Goal: Information Seeking & Learning: Learn about a topic

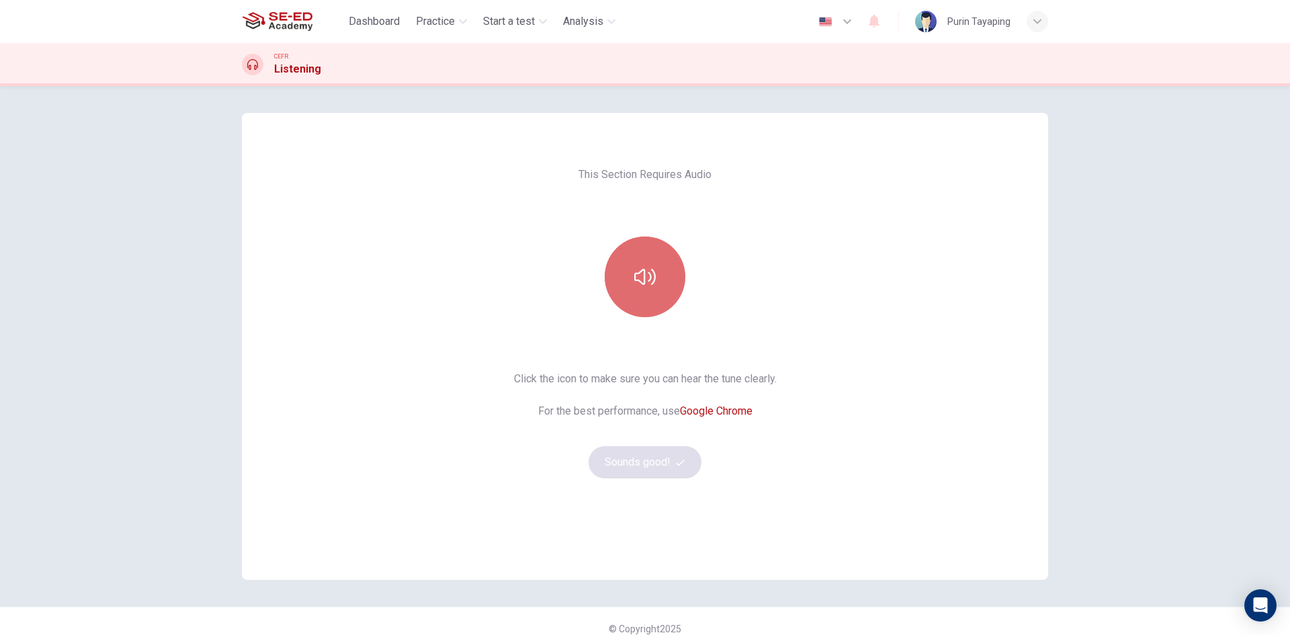
click at [665, 297] on button "button" at bounding box center [645, 276] width 81 height 81
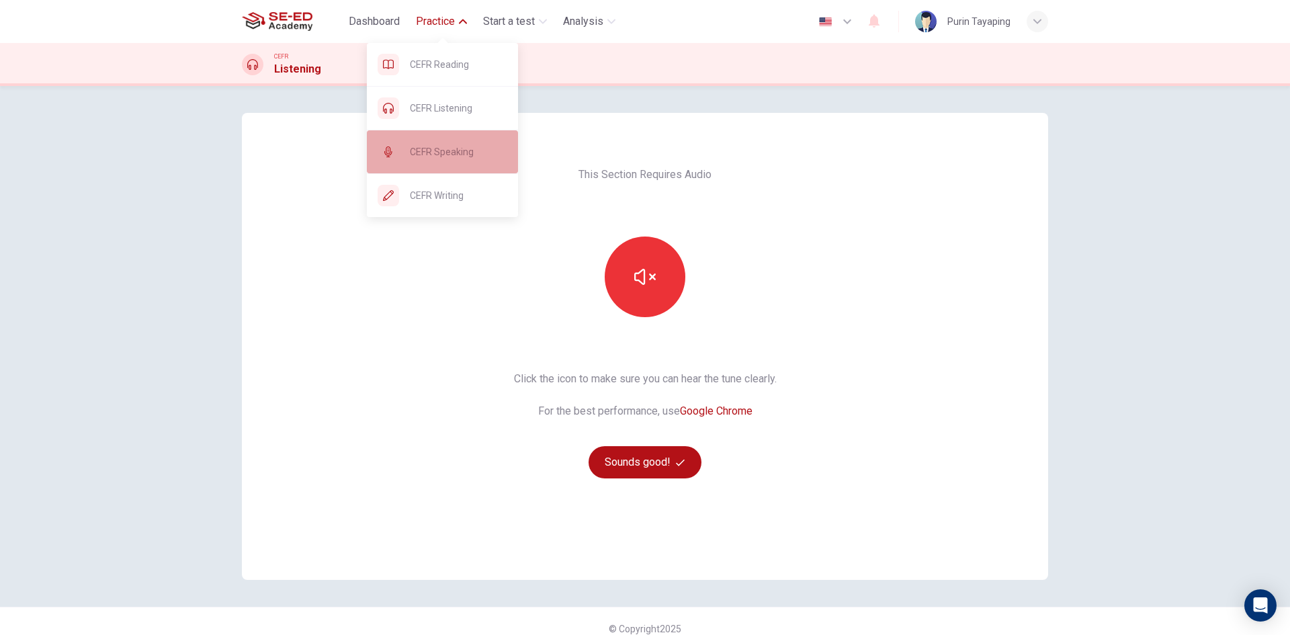
click at [459, 153] on span "CEFR Speaking" at bounding box center [458, 152] width 97 height 16
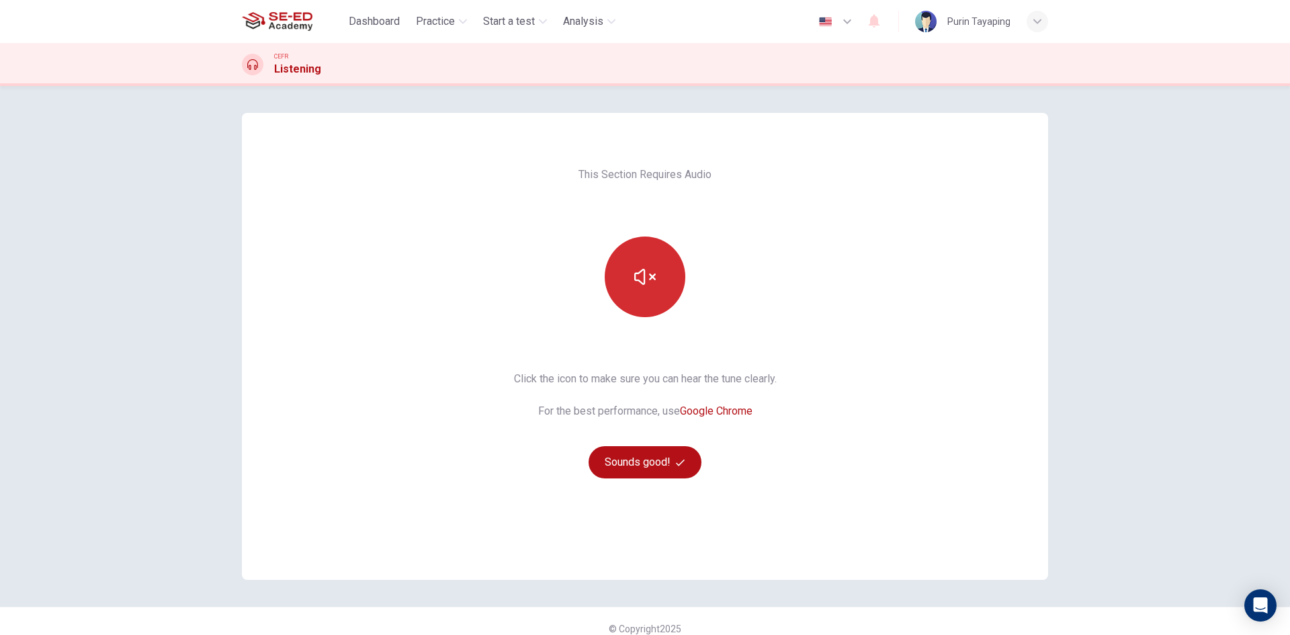
click at [677, 259] on div at bounding box center [644, 276] width 145 height 81
click at [667, 262] on button "button" at bounding box center [645, 276] width 81 height 81
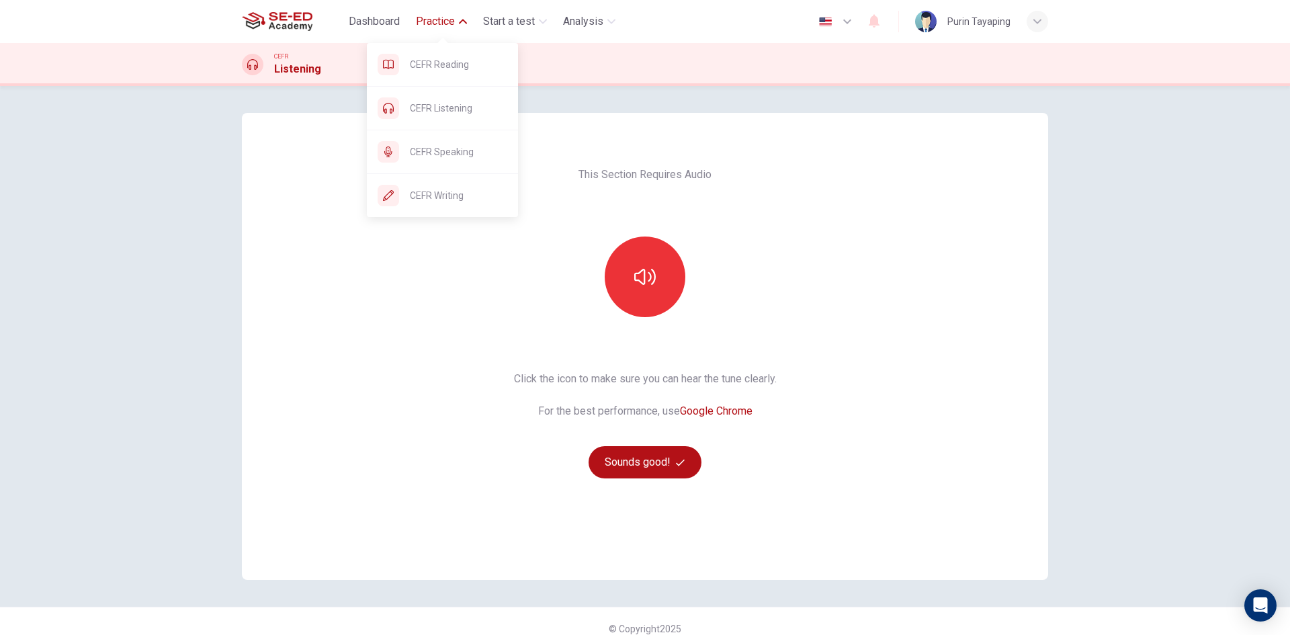
click at [439, 20] on span "Practice" at bounding box center [435, 21] width 39 height 16
click at [449, 157] on span "CEFR Speaking" at bounding box center [458, 152] width 97 height 16
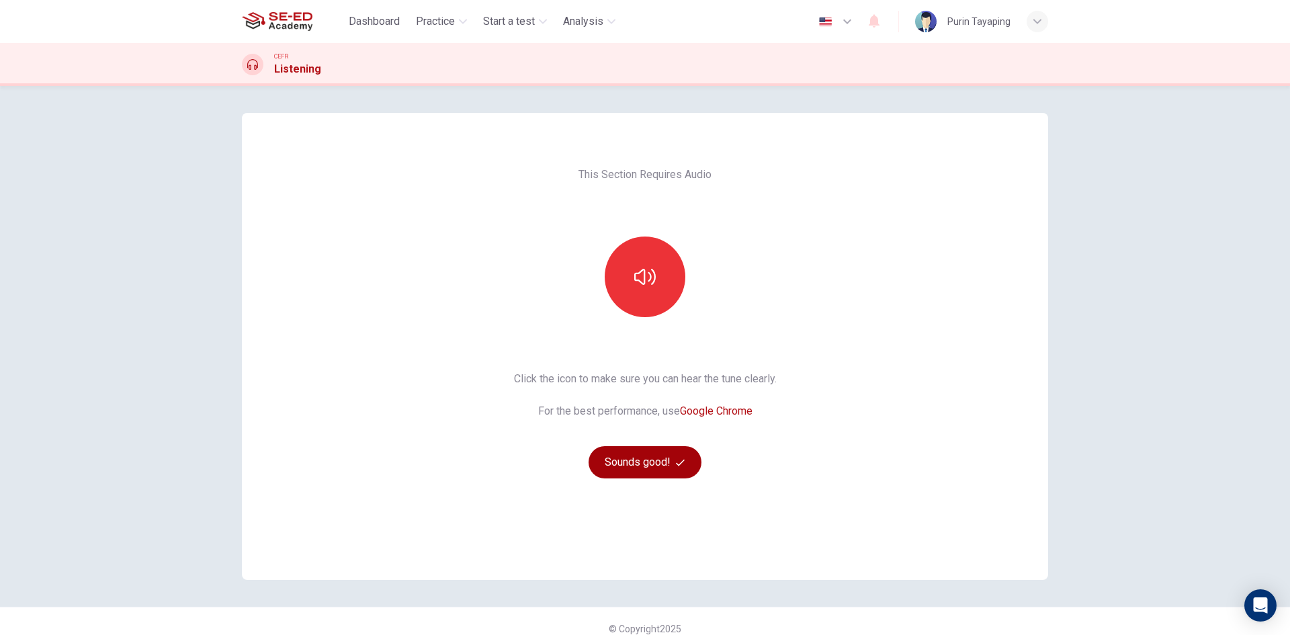
click at [665, 464] on button "Sounds good!" at bounding box center [644, 462] width 113 height 32
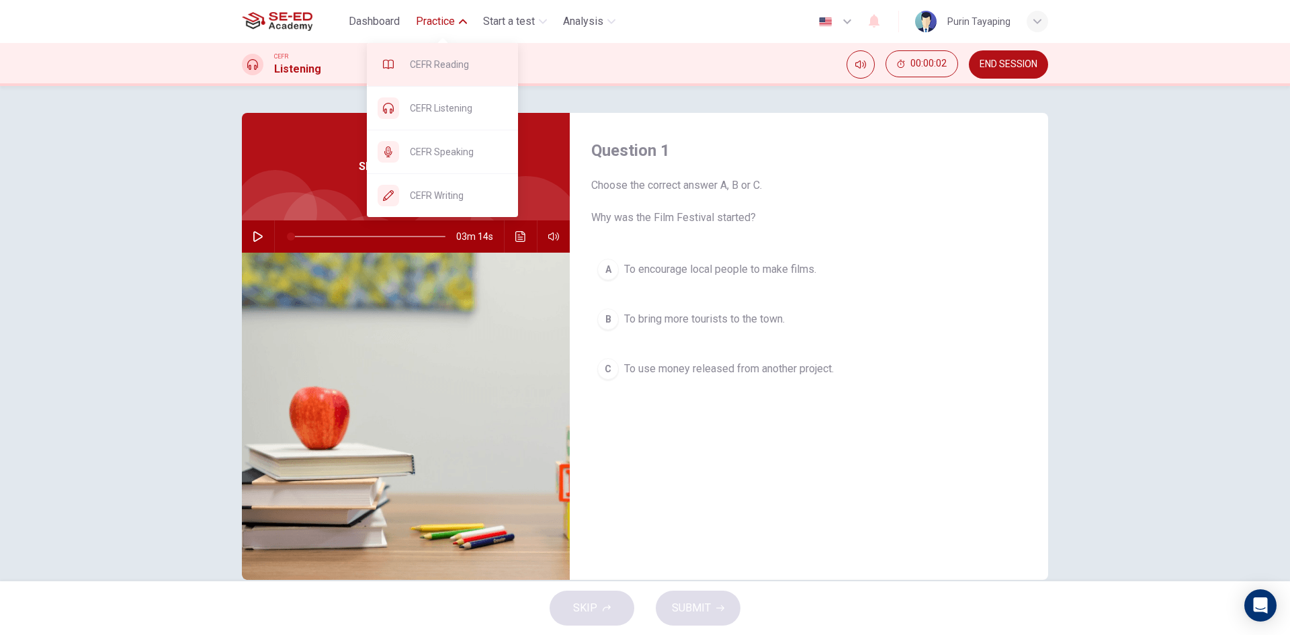
drag, startPoint x: 444, startPoint y: 25, endPoint x: 451, endPoint y: 78, distance: 53.5
click at [451, 75] on body "This site uses cookies, as explained in our Privacy Policy . If you agree to th…" at bounding box center [645, 317] width 1290 height 635
click at [460, 144] on span "CEFR Speaking" at bounding box center [458, 152] width 97 height 16
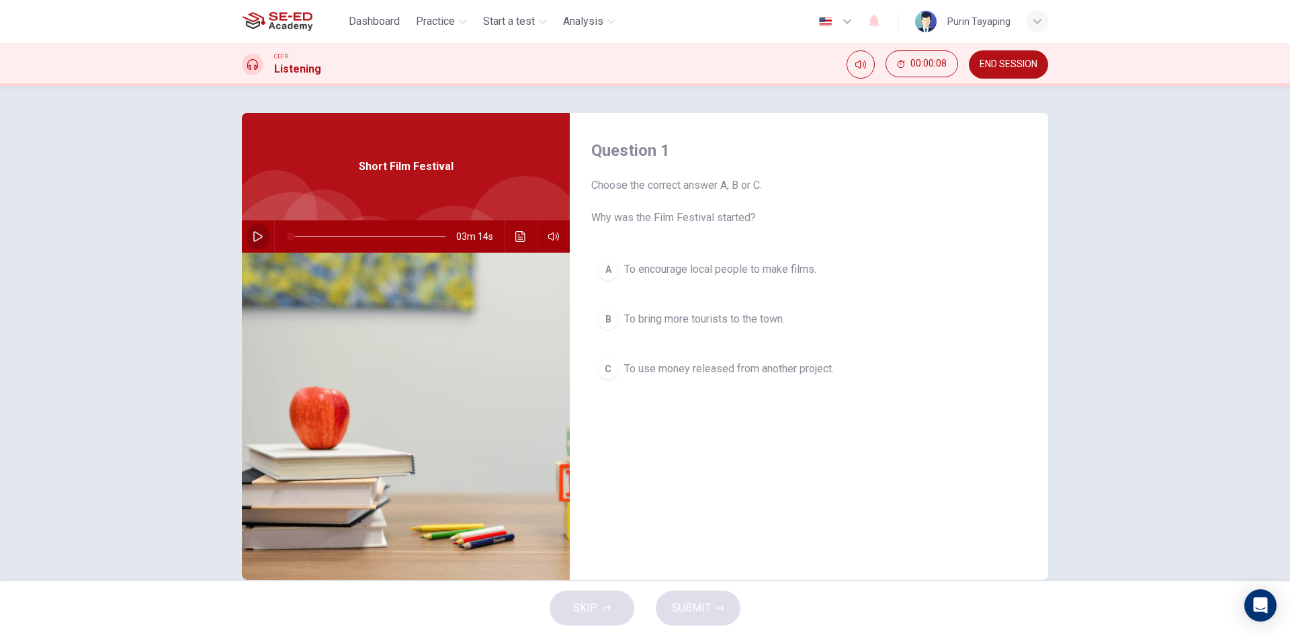
click at [258, 235] on icon "button" at bounding box center [257, 236] width 9 height 11
click at [1126, 124] on div "Question 1 Choose the correct answer A, B or C. Why was the Film Festival start…" at bounding box center [645, 333] width 1290 height 495
drag, startPoint x: 310, startPoint y: 235, endPoint x: 274, endPoint y: 226, distance: 37.5
click at [275, 226] on div at bounding box center [365, 236] width 181 height 32
click at [258, 232] on icon "button" at bounding box center [258, 236] width 11 height 11
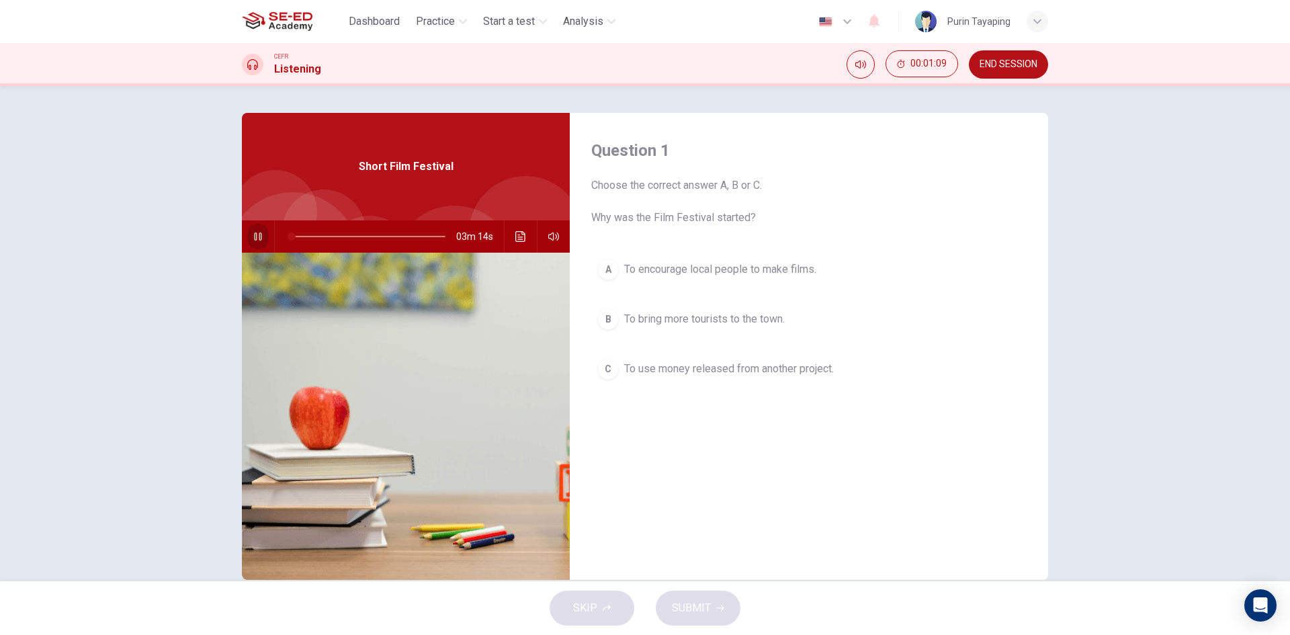
type input "0"
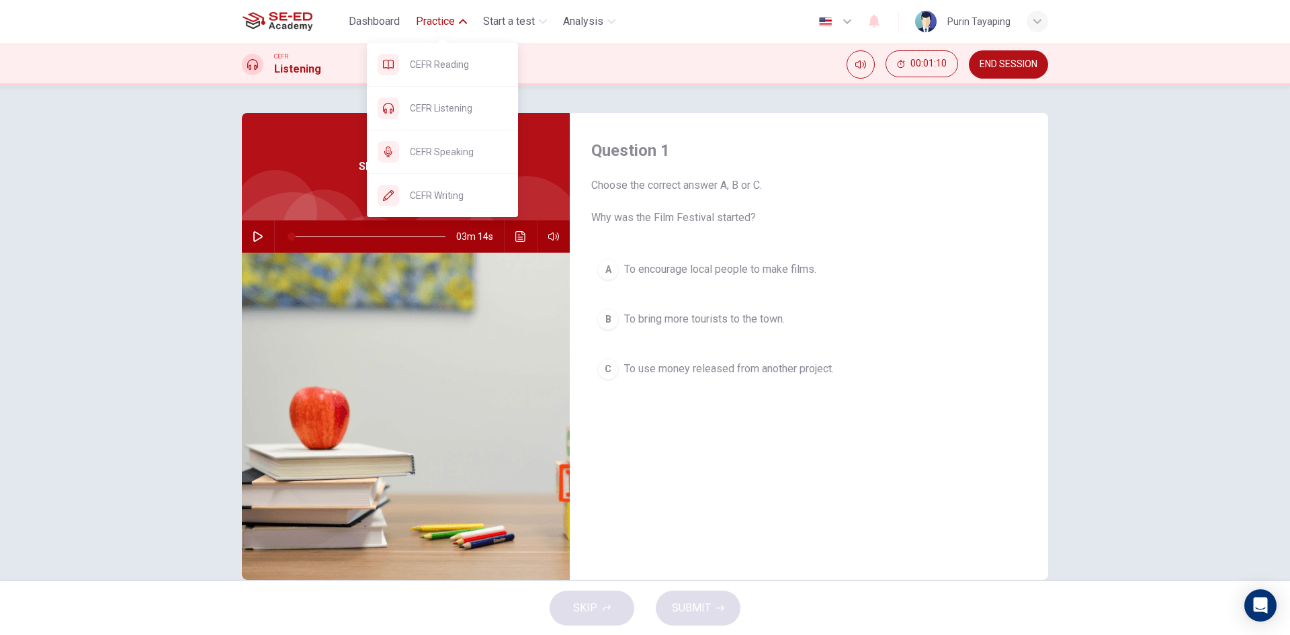
click at [417, 19] on span "Practice" at bounding box center [435, 21] width 39 height 16
click at [425, 23] on span "Practice" at bounding box center [435, 21] width 39 height 16
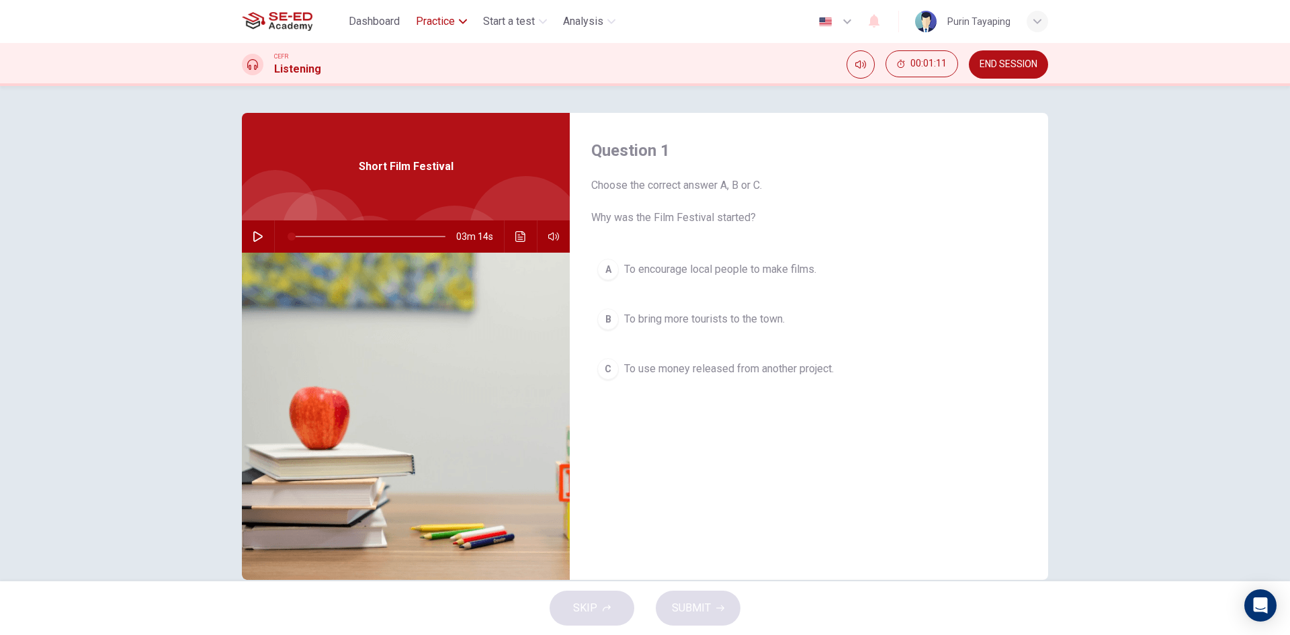
click at [425, 23] on span "Practice" at bounding box center [435, 21] width 39 height 16
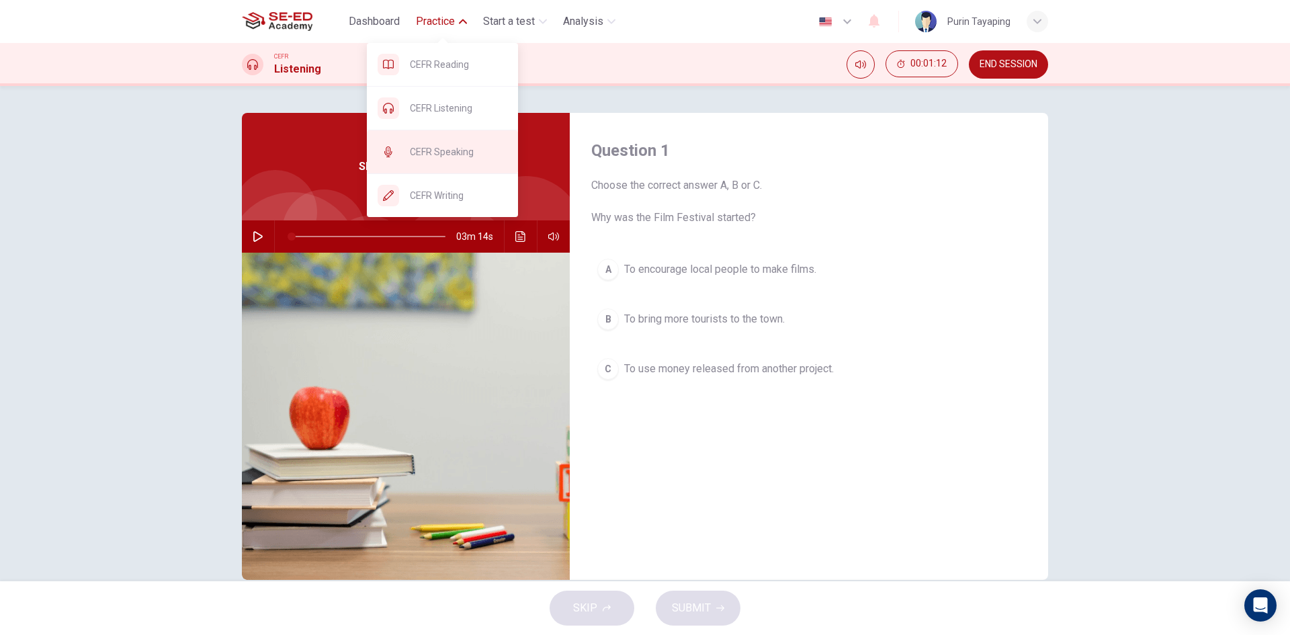
click at [439, 155] on span "CEFR Speaking" at bounding box center [458, 152] width 97 height 16
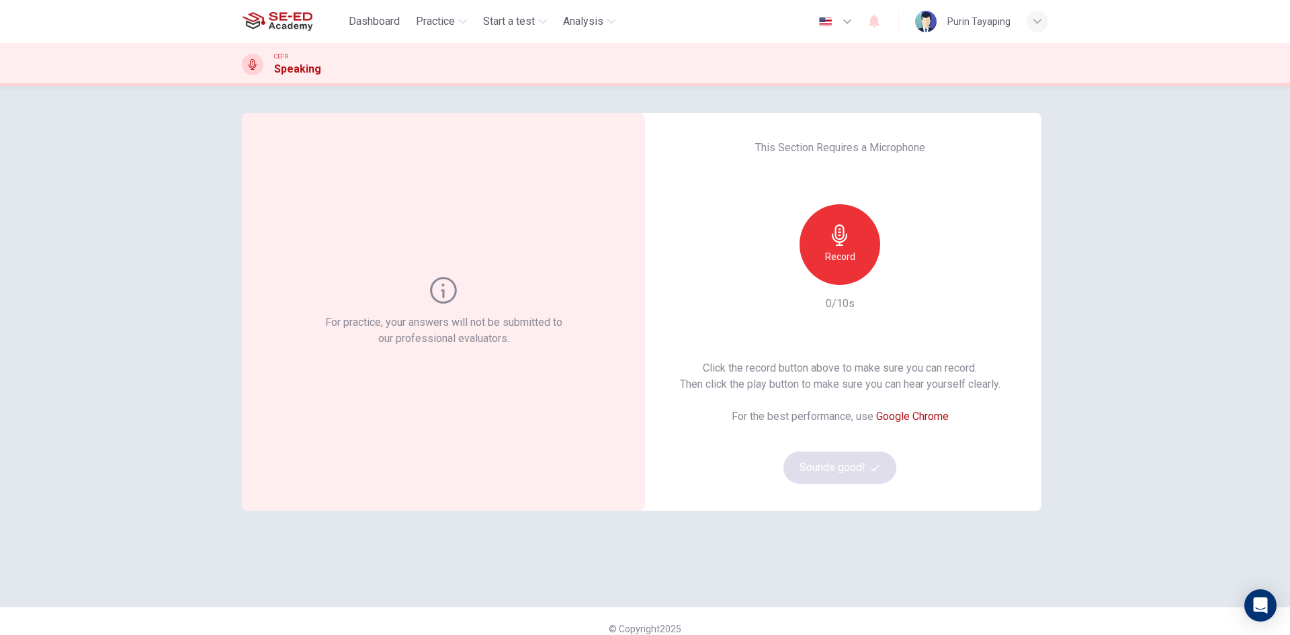
click at [840, 267] on div "Record" at bounding box center [839, 244] width 81 height 81
click at [902, 277] on icon "button" at bounding box center [901, 273] width 13 height 13
click at [836, 244] on icon "button" at bounding box center [839, 234] width 15 height 21
click at [898, 268] on icon "button" at bounding box center [901, 273] width 13 height 13
click at [851, 255] on div "Record" at bounding box center [839, 244] width 81 height 81
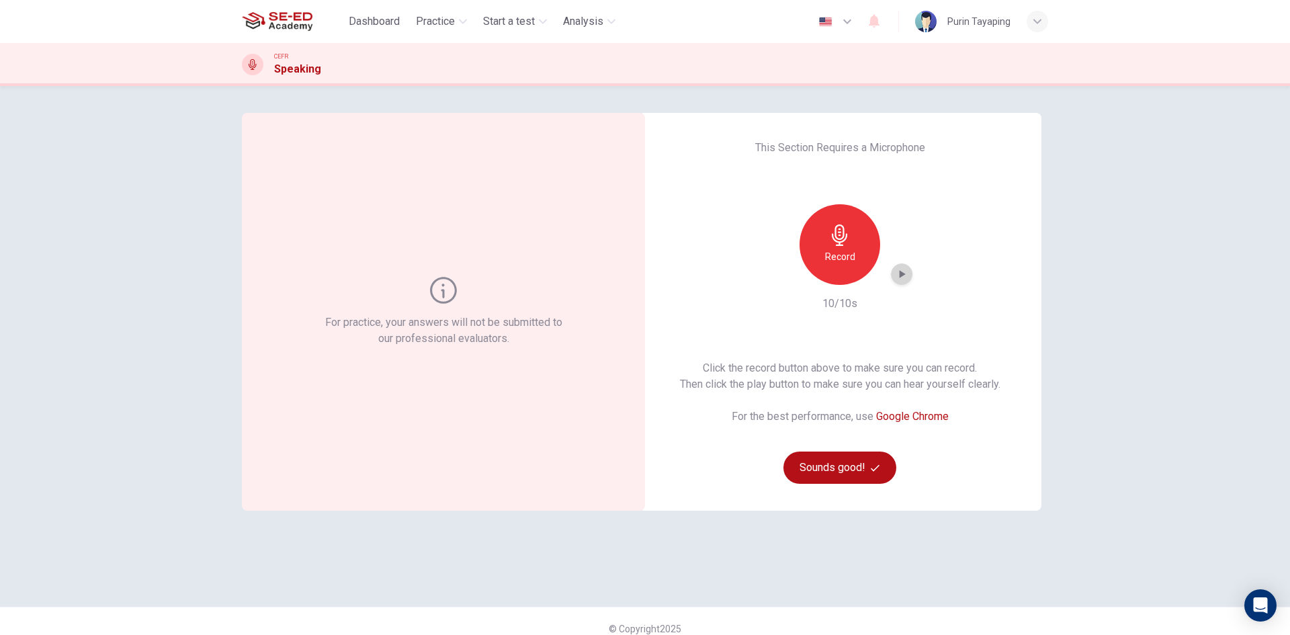
click at [902, 272] on icon "button" at bounding box center [901, 273] width 13 height 13
click at [840, 226] on icon "button" at bounding box center [839, 234] width 21 height 21
click at [891, 277] on div "button" at bounding box center [901, 273] width 21 height 21
click at [872, 251] on div "Record" at bounding box center [839, 244] width 81 height 81
click at [897, 271] on icon "button" at bounding box center [901, 273] width 13 height 13
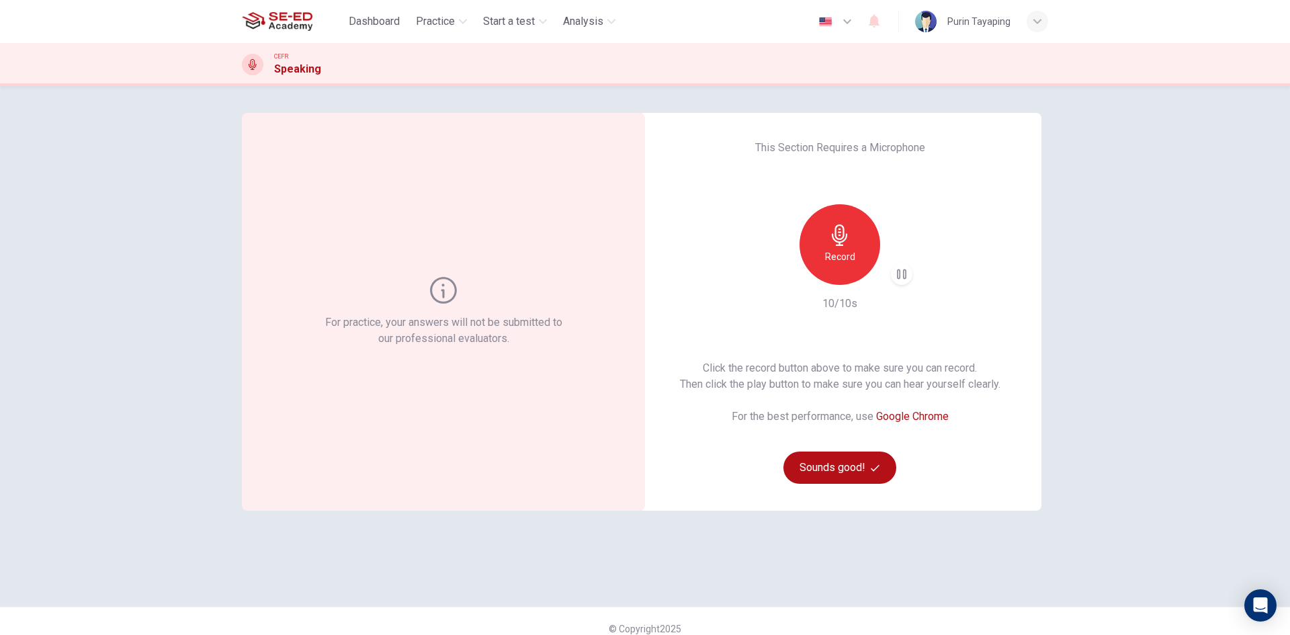
click at [891, 271] on div "button" at bounding box center [901, 273] width 21 height 21
click at [875, 243] on div "Record" at bounding box center [839, 244] width 81 height 81
click at [895, 277] on icon "button" at bounding box center [901, 273] width 13 height 13
click at [848, 227] on div "Record" at bounding box center [839, 244] width 81 height 81
click at [899, 271] on icon "button" at bounding box center [901, 273] width 13 height 13
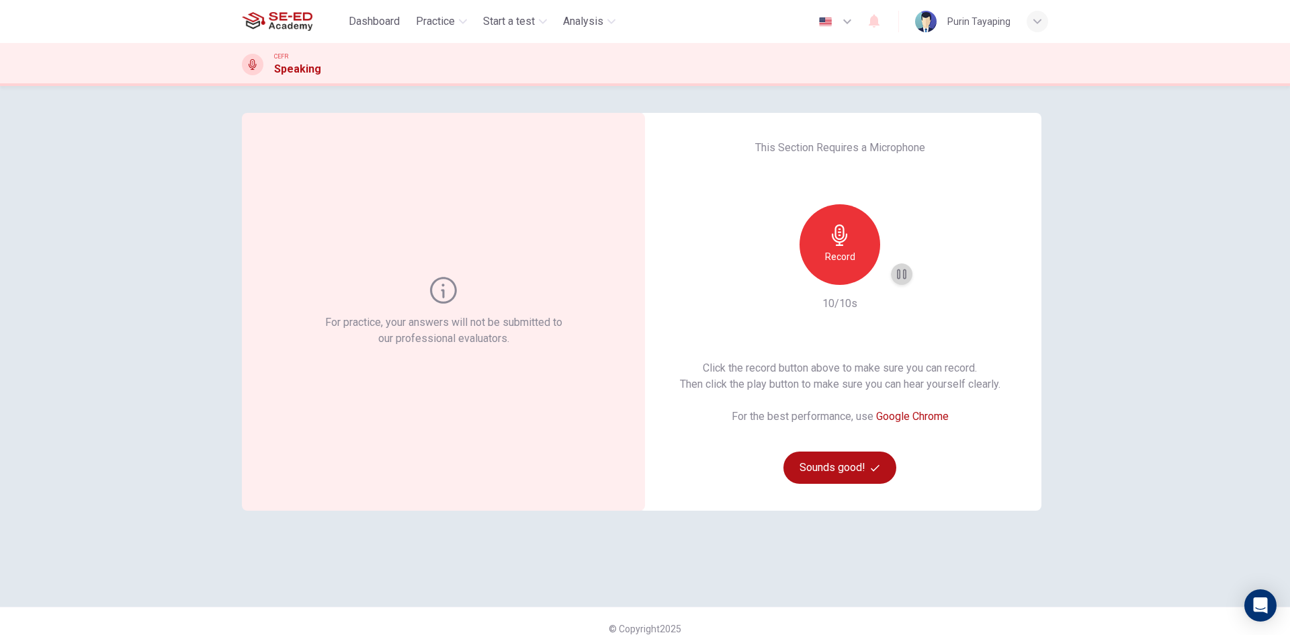
click at [900, 277] on icon "button" at bounding box center [901, 274] width 9 height 10
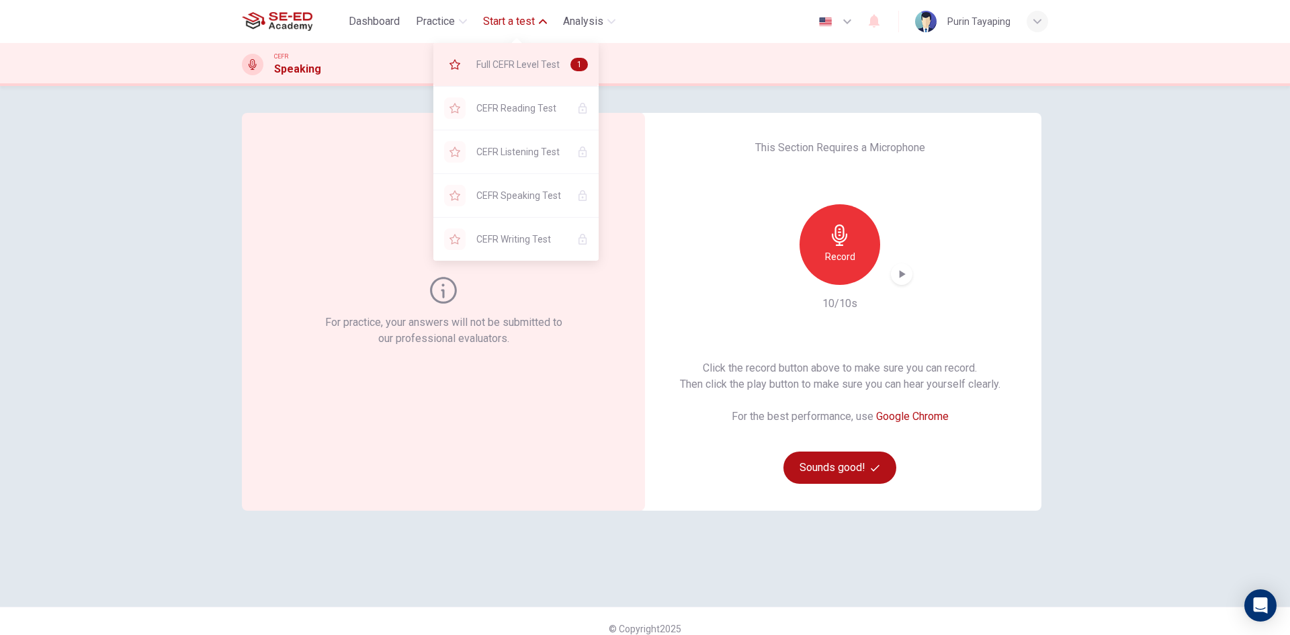
click at [548, 64] on span "Full CEFR Level Test" at bounding box center [517, 64] width 83 height 16
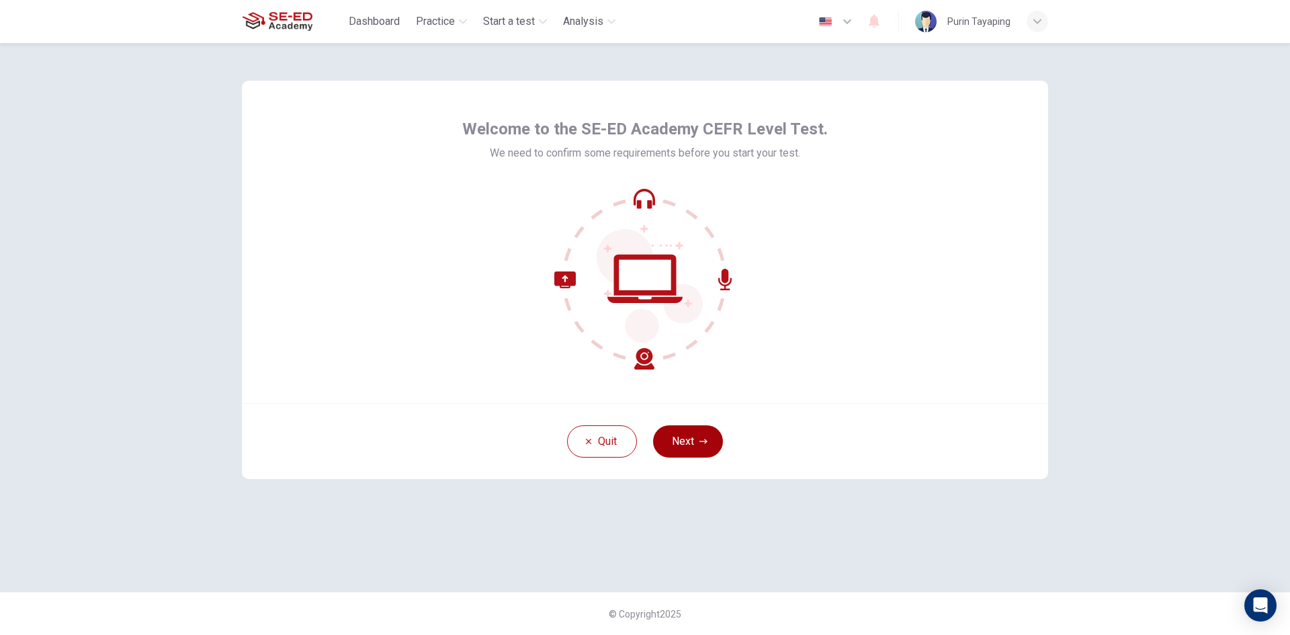
click at [691, 450] on button "Next" at bounding box center [688, 441] width 70 height 32
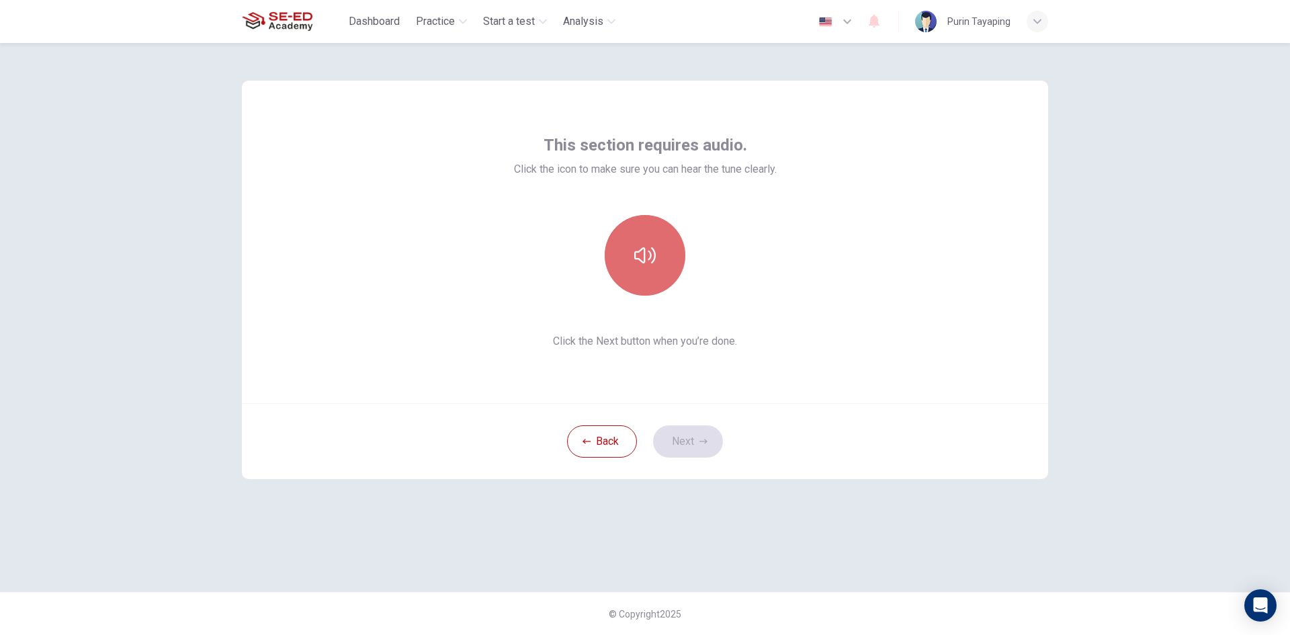
click at [658, 236] on button "button" at bounding box center [645, 255] width 81 height 81
click at [701, 437] on icon "button" at bounding box center [703, 441] width 8 height 8
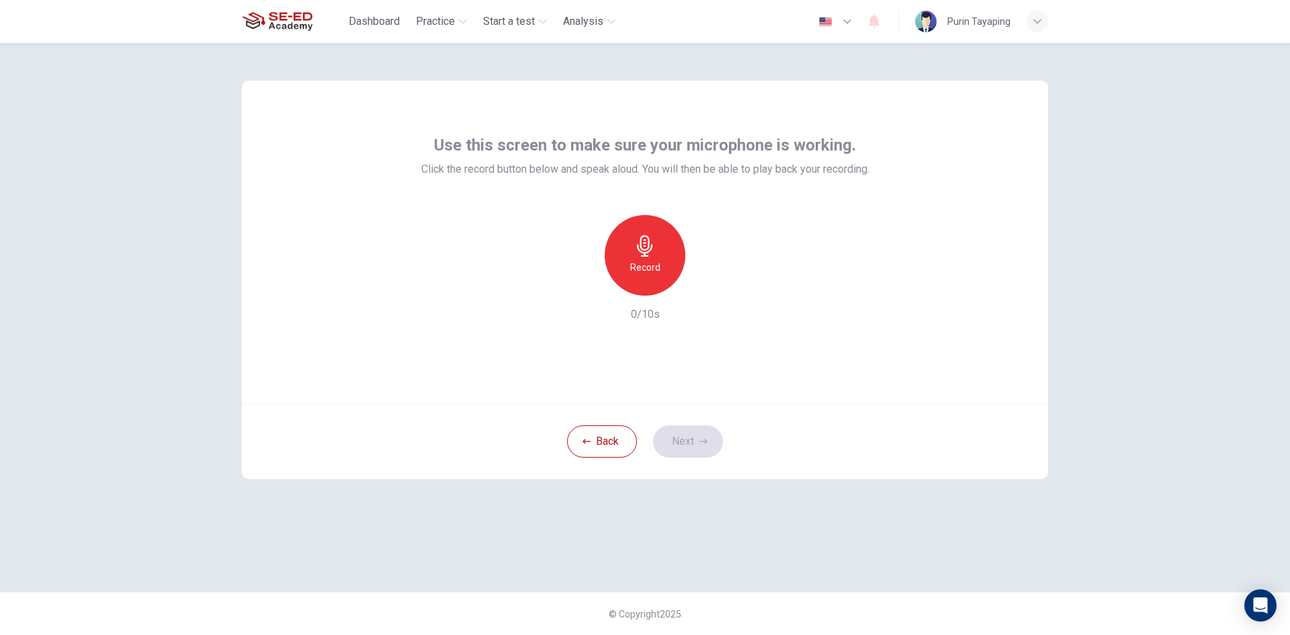
click at [653, 258] on div "Record" at bounding box center [645, 255] width 81 height 81
click at [705, 281] on icon "button" at bounding box center [708, 285] width 6 height 8
click at [717, 441] on button "Next" at bounding box center [688, 441] width 70 height 32
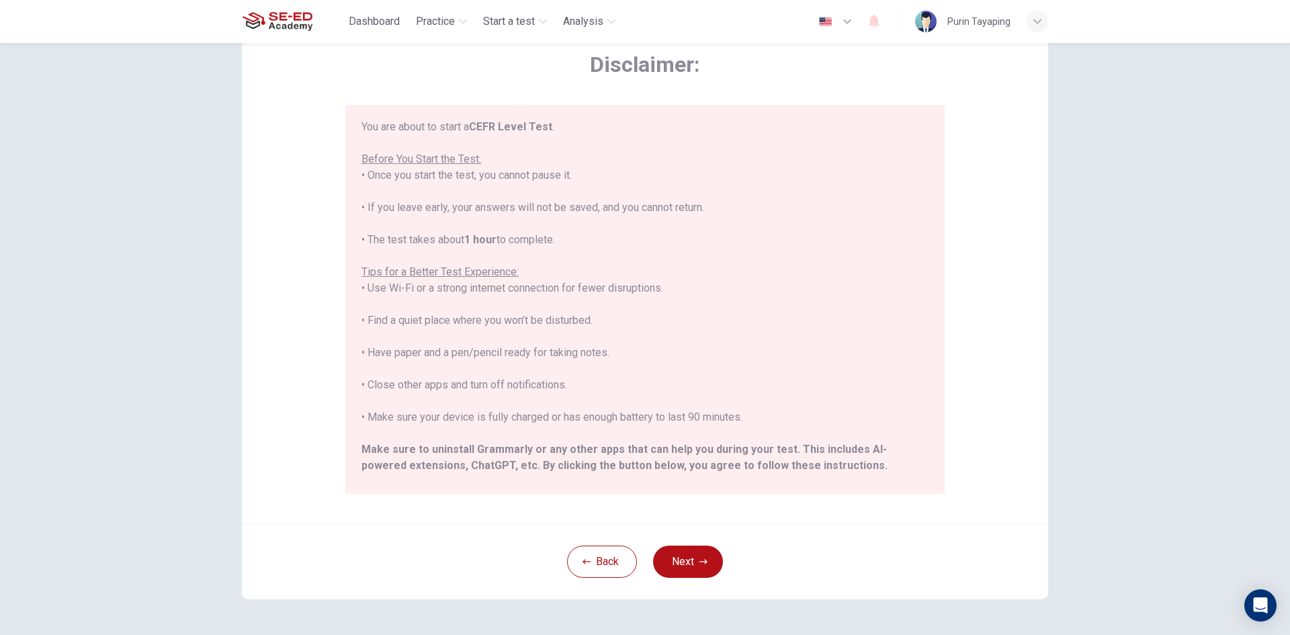
scroll to position [128, 0]
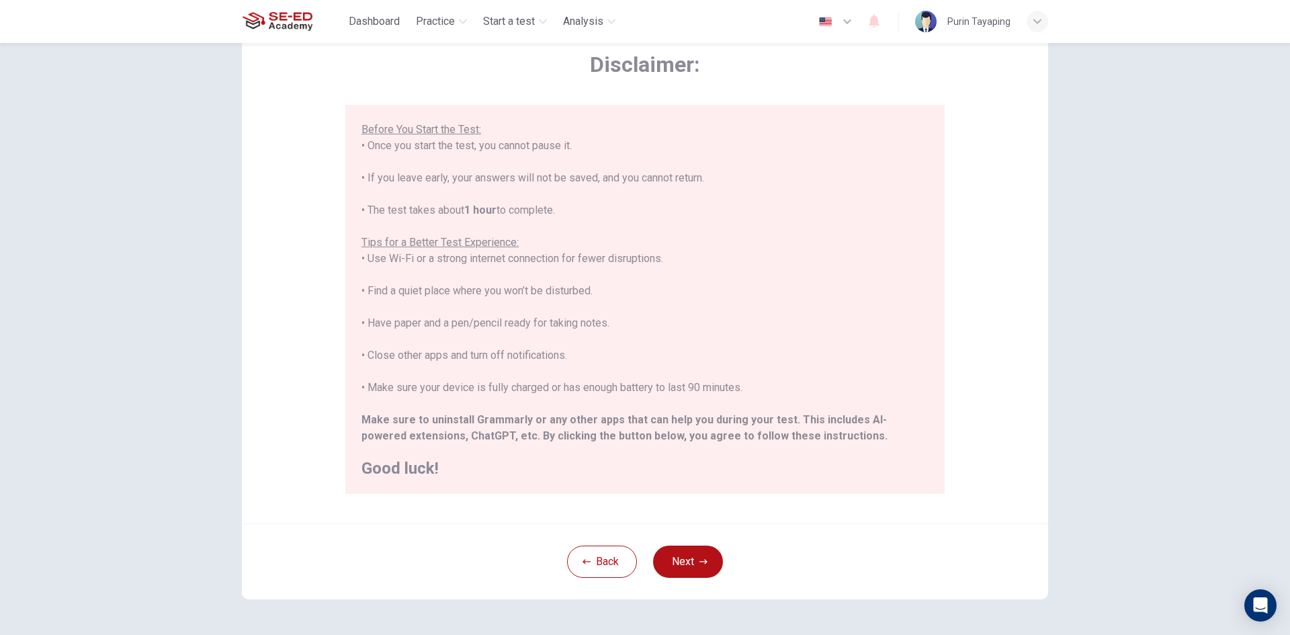
click at [1045, 533] on div "Disclaimer: ****IMPORTANT: You cannot change the language during the test.**** …" at bounding box center [644, 306] width 849 height 661
click at [689, 557] on button "Next" at bounding box center [688, 561] width 70 height 32
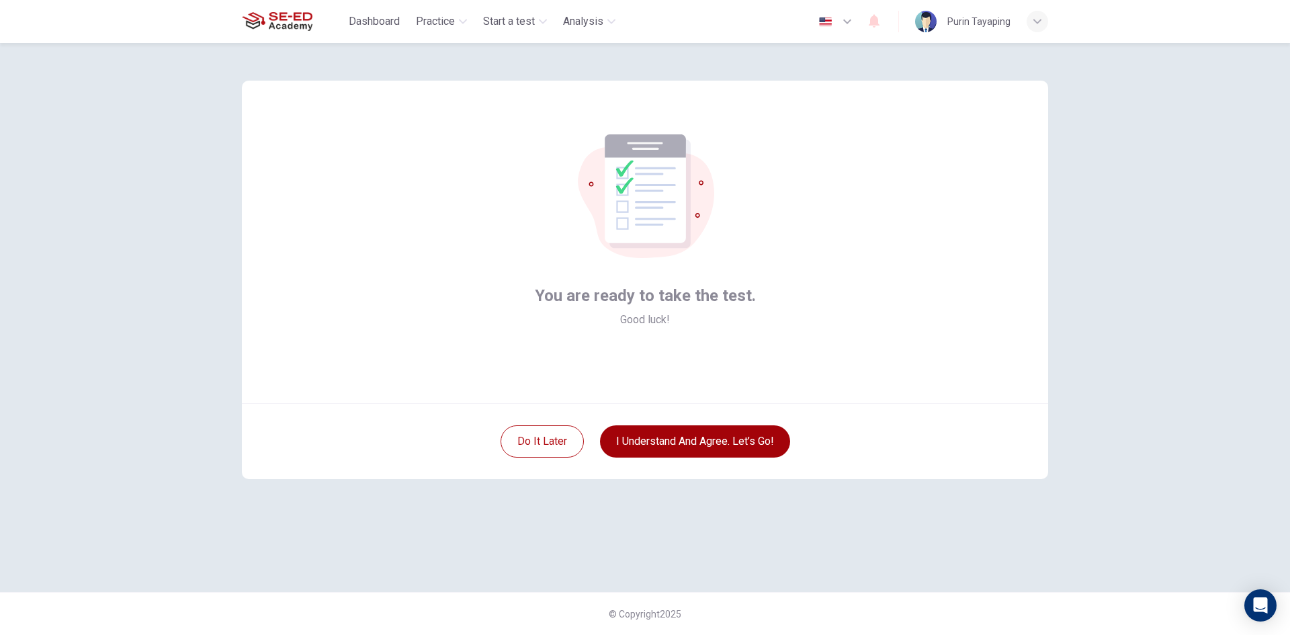
click at [683, 436] on button "I understand and agree. Let’s go!" at bounding box center [695, 441] width 190 height 32
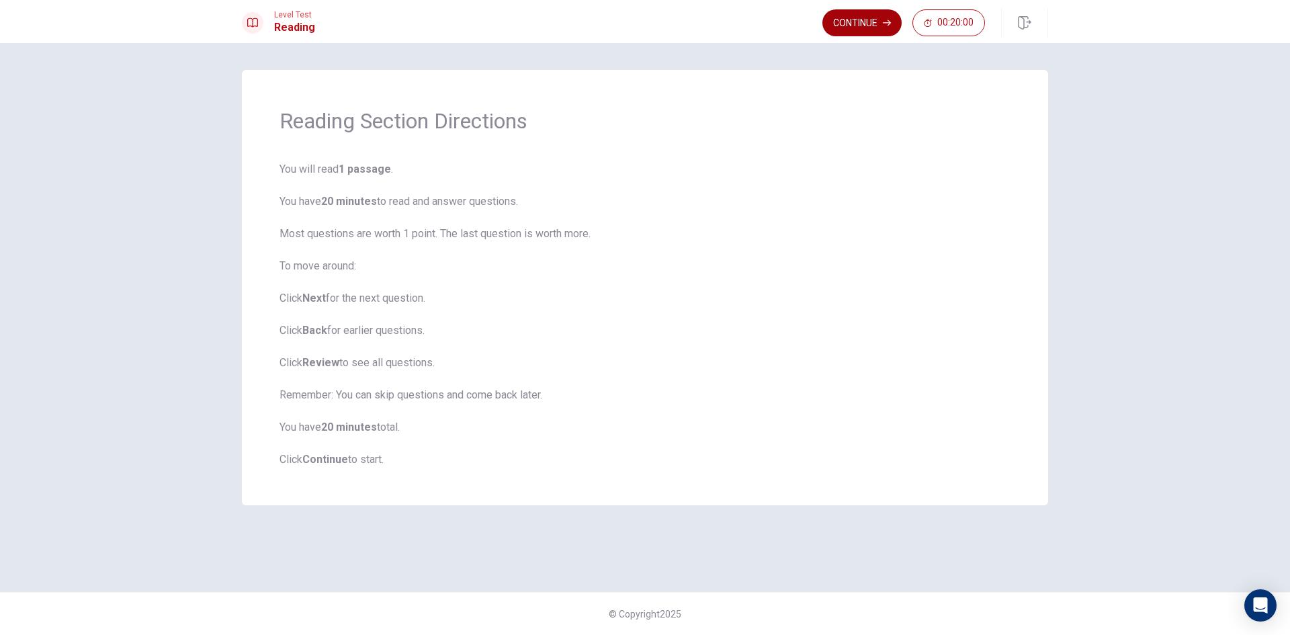
click at [851, 27] on button "Continue" at bounding box center [861, 22] width 79 height 27
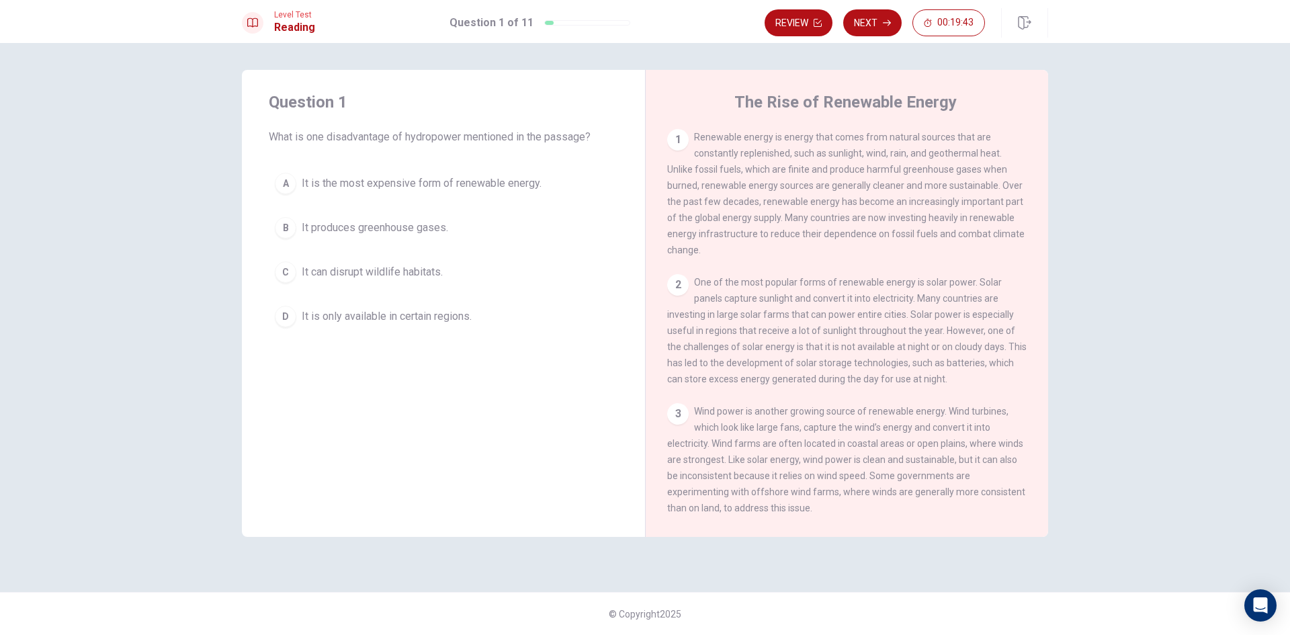
drag, startPoint x: 734, startPoint y: 138, endPoint x: 807, endPoint y: 127, distance: 74.0
click at [807, 127] on div "The Rise of Renewable Energy 1 Renewable energy is energy that comes from natur…" at bounding box center [846, 303] width 403 height 467
drag, startPoint x: 818, startPoint y: 136, endPoint x: 852, endPoint y: 137, distance: 33.6
click at [852, 137] on span "Renewable energy is energy that comes from natural sources that are constantly …" at bounding box center [845, 194] width 357 height 124
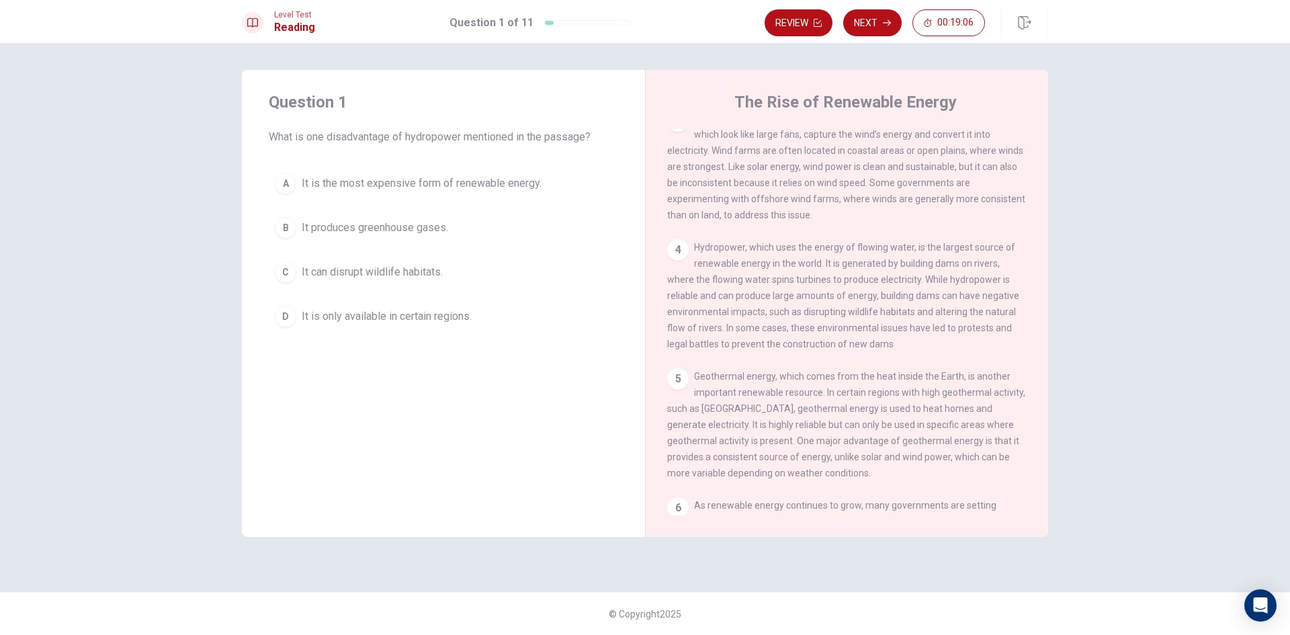
scroll to position [269, 0]
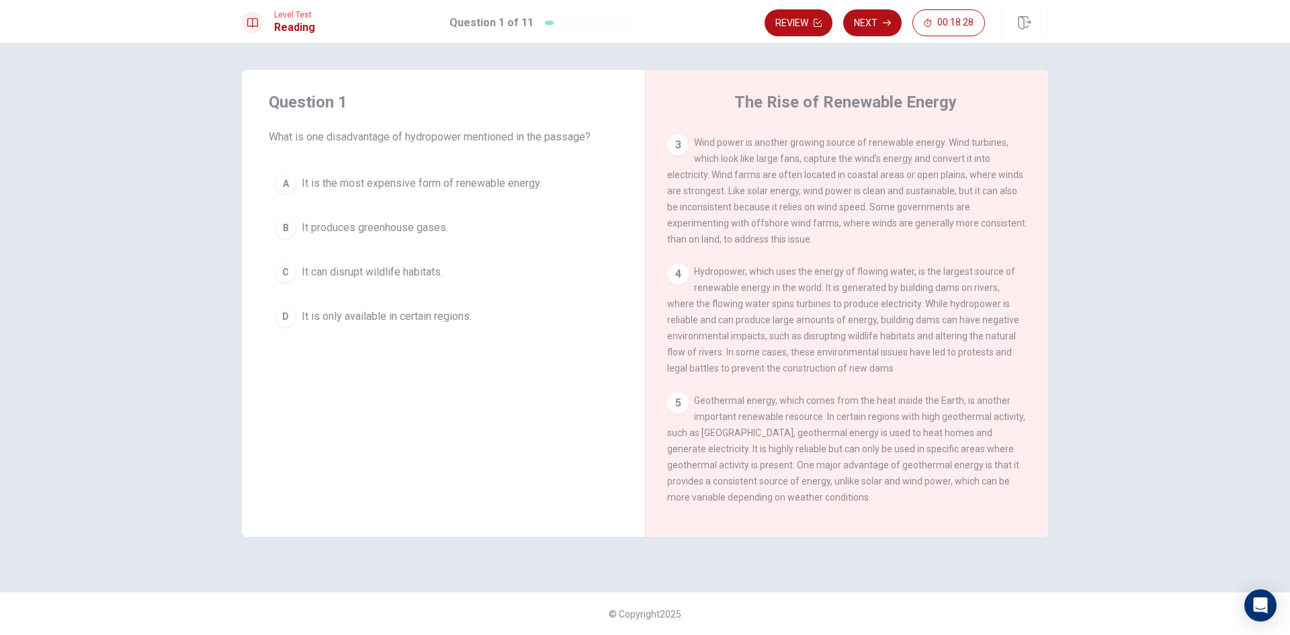
click at [281, 273] on div "C" at bounding box center [285, 271] width 21 height 21
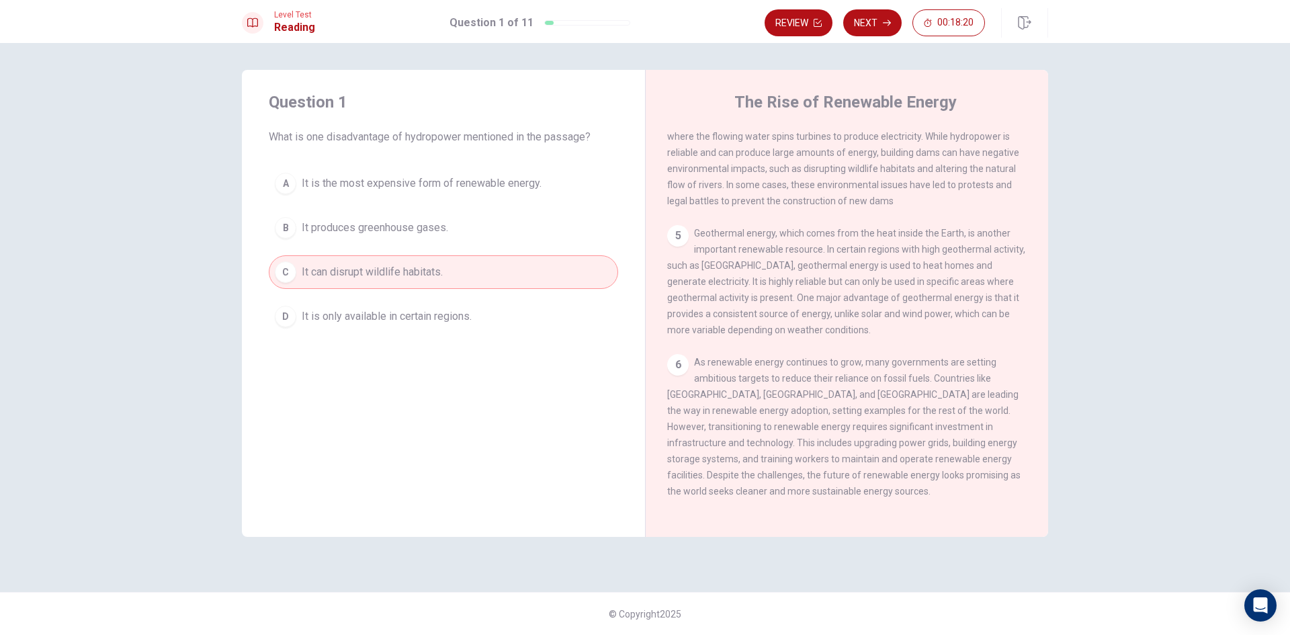
scroll to position [466, 0]
click at [866, 28] on button "Next" at bounding box center [872, 22] width 58 height 27
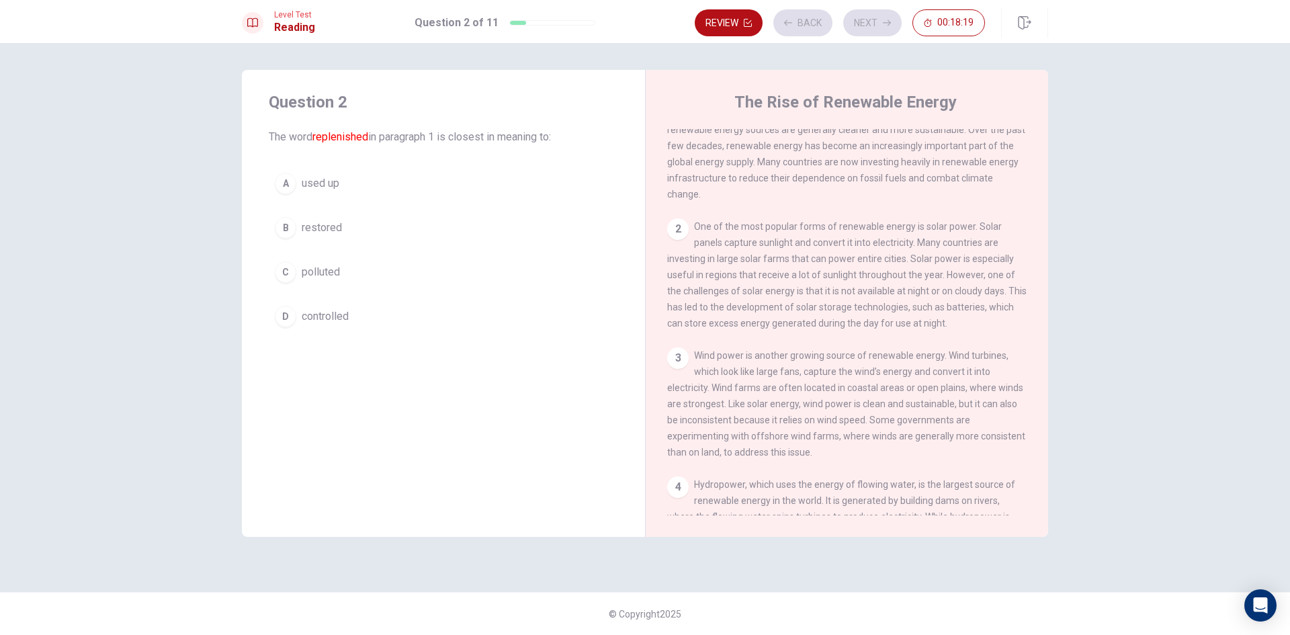
scroll to position [0, 0]
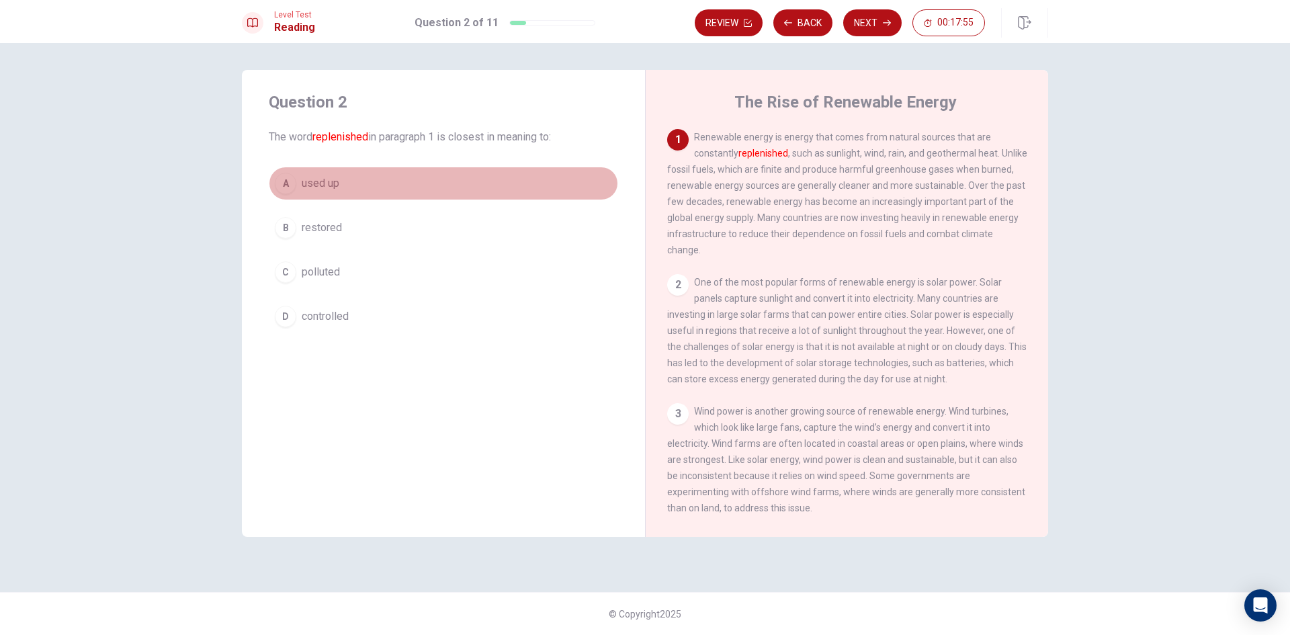
click at [313, 186] on span "used up" at bounding box center [321, 183] width 38 height 16
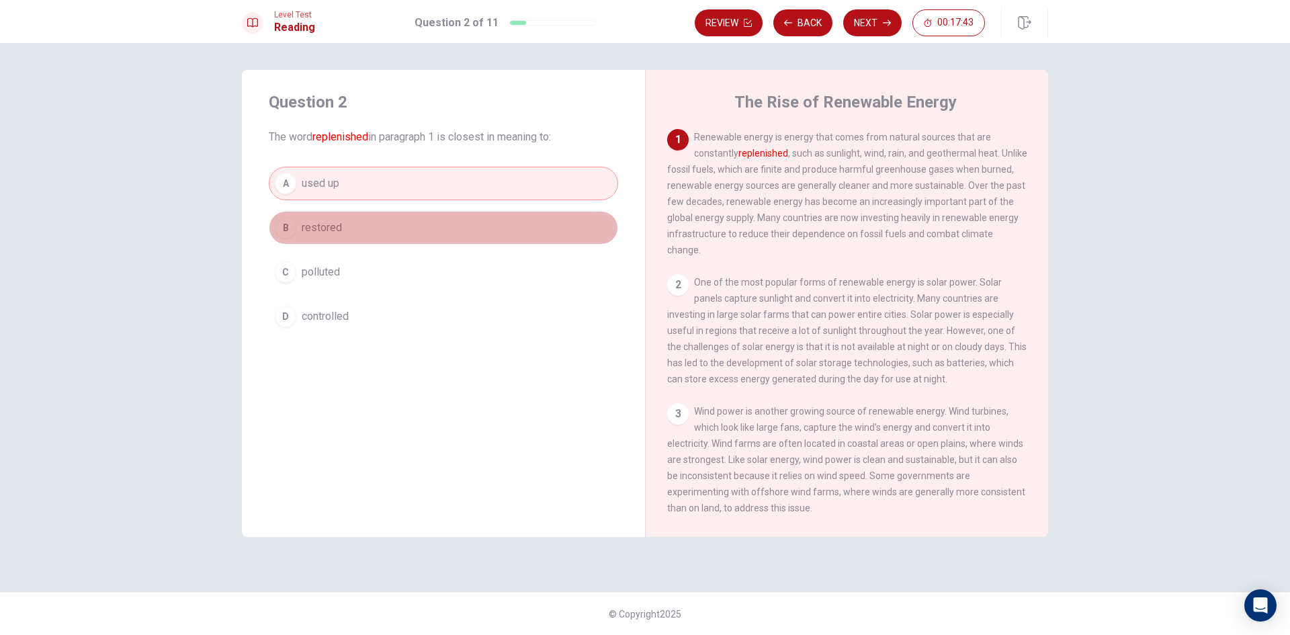
click at [360, 229] on button "B restored" at bounding box center [443, 228] width 349 height 34
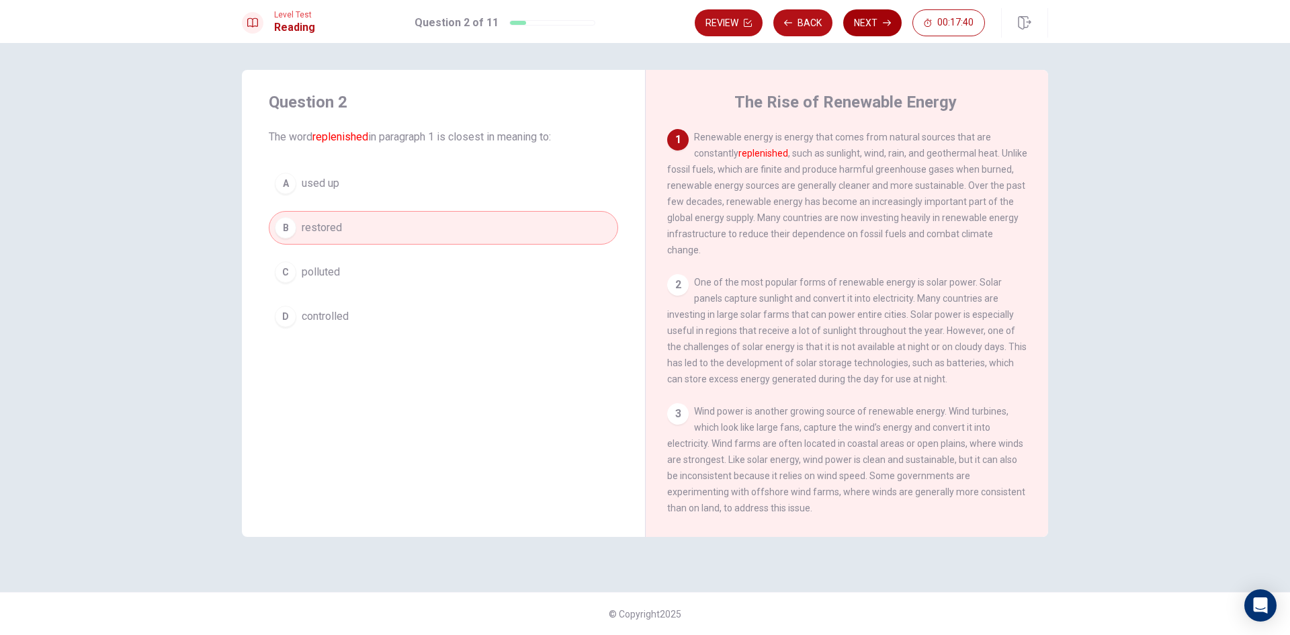
click at [874, 23] on button "Next" at bounding box center [872, 22] width 58 height 27
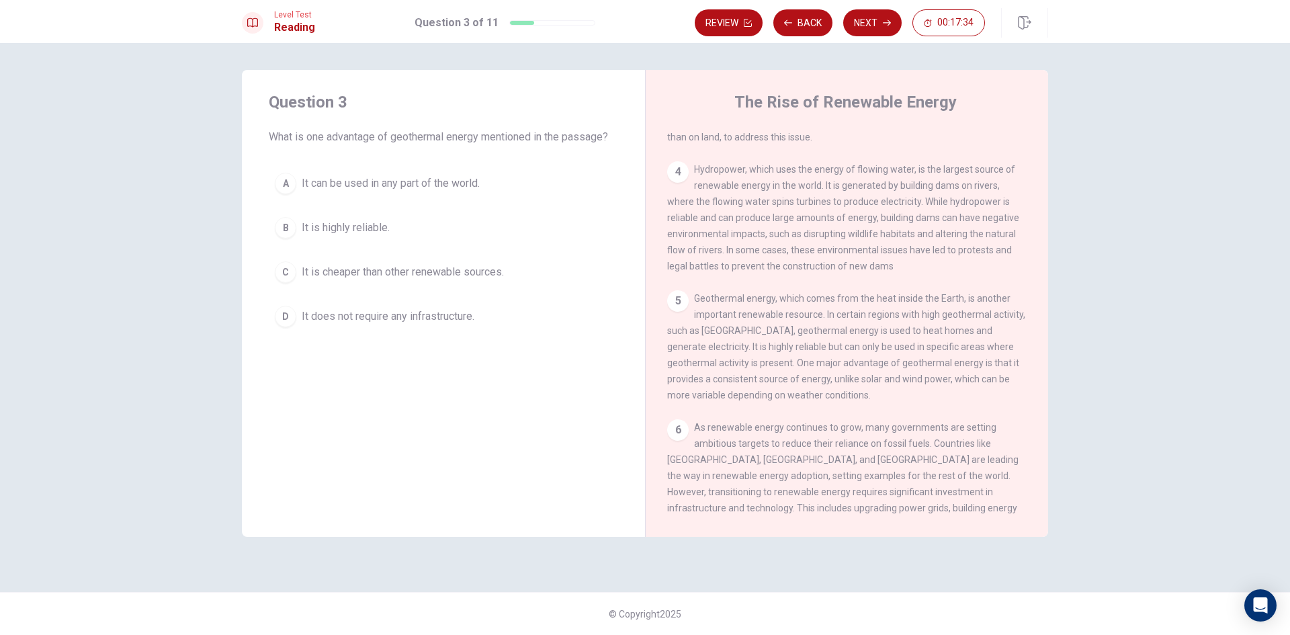
scroll to position [403, 0]
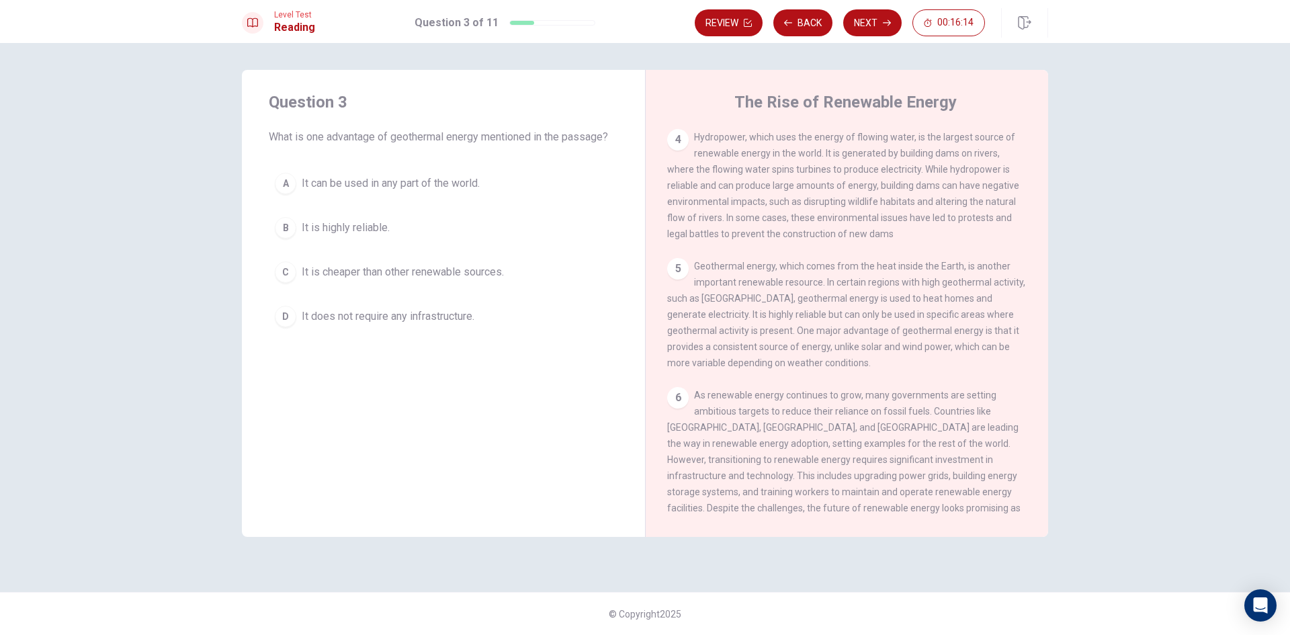
click at [290, 229] on div "B" at bounding box center [285, 227] width 21 height 21
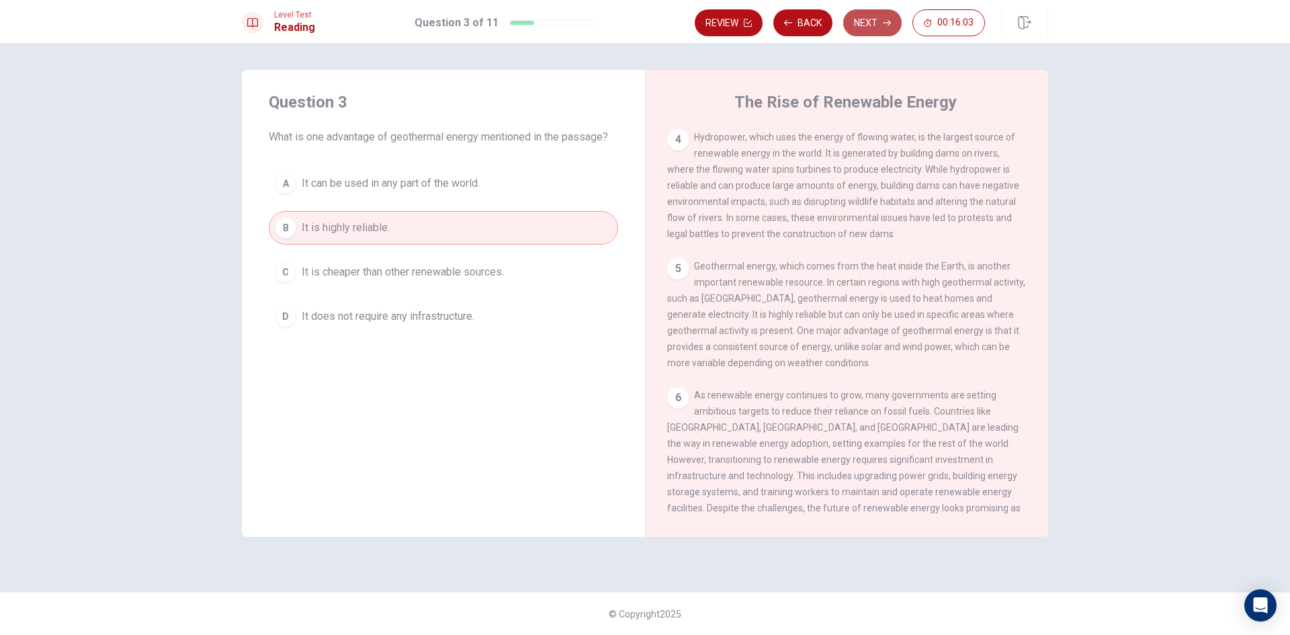
click at [865, 17] on button "Next" at bounding box center [872, 22] width 58 height 27
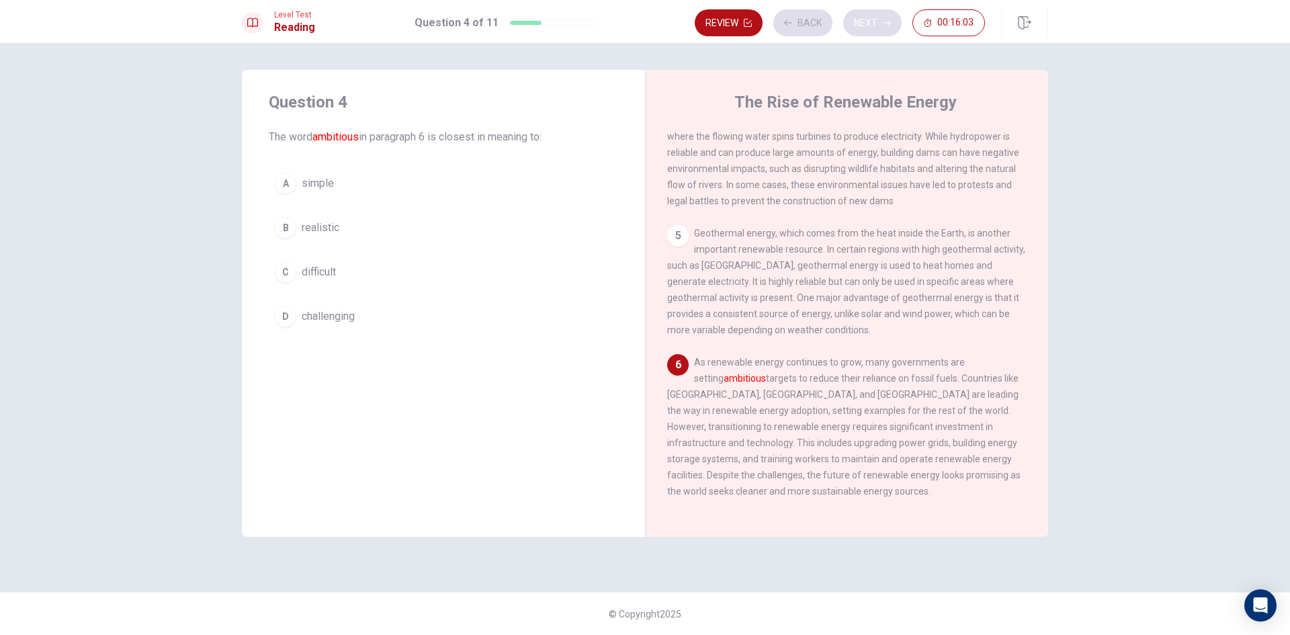
scroll to position [466, 0]
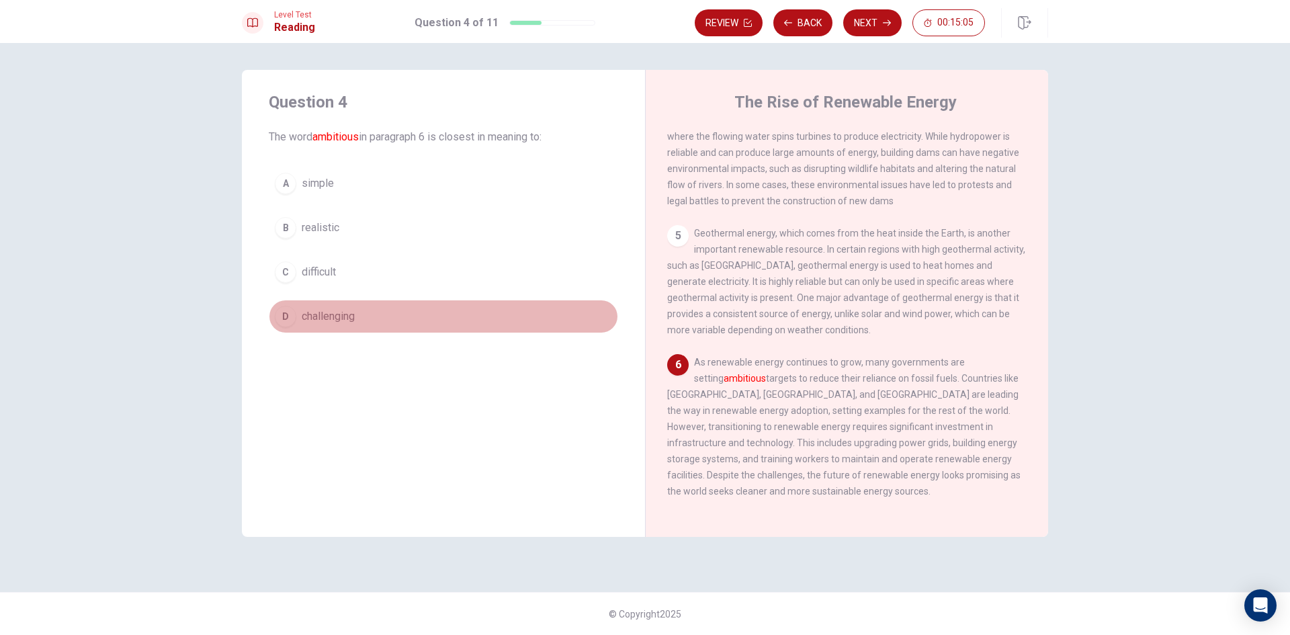
click at [313, 312] on span "challenging" at bounding box center [328, 316] width 53 height 16
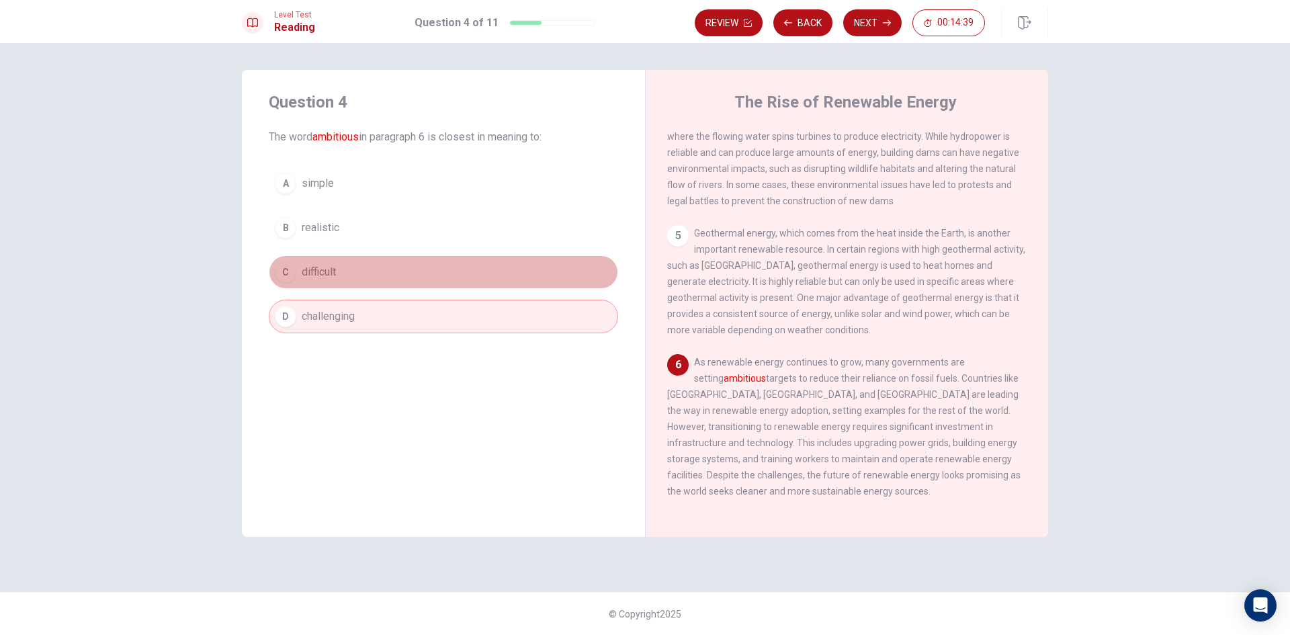
click at [417, 272] on button "C difficult" at bounding box center [443, 272] width 349 height 34
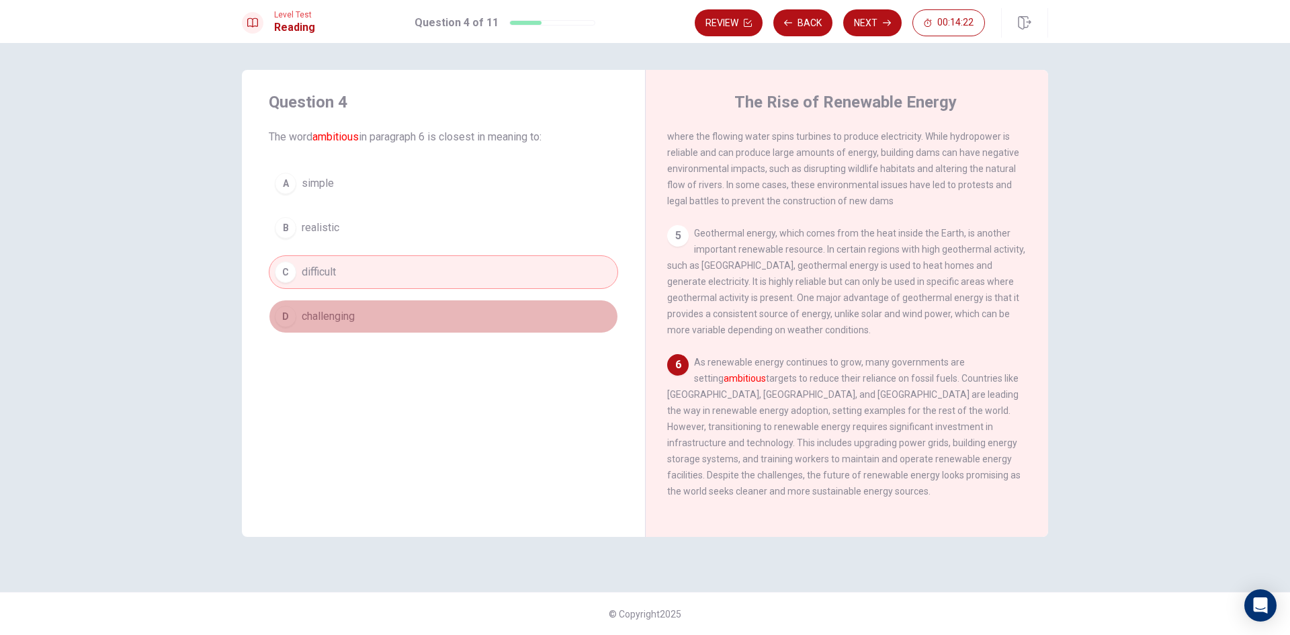
click at [434, 320] on button "D challenging" at bounding box center [443, 317] width 349 height 34
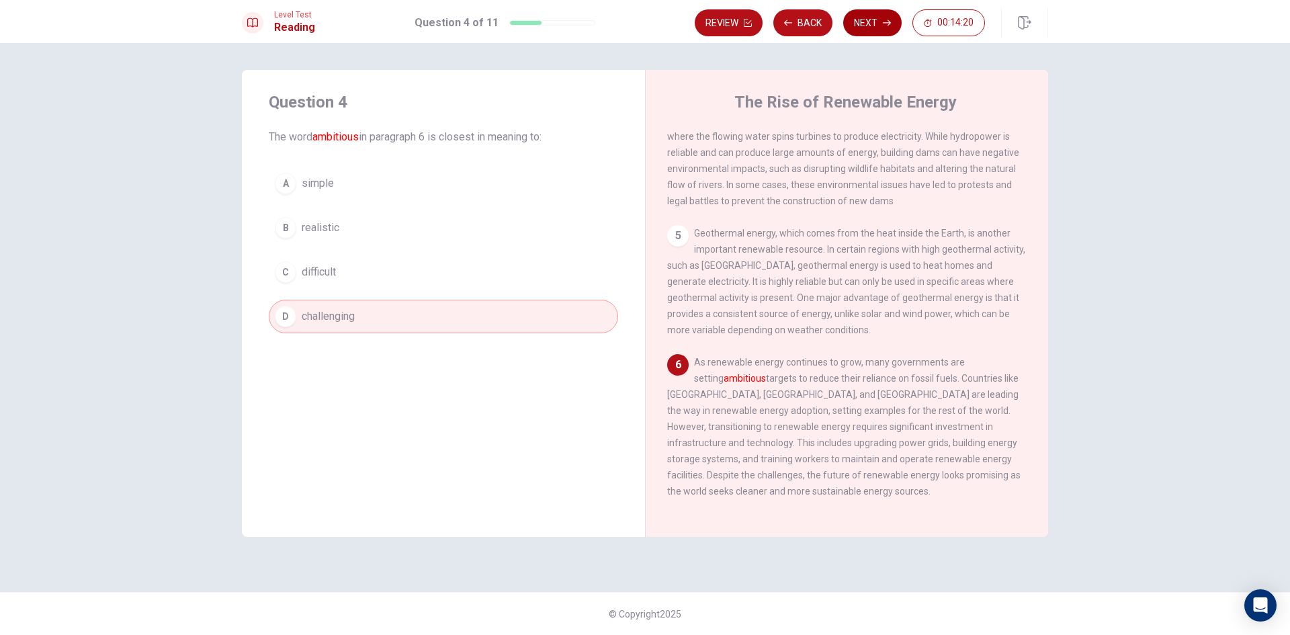
click at [852, 20] on button "Next" at bounding box center [872, 22] width 58 height 27
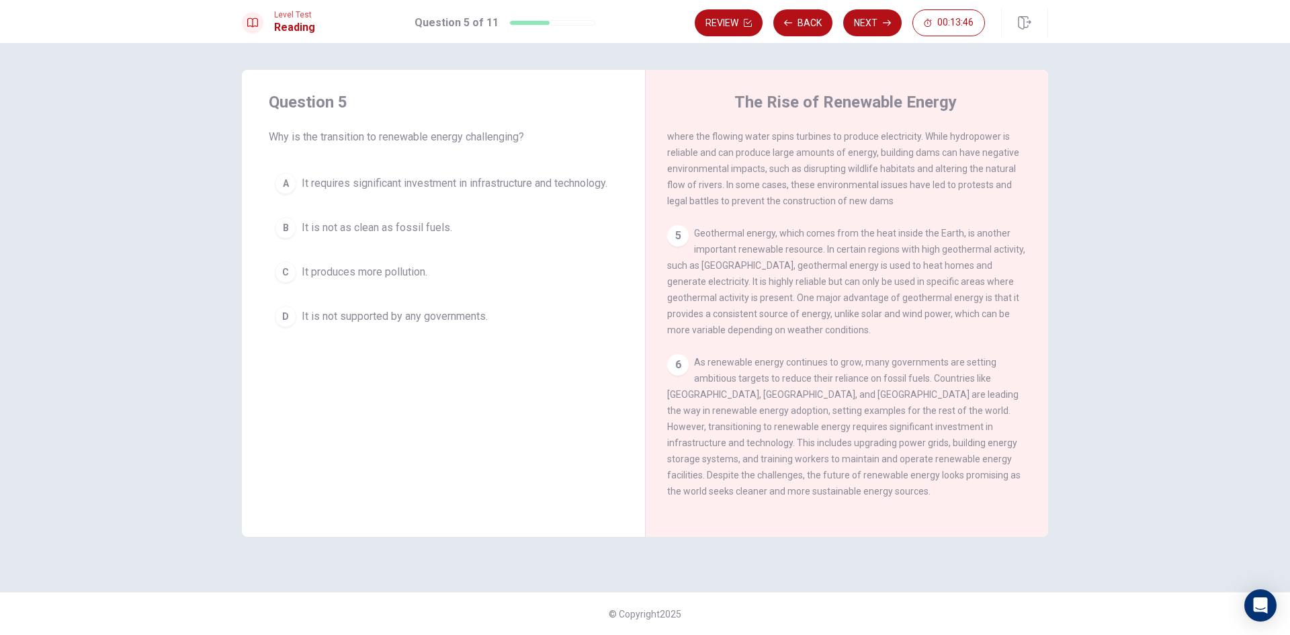
click at [454, 179] on span "It requires significant investment in infrastructure and technology." at bounding box center [455, 183] width 306 height 16
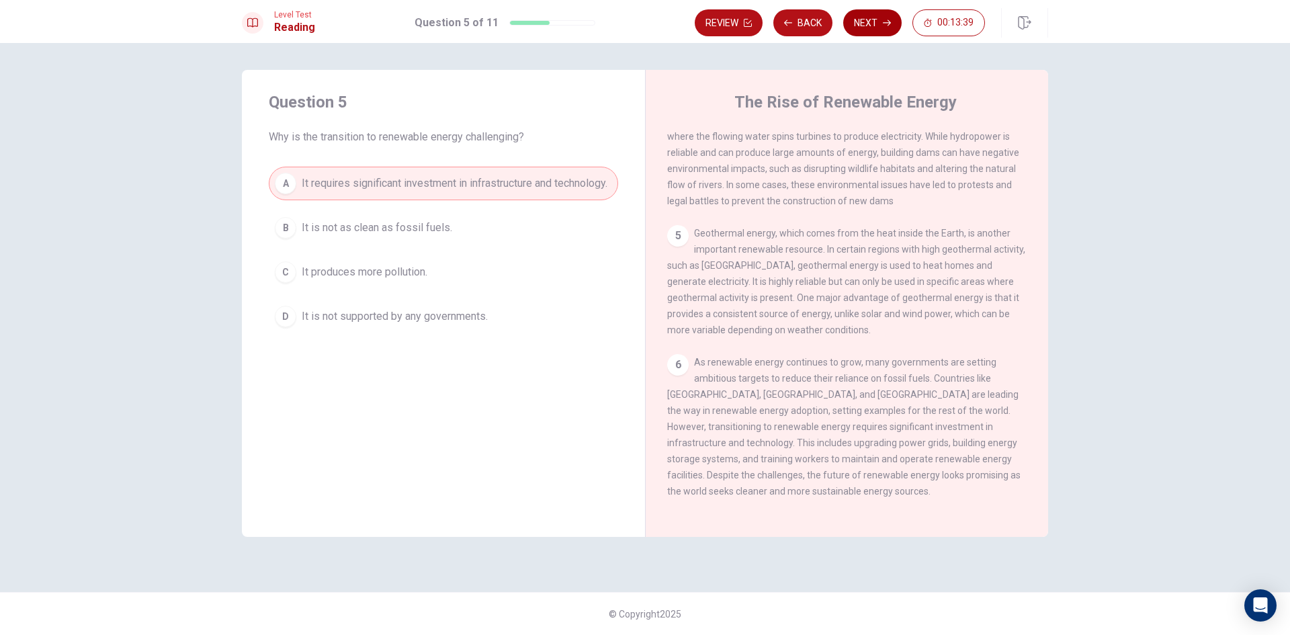
click at [867, 21] on button "Next" at bounding box center [872, 22] width 58 height 27
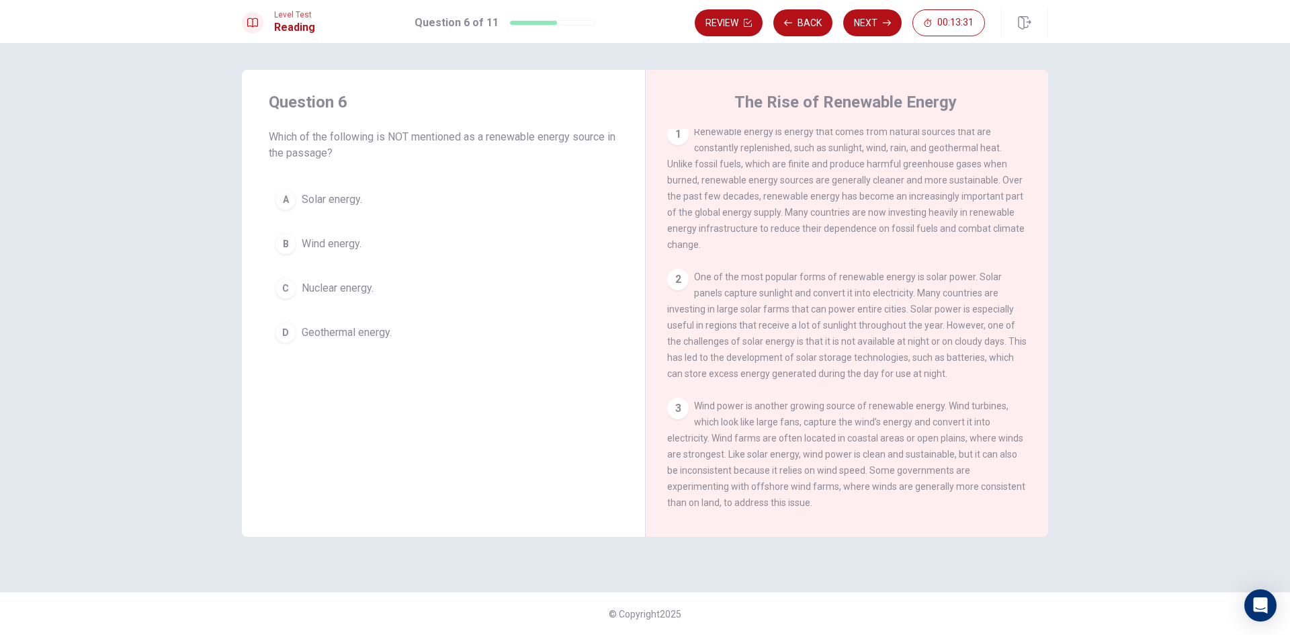
scroll to position [0, 0]
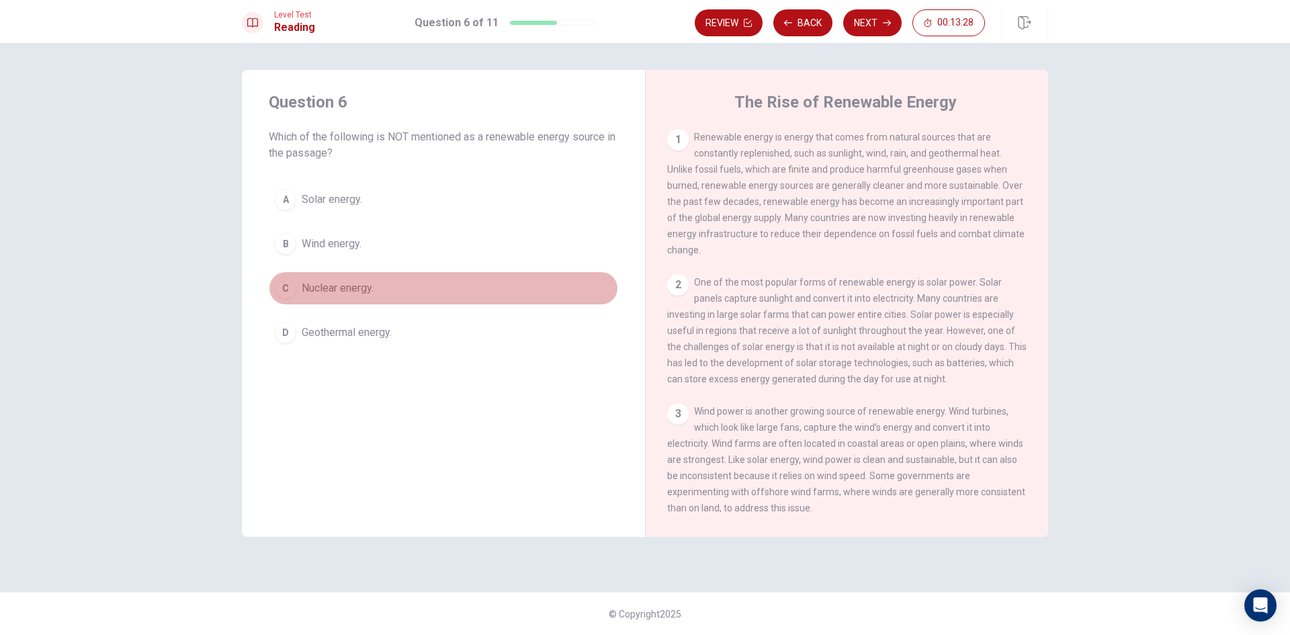
click at [318, 291] on span "Nuclear energy." at bounding box center [338, 288] width 72 height 16
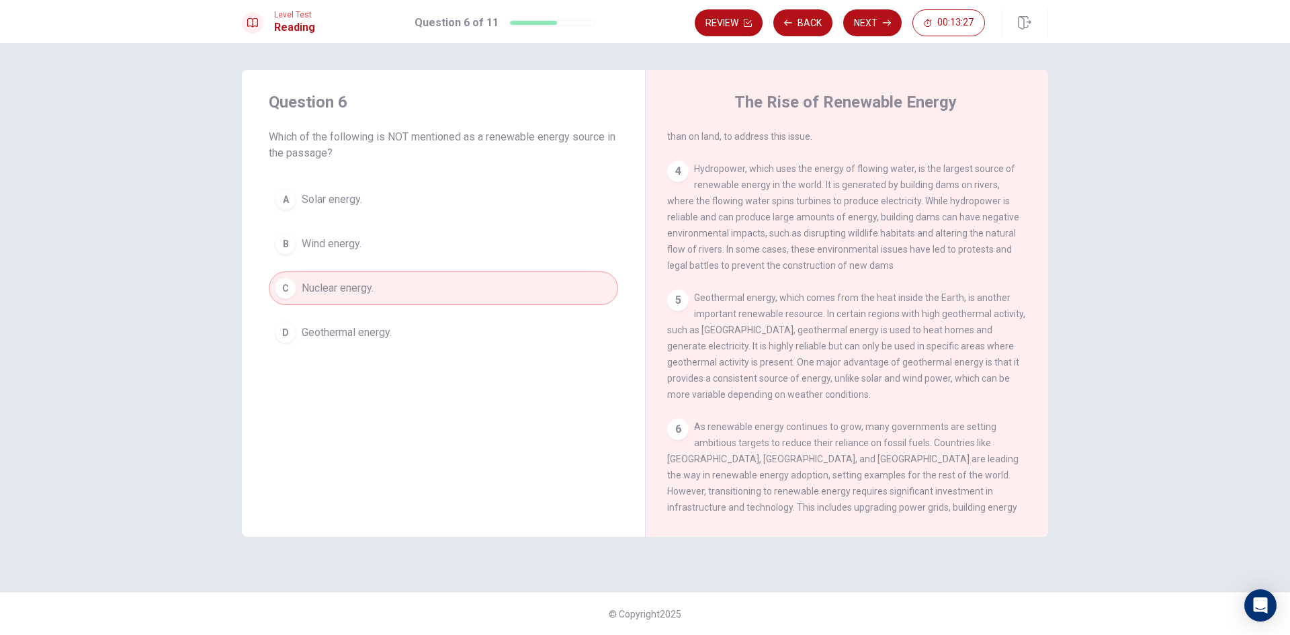
scroll to position [403, 0]
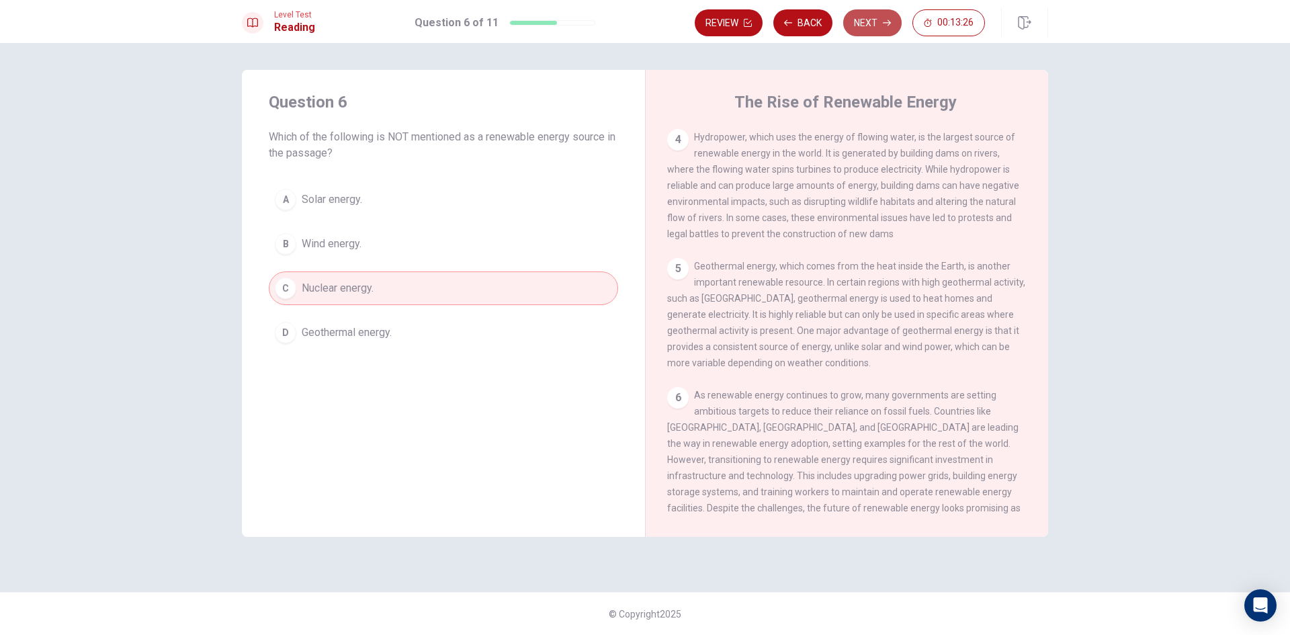
click at [873, 25] on button "Next" at bounding box center [872, 22] width 58 height 27
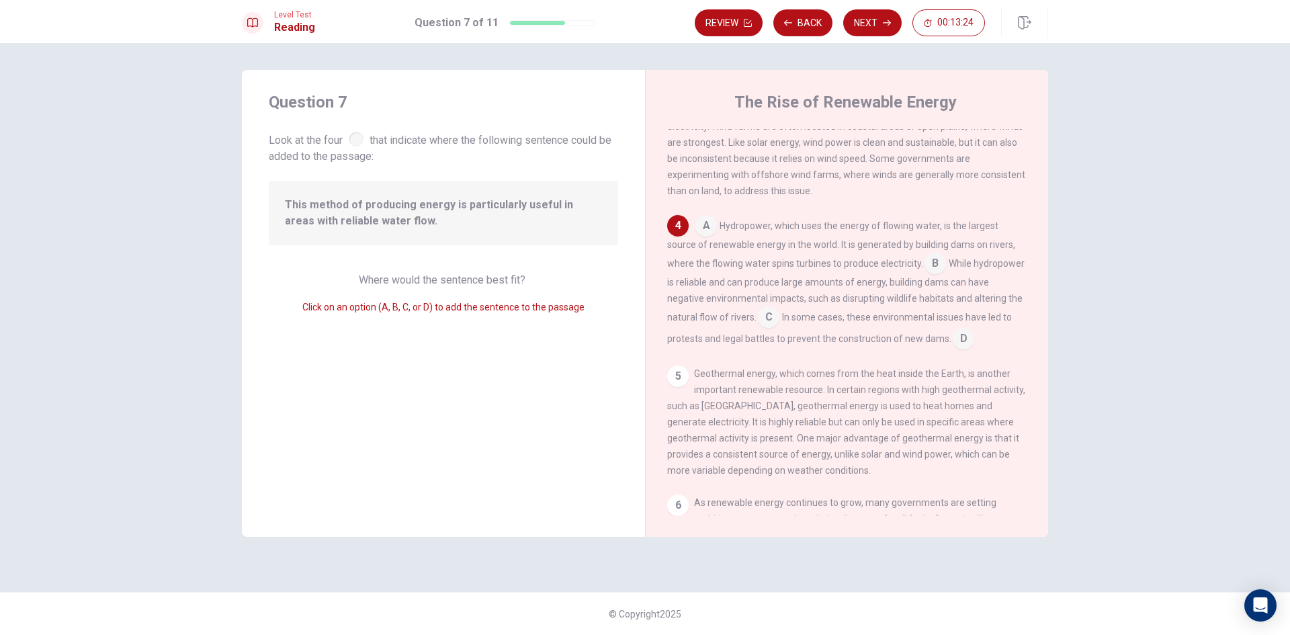
scroll to position [250, 0]
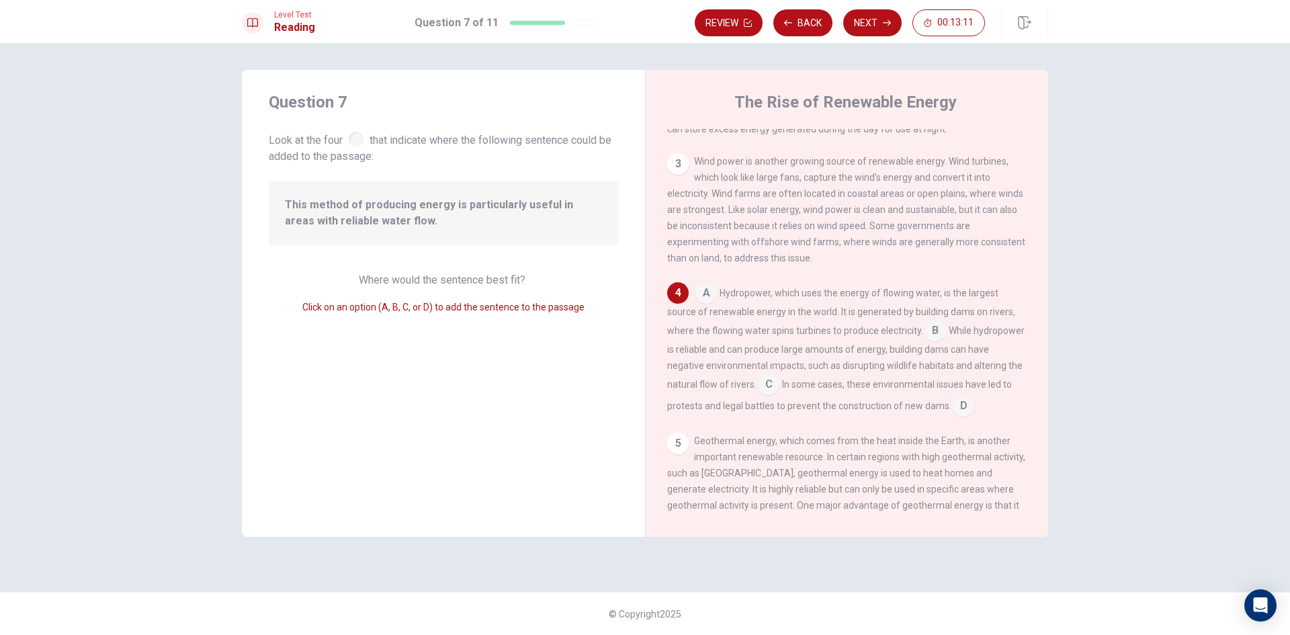
click at [711, 305] on input at bounding box center [705, 293] width 21 height 21
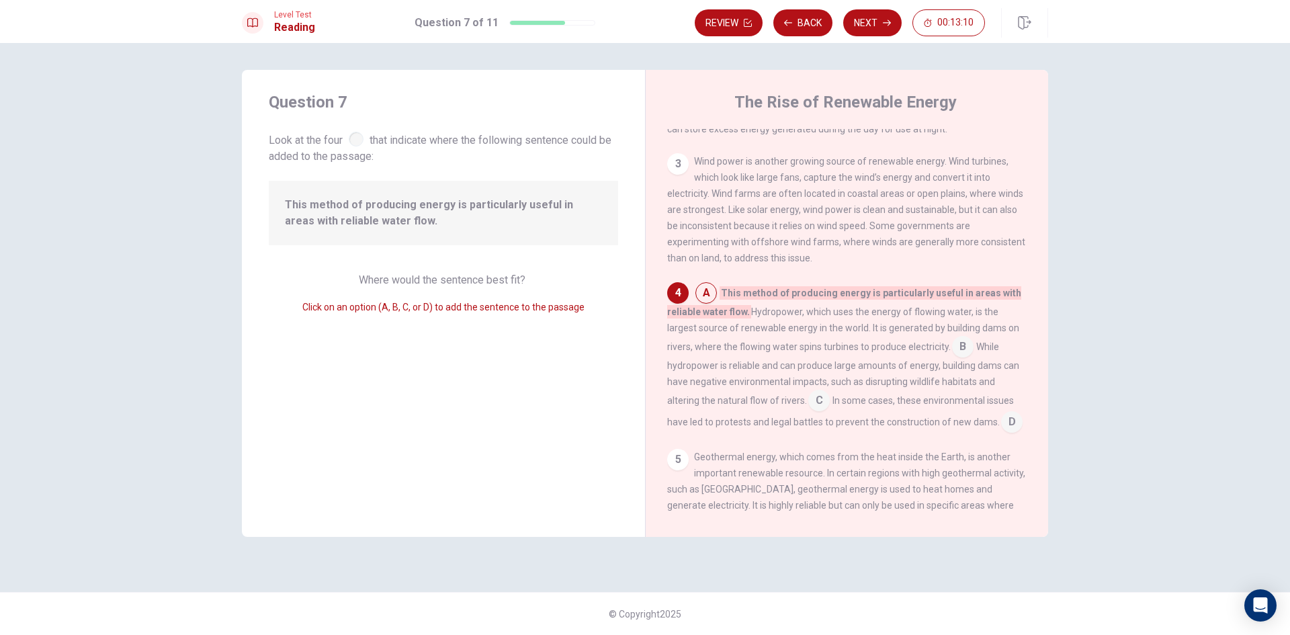
click at [711, 305] on input at bounding box center [705, 293] width 21 height 21
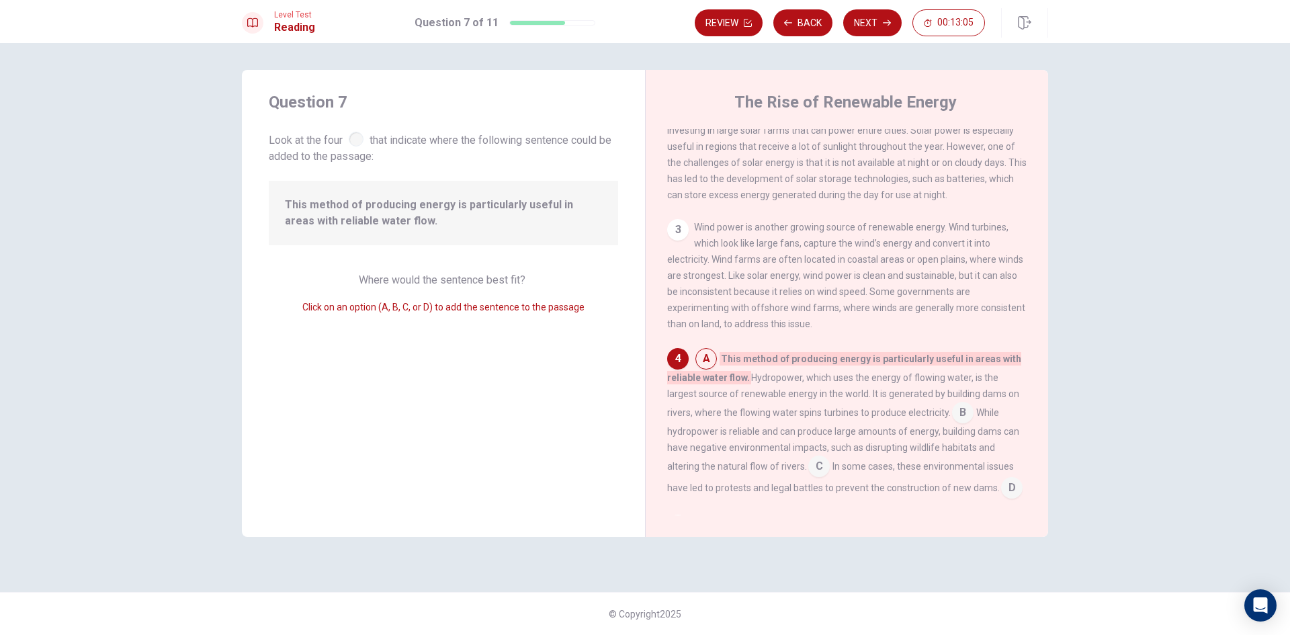
scroll to position [183, 0]
click at [952, 426] on input at bounding box center [962, 414] width 21 height 21
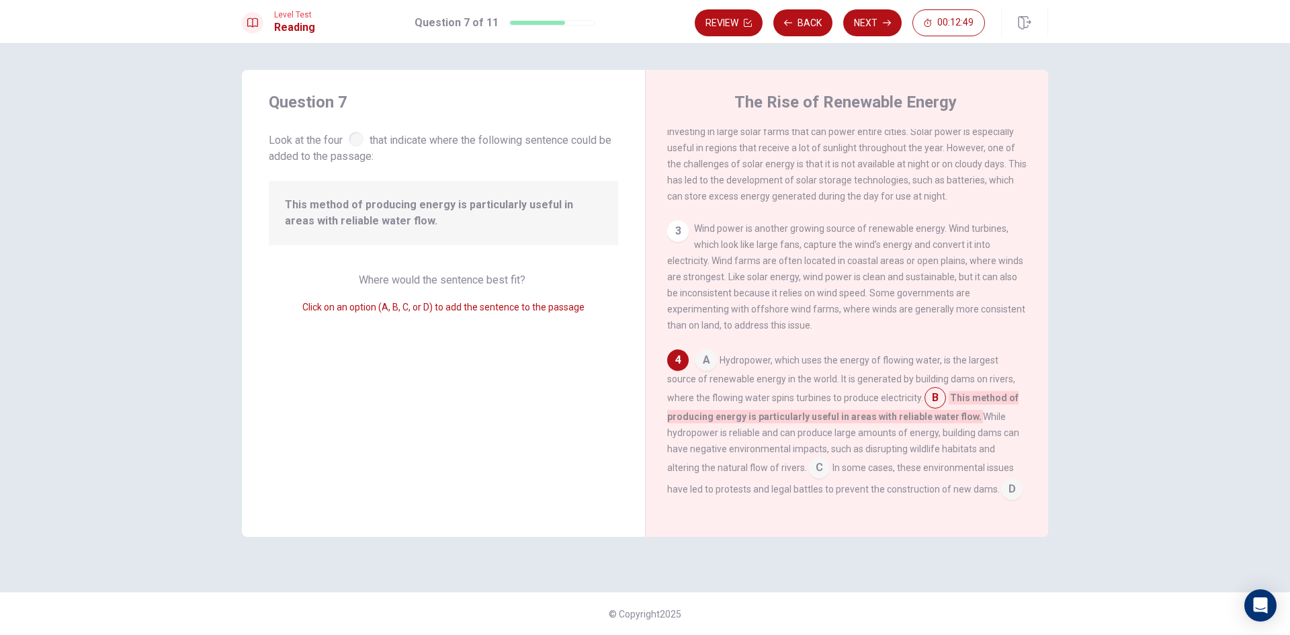
click at [938, 410] on input at bounding box center [934, 398] width 21 height 21
click at [701, 370] on input at bounding box center [705, 361] width 21 height 21
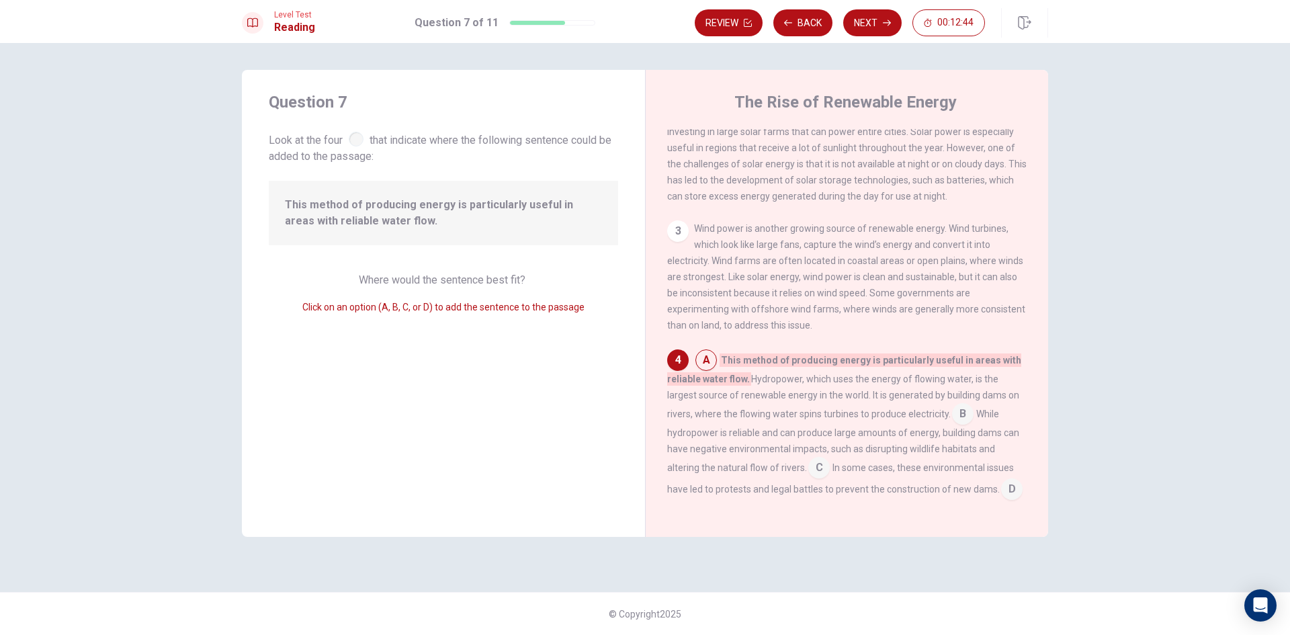
click at [959, 426] on input at bounding box center [962, 414] width 21 height 21
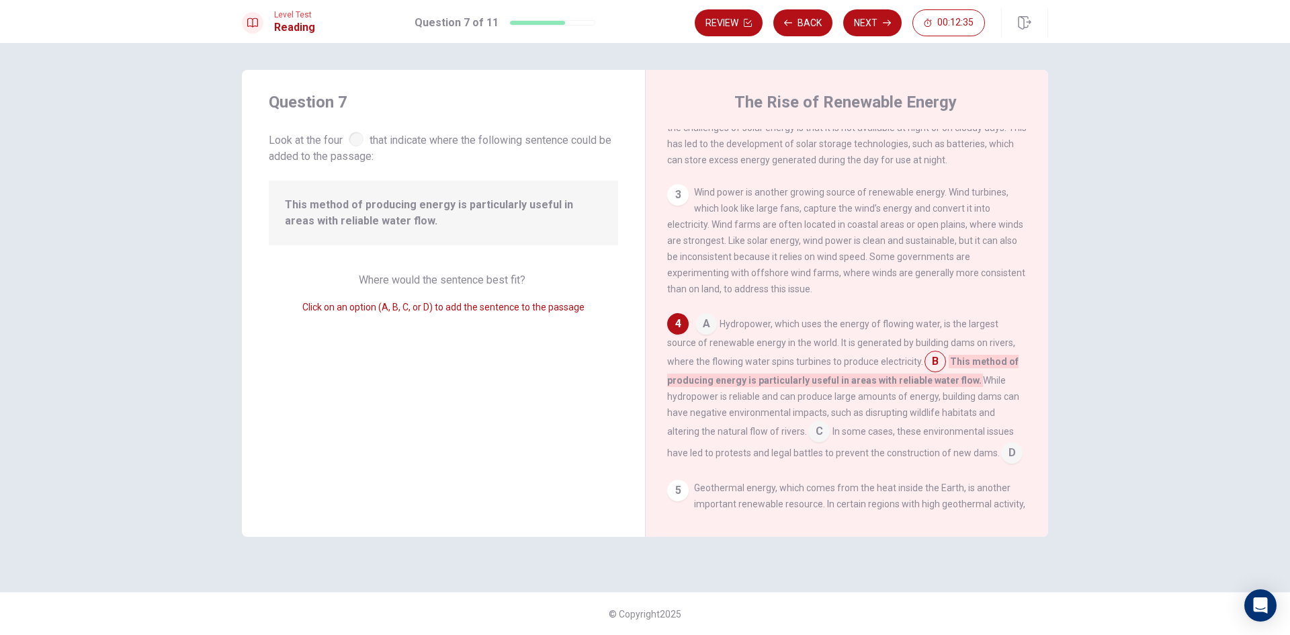
scroll to position [250, 0]
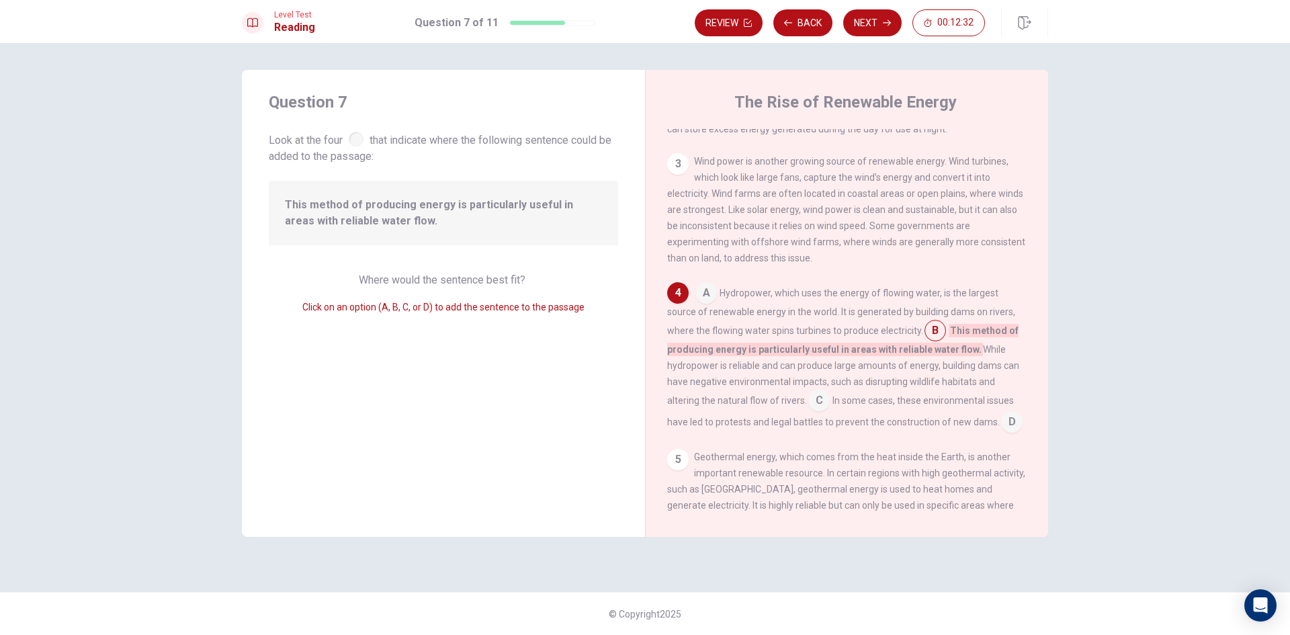
click at [1006, 434] on input at bounding box center [1011, 422] width 21 height 21
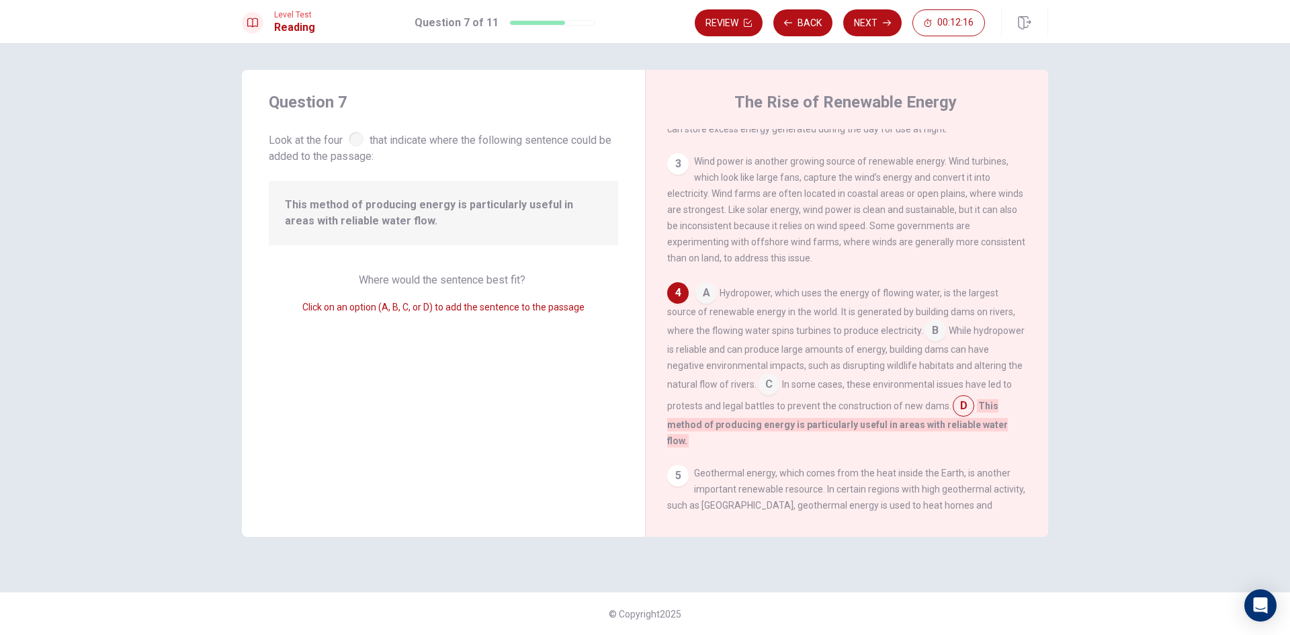
click at [779, 393] on input at bounding box center [768, 385] width 21 height 21
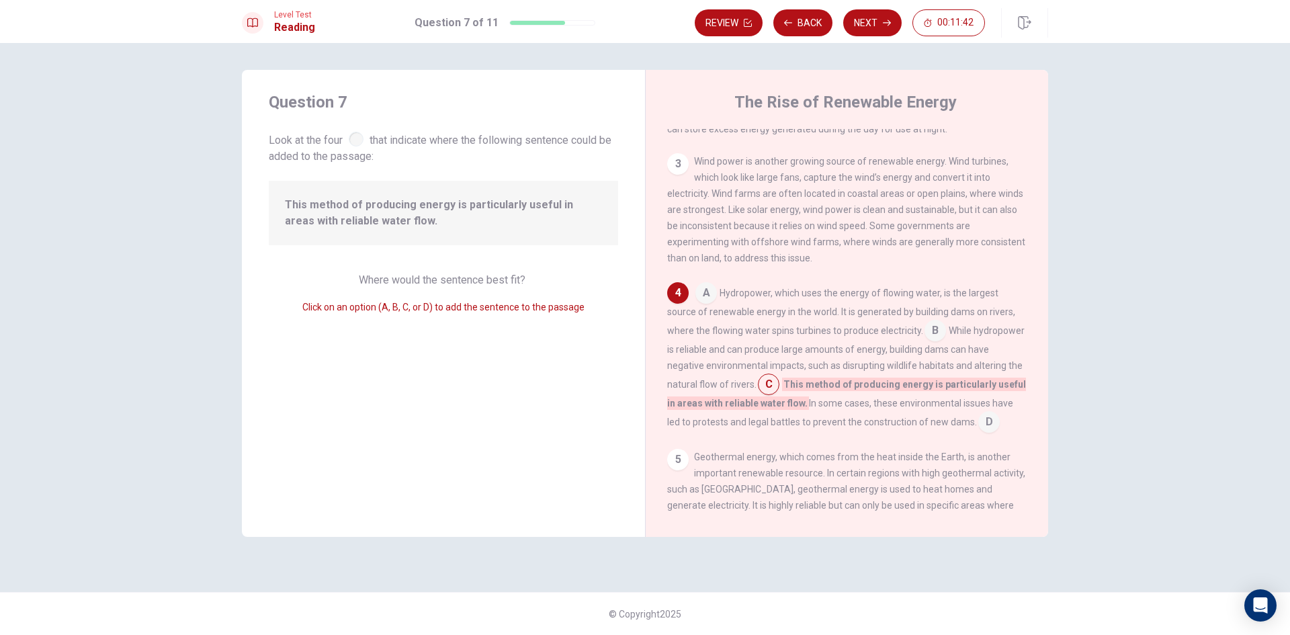
click at [939, 343] on input at bounding box center [934, 331] width 21 height 21
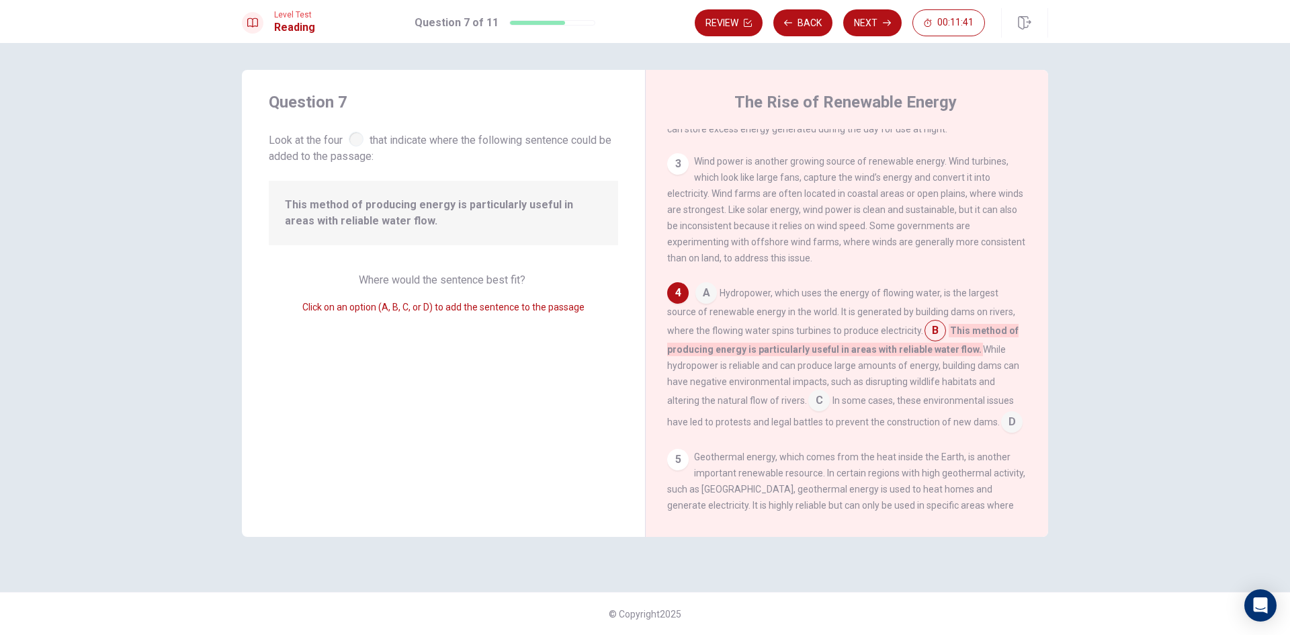
click at [936, 343] on input at bounding box center [934, 331] width 21 height 21
drag, startPoint x: 833, startPoint y: 418, endPoint x: 826, endPoint y: 418, distance: 7.4
click at [826, 418] on div "A Hydropower, which uses the energy of flowing water, is the largest source of …" at bounding box center [847, 357] width 360 height 150
click at [823, 412] on input at bounding box center [818, 401] width 21 height 21
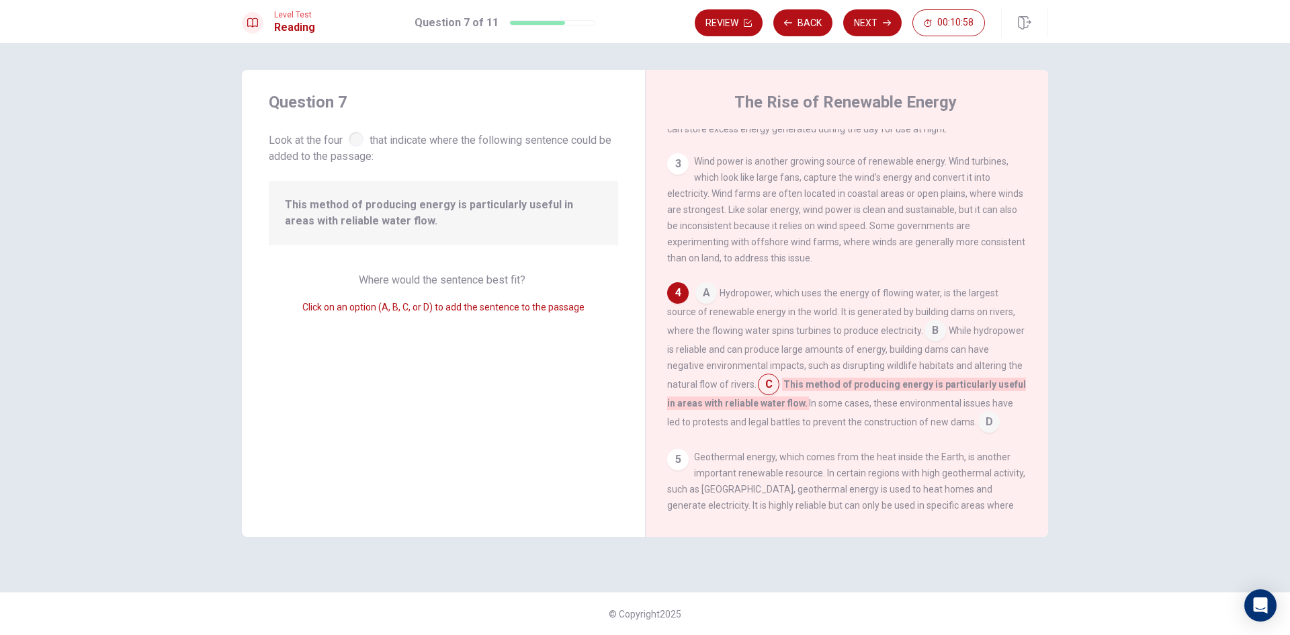
click at [934, 343] on input at bounding box center [934, 331] width 21 height 21
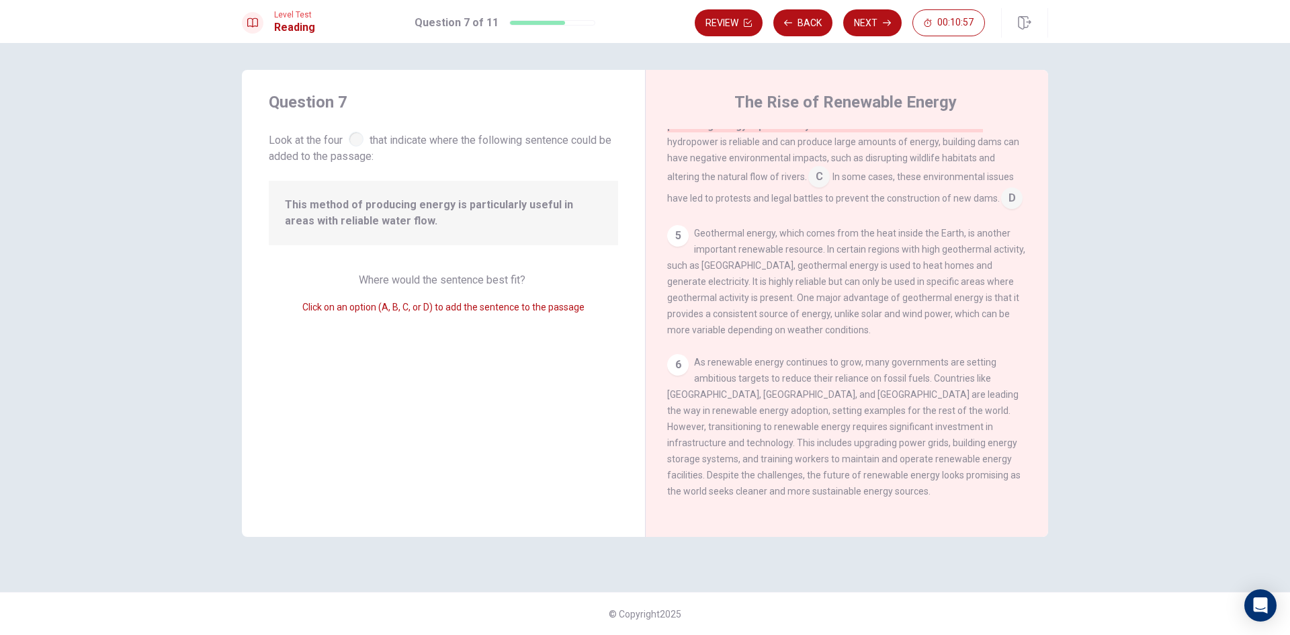
scroll to position [516, 0]
click at [856, 21] on button "Next" at bounding box center [872, 22] width 58 height 27
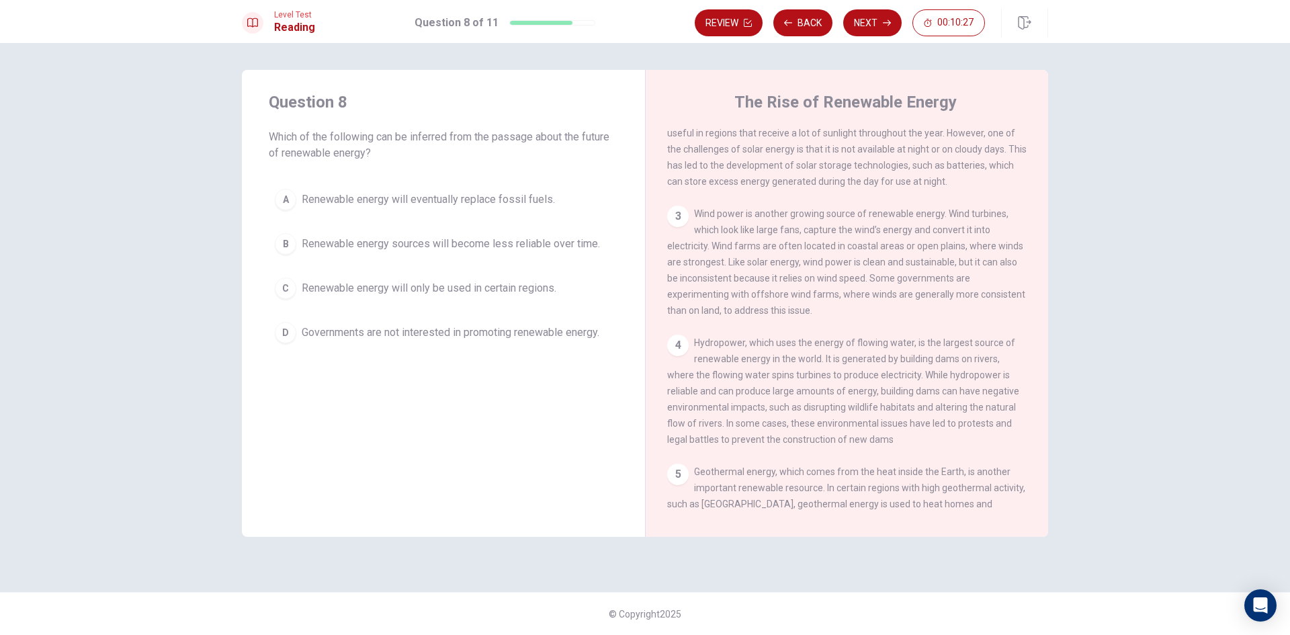
scroll to position [0, 0]
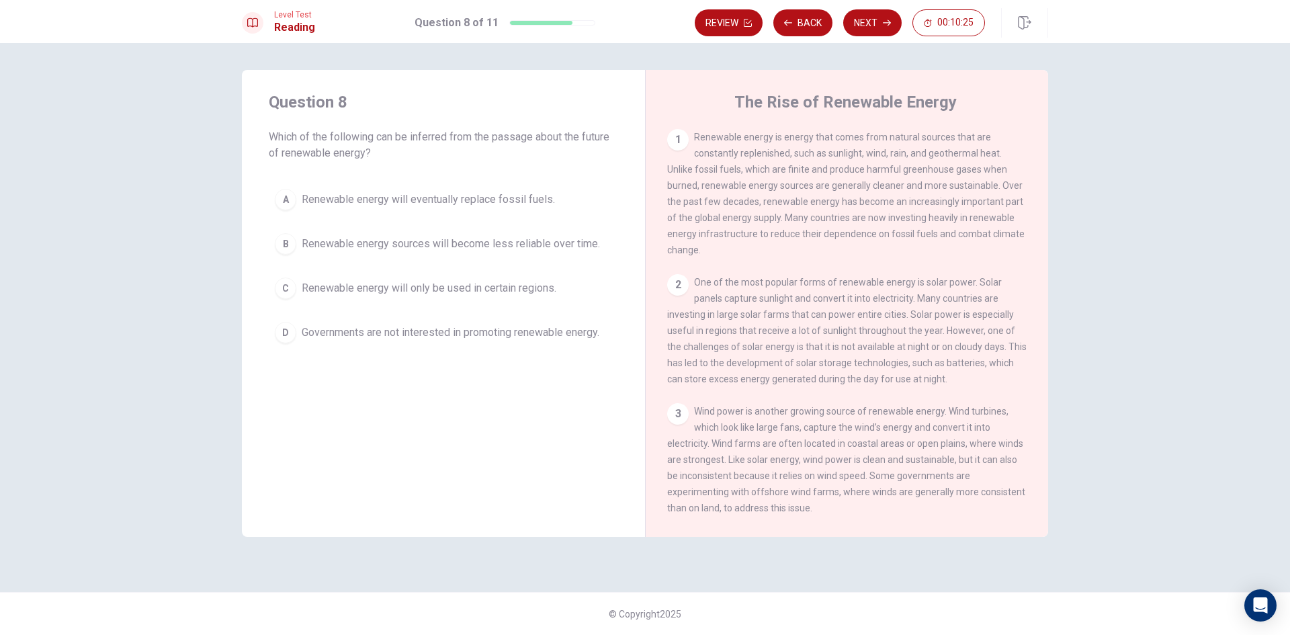
click at [460, 202] on span "Renewable energy will eventually replace fossil fuels." at bounding box center [428, 199] width 253 height 16
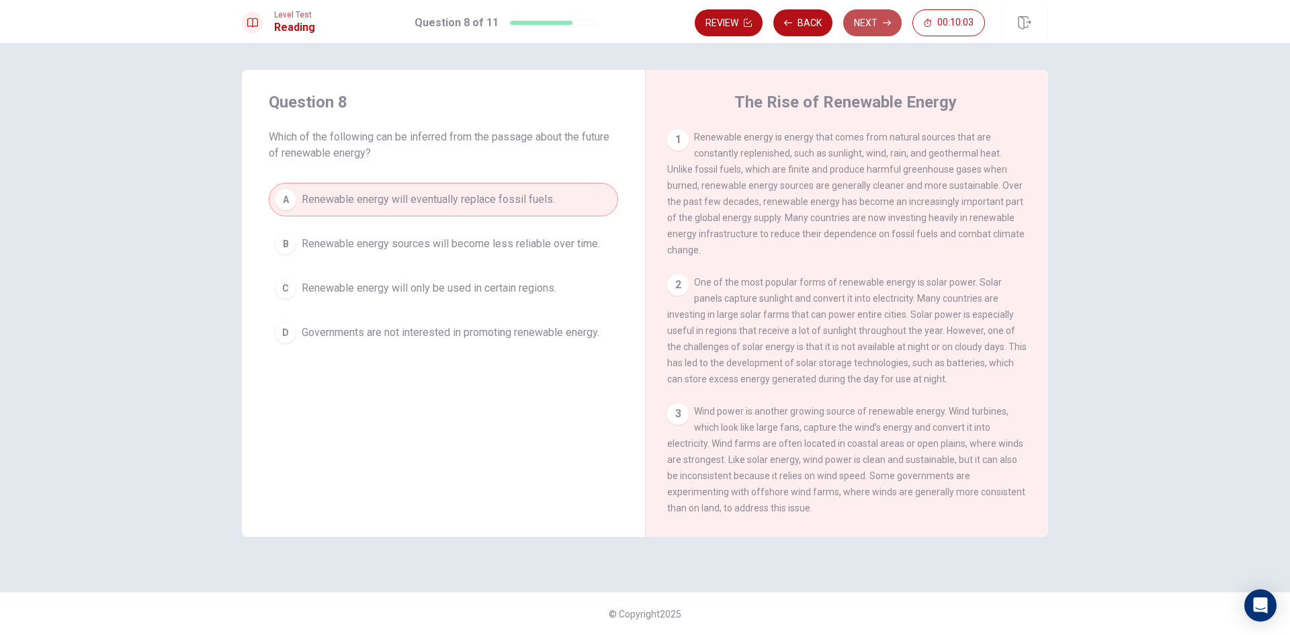
click at [871, 28] on button "Next" at bounding box center [872, 22] width 58 height 27
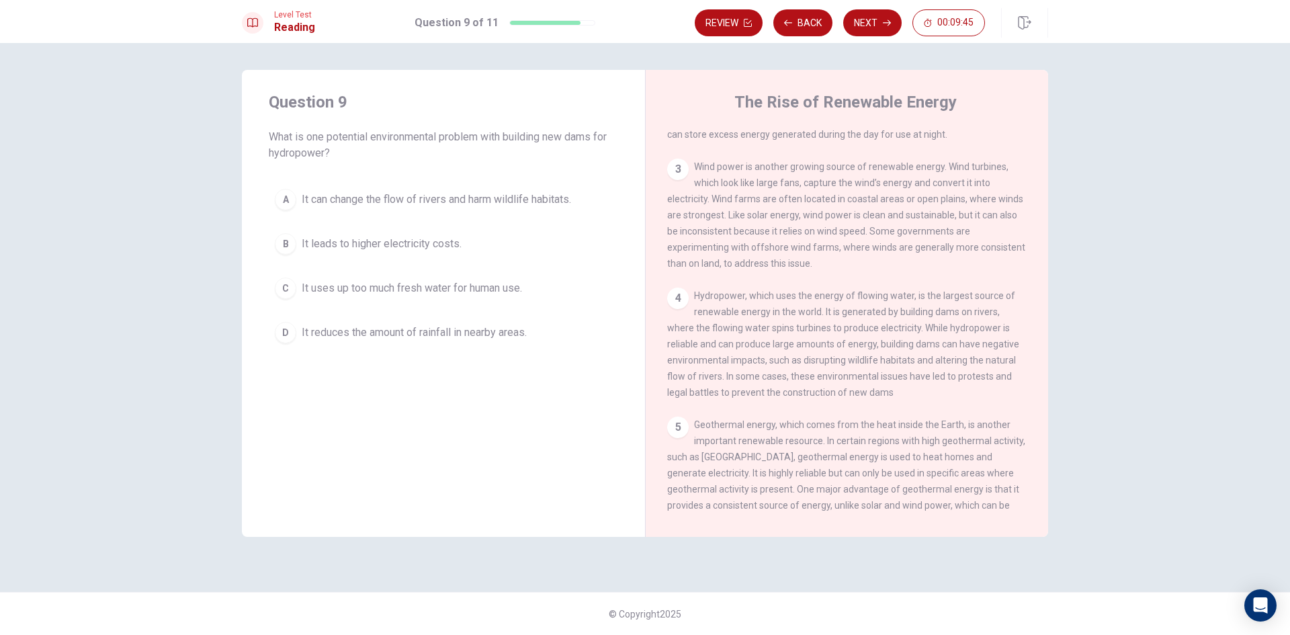
scroll to position [269, 0]
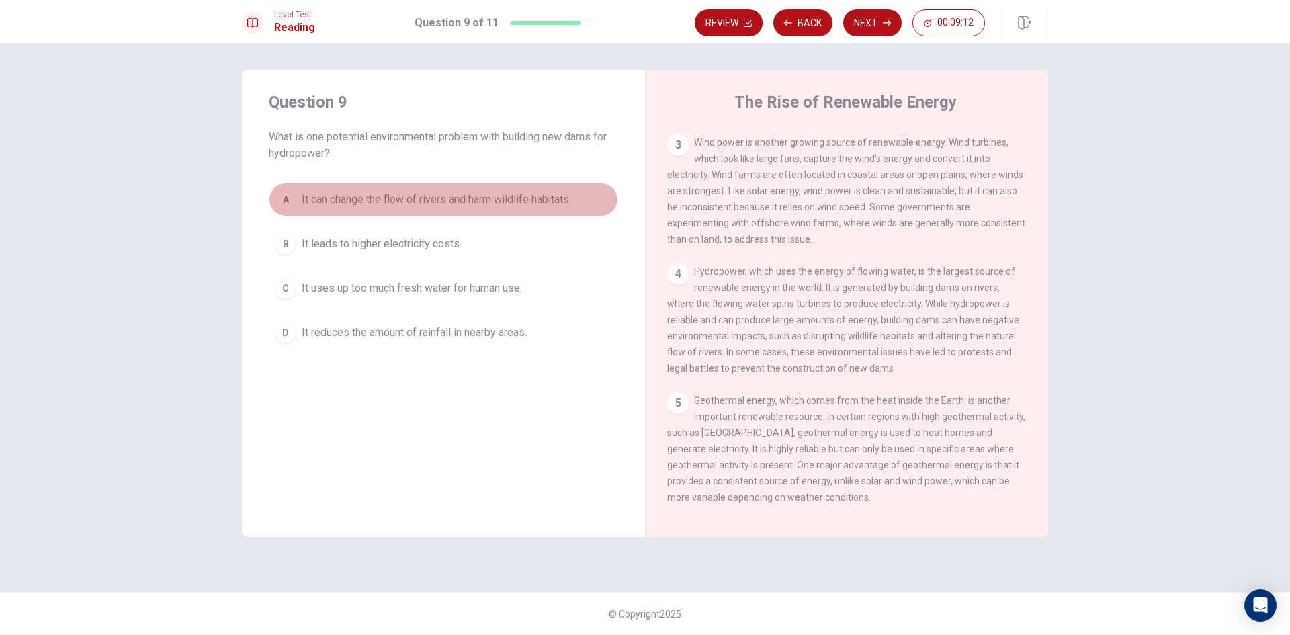
click at [466, 209] on button "A It can change the flow of rivers and harm wildlife habitats." at bounding box center [443, 200] width 349 height 34
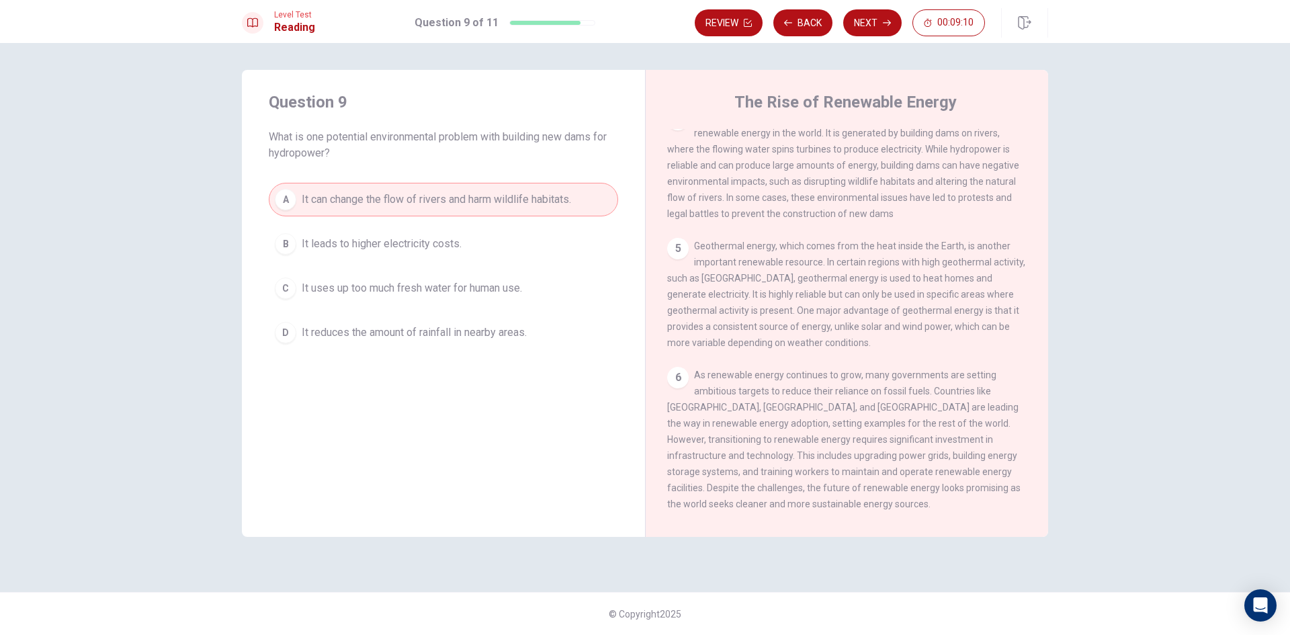
scroll to position [399, 0]
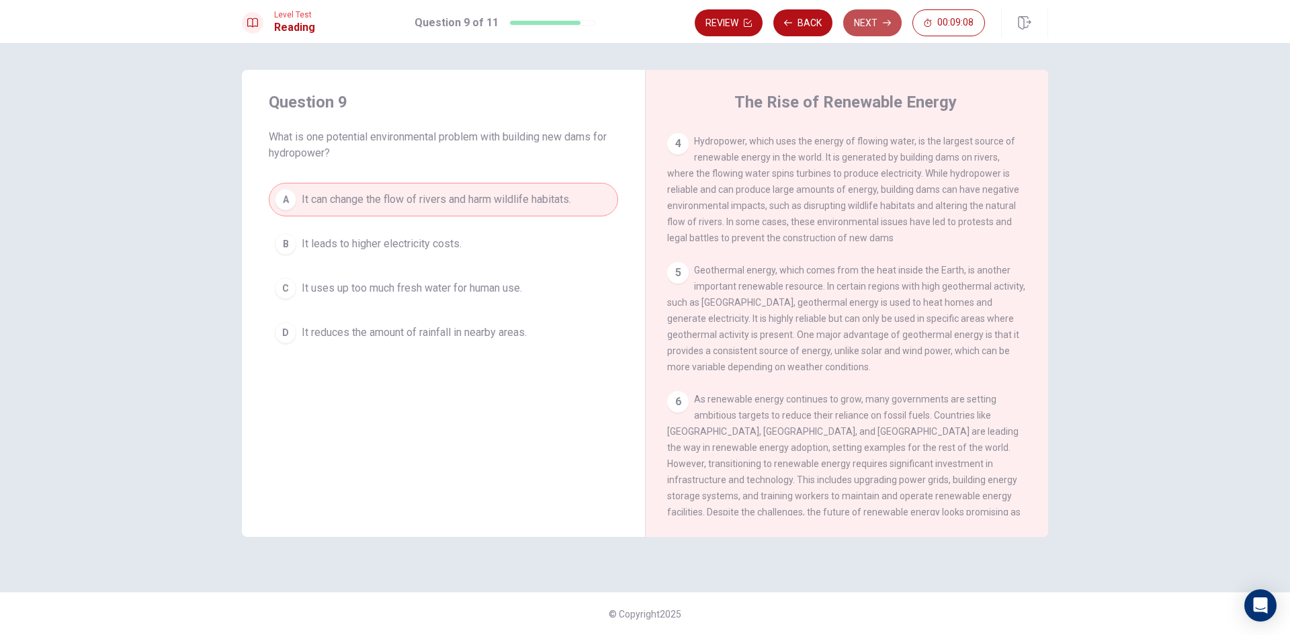
click at [867, 19] on button "Next" at bounding box center [872, 22] width 58 height 27
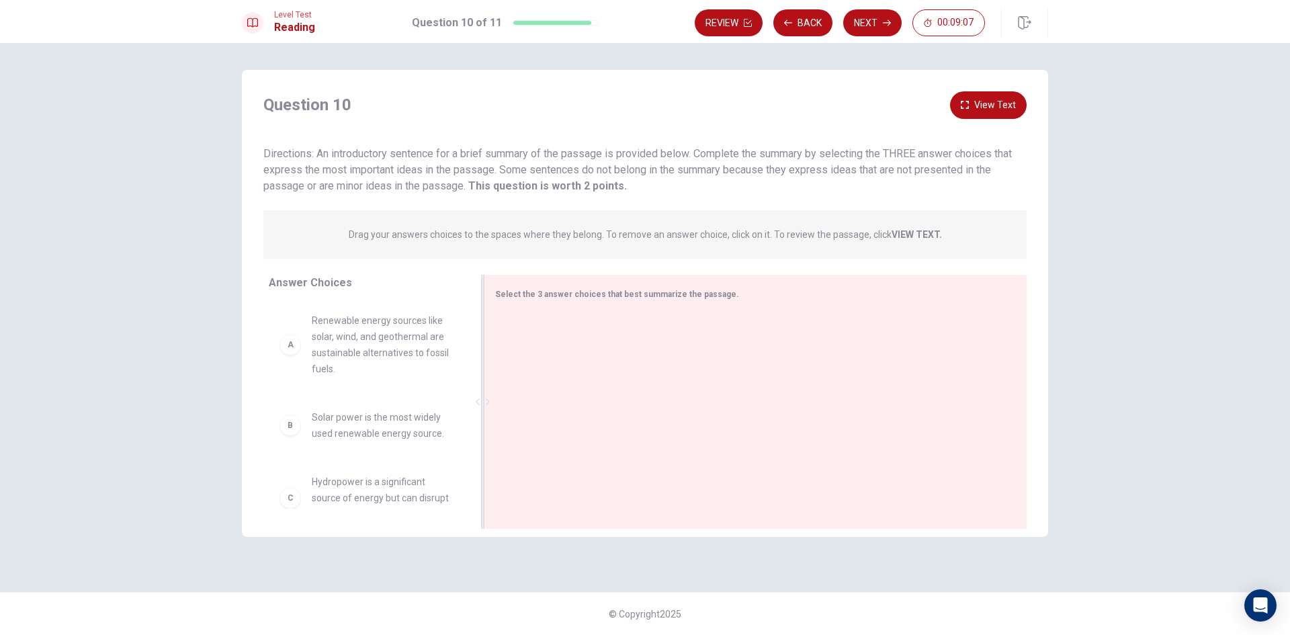
click at [571, 318] on div at bounding box center [750, 403] width 510 height 180
click at [574, 298] on div "Select the 3 answer choices that best summarize the passage." at bounding box center [747, 294] width 505 height 17
click at [574, 298] on span "Select the 3 answer choices that best summarize the passage." at bounding box center [617, 294] width 244 height 9
click at [436, 235] on p "Drag your answers choices to the spaces where they belong. To remove an answer …" at bounding box center [645, 234] width 593 height 11
click at [376, 355] on span "Renewable energy sources like solar, wind, and geothermal are sustainable alter…" at bounding box center [382, 344] width 140 height 64
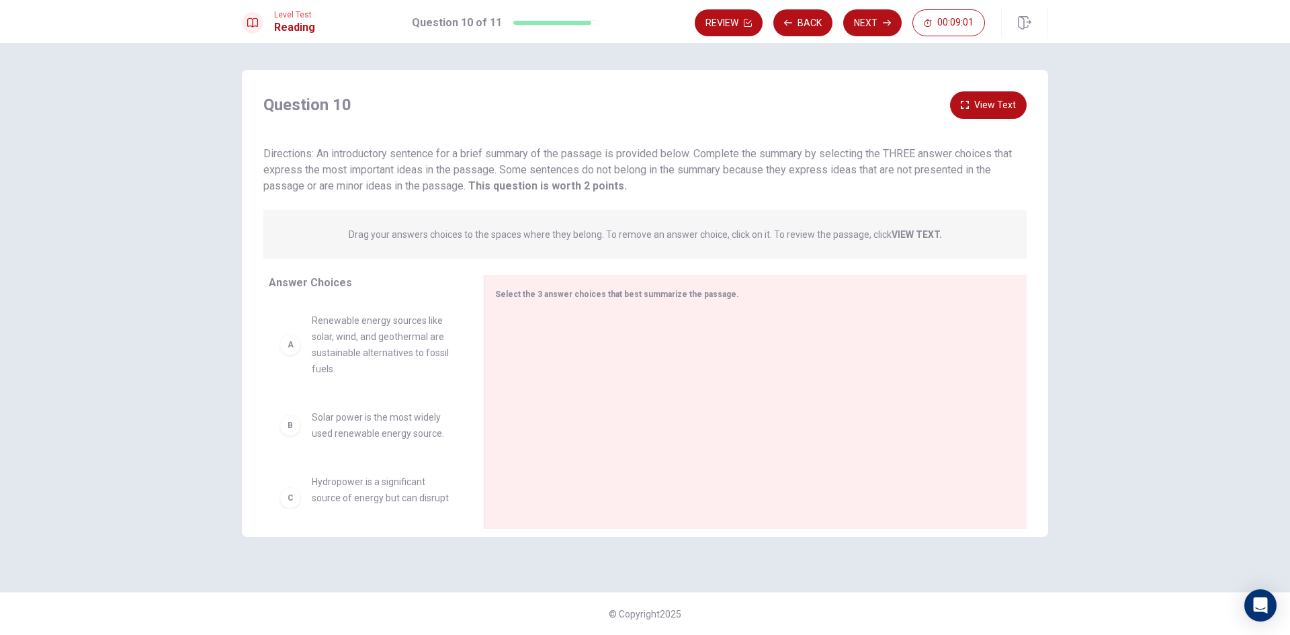
click at [287, 355] on div "A Renewable energy sources like solar, wind, and geothermal are sustainable alt…" at bounding box center [365, 344] width 172 height 64
drag, startPoint x: 371, startPoint y: 326, endPoint x: 335, endPoint y: 325, distance: 37.0
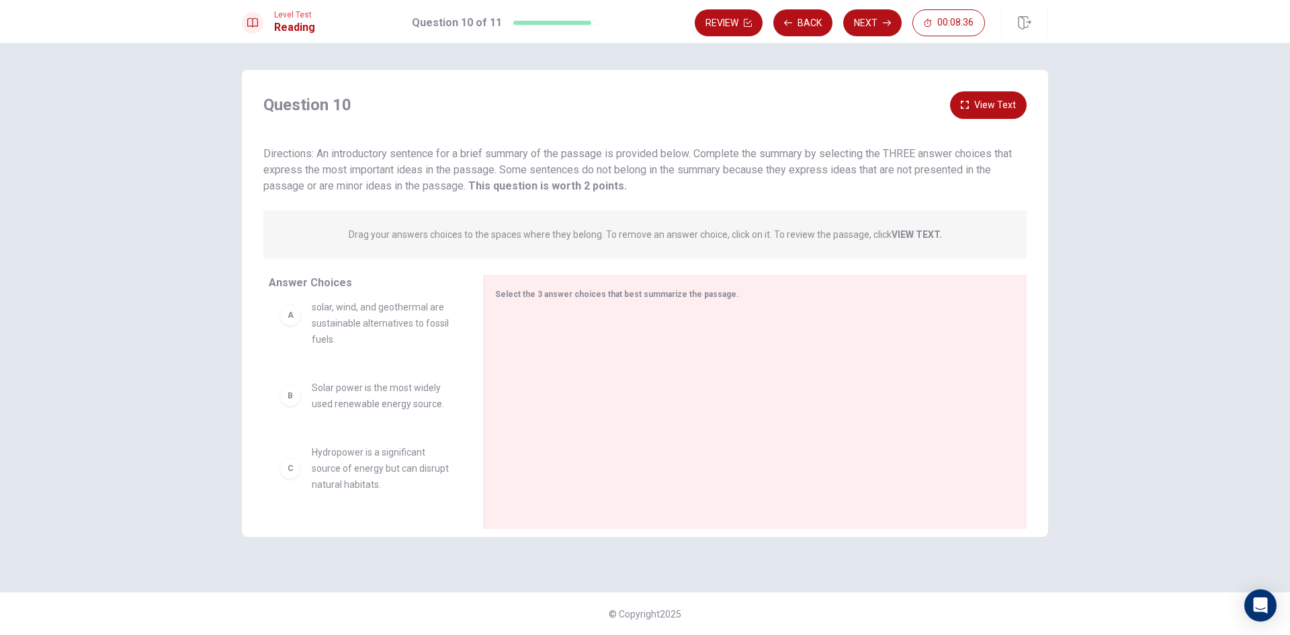
scroll to position [0, 0]
drag, startPoint x: 386, startPoint y: 342, endPoint x: 602, endPoint y: 319, distance: 217.5
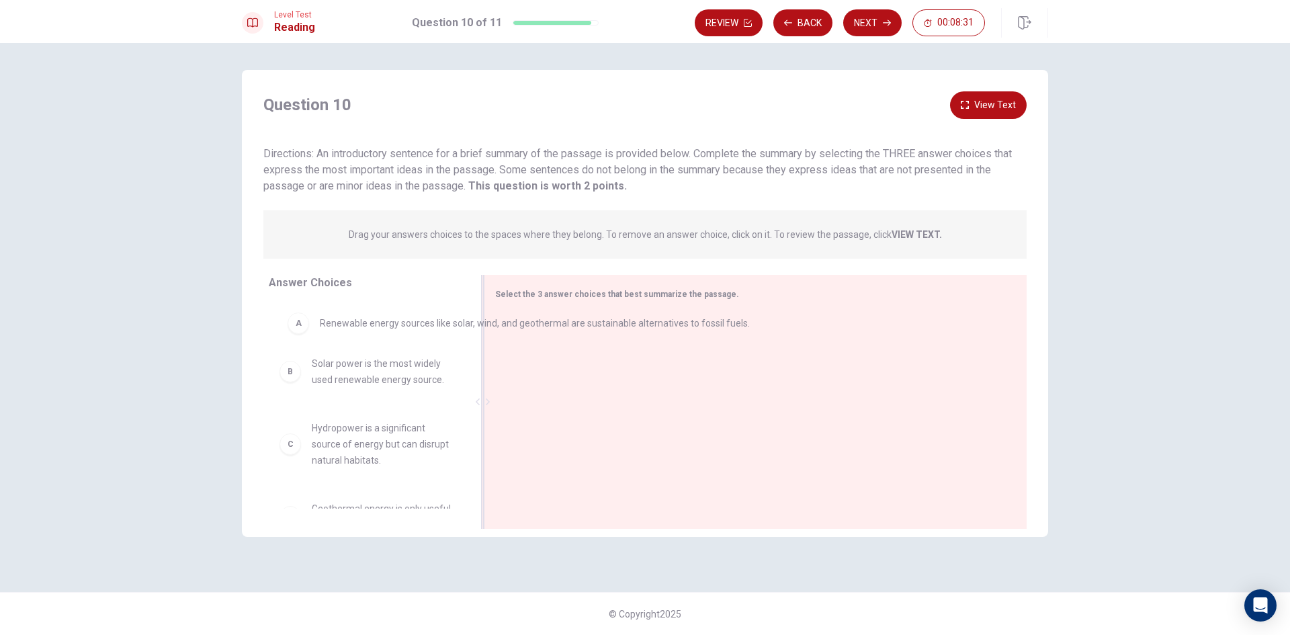
drag, startPoint x: 612, startPoint y: 337, endPoint x: 390, endPoint y: 326, distance: 221.9
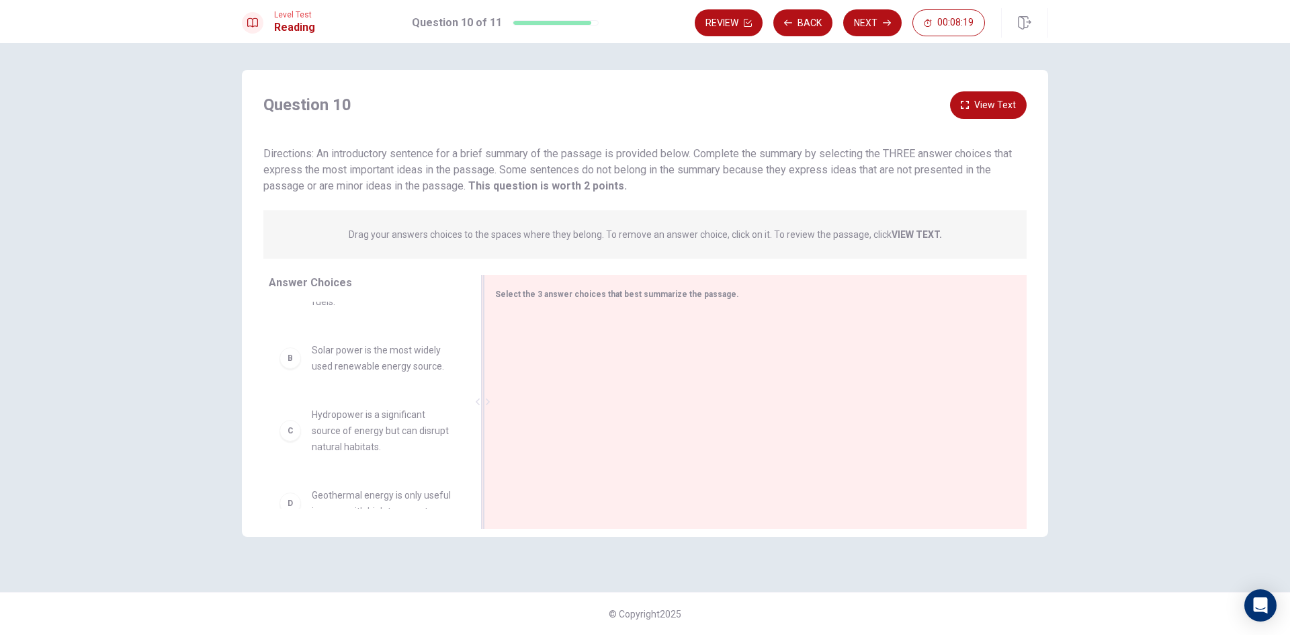
scroll to position [134, 0]
drag, startPoint x: 367, startPoint y: 359, endPoint x: 590, endPoint y: 339, distance: 223.3
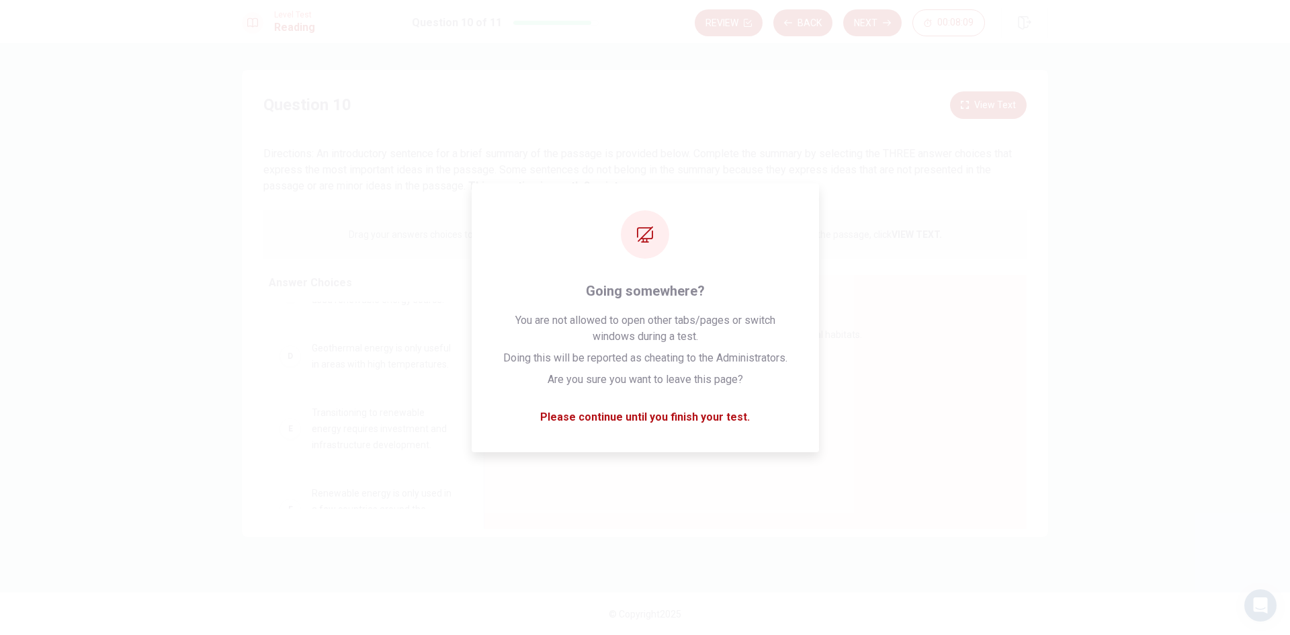
scroll to position [118, 0]
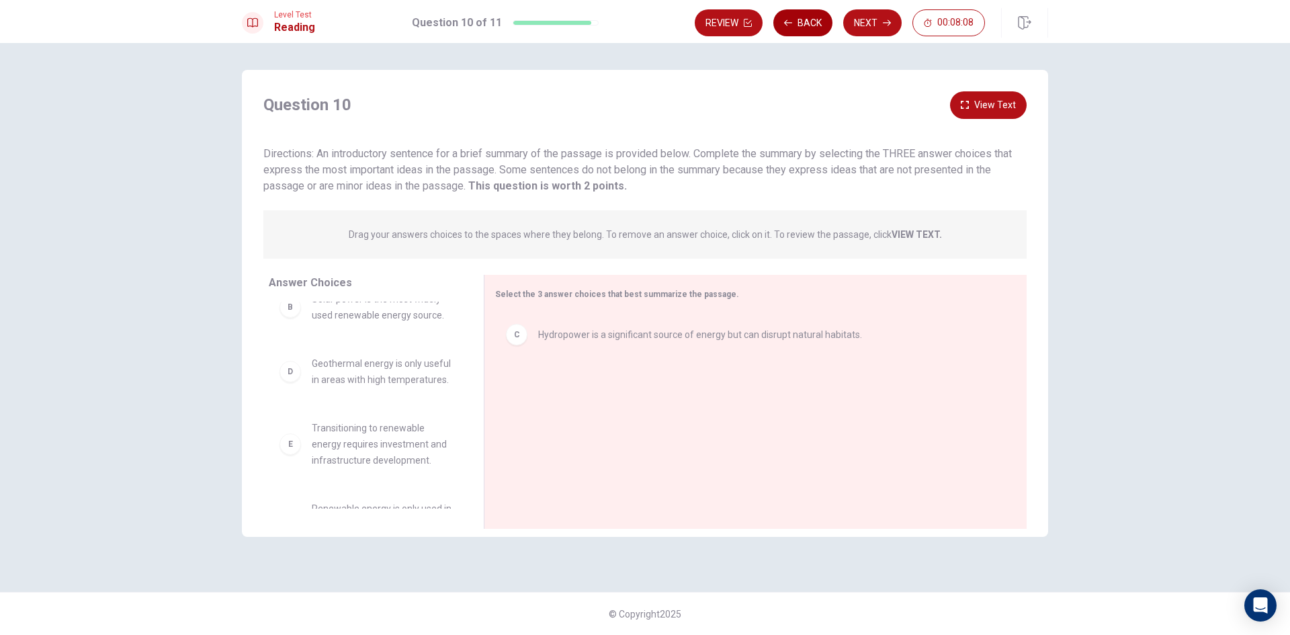
click at [799, 26] on button "Back" at bounding box center [802, 22] width 59 height 27
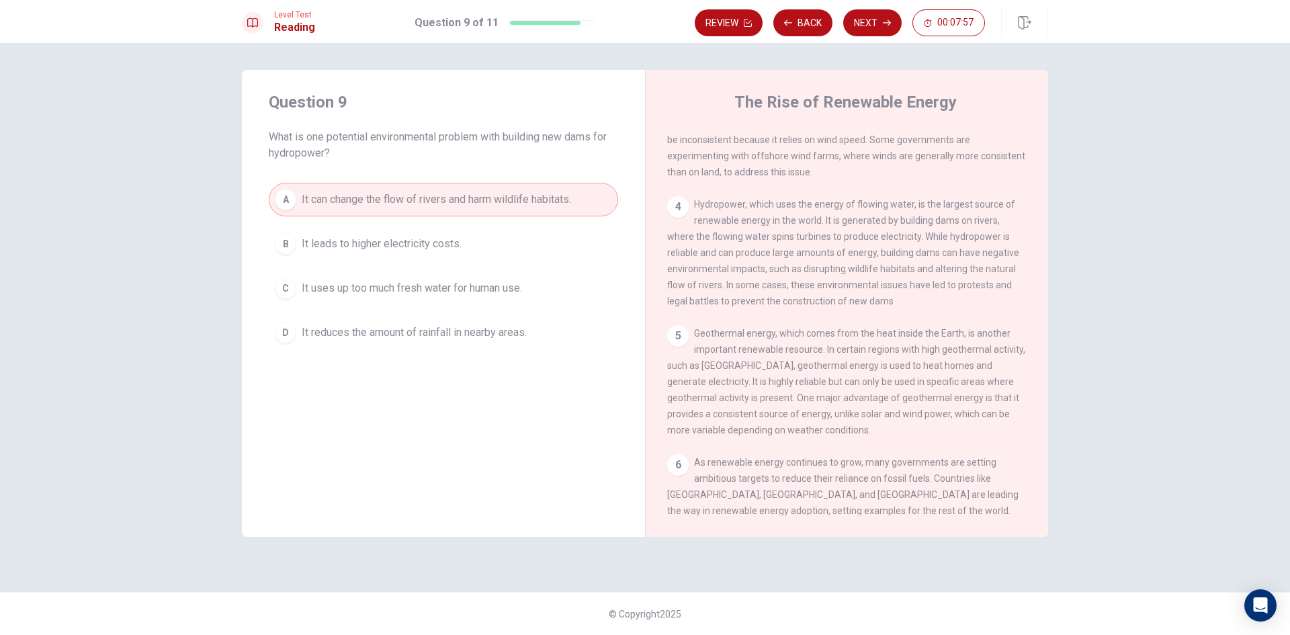
scroll to position [466, 0]
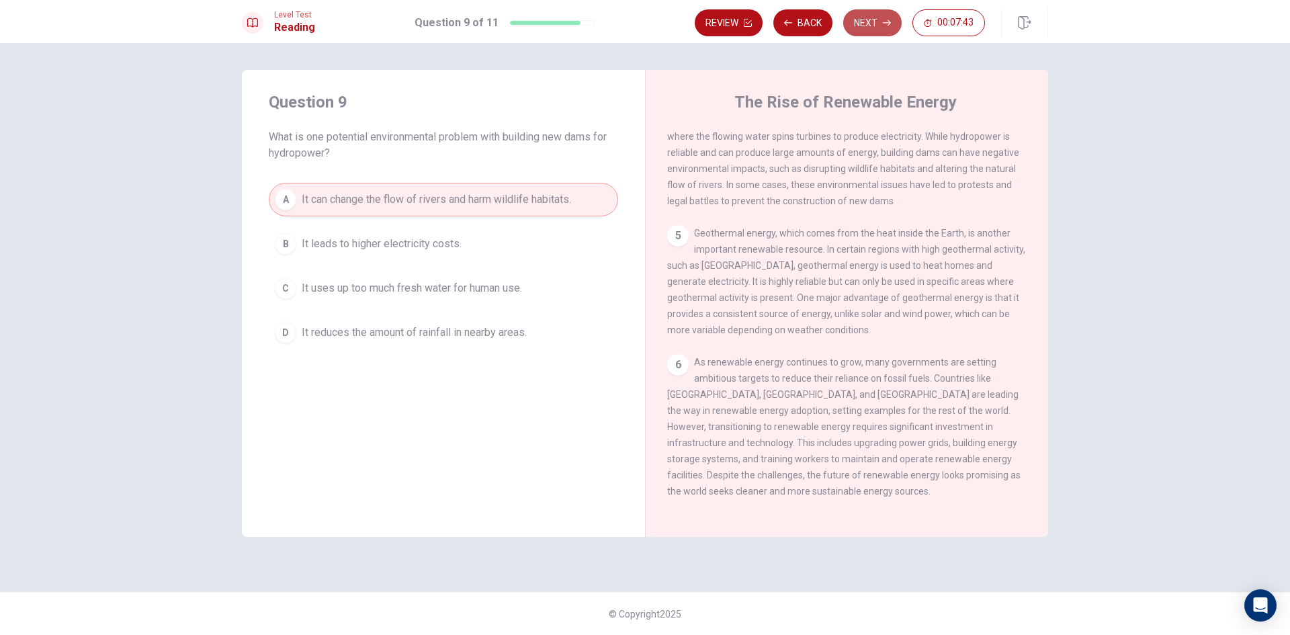
click at [858, 30] on button "Next" at bounding box center [872, 22] width 58 height 27
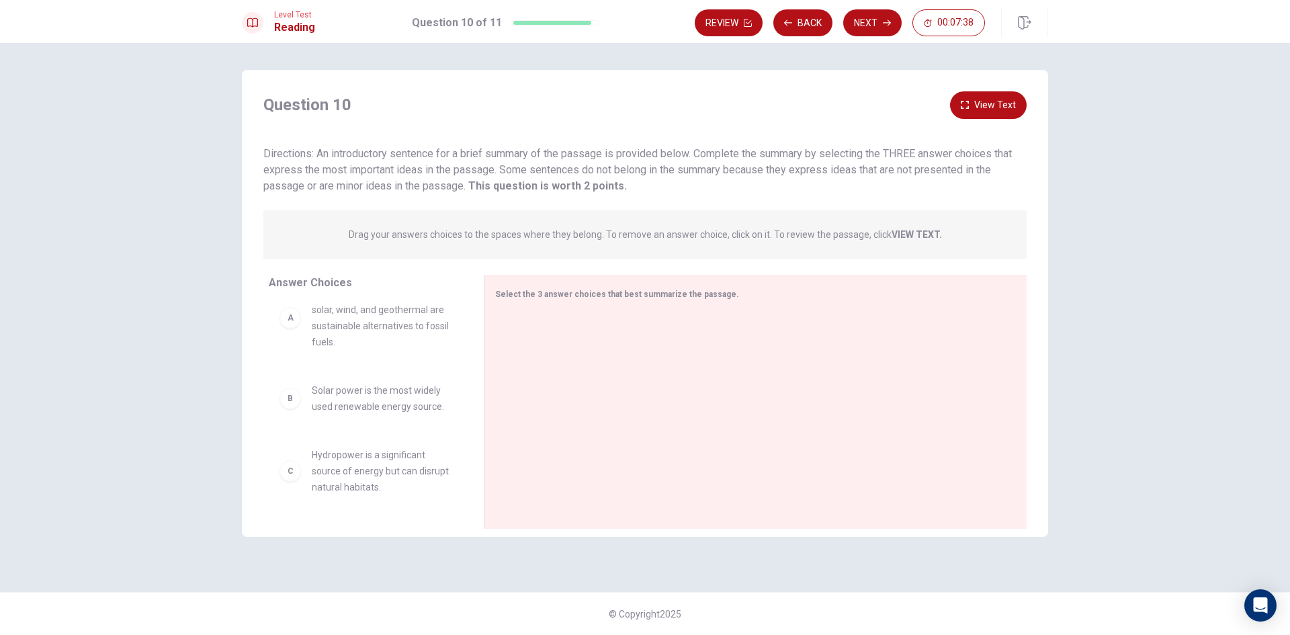
scroll to position [0, 0]
drag, startPoint x: 404, startPoint y: 346, endPoint x: 611, endPoint y: 337, distance: 207.8
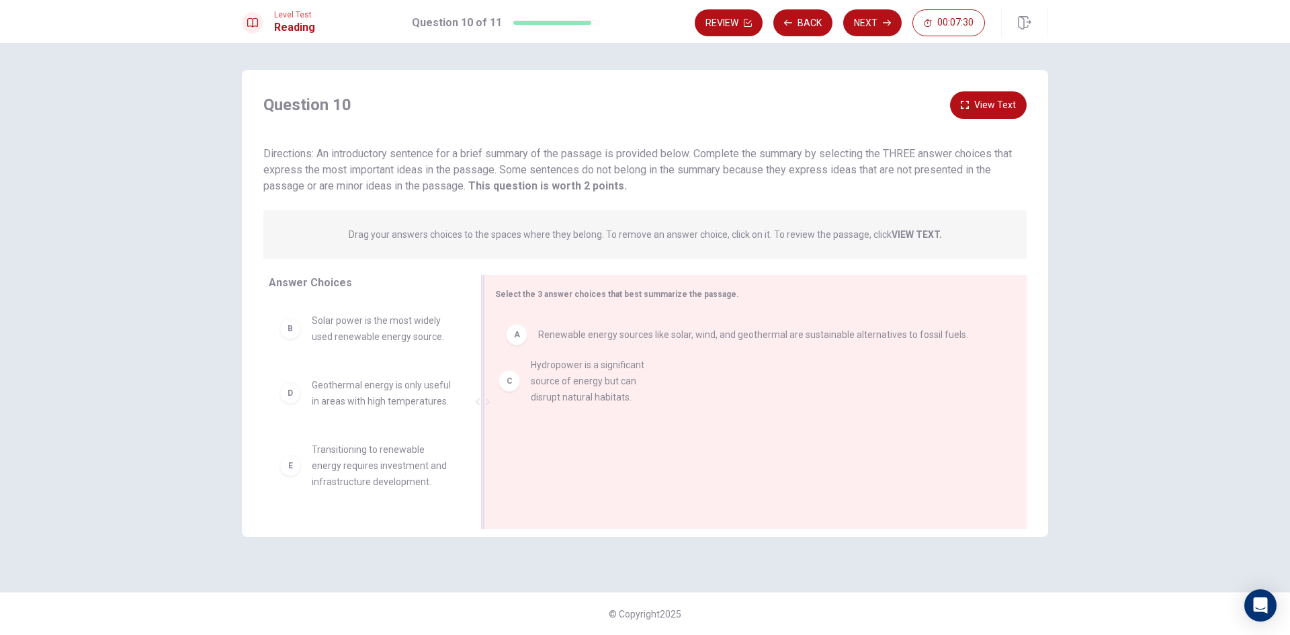
drag, startPoint x: 365, startPoint y: 410, endPoint x: 603, endPoint y: 392, distance: 239.2
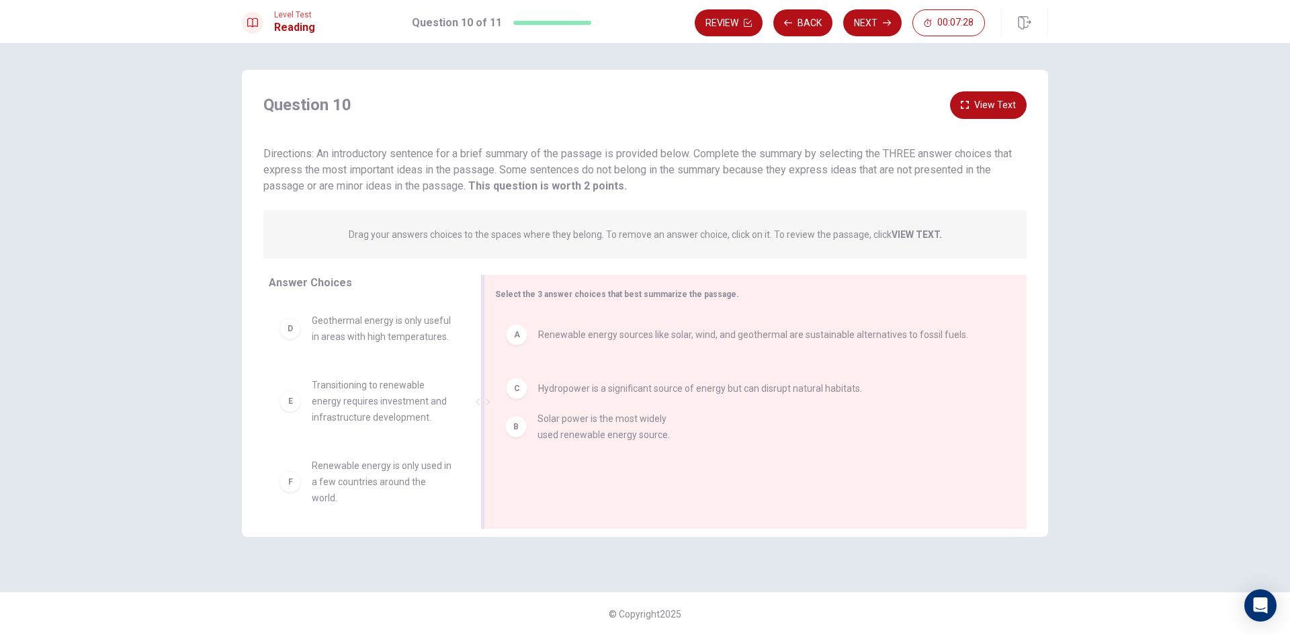
drag, startPoint x: 391, startPoint y: 333, endPoint x: 648, endPoint y: 453, distance: 283.4
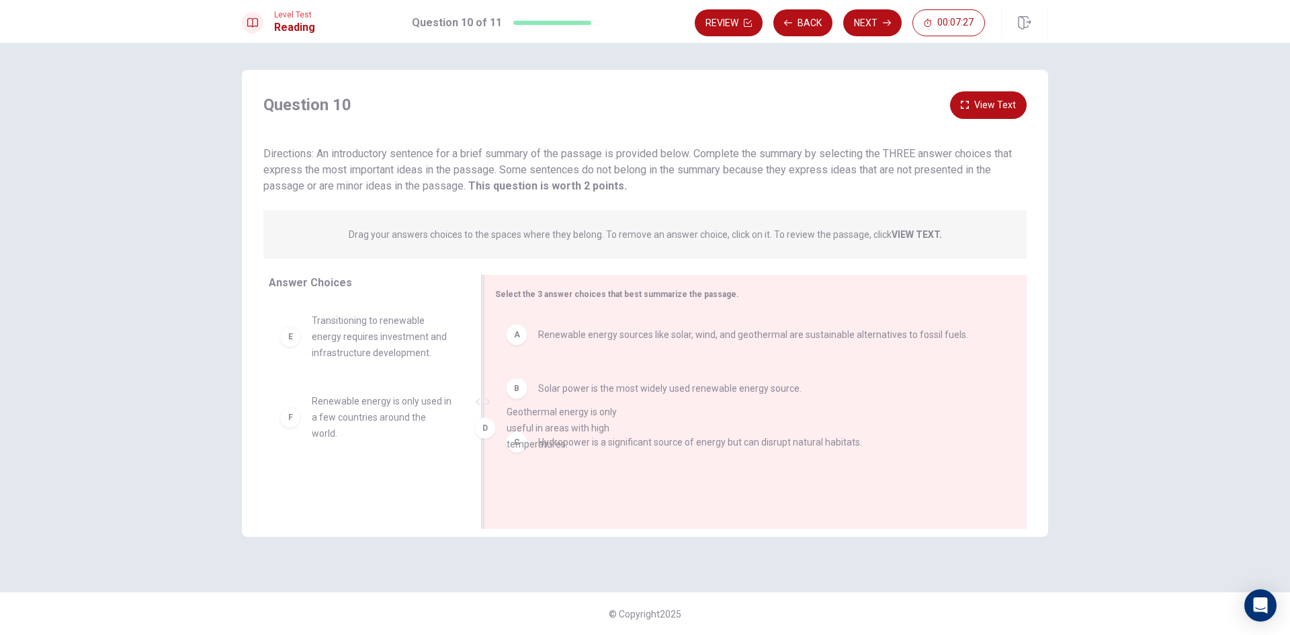
drag, startPoint x: 397, startPoint y: 334, endPoint x: 613, endPoint y: 459, distance: 249.6
drag, startPoint x: 363, startPoint y: 324, endPoint x: 635, endPoint y: 445, distance: 297.1
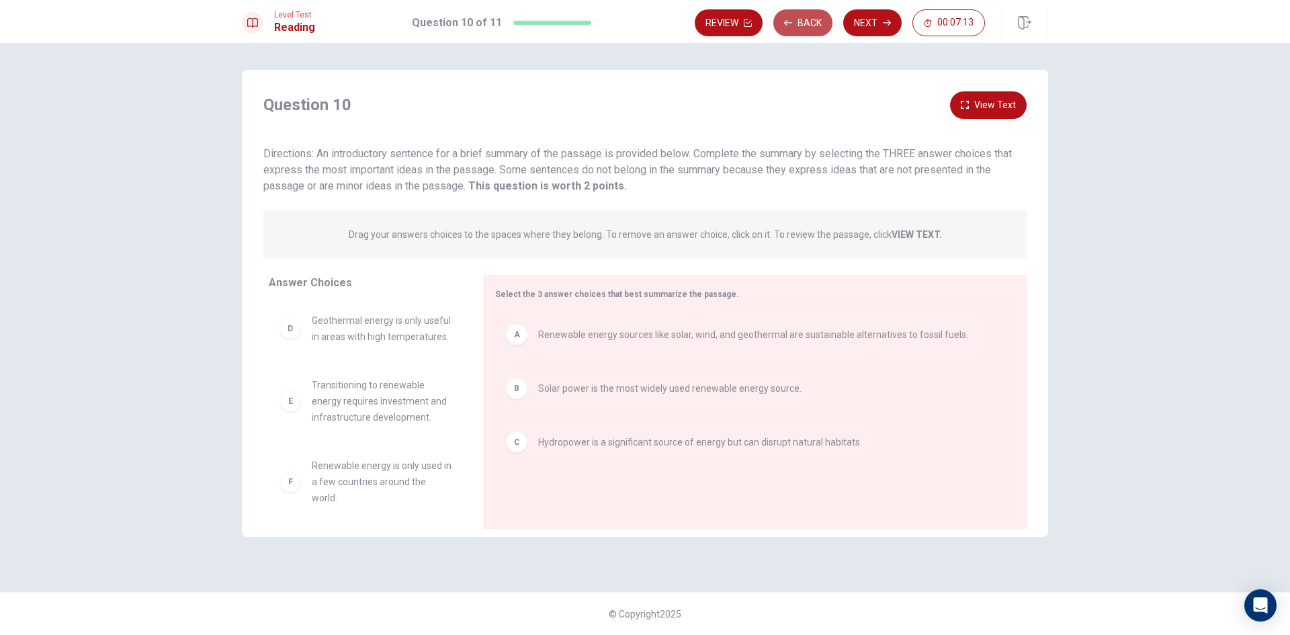
click at [797, 21] on button "Back" at bounding box center [802, 22] width 59 height 27
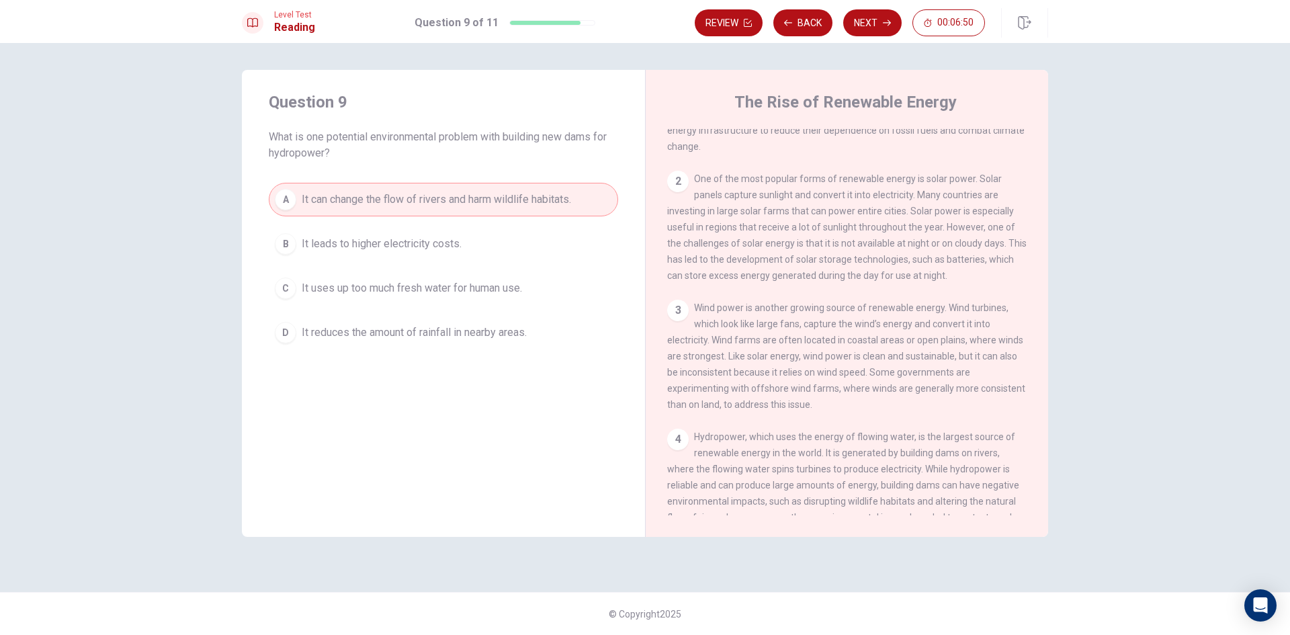
scroll to position [134, 0]
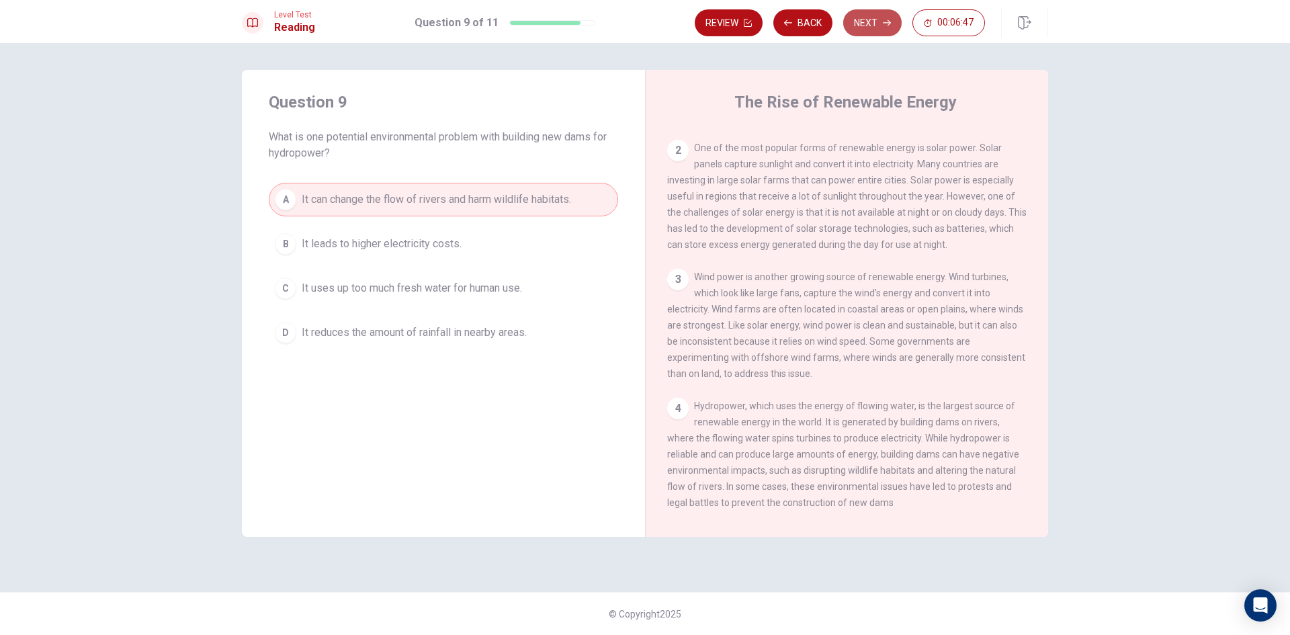
click at [858, 26] on button "Next" at bounding box center [872, 22] width 58 height 27
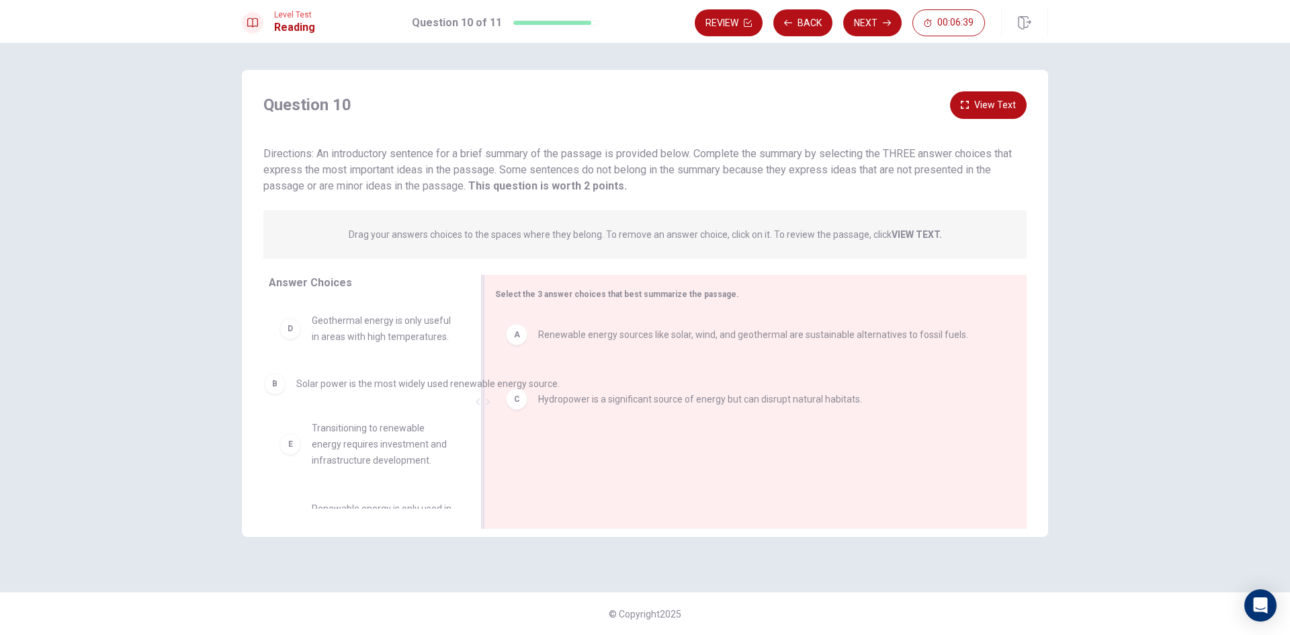
drag, startPoint x: 670, startPoint y: 390, endPoint x: 407, endPoint y: 386, distance: 262.7
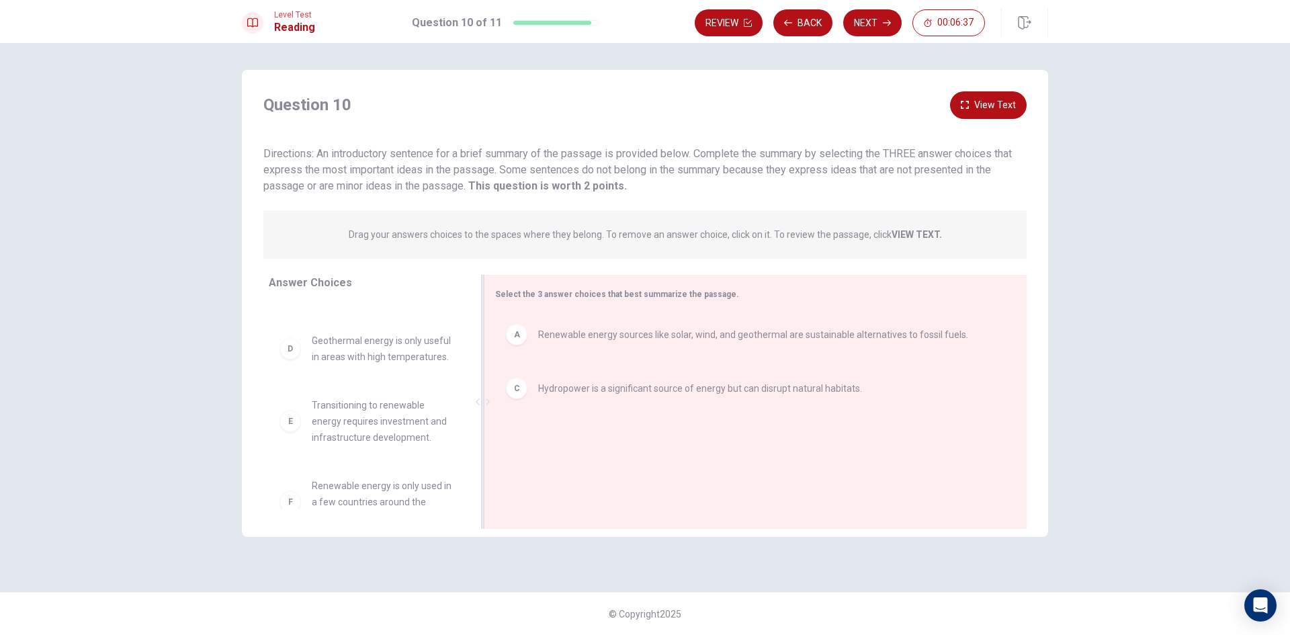
scroll to position [89, 0]
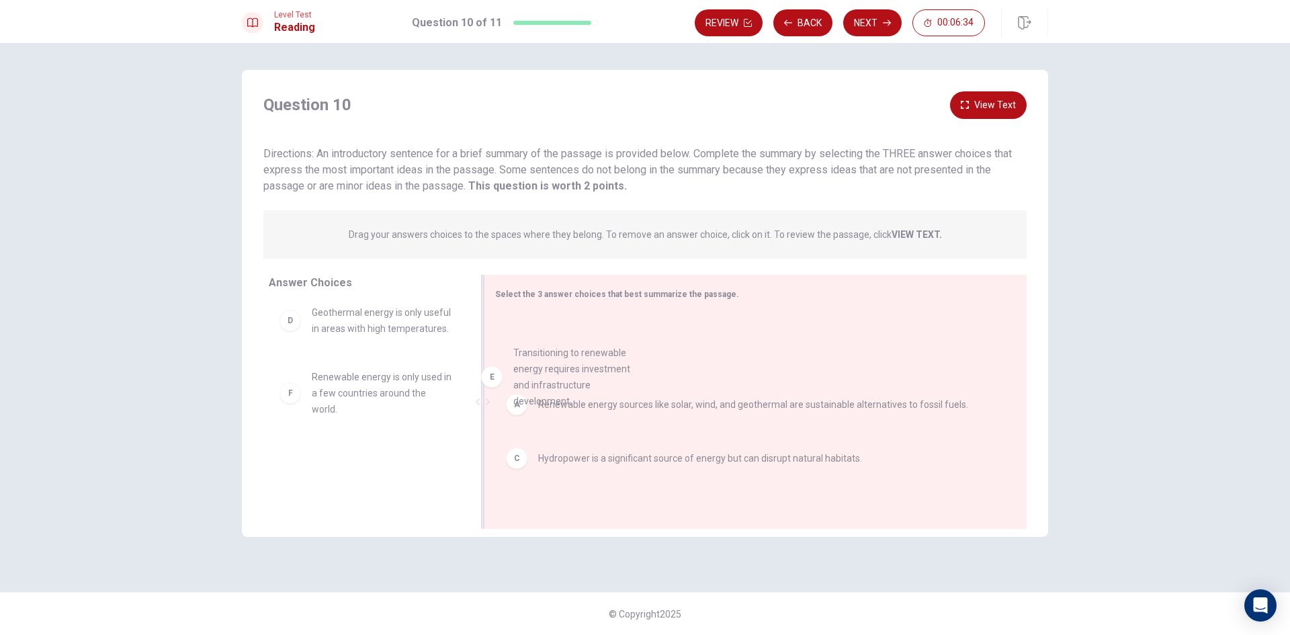
drag, startPoint x: 395, startPoint y: 396, endPoint x: 606, endPoint y: 380, distance: 211.6
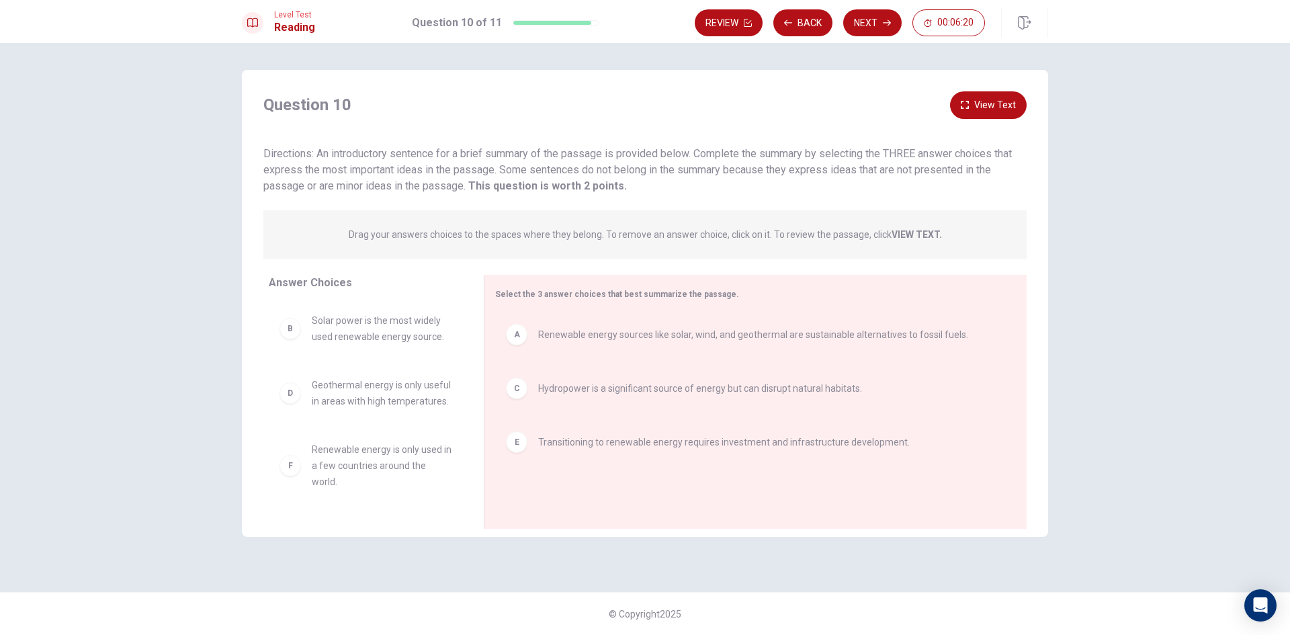
scroll to position [0, 0]
click at [800, 26] on button "Back" at bounding box center [802, 22] width 59 height 27
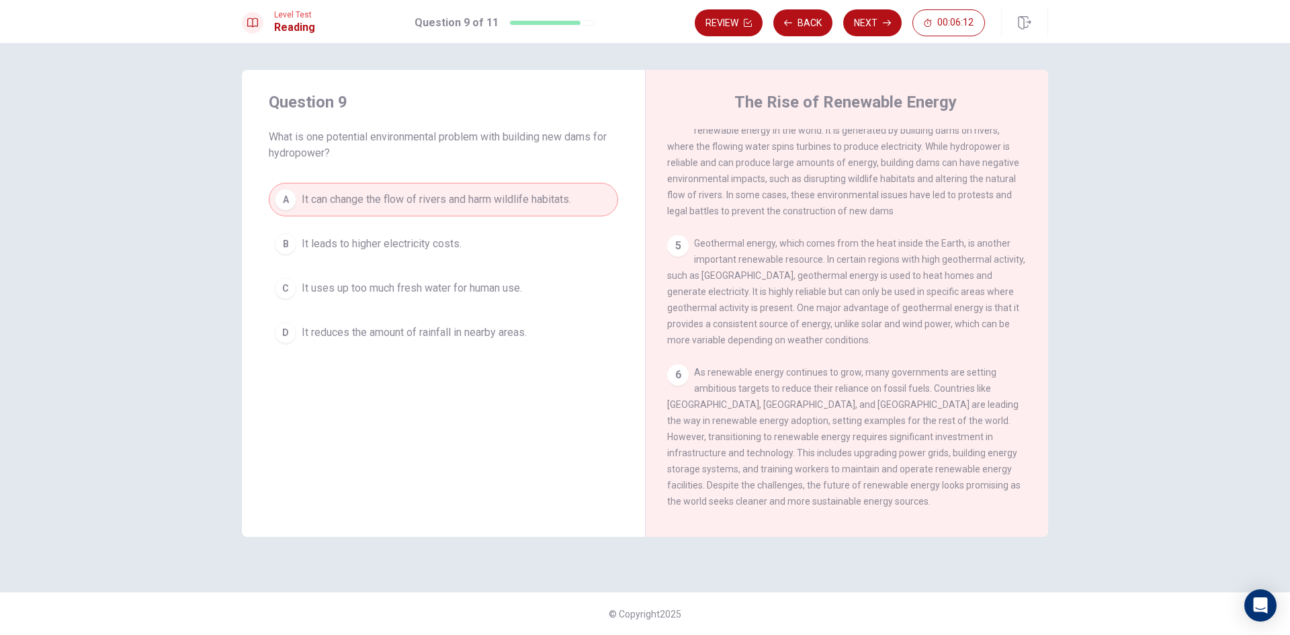
scroll to position [466, 0]
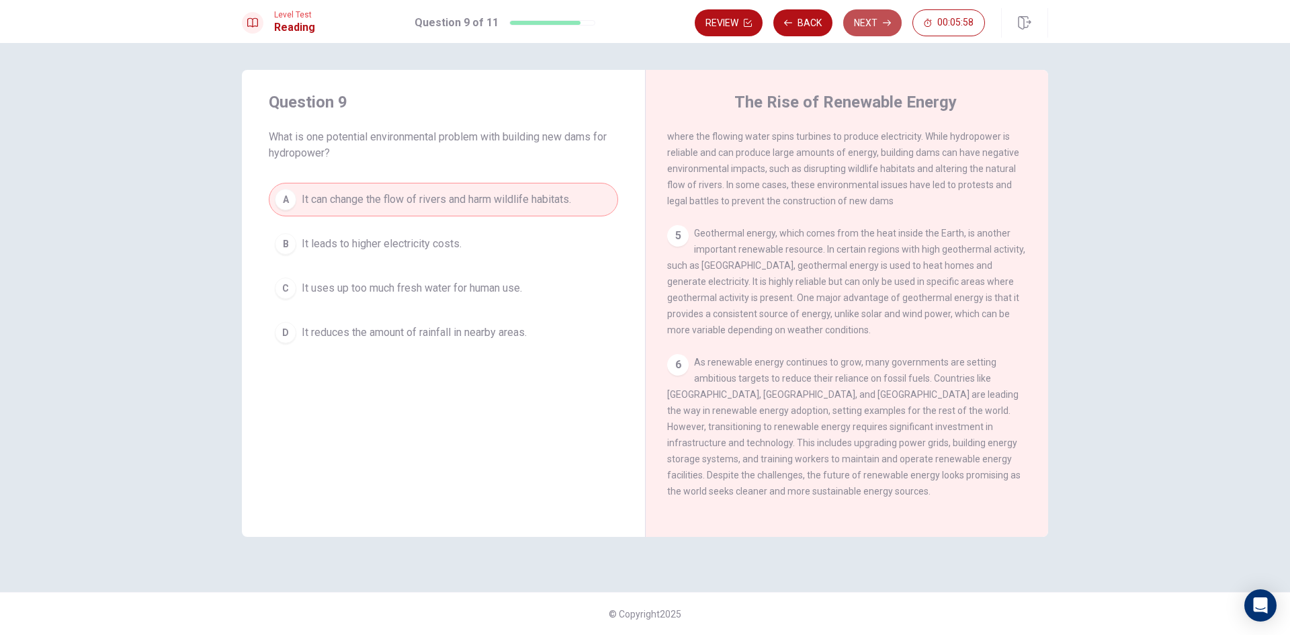
click at [857, 26] on button "Next" at bounding box center [872, 22] width 58 height 27
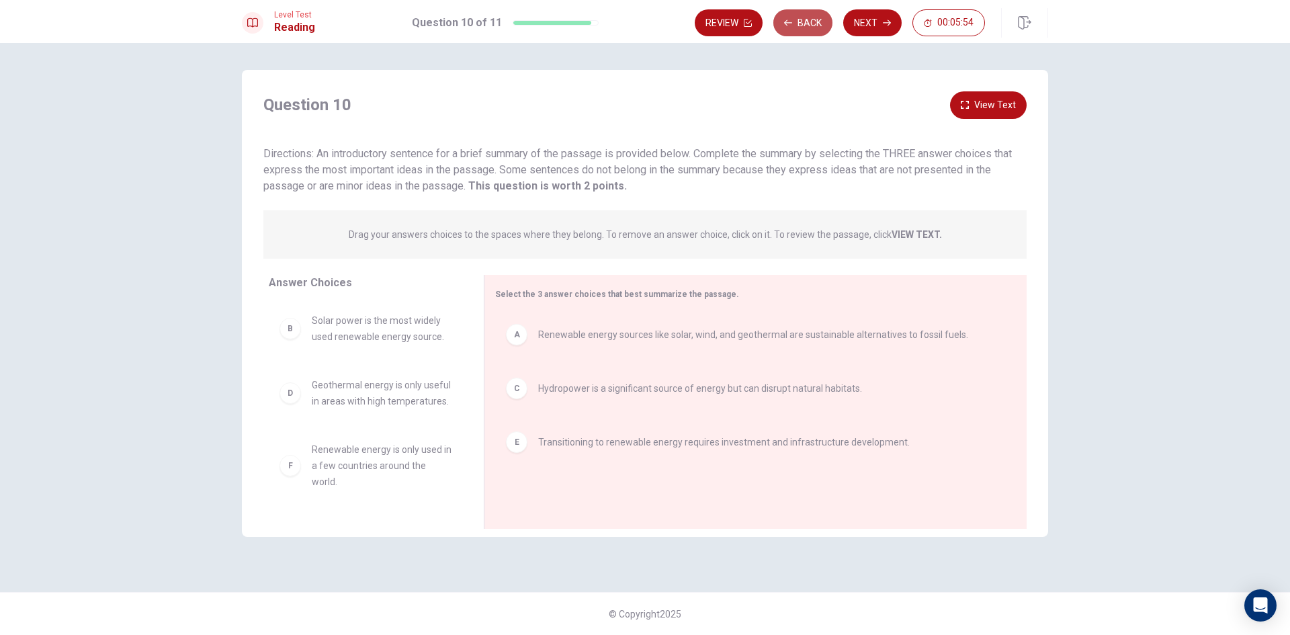
click at [805, 28] on button "Back" at bounding box center [802, 22] width 59 height 27
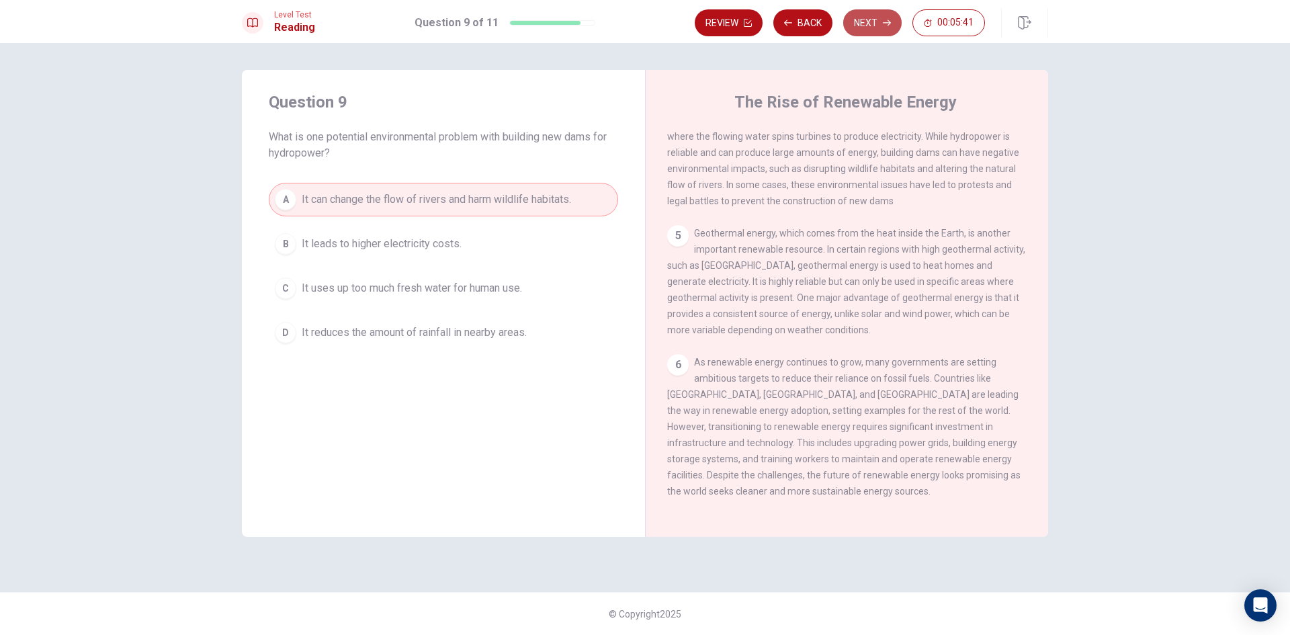
click at [863, 24] on button "Next" at bounding box center [872, 22] width 58 height 27
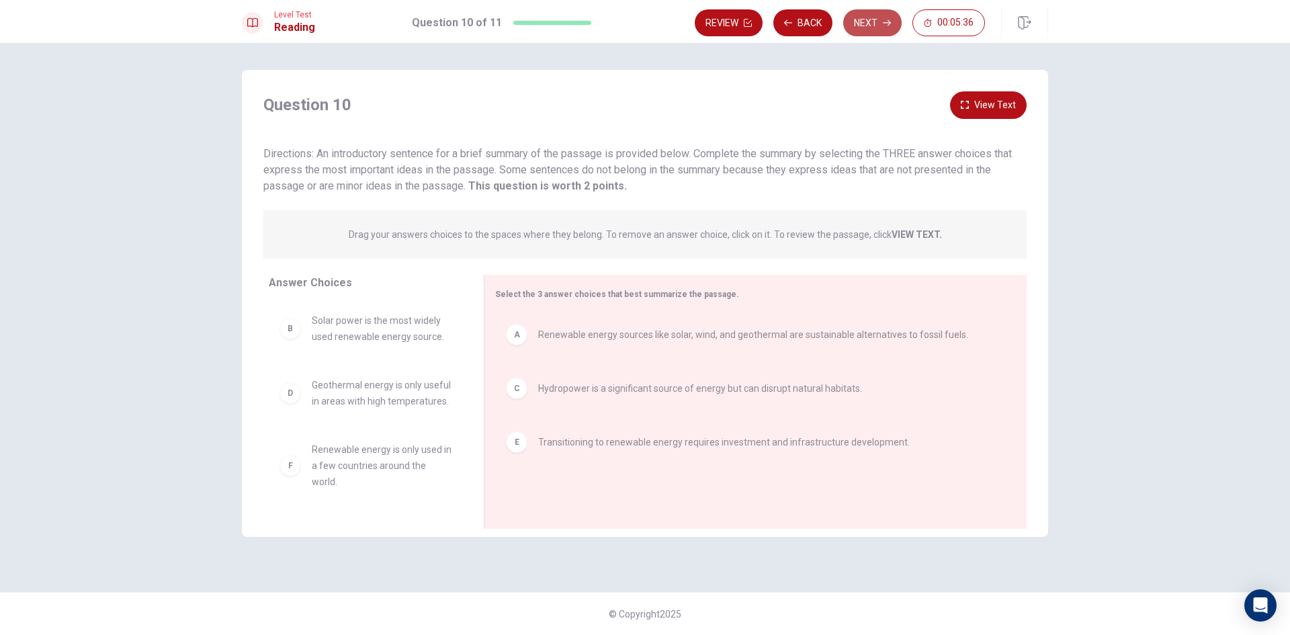
click at [889, 28] on button "Next" at bounding box center [872, 22] width 58 height 27
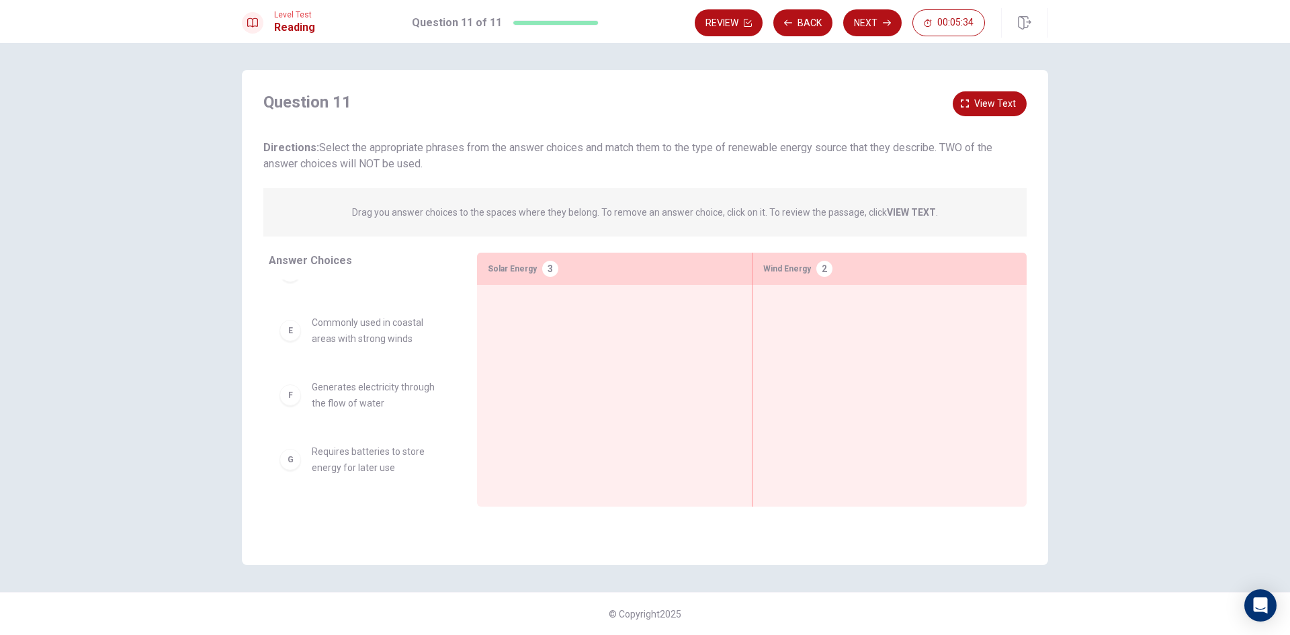
scroll to position [0, 0]
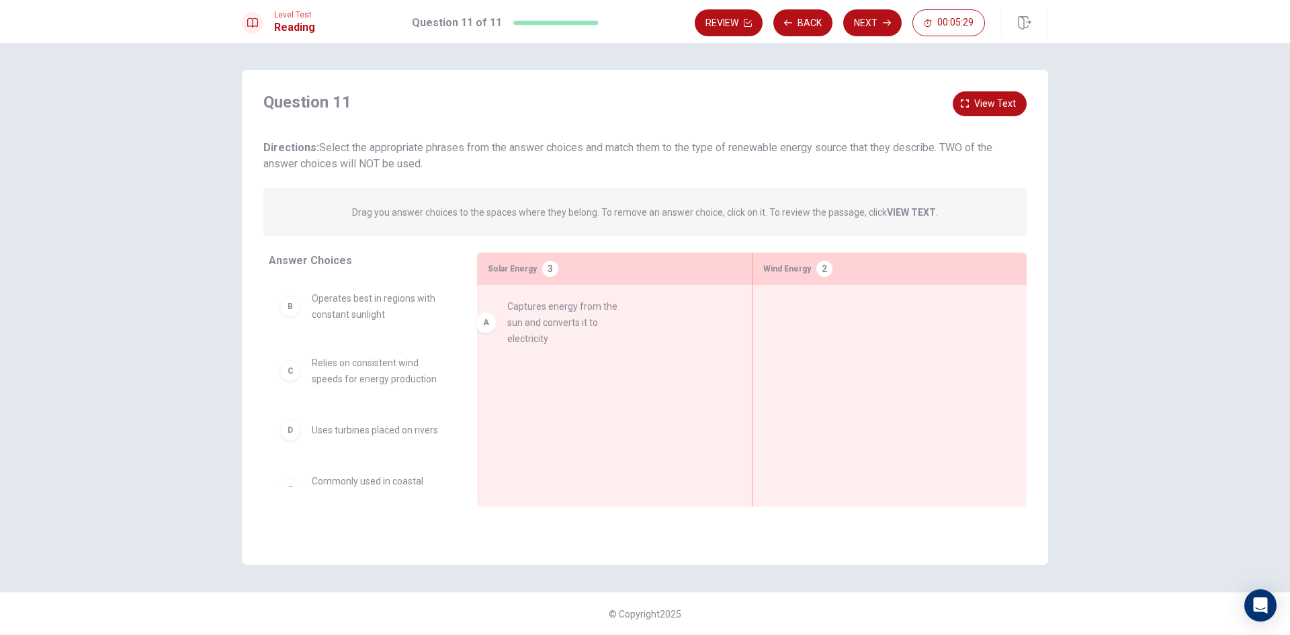
drag, startPoint x: 386, startPoint y: 319, endPoint x: 589, endPoint y: 327, distance: 203.7
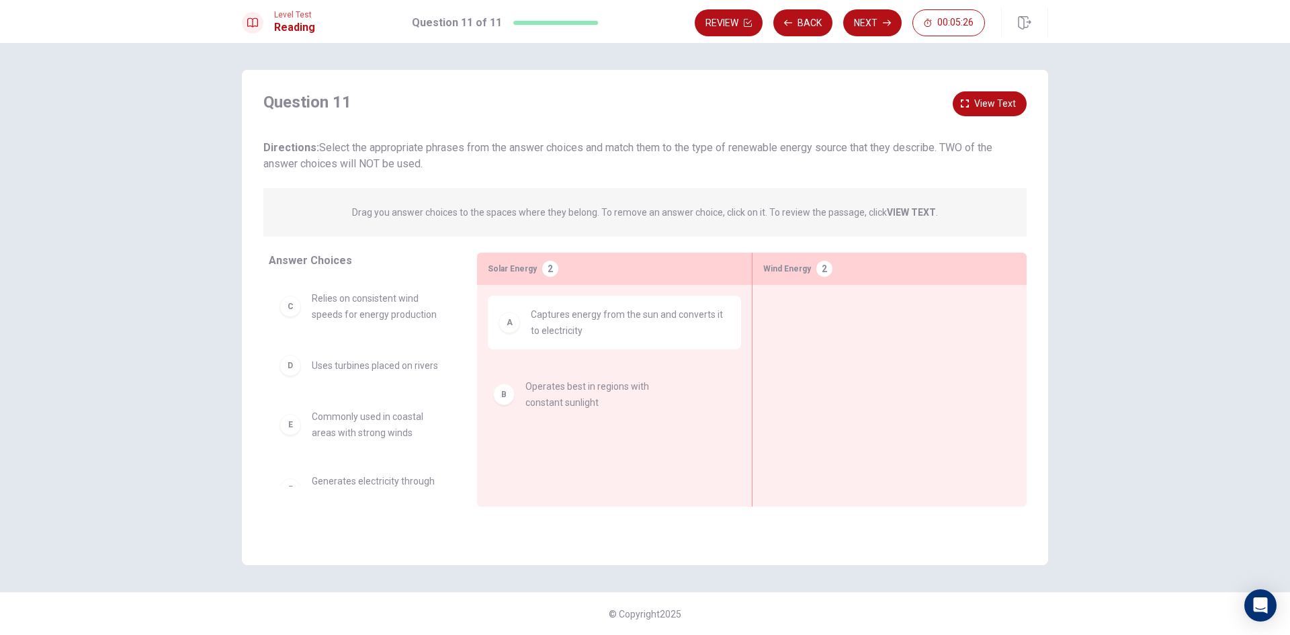
drag, startPoint x: 367, startPoint y: 313, endPoint x: 597, endPoint y: 401, distance: 246.0
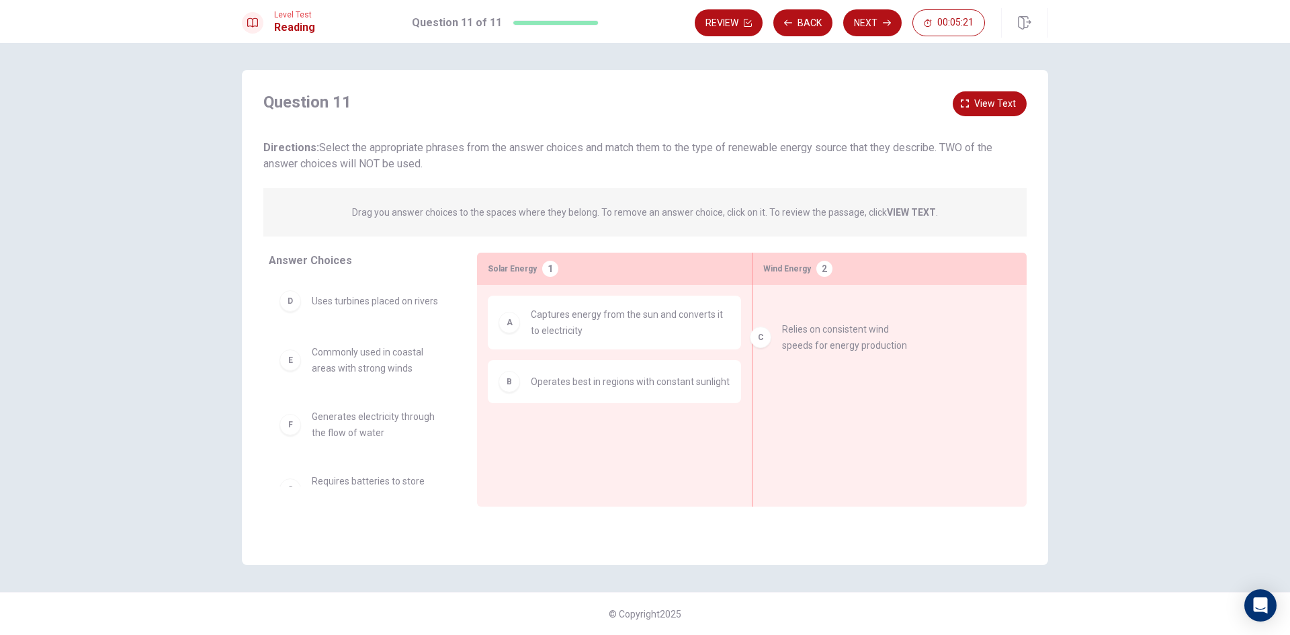
drag, startPoint x: 383, startPoint y: 293, endPoint x: 861, endPoint y: 324, distance: 478.6
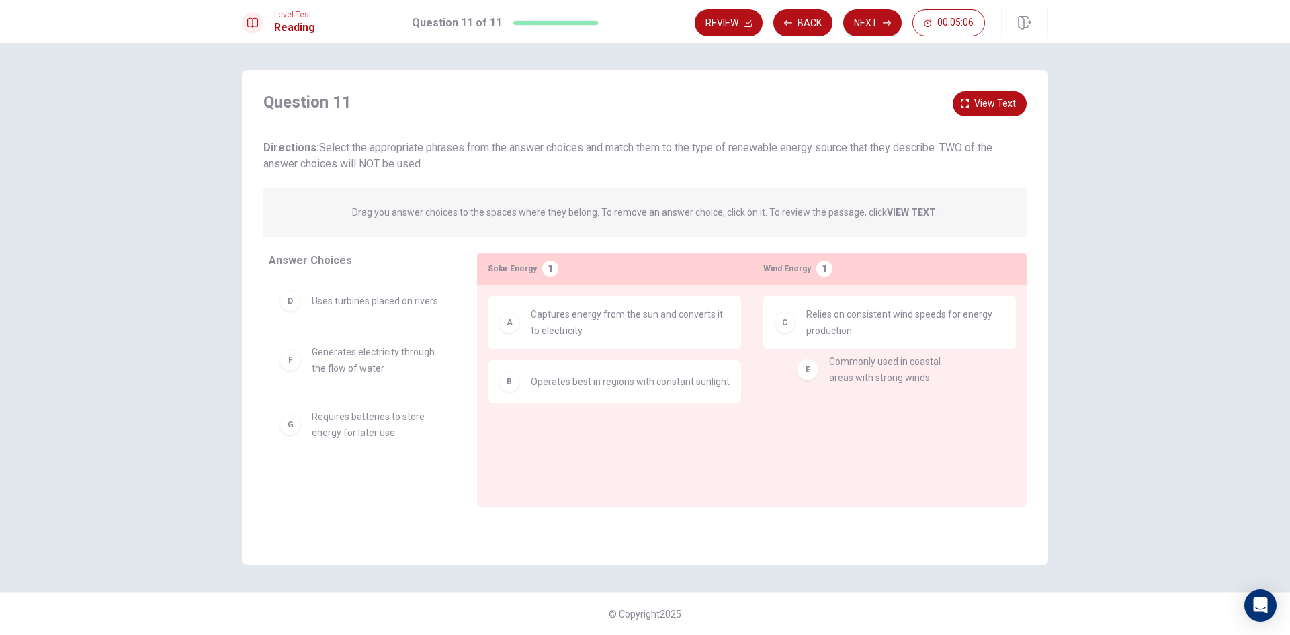
drag, startPoint x: 406, startPoint y: 353, endPoint x: 938, endPoint y: 384, distance: 533.6
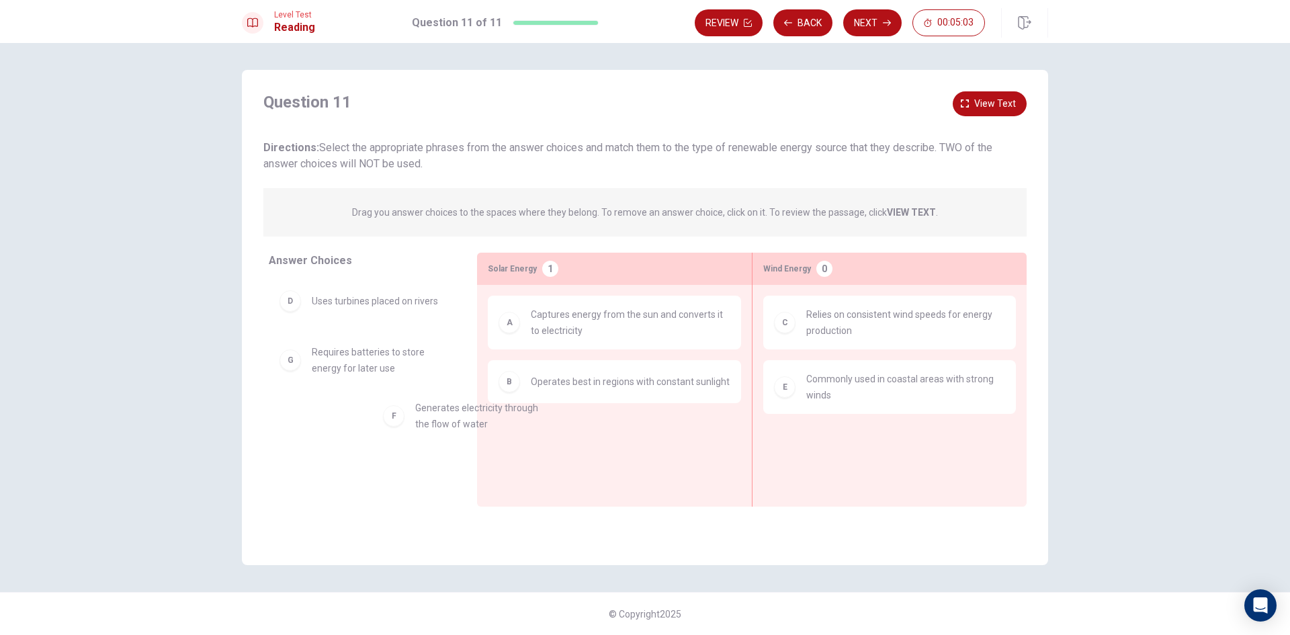
drag, startPoint x: 479, startPoint y: 384, endPoint x: 607, endPoint y: 456, distance: 147.4
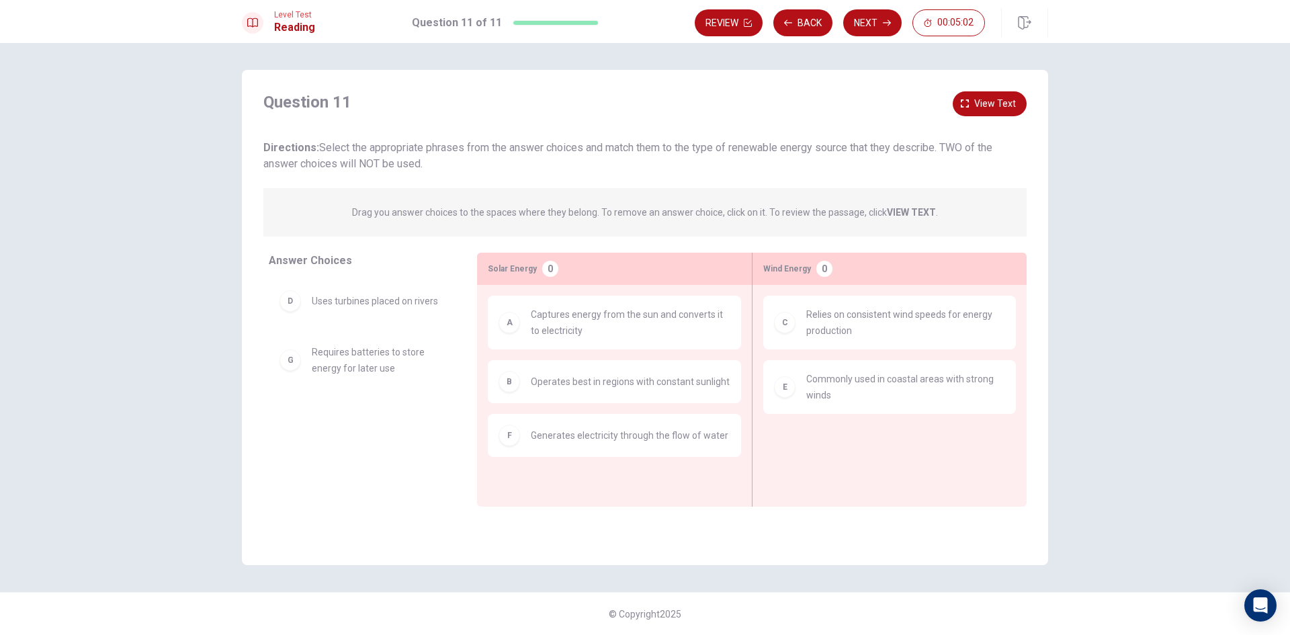
scroll to position [1, 0]
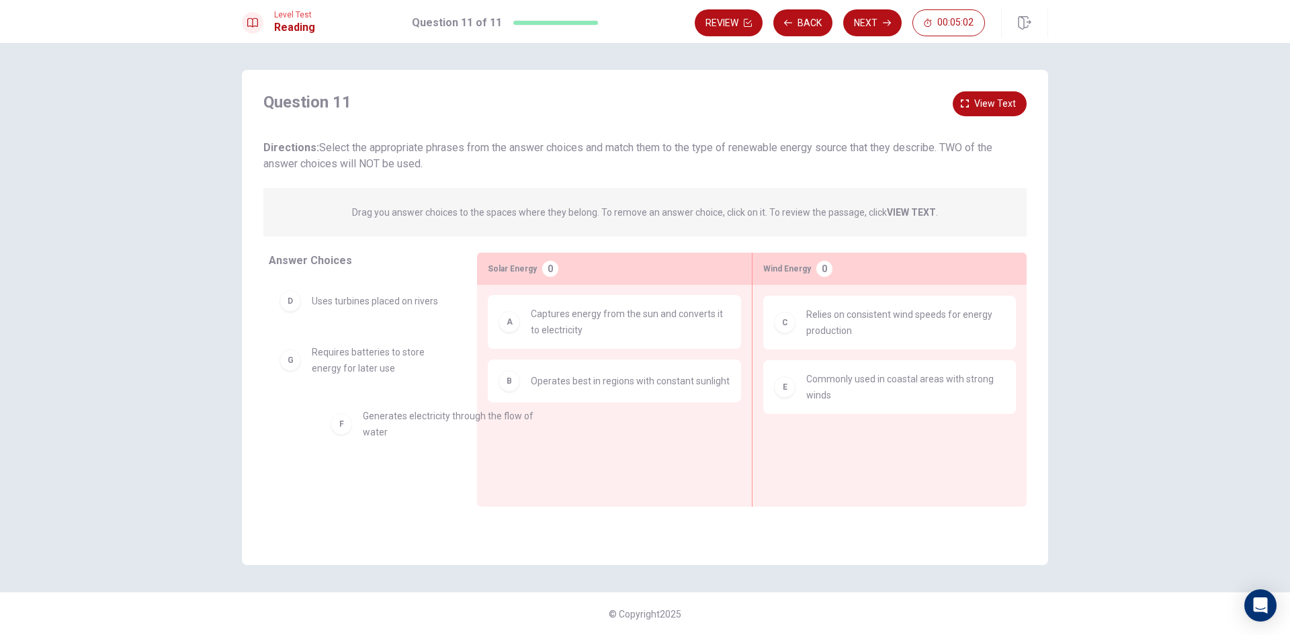
drag, startPoint x: 603, startPoint y: 439, endPoint x: 431, endPoint y: 413, distance: 173.3
drag, startPoint x: 370, startPoint y: 425, endPoint x: 868, endPoint y: 451, distance: 498.5
drag, startPoint x: 343, startPoint y: 419, endPoint x: 670, endPoint y: 455, distance: 329.1
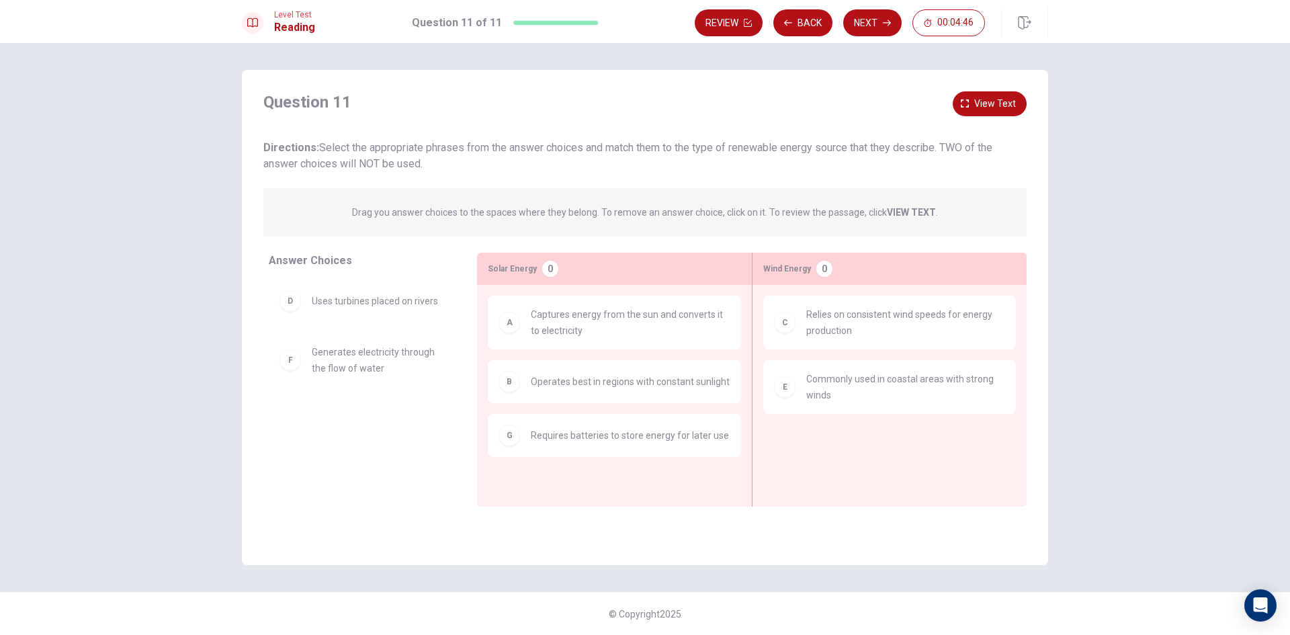
scroll to position [1, 0]
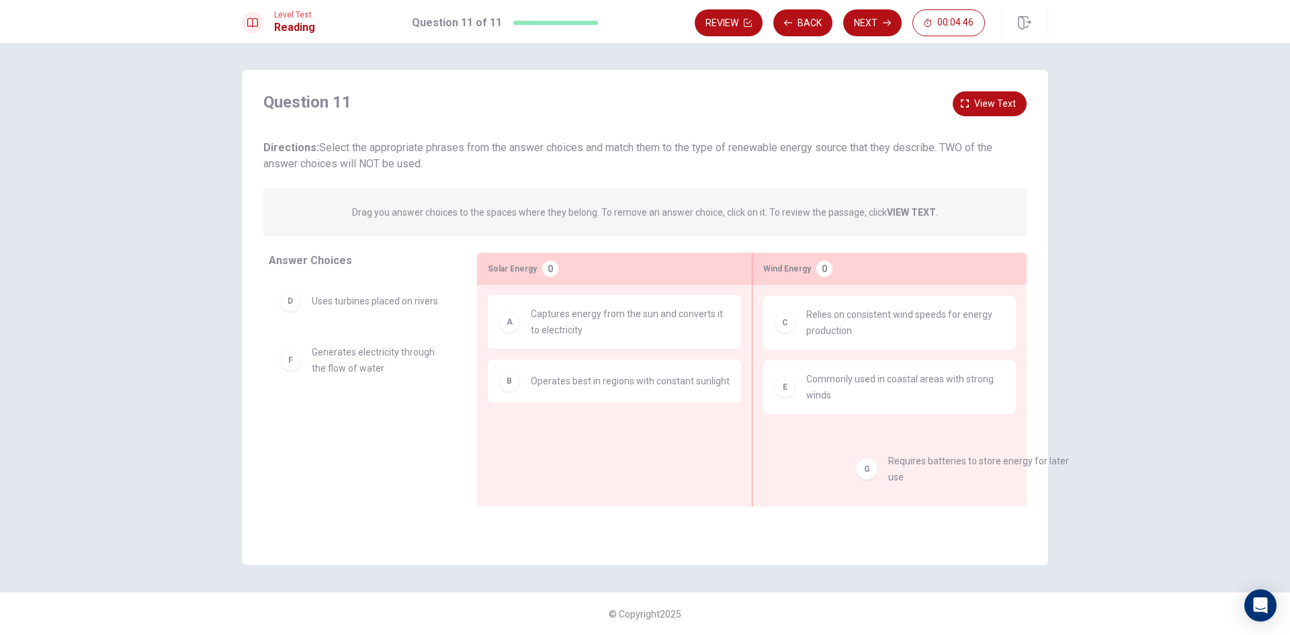
drag, startPoint x: 665, startPoint y: 443, endPoint x: 950, endPoint y: 453, distance: 285.0
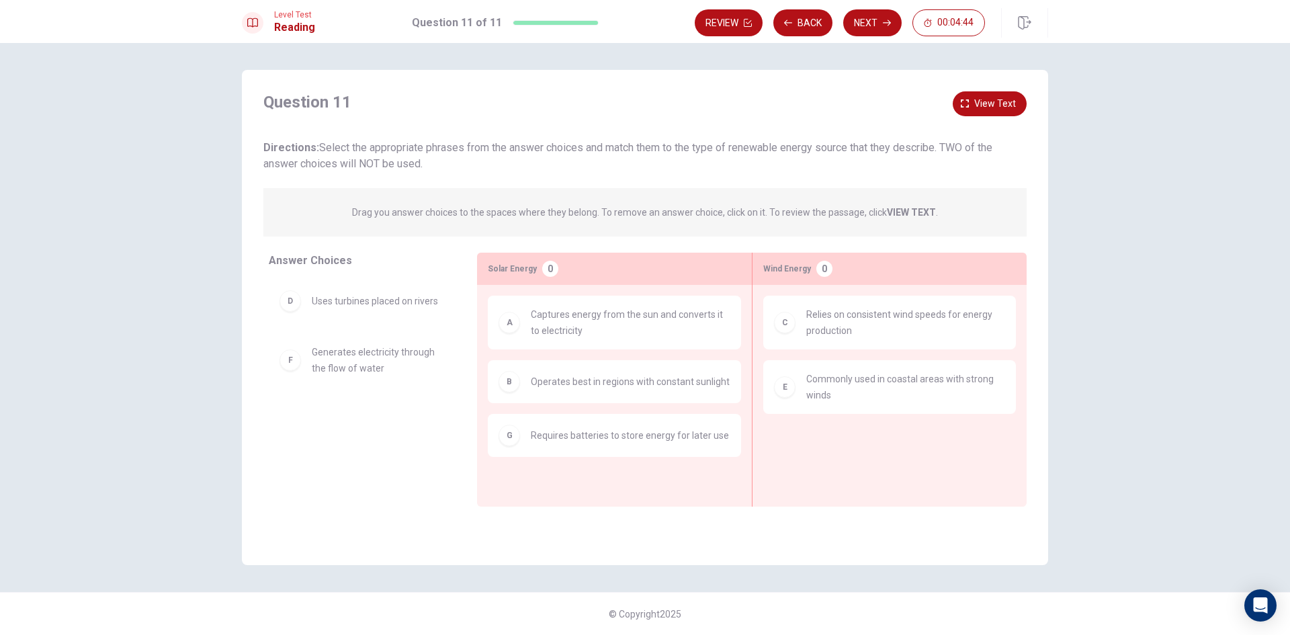
scroll to position [13, 0]
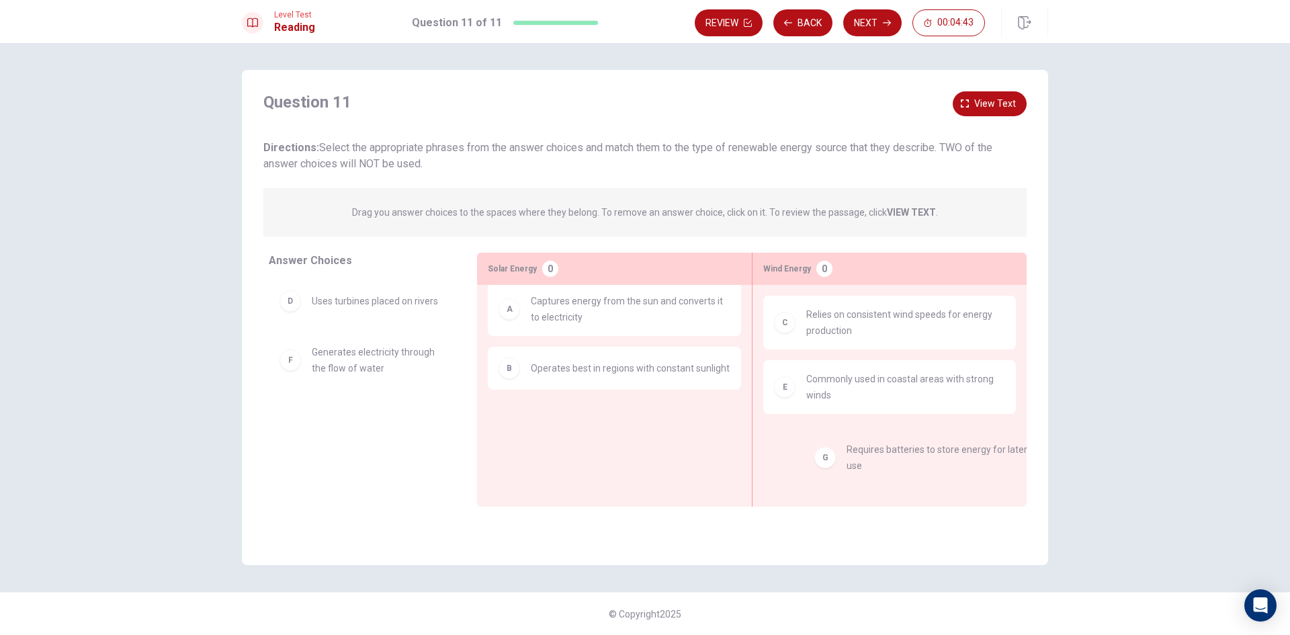
drag, startPoint x: 622, startPoint y: 445, endPoint x: 942, endPoint y: 465, distance: 320.4
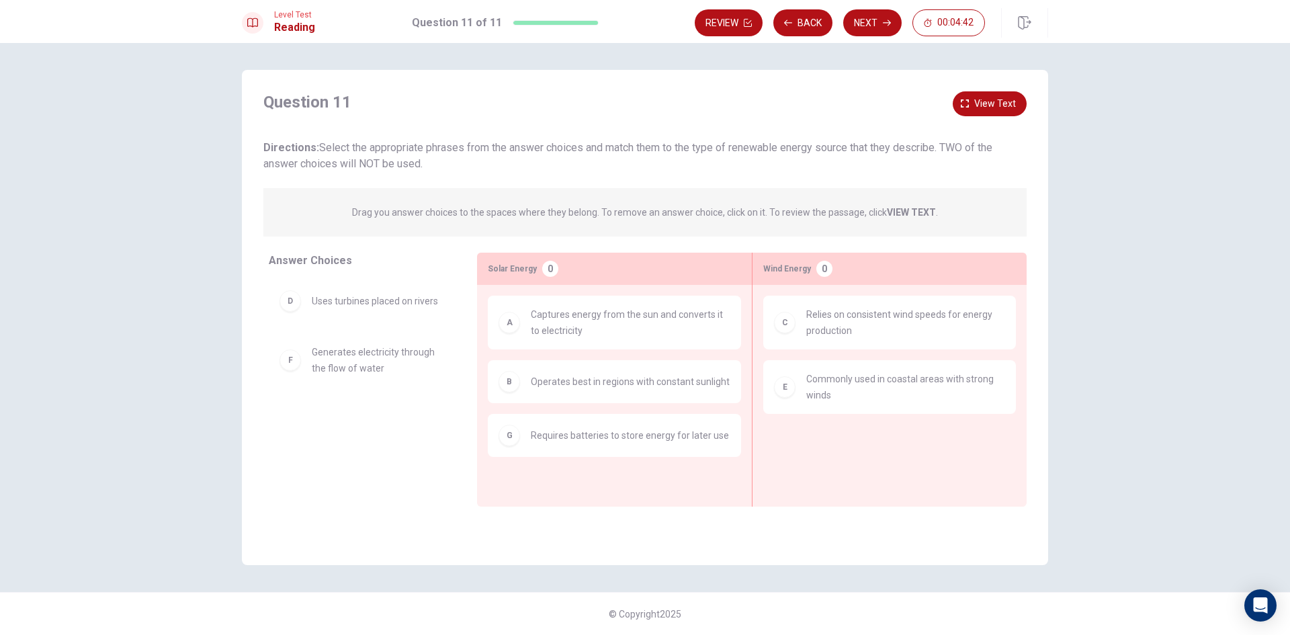
scroll to position [0, 0]
click at [873, 21] on button "Next" at bounding box center [872, 22] width 58 height 27
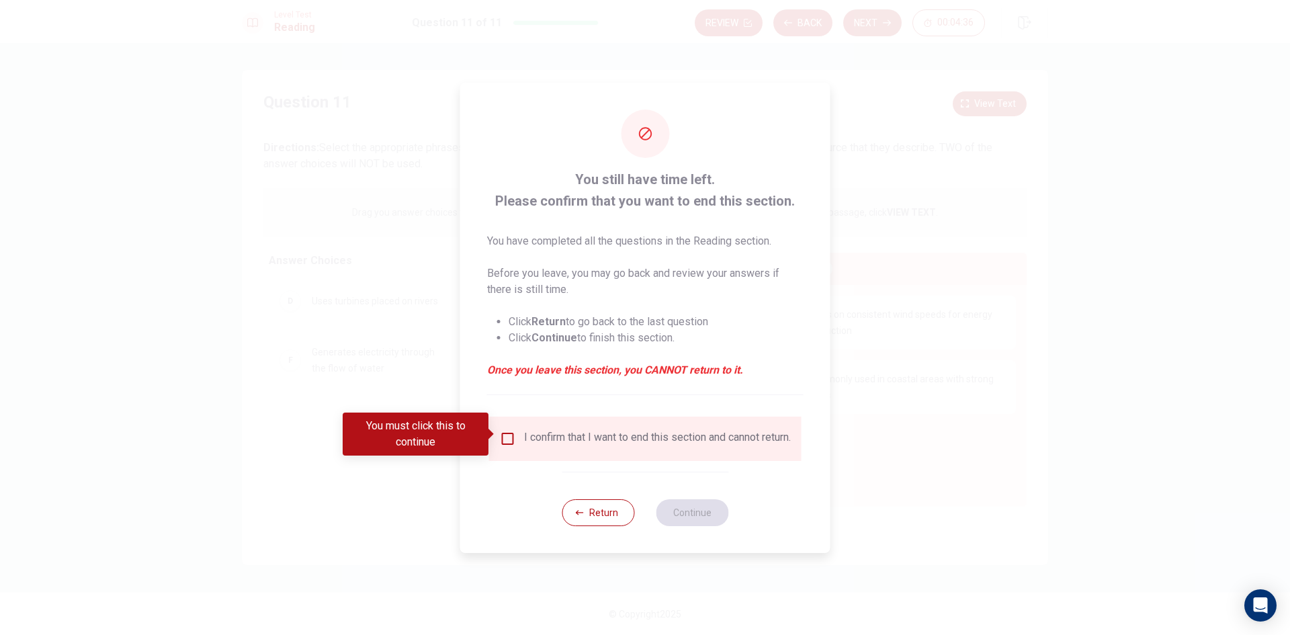
click at [506, 433] on input "You must click this to continue" at bounding box center [508, 439] width 16 height 16
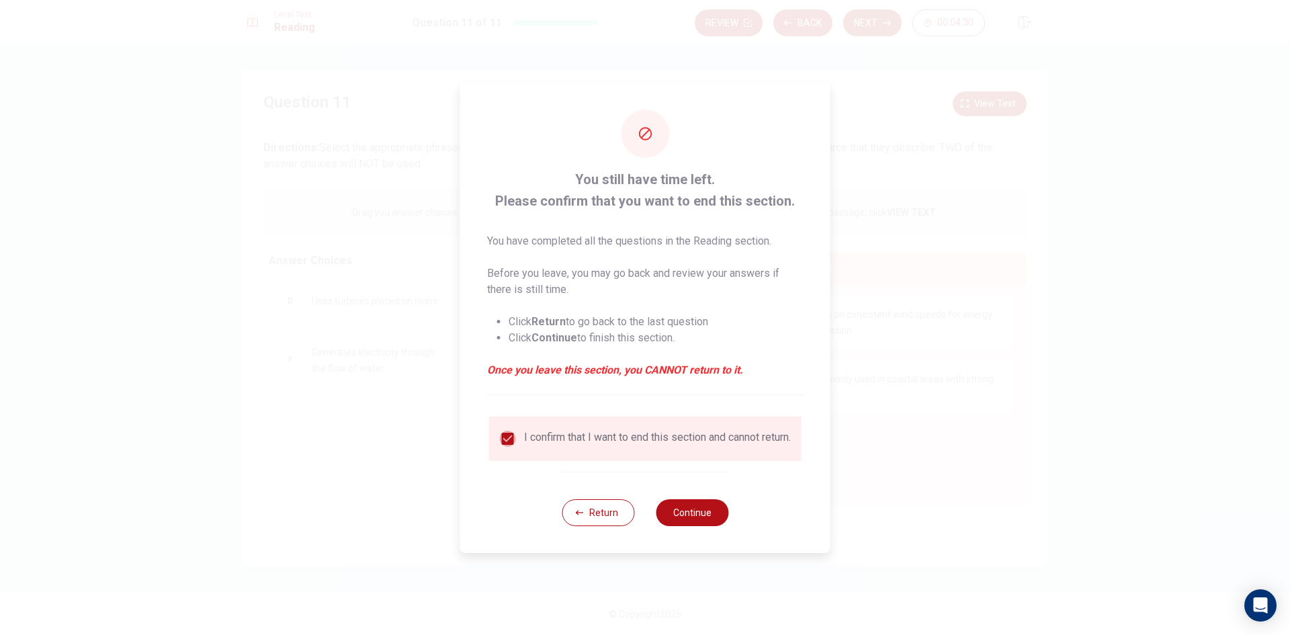
click at [512, 435] on input "checkbox" at bounding box center [508, 439] width 16 height 16
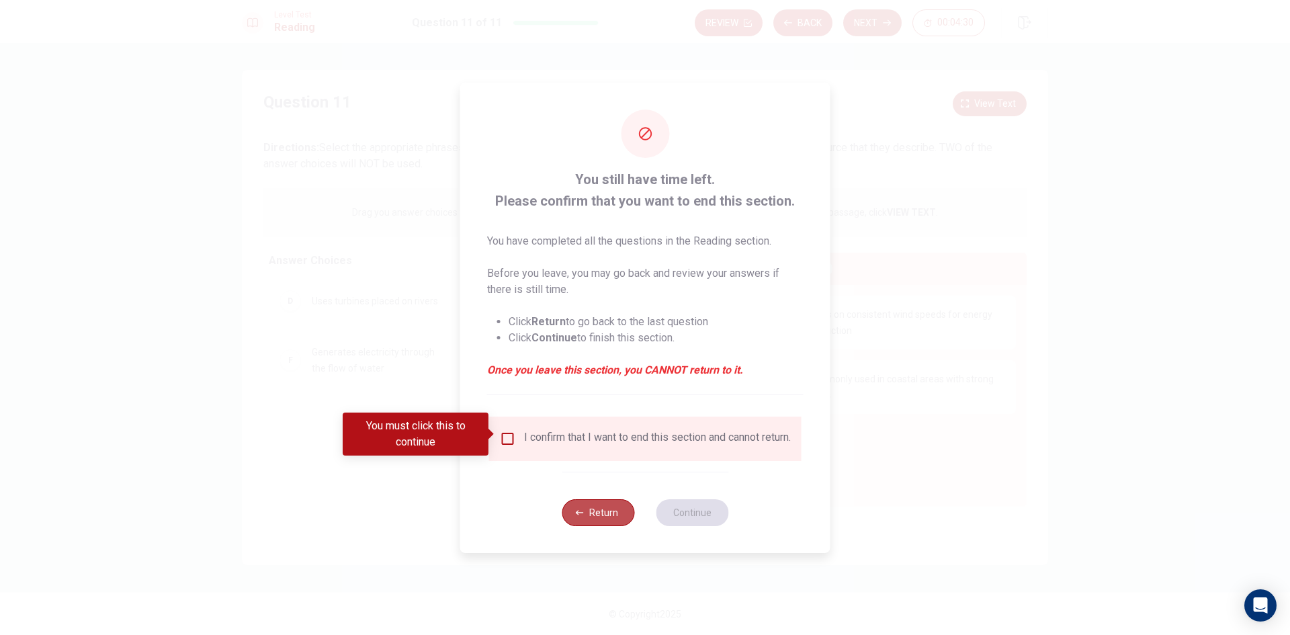
click at [605, 523] on button "Return" at bounding box center [598, 512] width 73 height 27
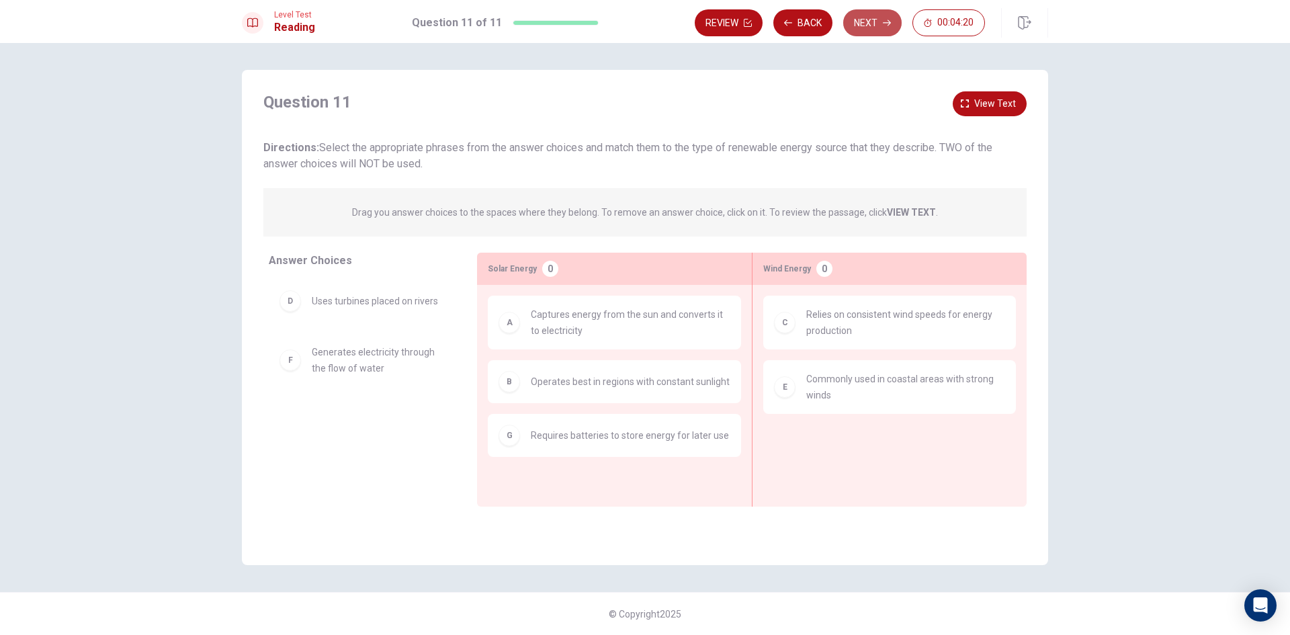
click at [859, 15] on button "Next" at bounding box center [872, 22] width 58 height 27
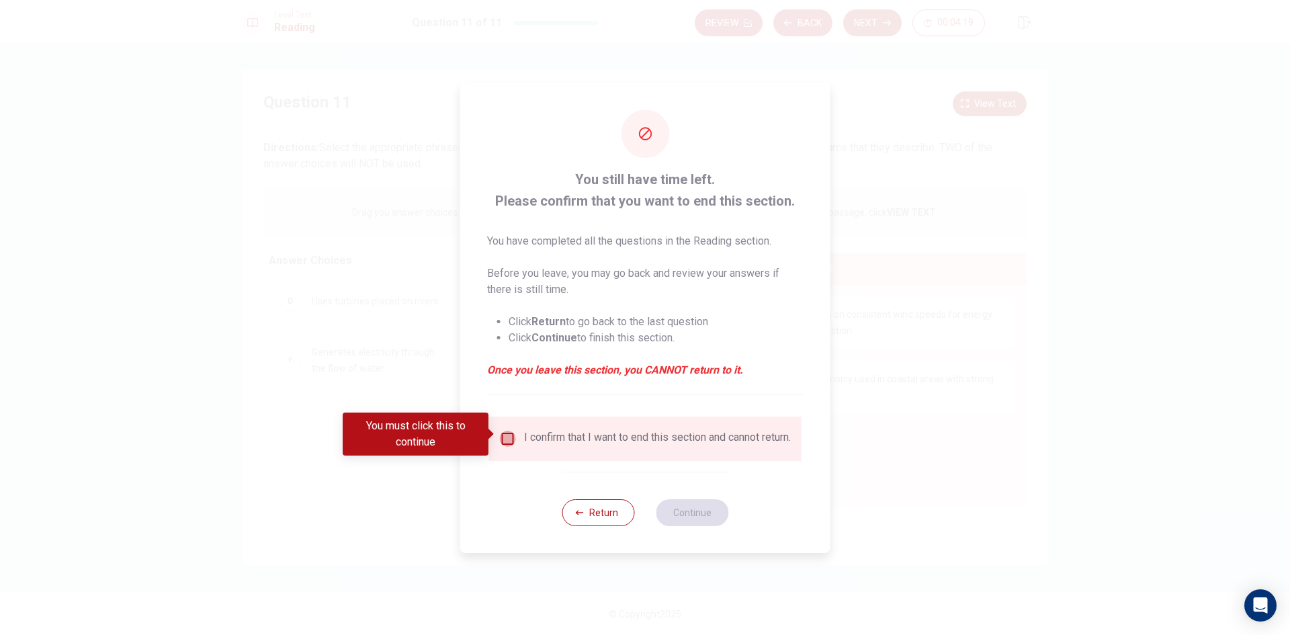
click at [505, 438] on input "You must click this to continue" at bounding box center [508, 439] width 16 height 16
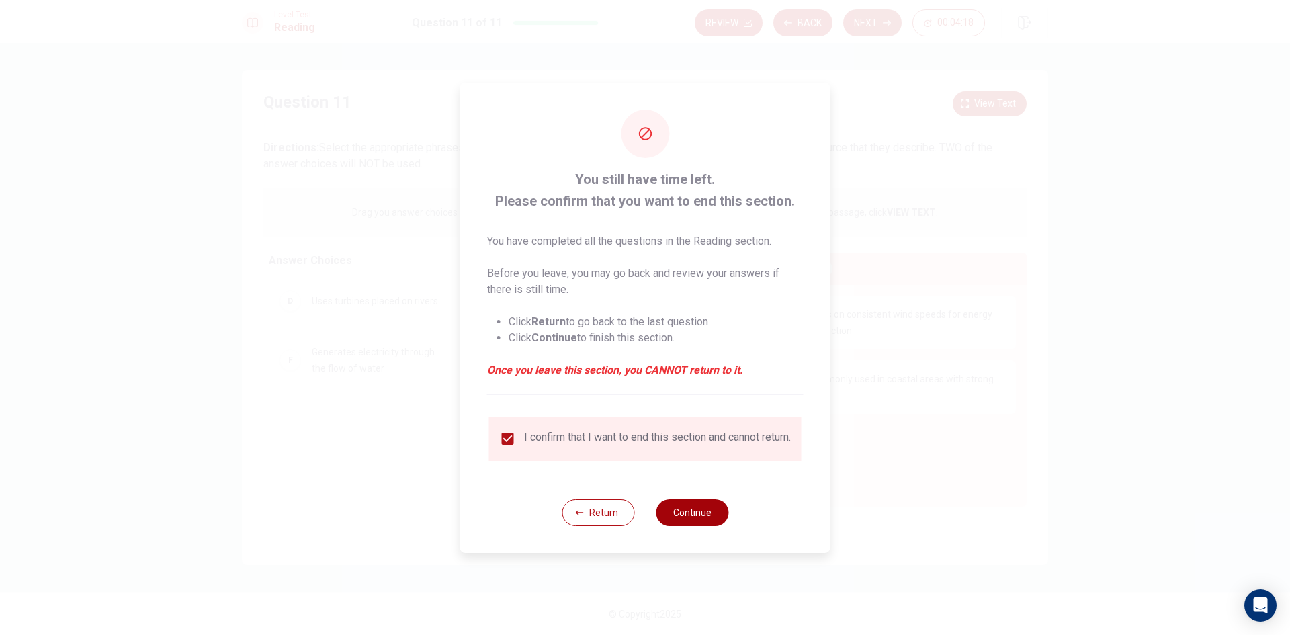
click at [711, 521] on button "Continue" at bounding box center [692, 512] width 73 height 27
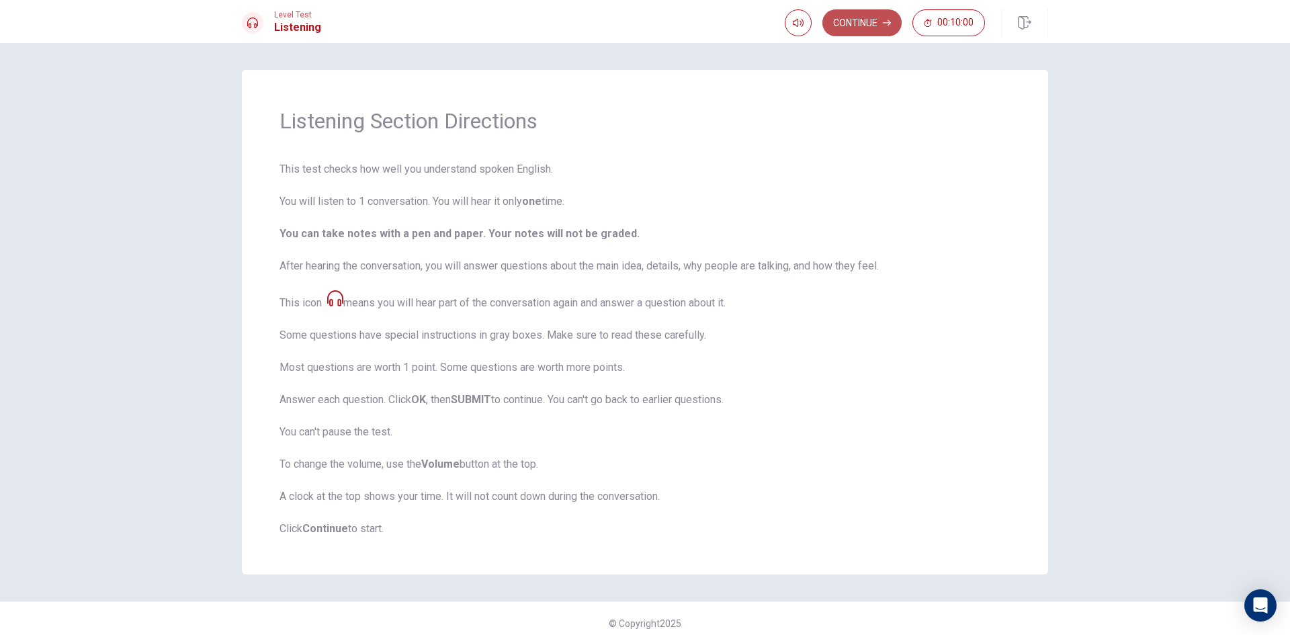
click at [879, 17] on button "Continue" at bounding box center [861, 22] width 79 height 27
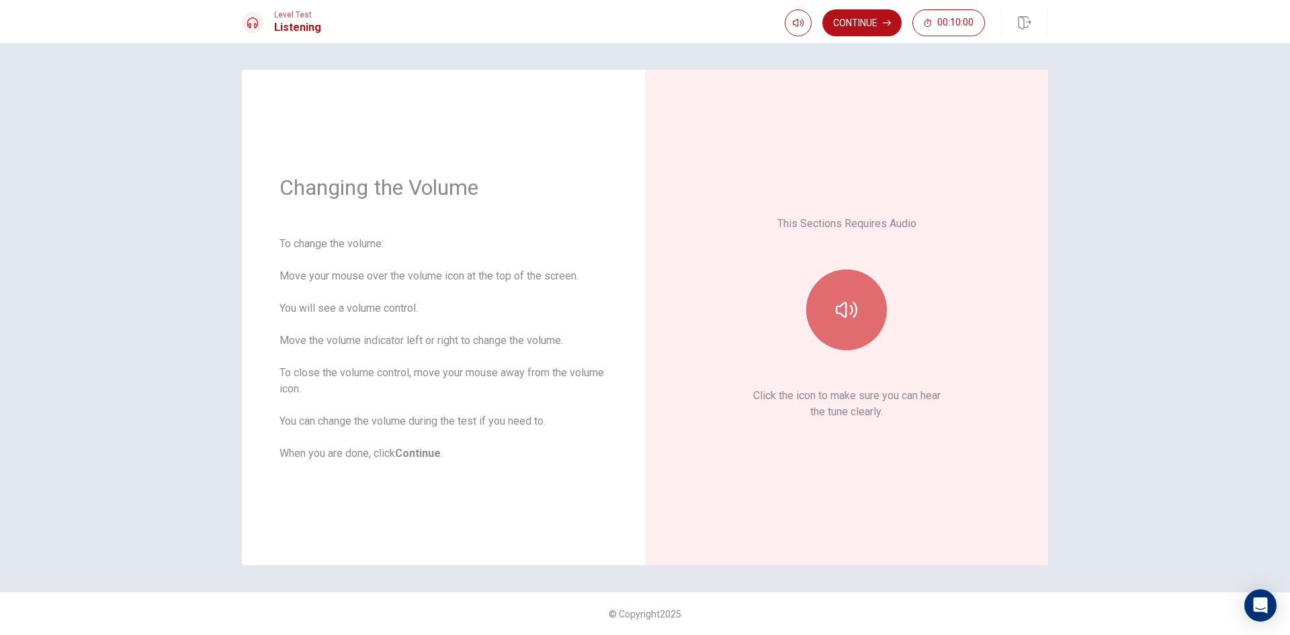
click at [877, 298] on button "button" at bounding box center [846, 309] width 81 height 81
type input "0.3"
drag, startPoint x: 813, startPoint y: 44, endPoint x: 786, endPoint y: 54, distance: 28.5
click at [786, 52] on span at bounding box center [787, 48] width 8 height 8
click at [865, 27] on button "Continue" at bounding box center [861, 22] width 79 height 27
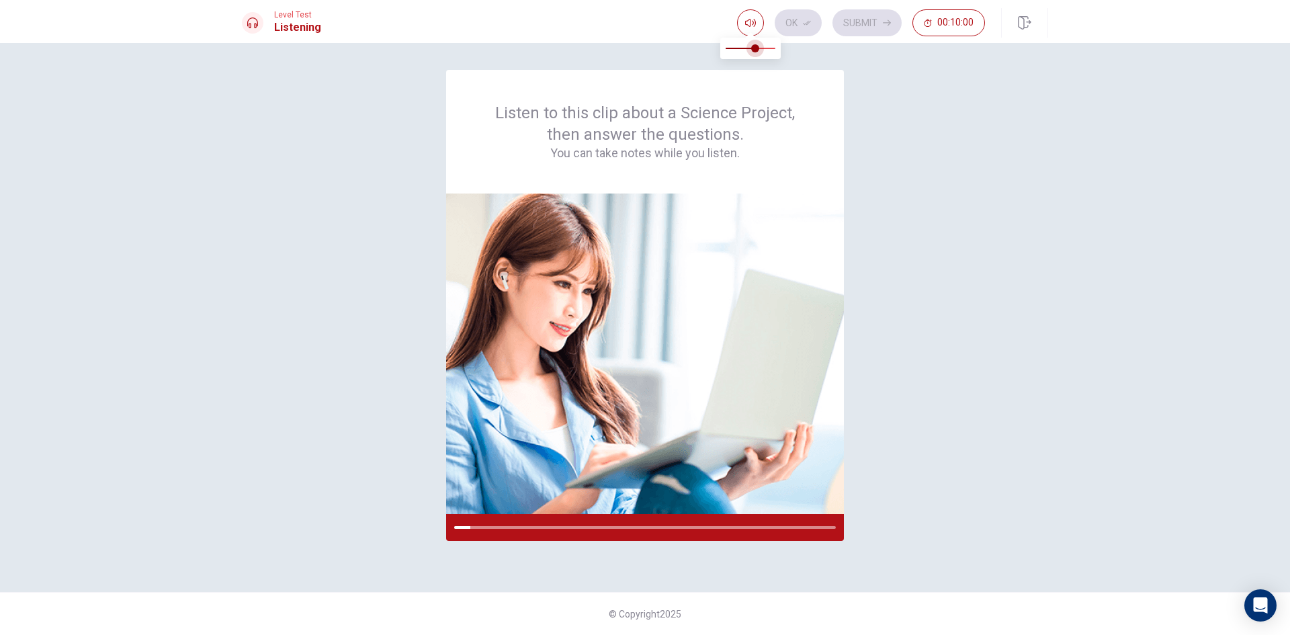
click at [756, 46] on span at bounding box center [755, 48] width 8 height 8
type input "1"
drag, startPoint x: 762, startPoint y: 44, endPoint x: 775, endPoint y: 44, distance: 12.8
click at [775, 44] on span at bounding box center [775, 48] width 8 height 8
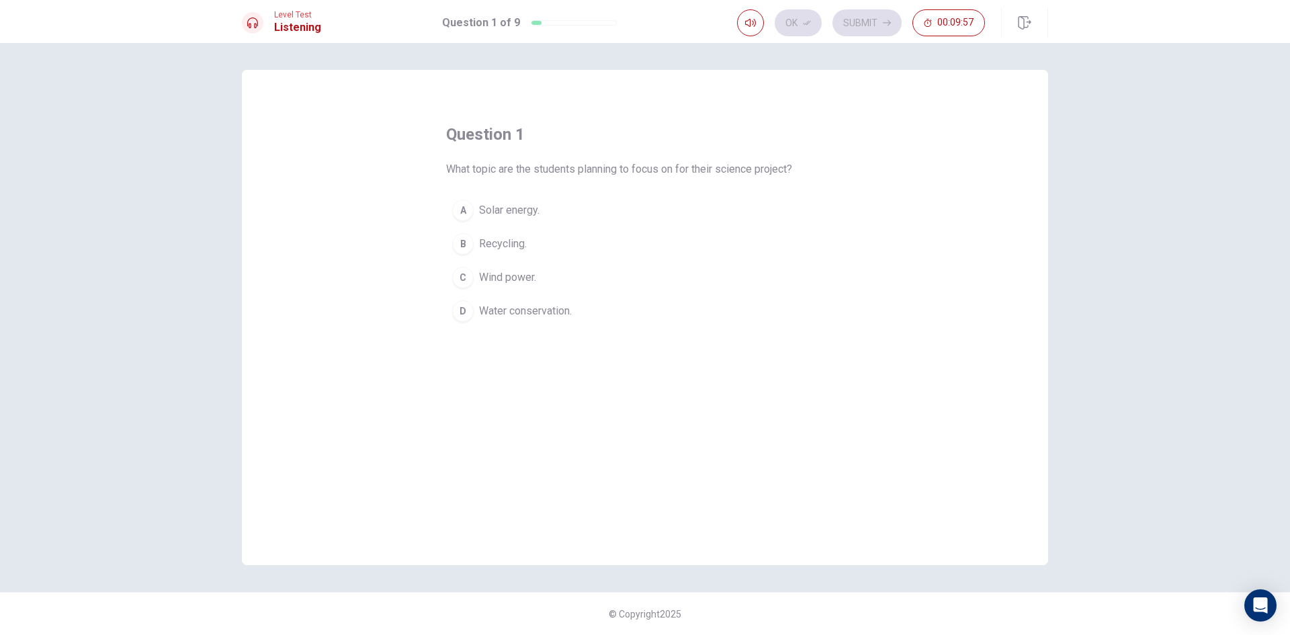
click at [519, 282] on span "Wind power." at bounding box center [507, 277] width 57 height 16
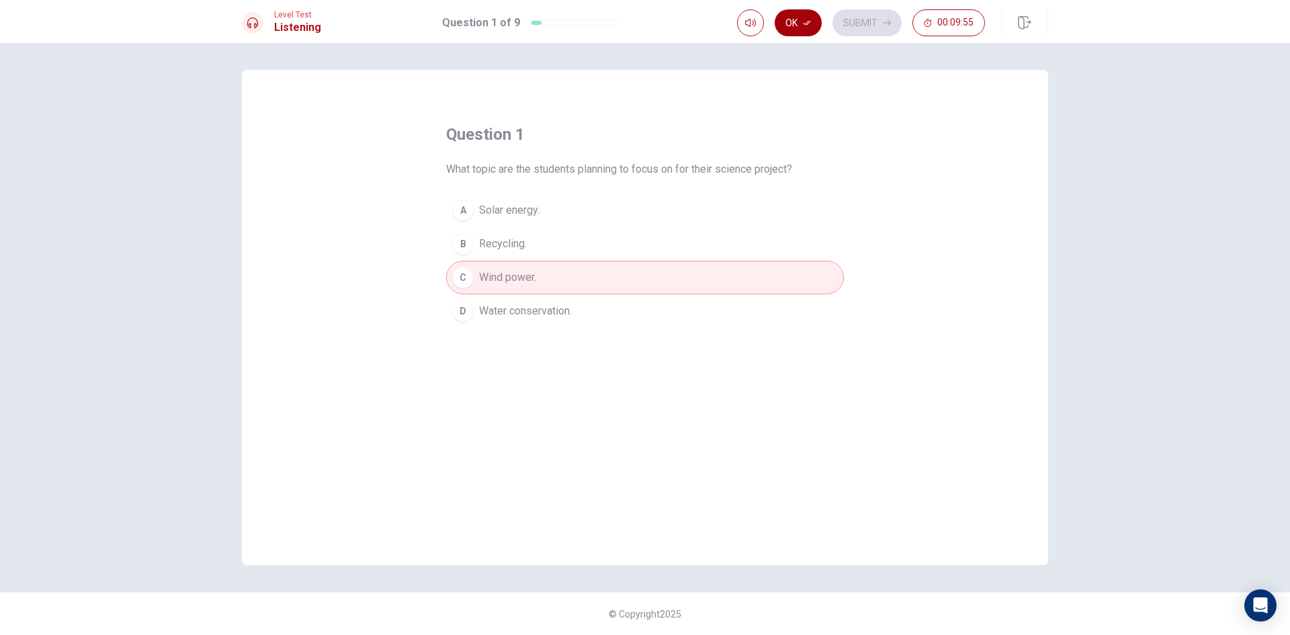
click at [801, 19] on button "Ok" at bounding box center [798, 22] width 47 height 27
click at [856, 31] on button "Submit" at bounding box center [866, 22] width 69 height 27
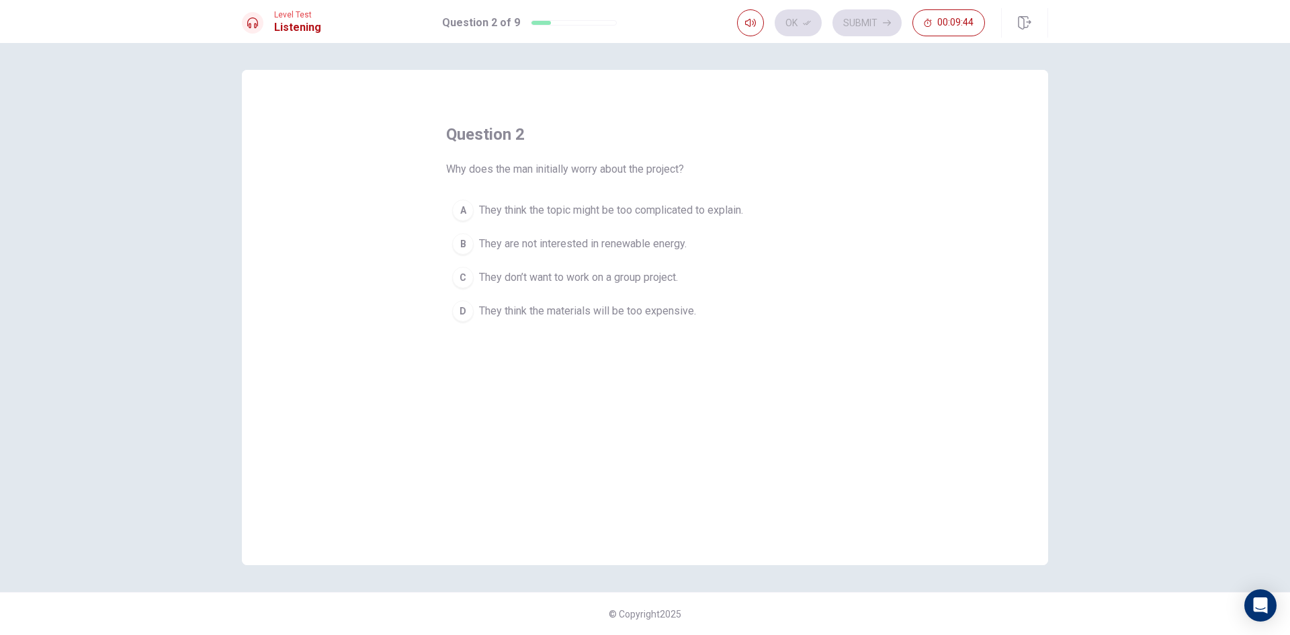
click at [595, 214] on span "They think the topic might be too complicated to explain." at bounding box center [611, 210] width 264 height 16
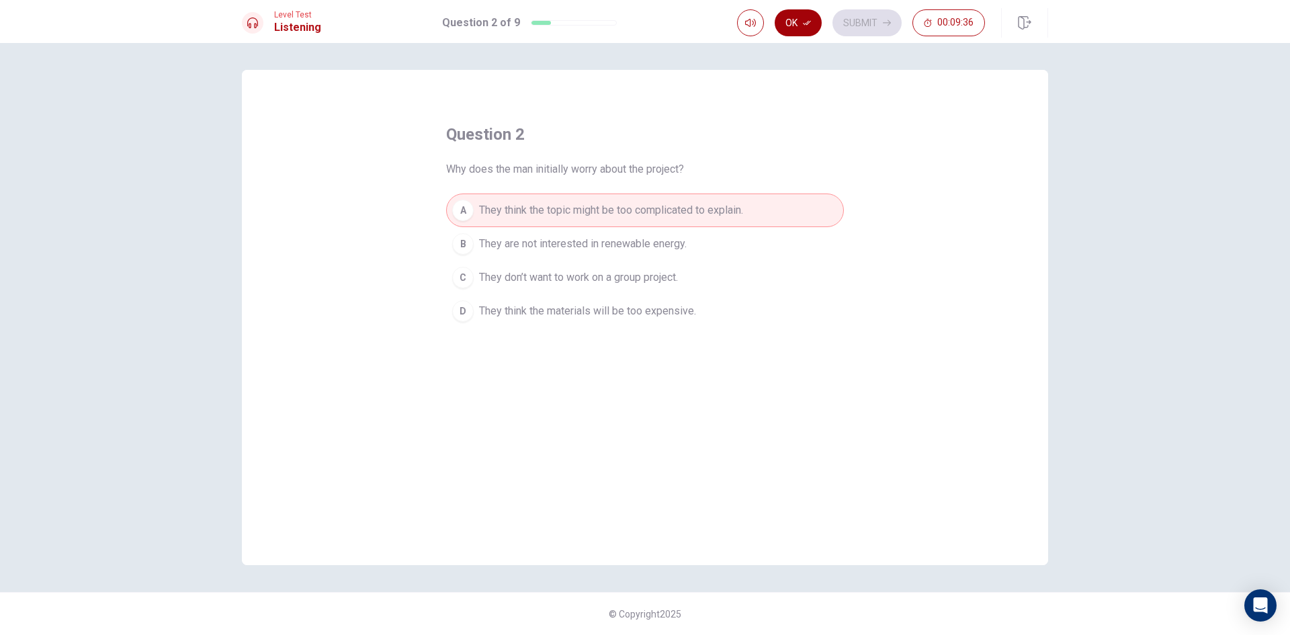
click at [811, 21] on icon "button" at bounding box center [807, 23] width 8 height 5
click at [863, 23] on button "Submit" at bounding box center [866, 22] width 69 height 27
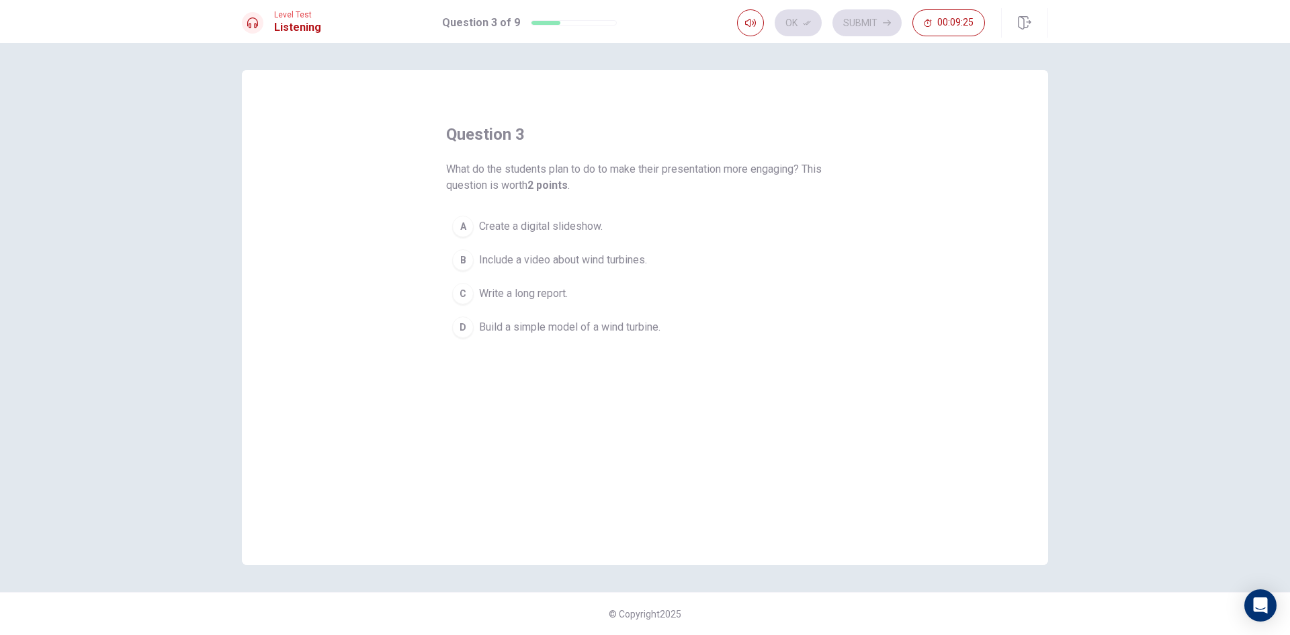
click at [549, 320] on span "Build a simple model of a wind turbine." at bounding box center [569, 327] width 181 height 16
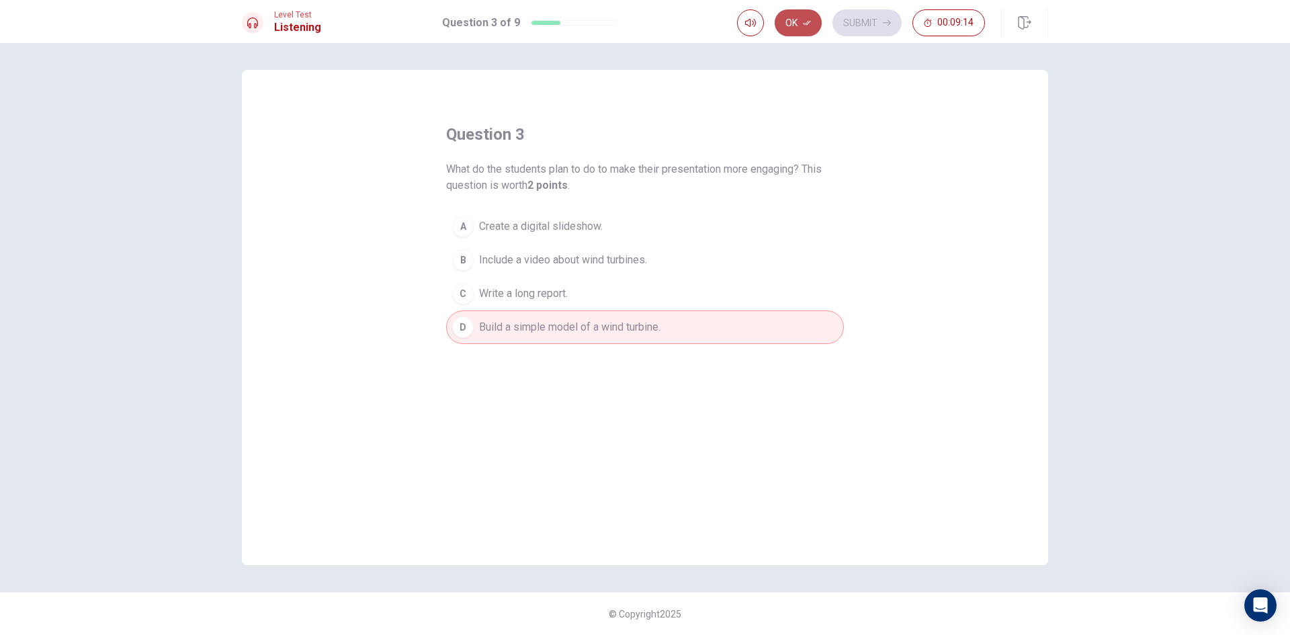
click at [805, 27] on button "Ok" at bounding box center [798, 22] width 47 height 27
click at [852, 17] on button "Submit" at bounding box center [866, 22] width 69 height 27
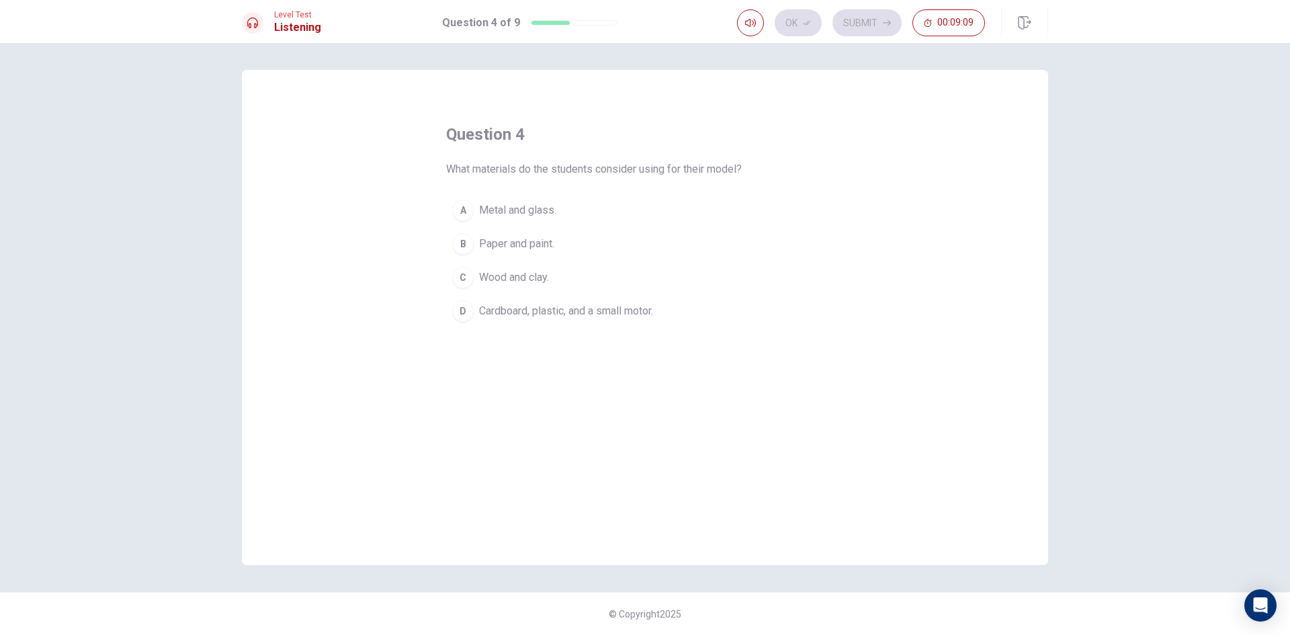
click at [521, 304] on span "Cardboard, plastic, and a small motor." at bounding box center [566, 311] width 174 height 16
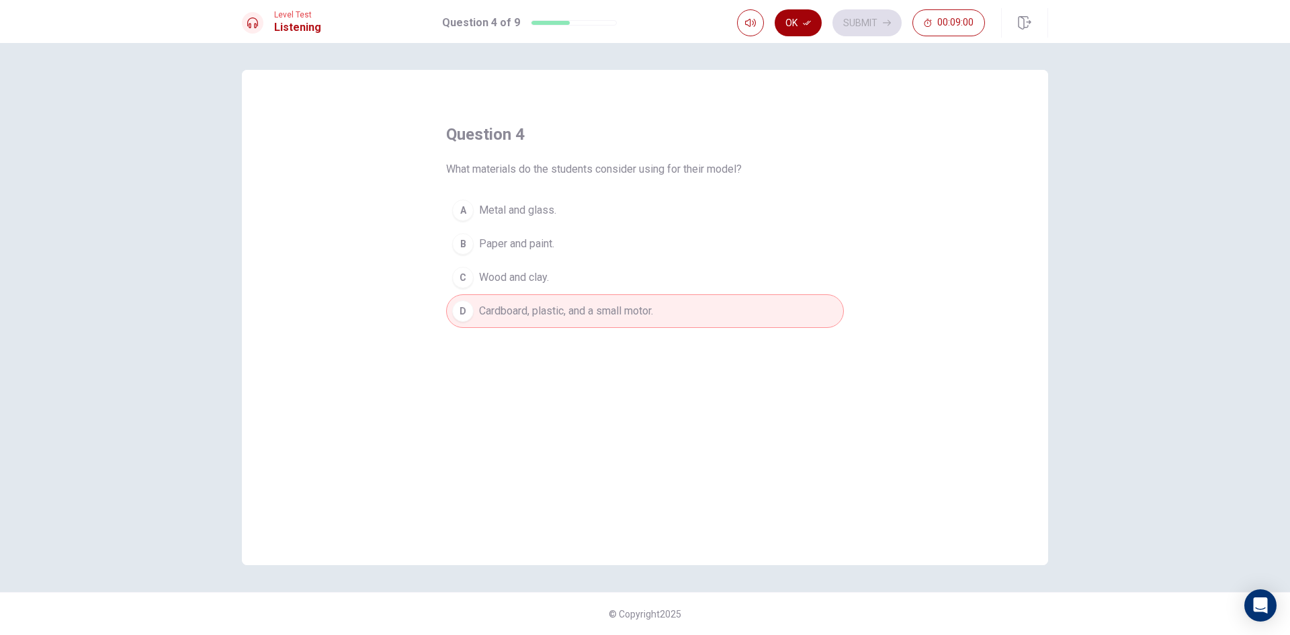
click at [803, 18] on button "Ok" at bounding box center [798, 22] width 47 height 27
click at [855, 19] on button "Submit" at bounding box center [866, 22] width 69 height 27
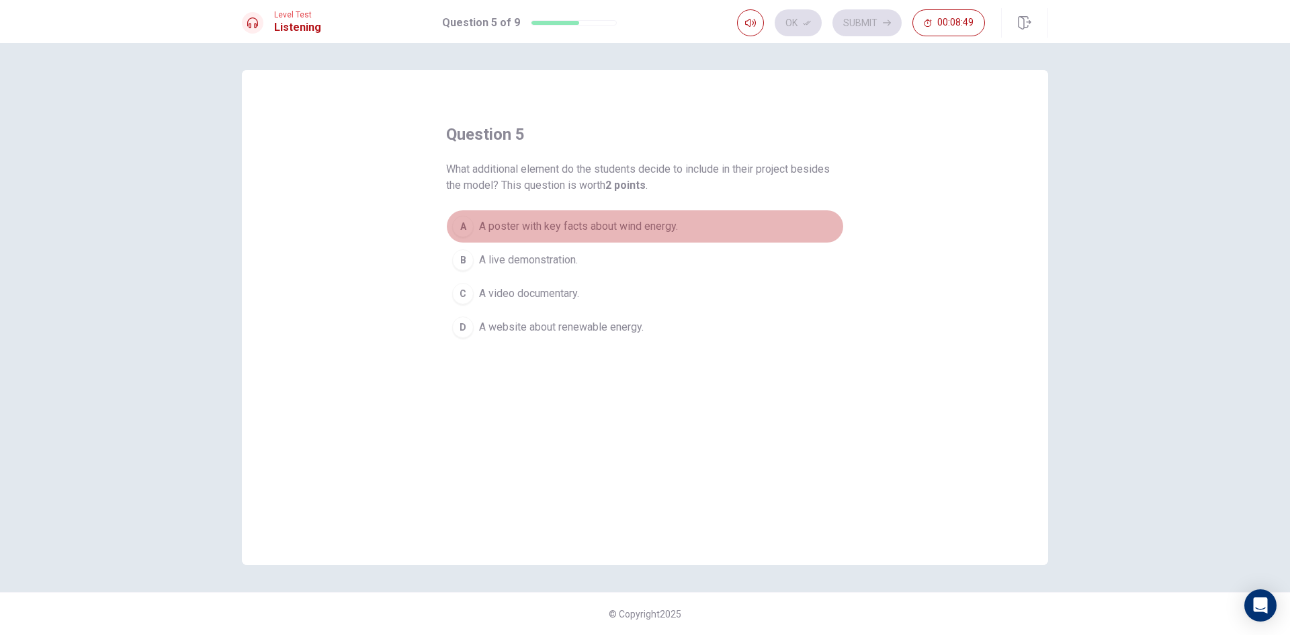
click at [670, 229] on span "A poster with key facts about wind energy." at bounding box center [578, 226] width 199 height 16
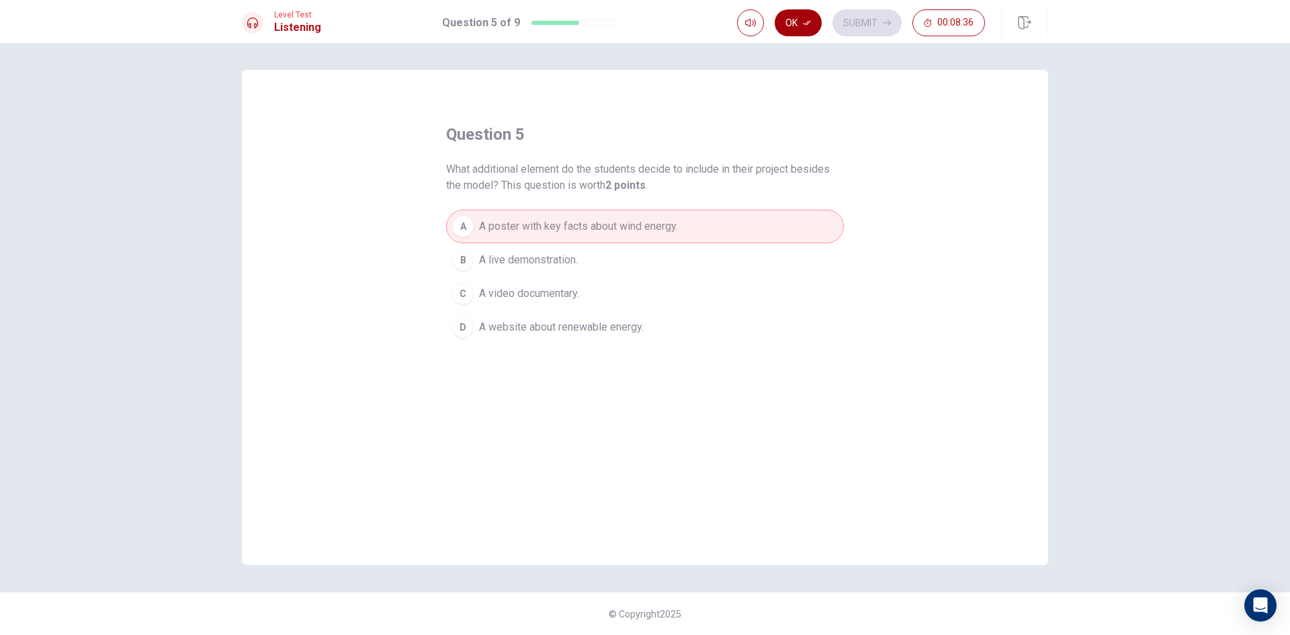
click at [805, 19] on icon "button" at bounding box center [807, 23] width 8 height 8
click at [860, 16] on button "Submit" at bounding box center [866, 22] width 69 height 27
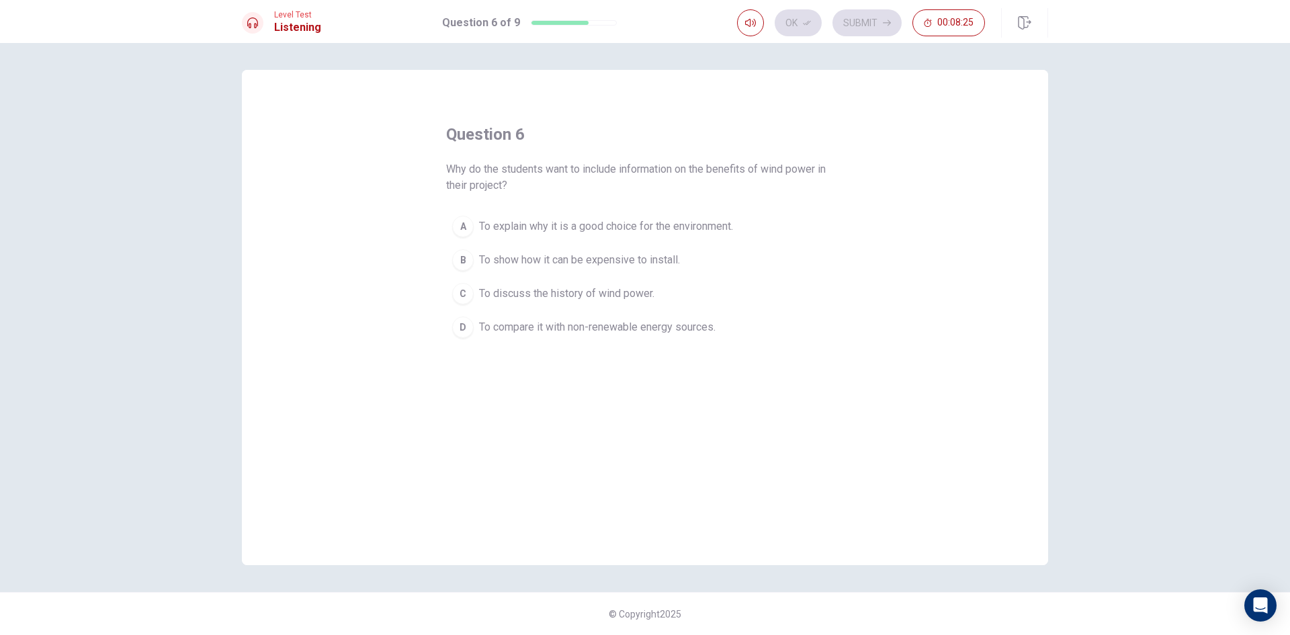
click at [579, 222] on span "To explain why it is a good choice for the environment." at bounding box center [606, 226] width 254 height 16
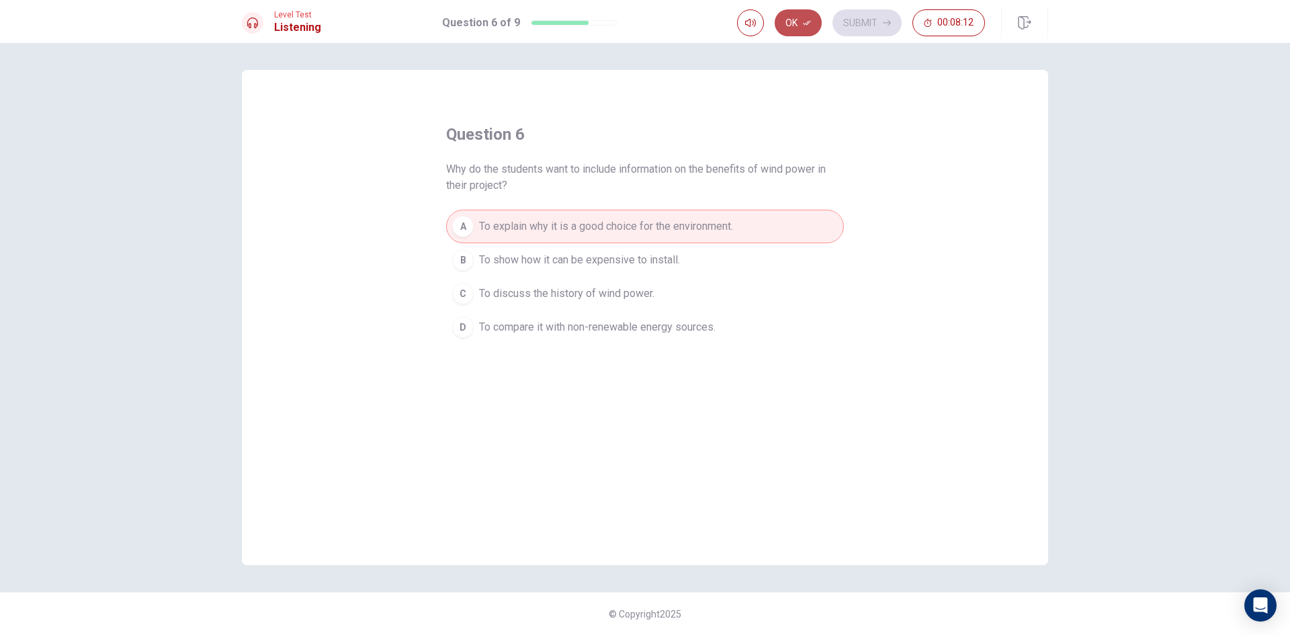
click at [805, 24] on icon "button" at bounding box center [807, 23] width 8 height 8
click at [870, 17] on button "Submit" at bounding box center [866, 22] width 69 height 27
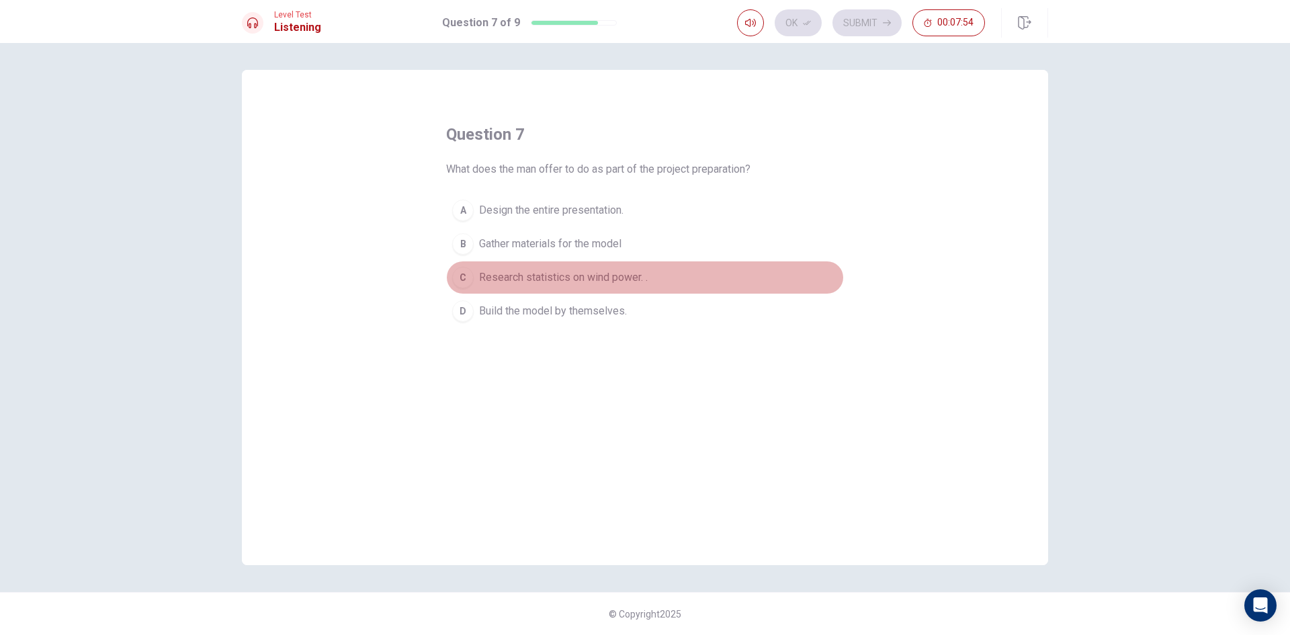
click at [519, 281] on span "Research statistics on wind power. ." at bounding box center [563, 277] width 169 height 16
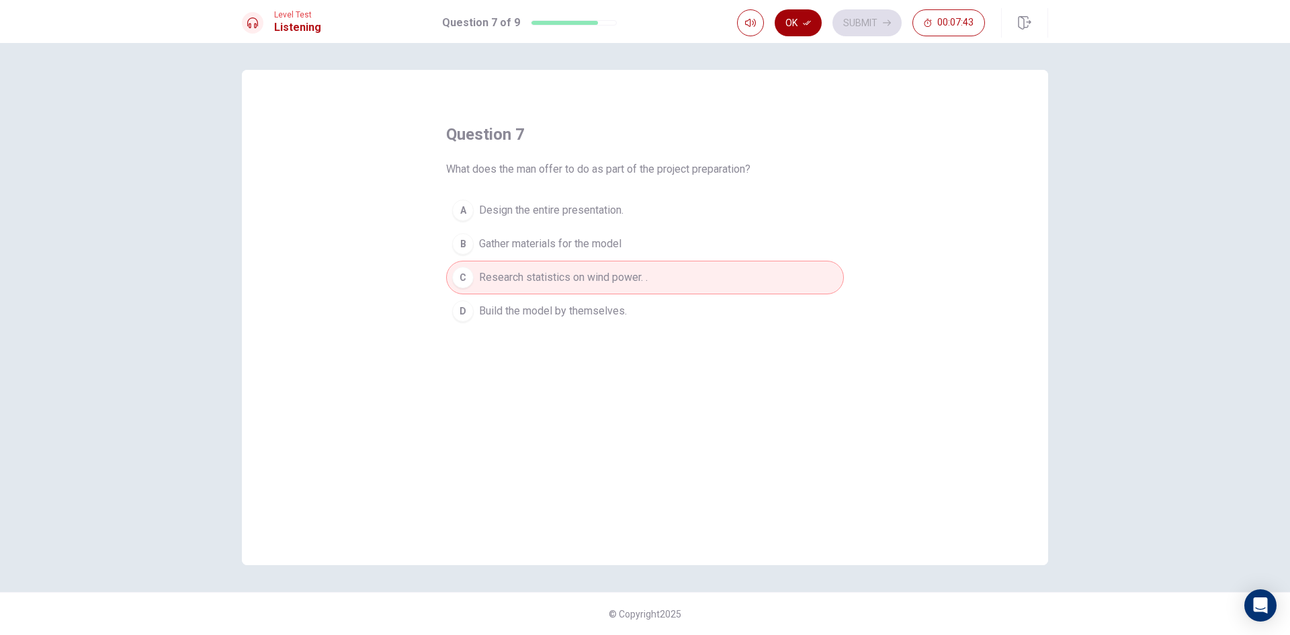
click at [809, 32] on button "Ok" at bounding box center [798, 22] width 47 height 27
click at [848, 18] on button "Submit" at bounding box center [866, 22] width 69 height 27
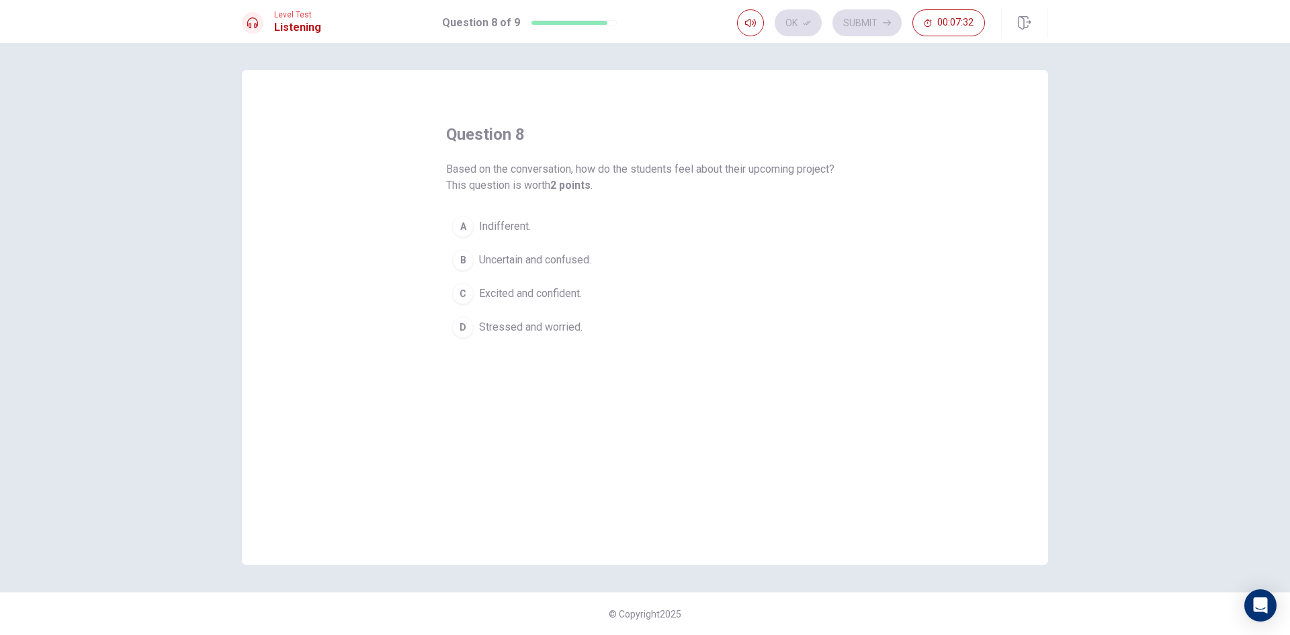
click at [544, 291] on span "Excited and confident." at bounding box center [530, 294] width 103 height 16
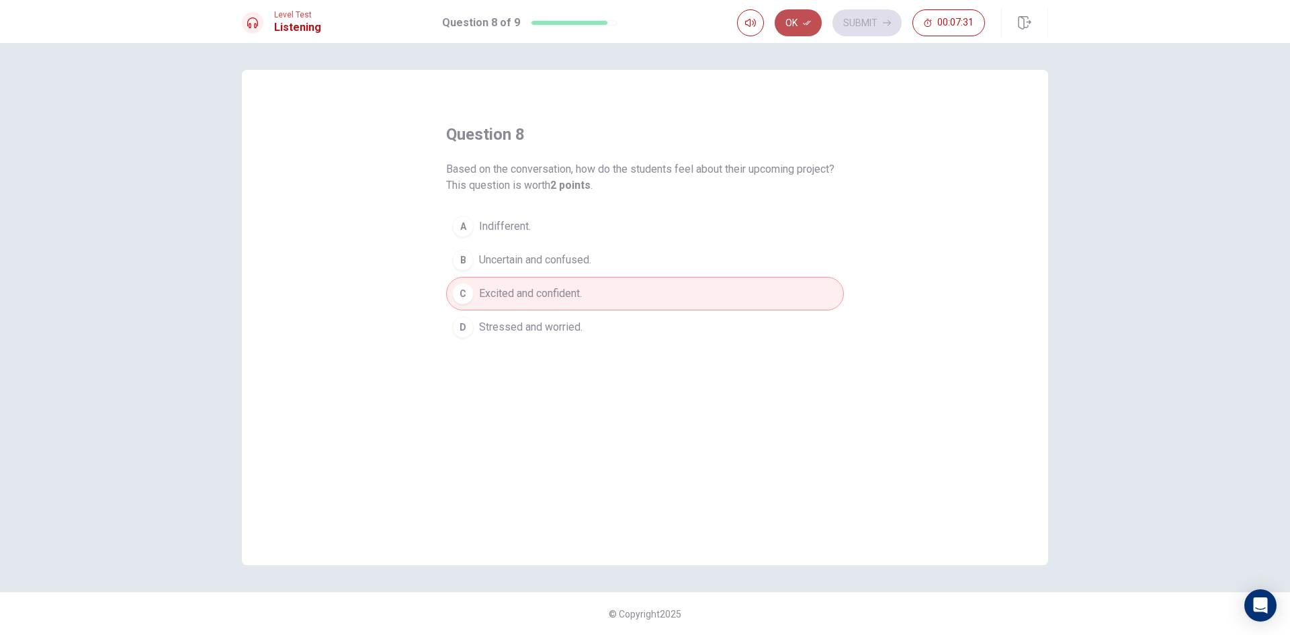
click at [801, 28] on button "Ok" at bounding box center [798, 22] width 47 height 27
click at [852, 20] on button "Submit" at bounding box center [866, 22] width 69 height 27
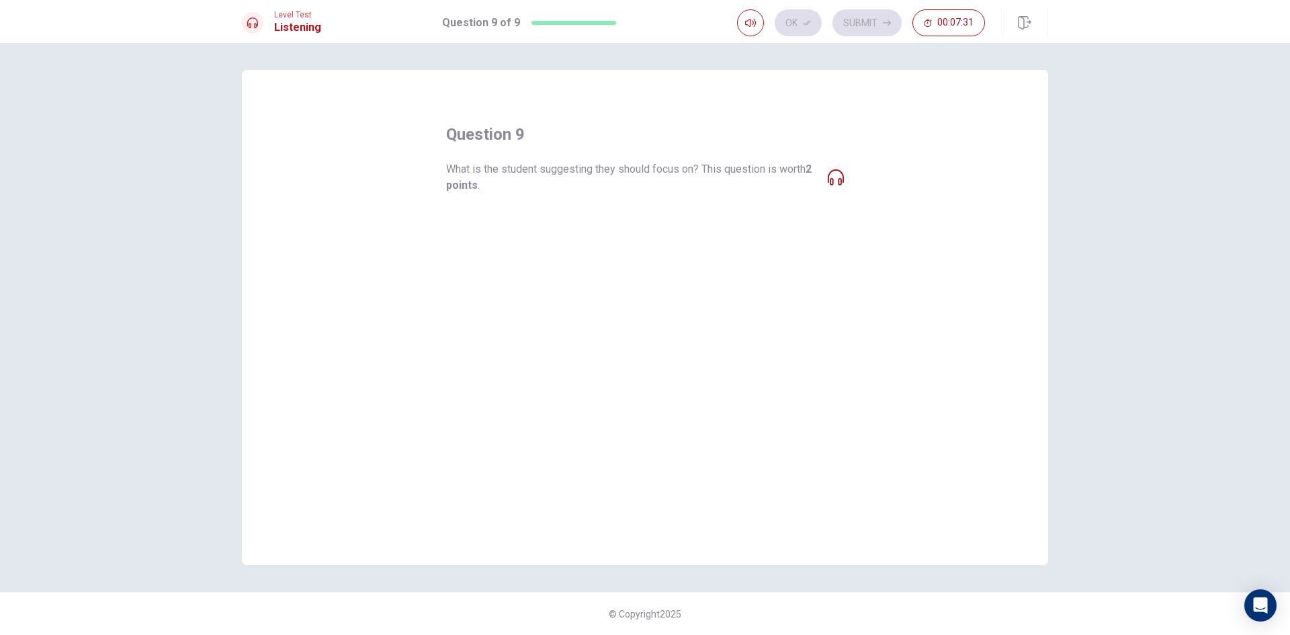
click at [617, 173] on span "What is the student suggesting they should focus on? This question is worth 2 p…" at bounding box center [631, 177] width 371 height 32
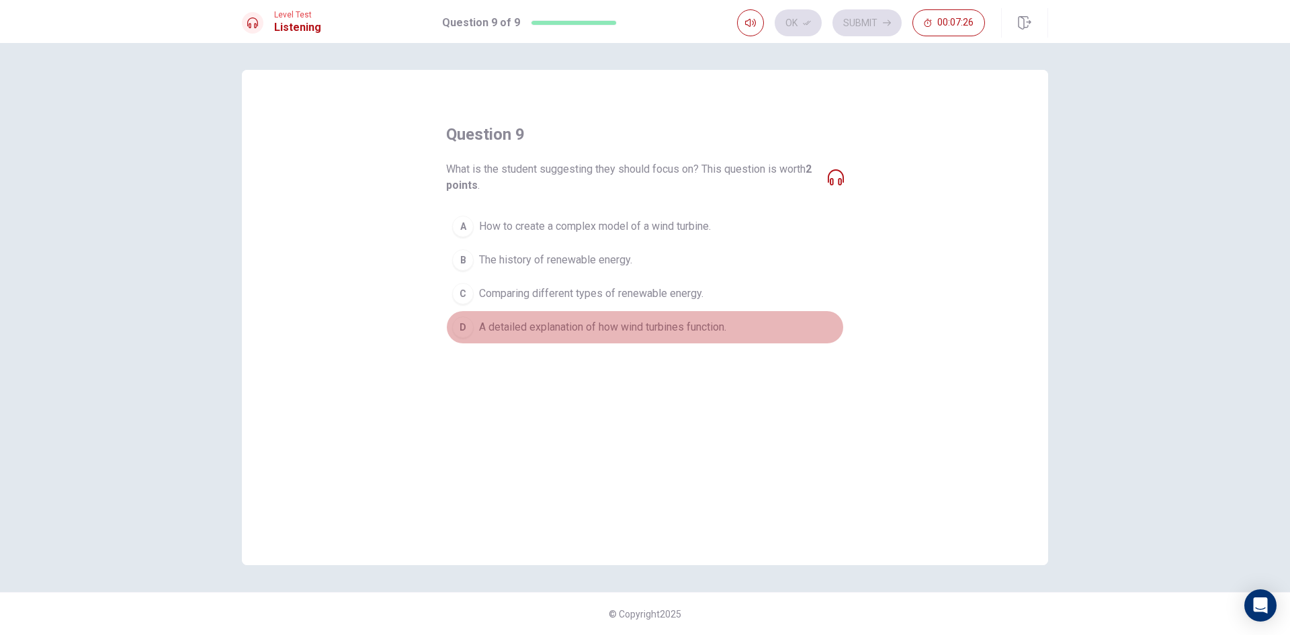
click at [539, 337] on button "D A detailed explanation of how wind turbines function." at bounding box center [645, 327] width 398 height 34
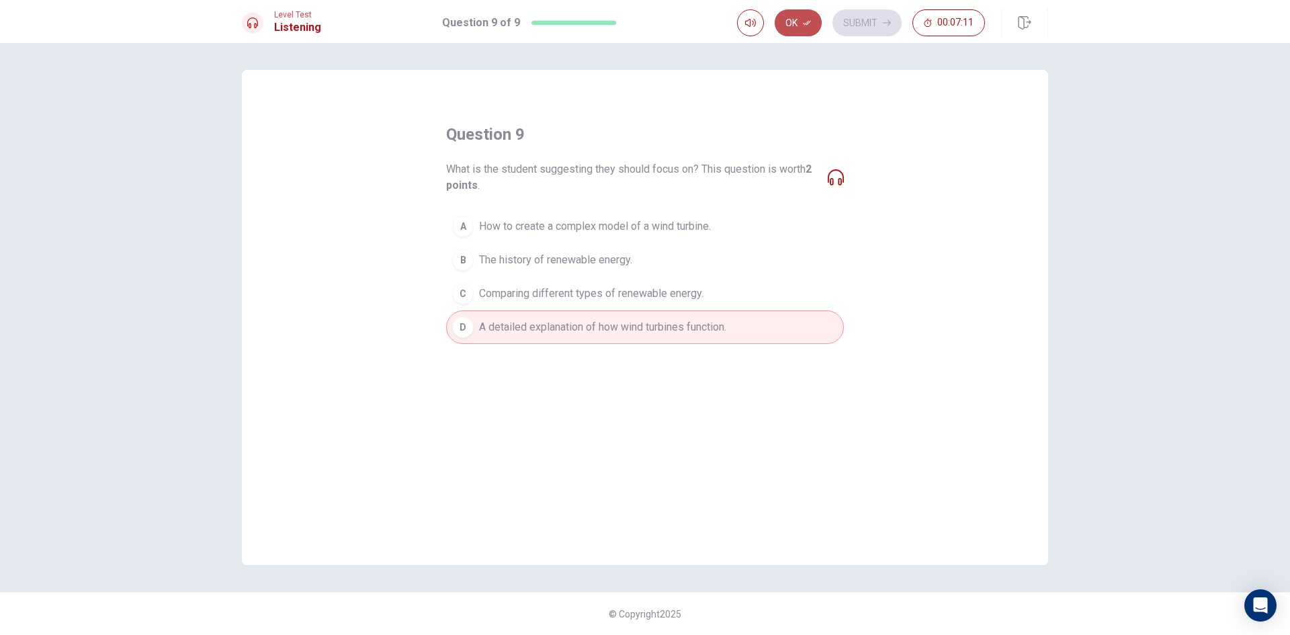
click at [799, 28] on button "Ok" at bounding box center [798, 22] width 47 height 27
click at [855, 24] on button "Submit" at bounding box center [866, 22] width 69 height 27
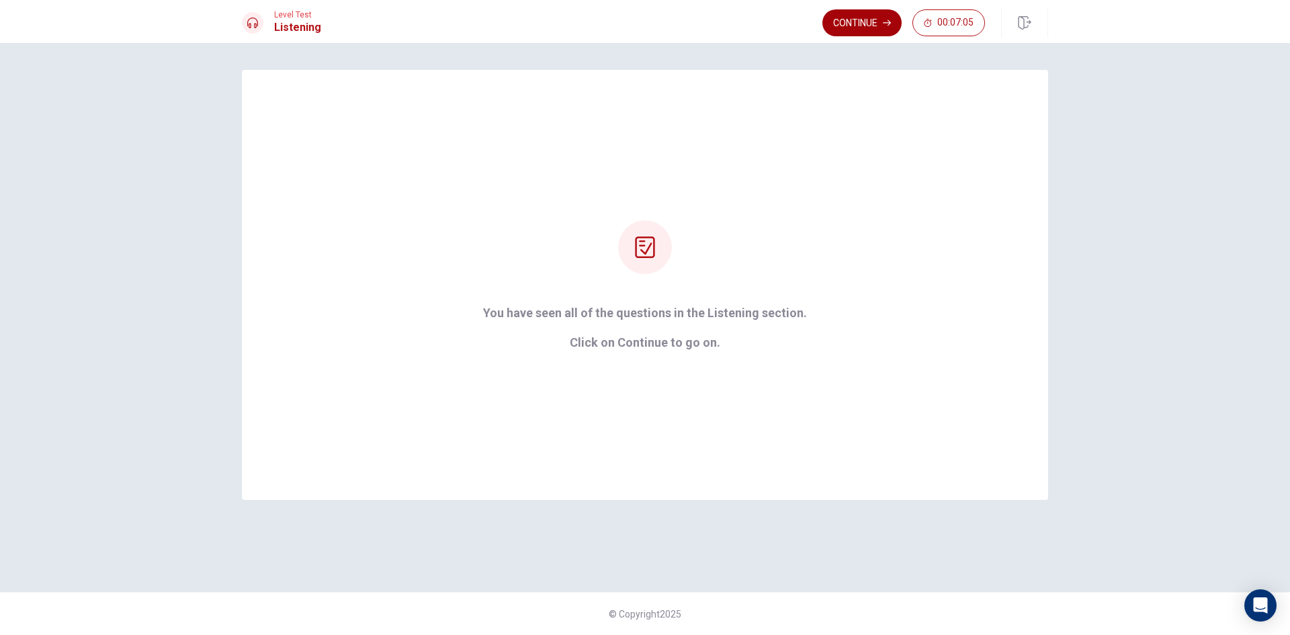
click at [853, 30] on button "Continue" at bounding box center [861, 22] width 79 height 27
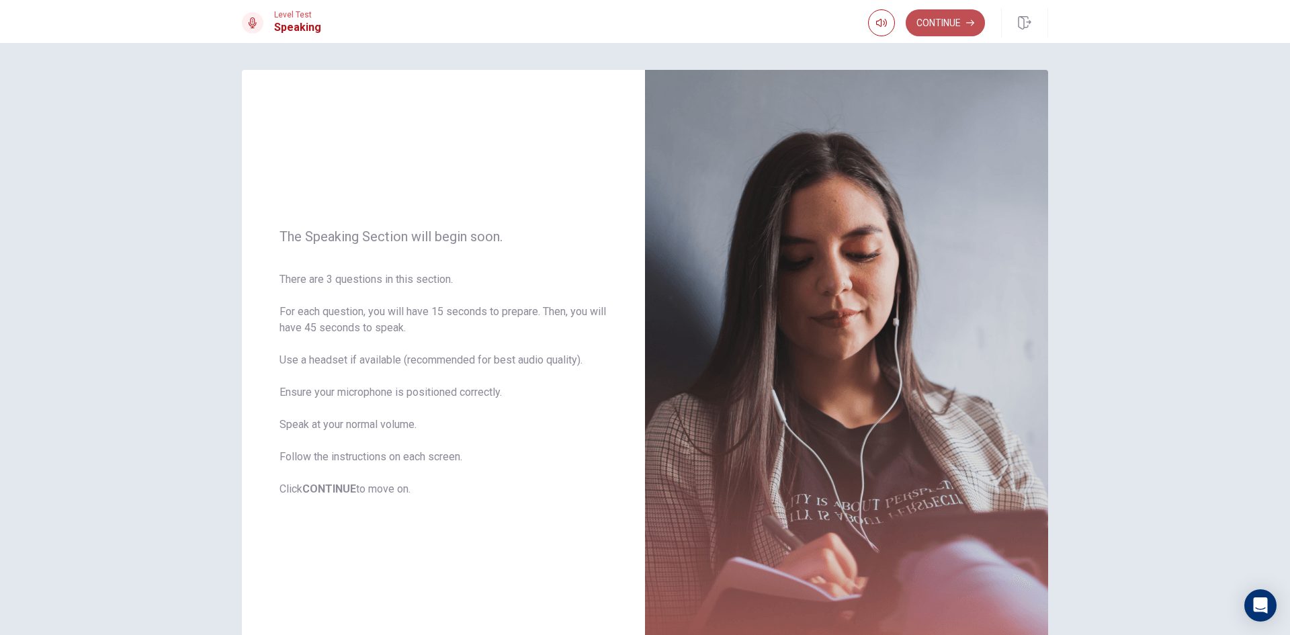
click at [935, 26] on button "Continue" at bounding box center [945, 22] width 79 height 27
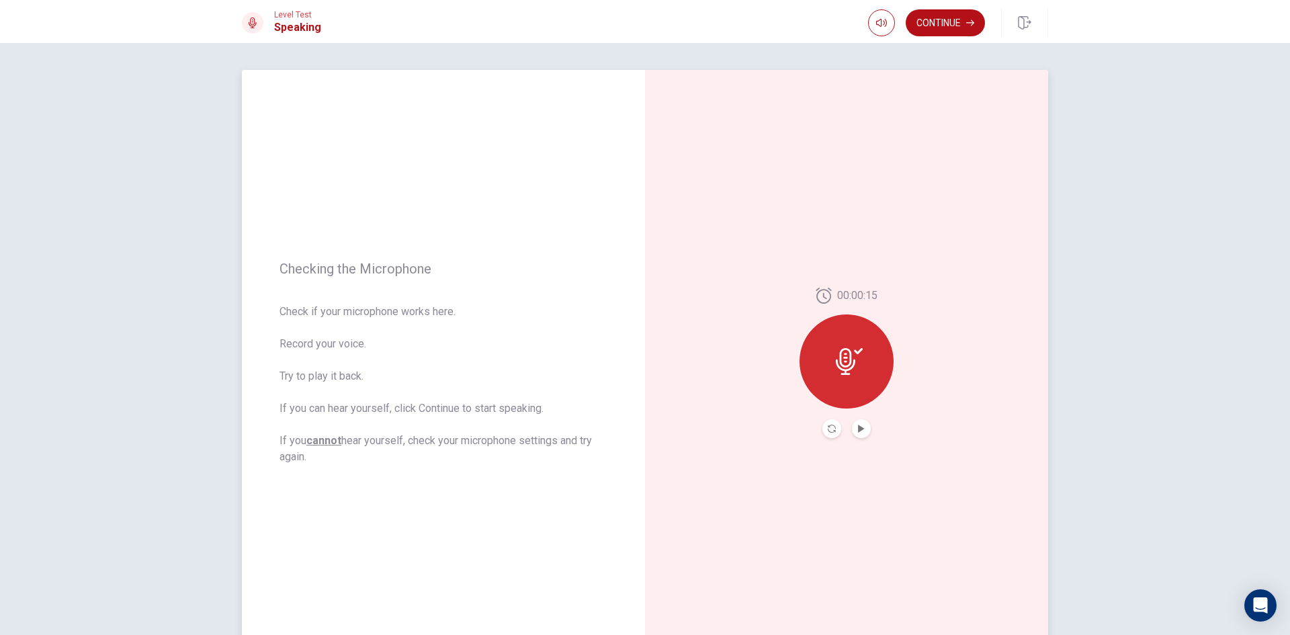
click at [863, 433] on button "Play Audio" at bounding box center [861, 428] width 19 height 19
click at [948, 26] on button "Continue" at bounding box center [945, 22] width 79 height 27
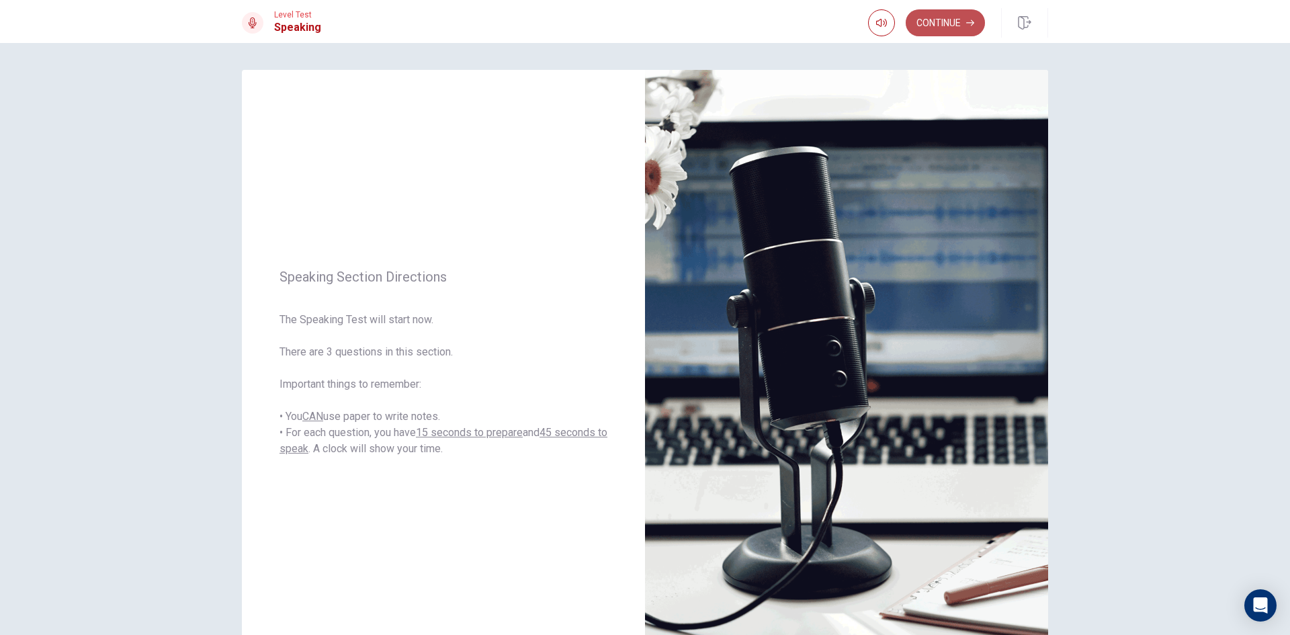
click at [920, 17] on button "Continue" at bounding box center [945, 22] width 79 height 27
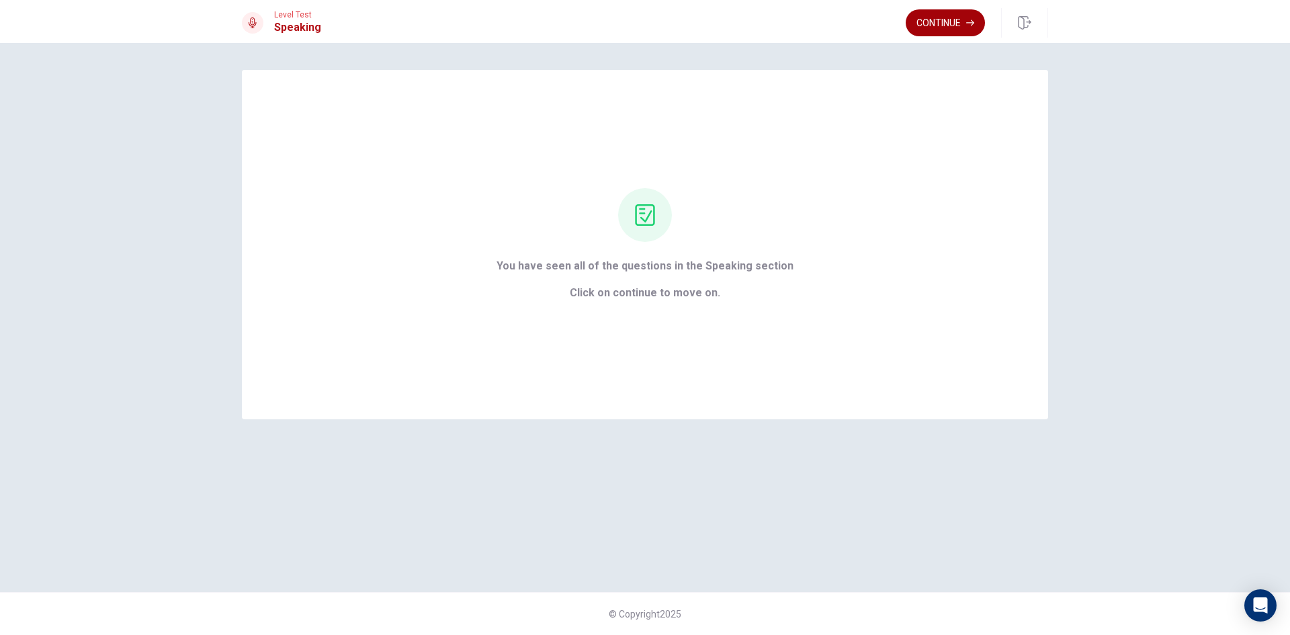
click at [937, 17] on button "Continue" at bounding box center [945, 22] width 79 height 27
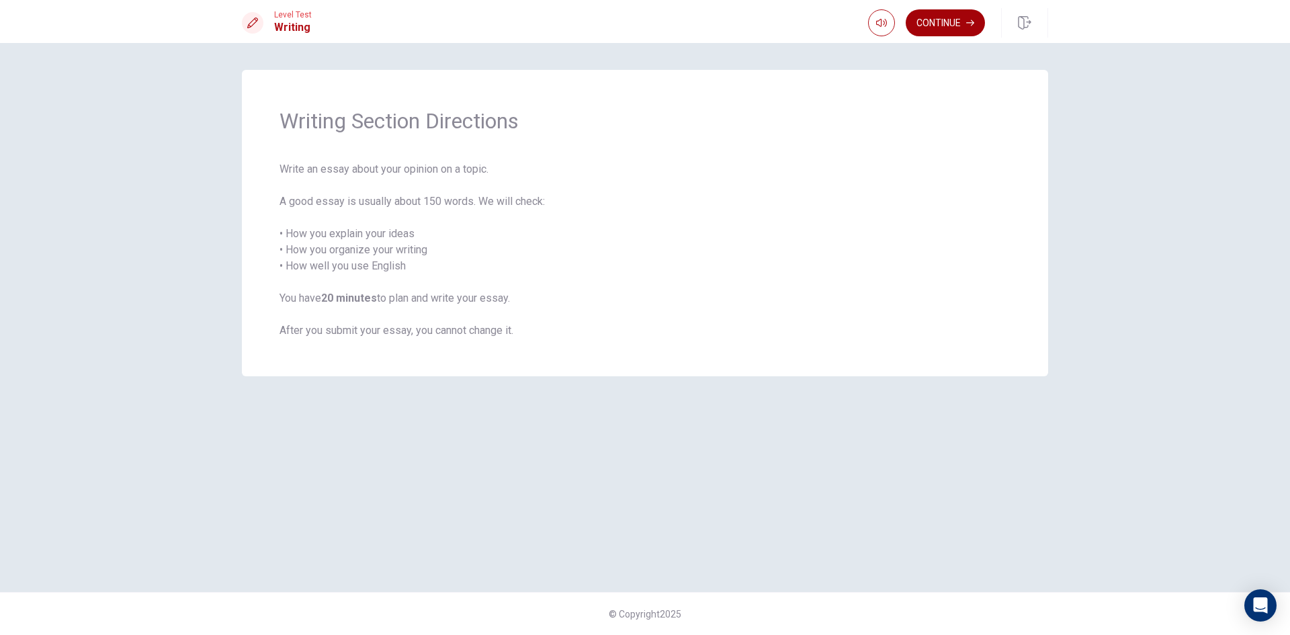
click at [960, 26] on button "Continue" at bounding box center [945, 22] width 79 height 27
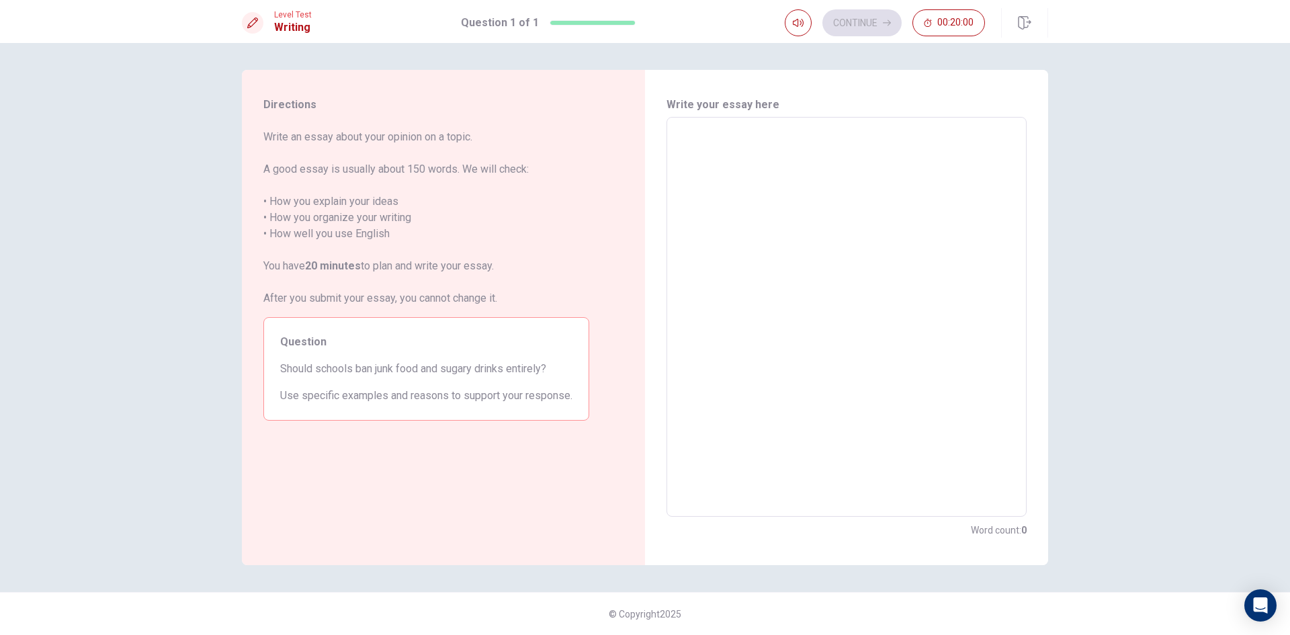
click at [951, 140] on textarea at bounding box center [846, 317] width 341 height 378
type textarea "J"
type textarea "x"
type textarea "Ju"
type textarea "x"
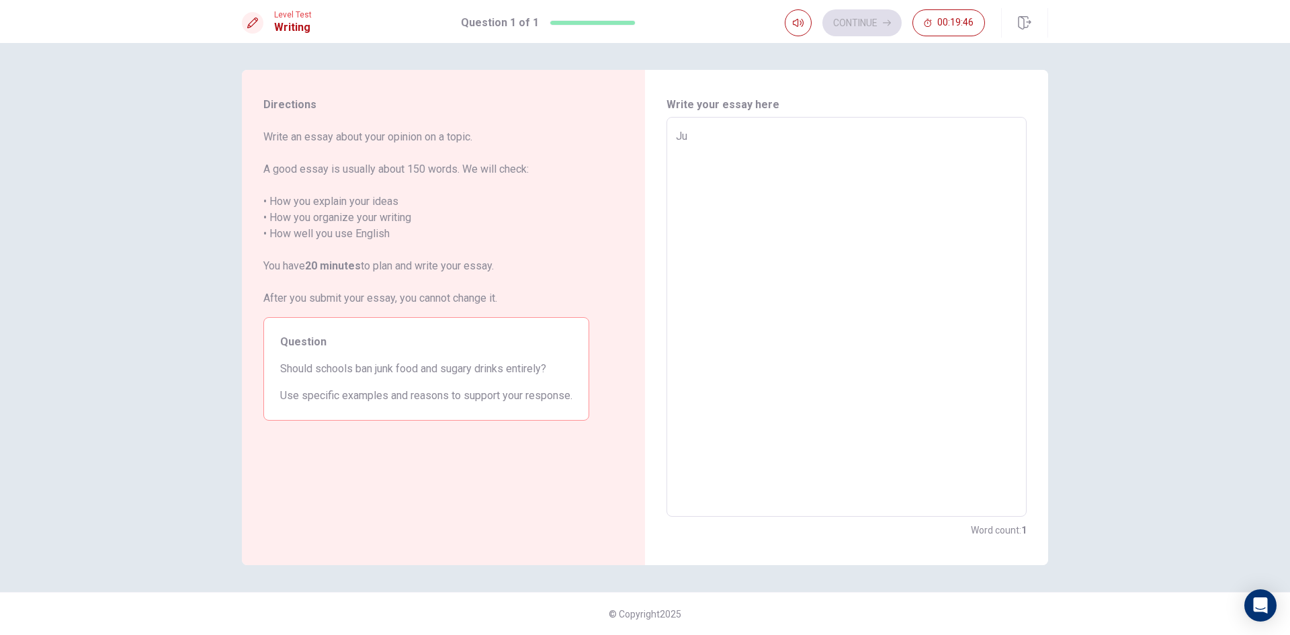
type textarea "Jun"
type textarea "x"
type textarea "Junk"
type textarea "x"
type textarea "Junkf"
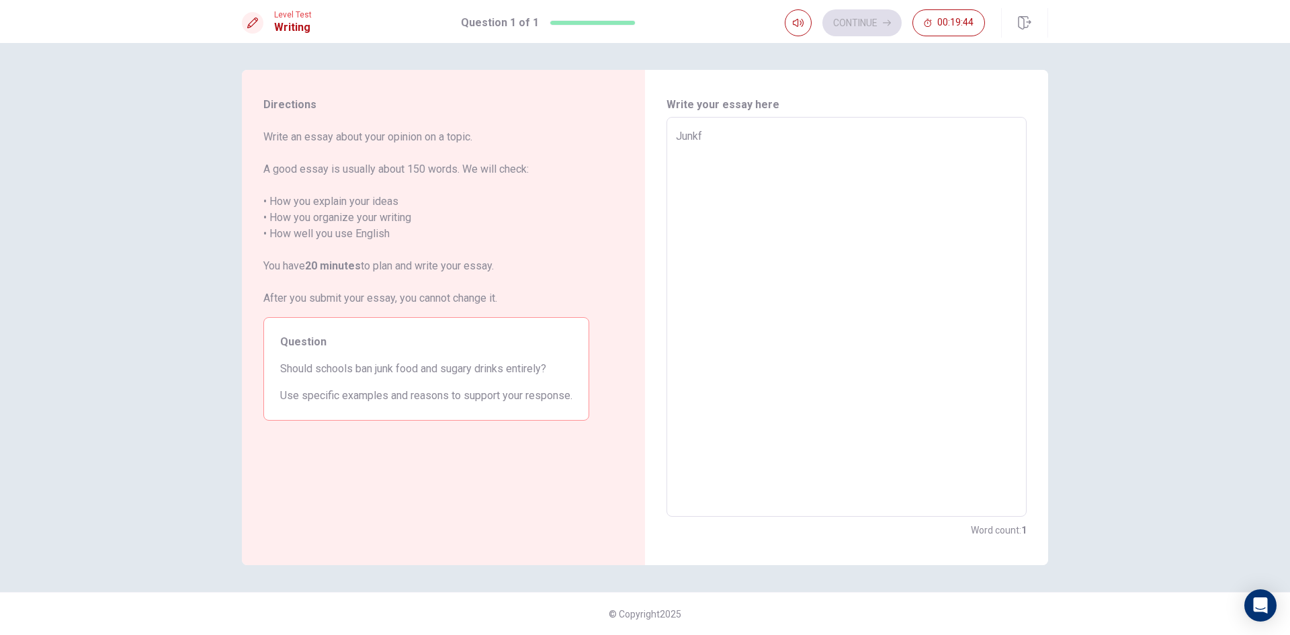
type textarea "x"
type textarea "Junk"
type textarea "x"
type textarea "Junk"
type textarea "x"
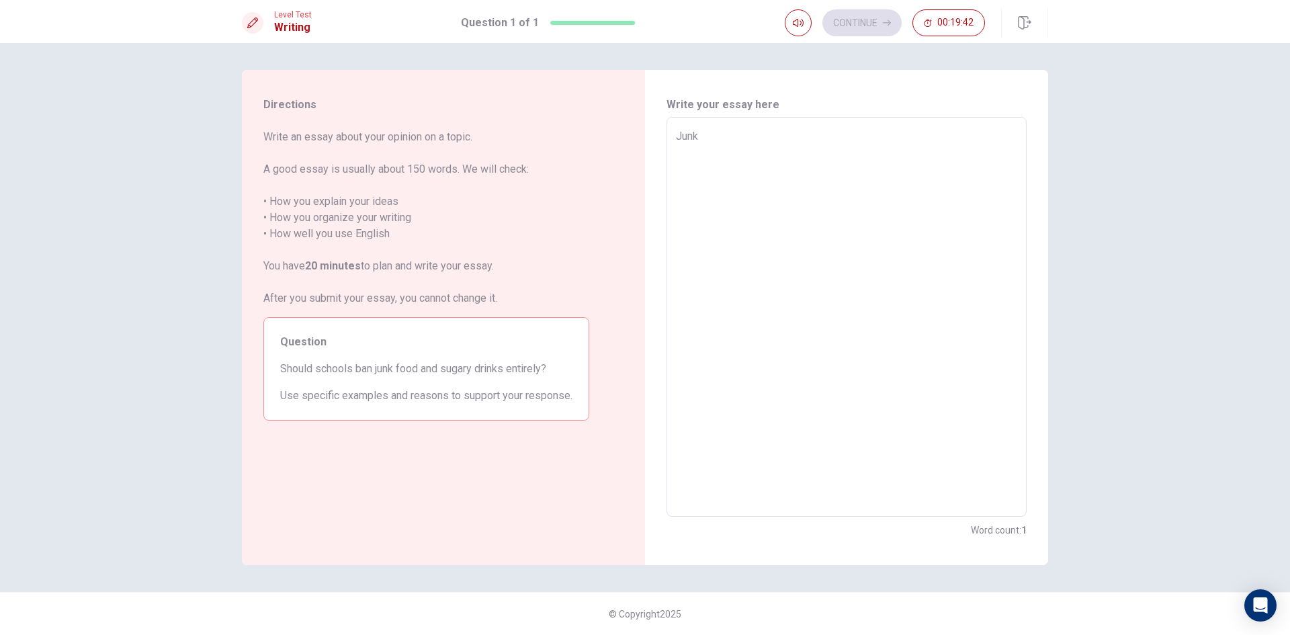
type textarea "Junk f"
type textarea "x"
type textarea "Junk fo"
type textarea "x"
type textarea "Junk foo"
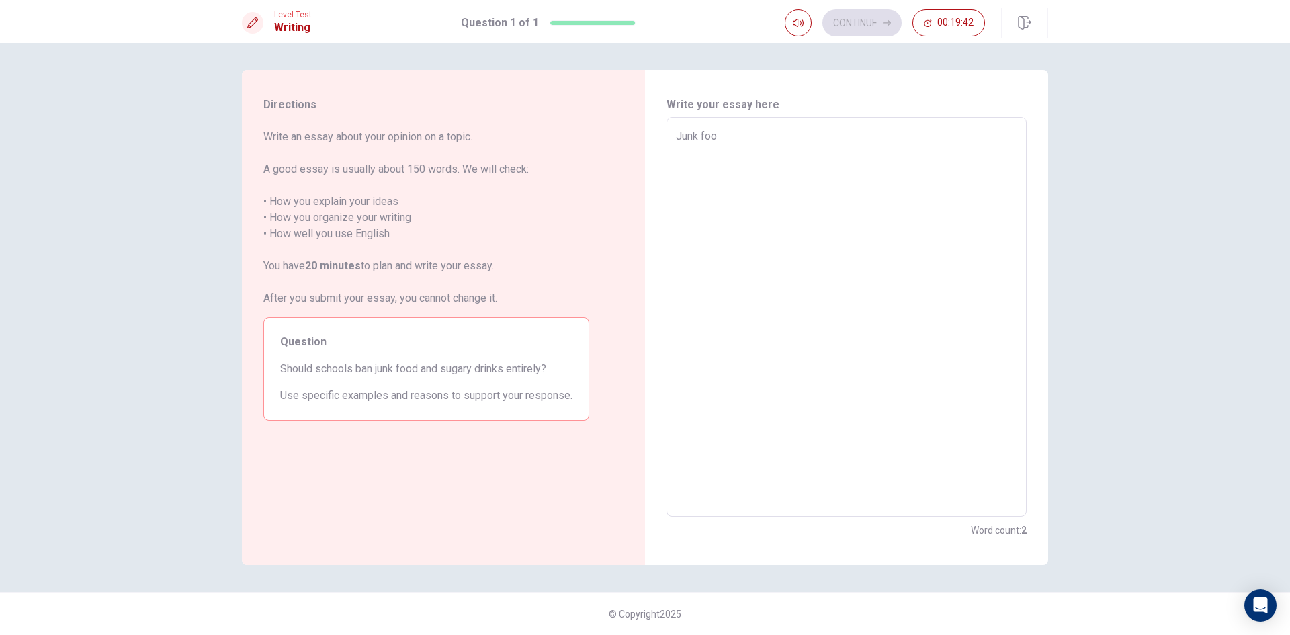
type textarea "x"
type textarea "Junk food"
type textarea "x"
type textarea "Junk food"
type textarea "x"
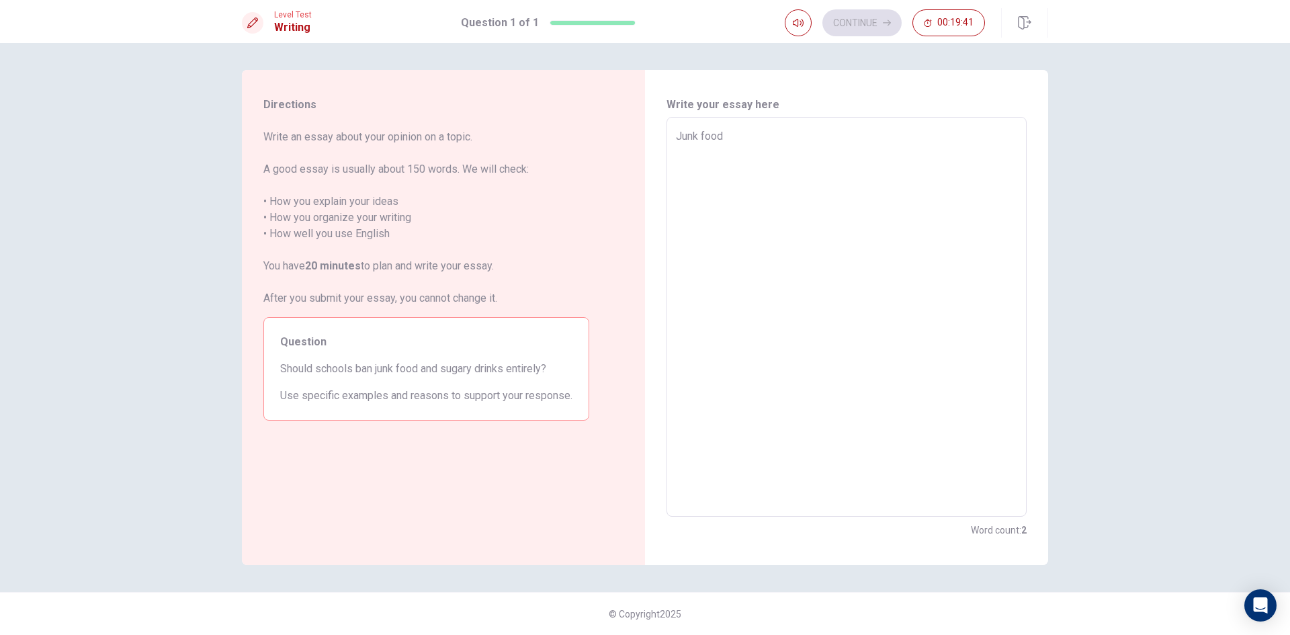
type textarea "Junk food f"
type textarea "x"
type textarea "Junk food fo"
type textarea "x"
type textarea "Junk food for"
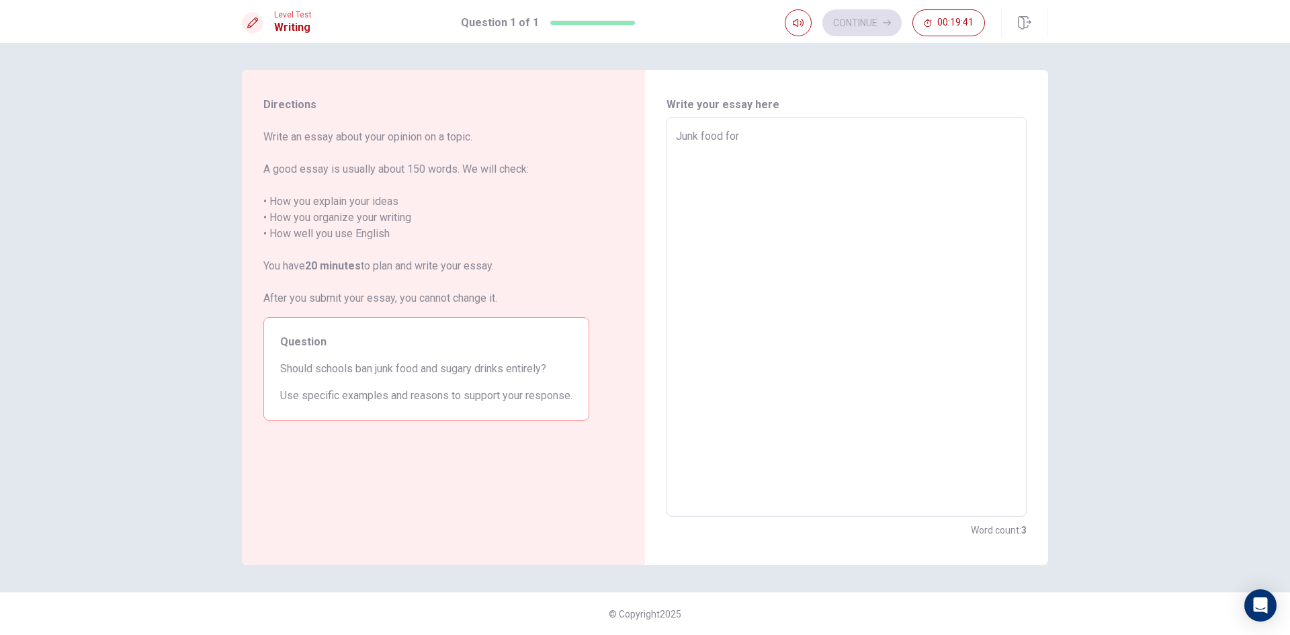
type textarea "x"
type textarea "Junk food for"
type textarea "x"
type textarea "Junk food for m"
type textarea "x"
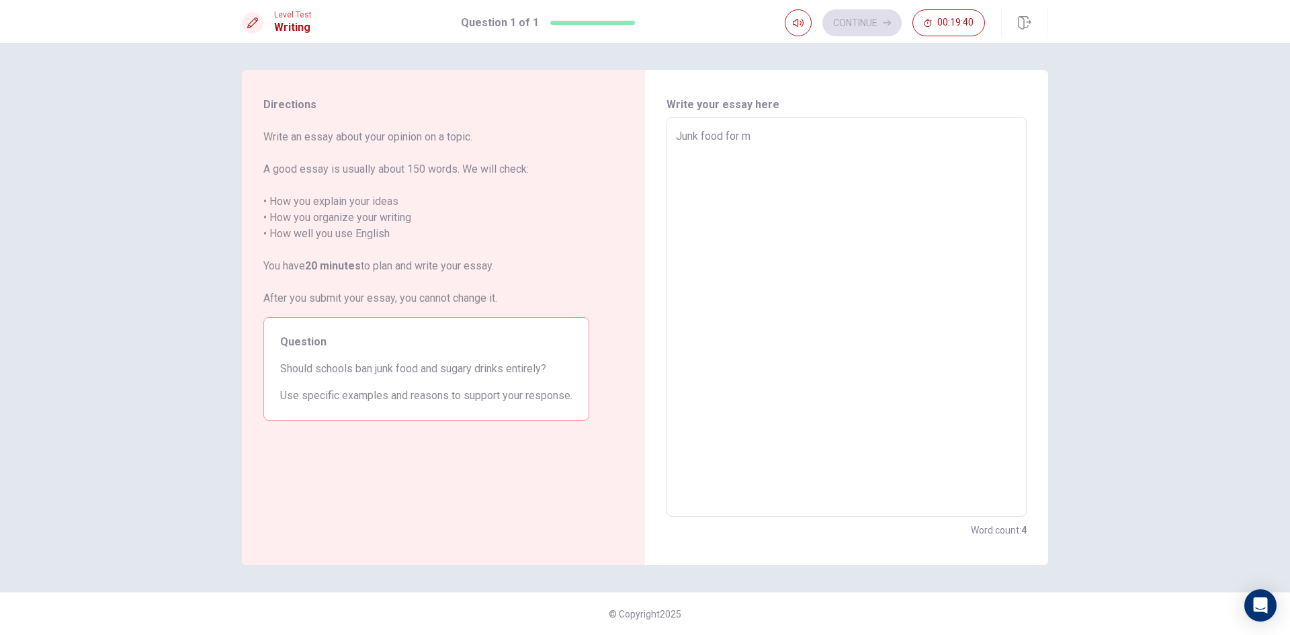
type textarea "Junk food for me"
type textarea "x"
type textarea "Junk food for me"
type textarea "x"
type textarea "Junk food for me"
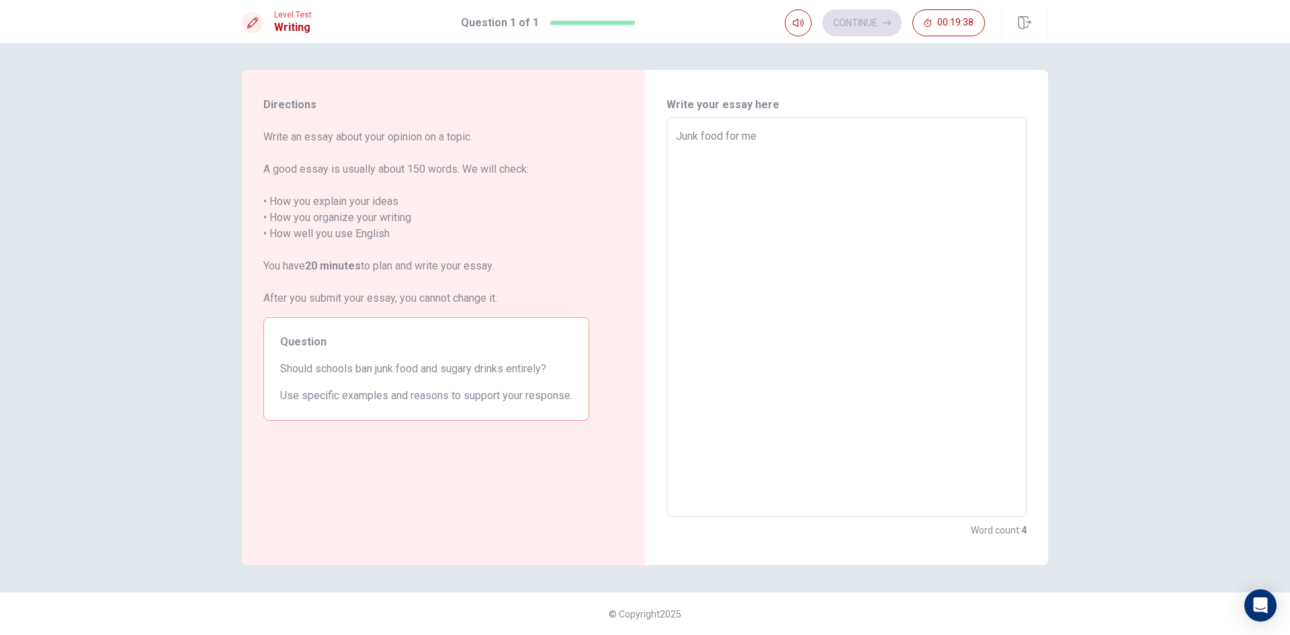
type textarea "x"
type textarea "Junk food for m"
type textarea "x"
type textarea "Junk food for"
type textarea "x"
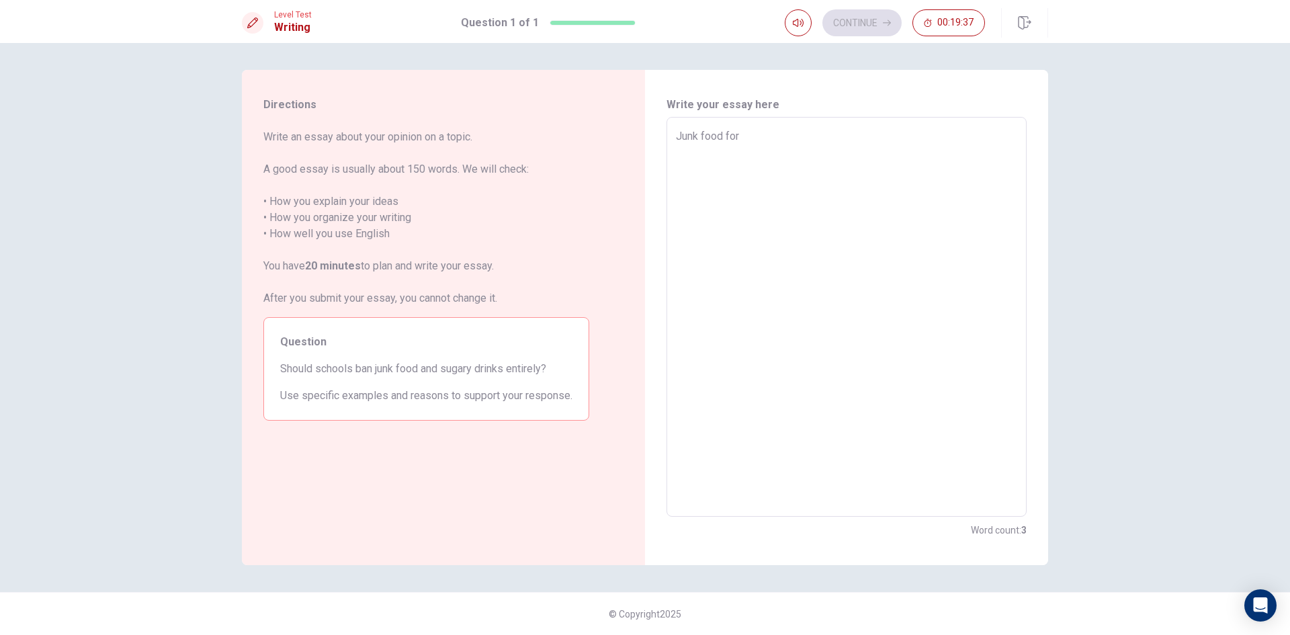
type textarea "Junk food for"
type textarea "x"
type textarea "Junk food fo"
type textarea "x"
type textarea "Junk food f"
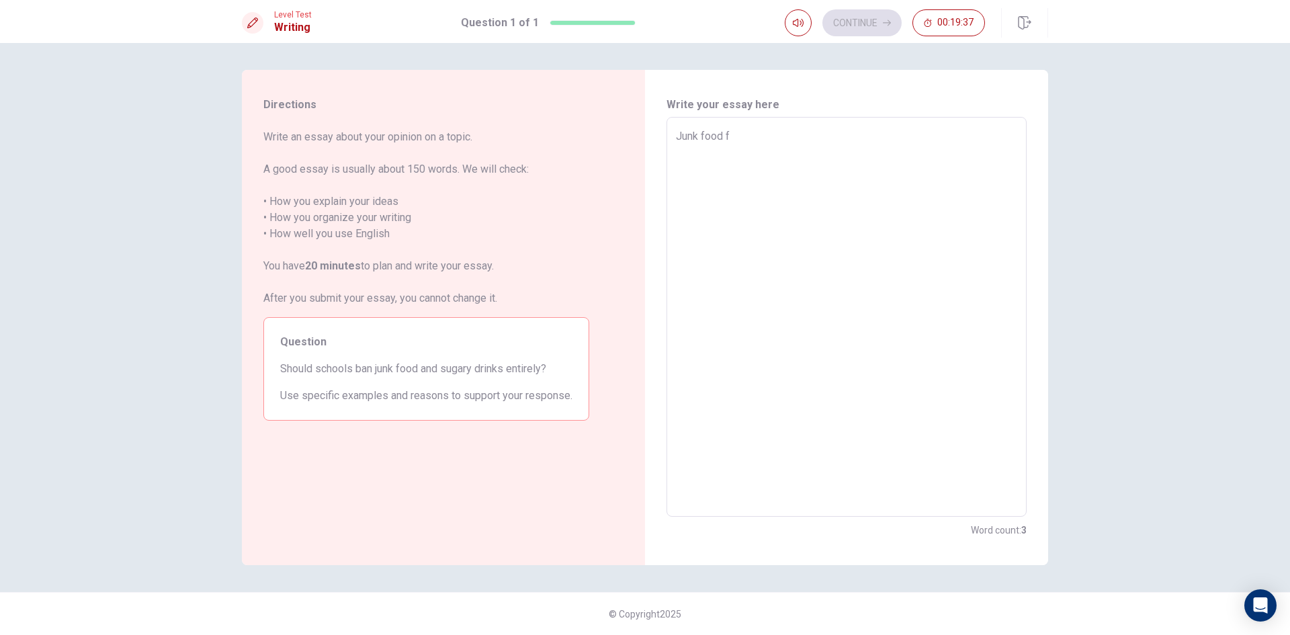
type textarea "x"
type textarea "Junk food"
type textarea "x"
type textarea "Junk food i"
type textarea "x"
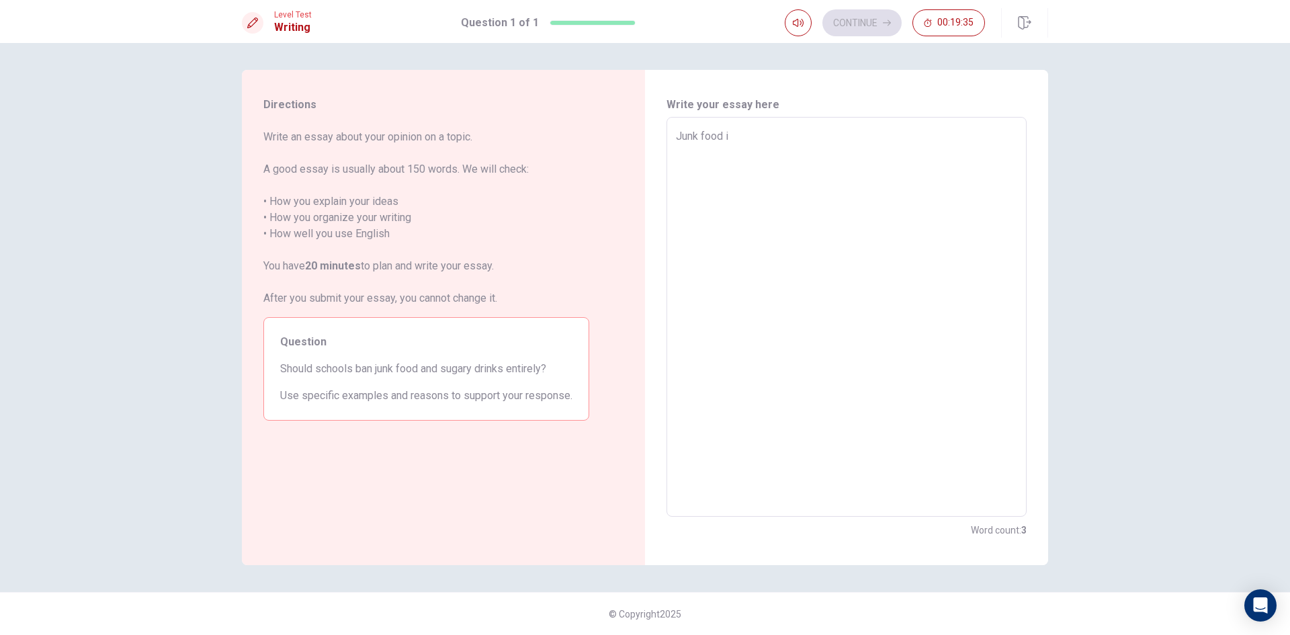
type textarea "Junk food is"
type textarea "x"
type textarea "Junk food is"
type textarea "x"
type textarea "Junk food is t"
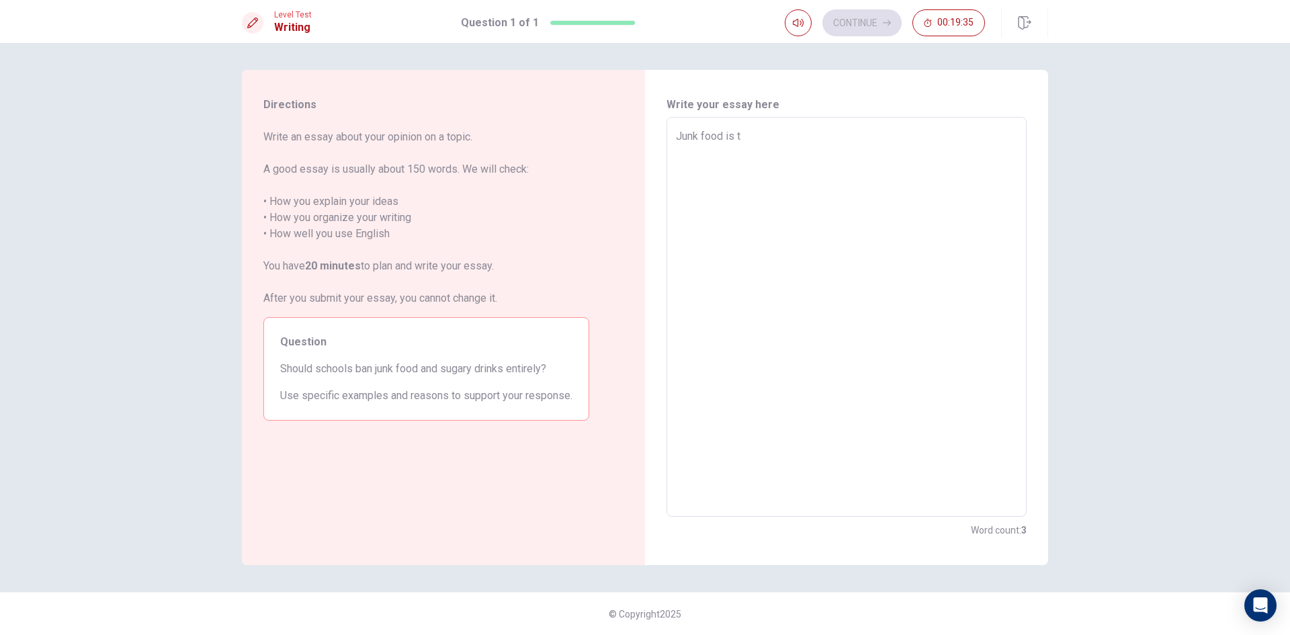
type textarea "x"
type textarea "Junk food is th"
type textarea "x"
type textarea "Junk food is the"
type textarea "x"
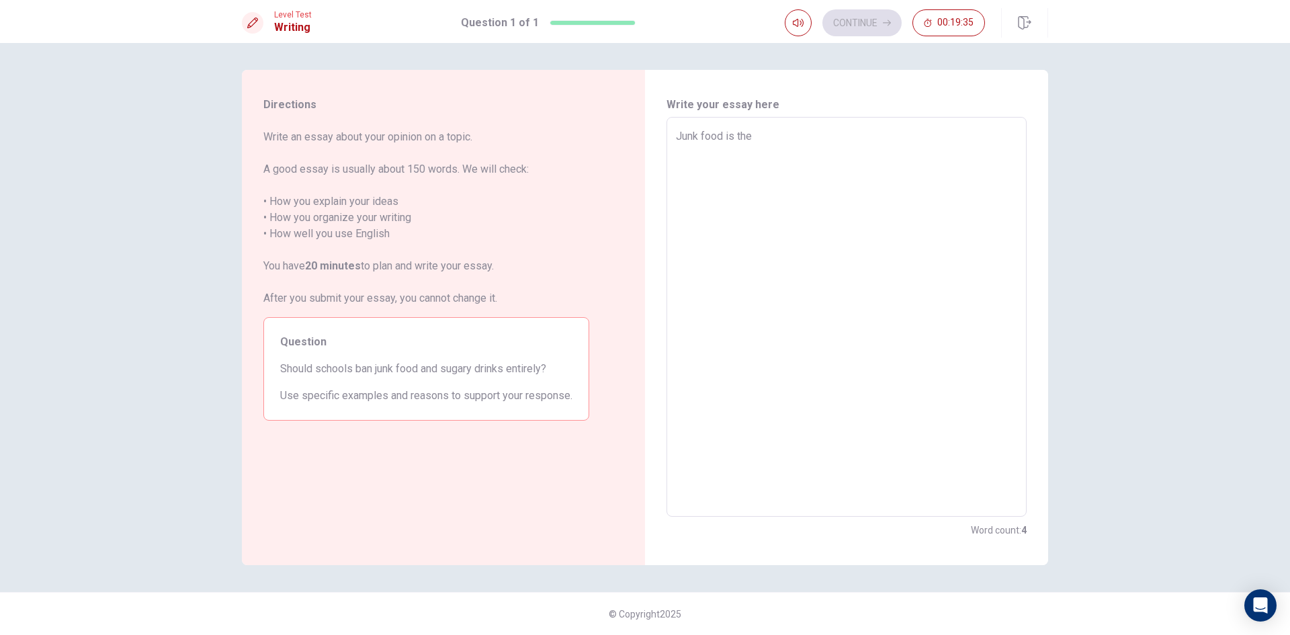
type textarea "Junk food is the"
type textarea "x"
type textarea "Junk food is the f"
type textarea "x"
type textarea "Junk food is the fo"
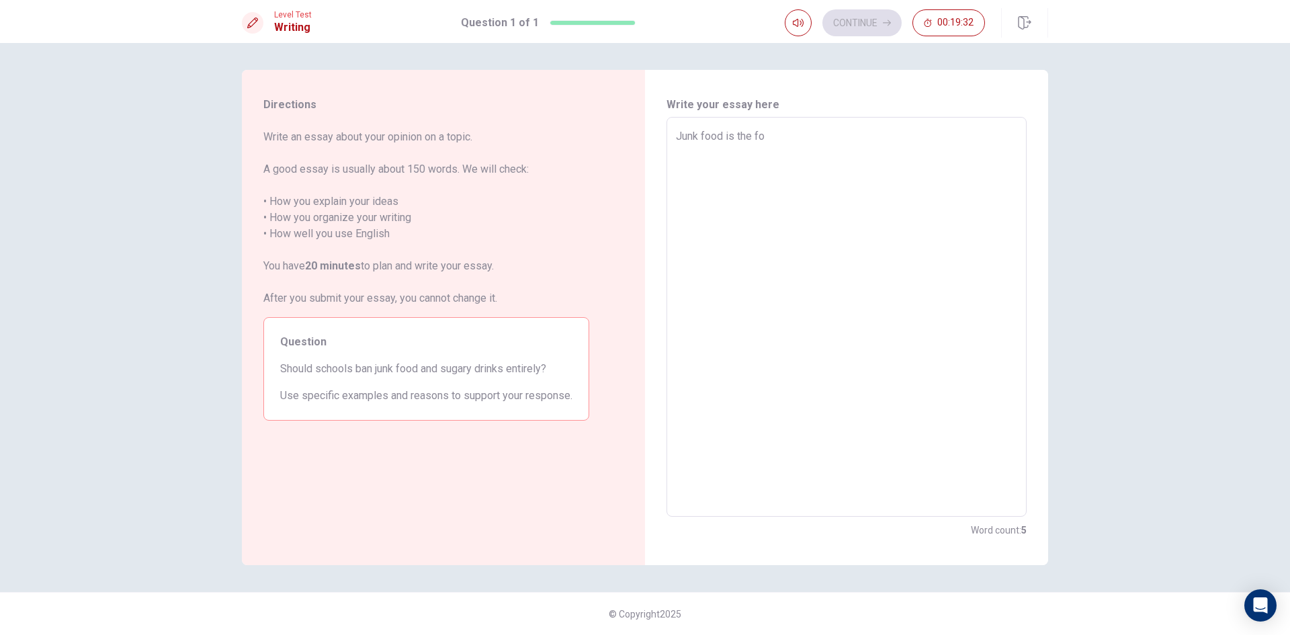
type textarea "x"
type textarea "Junk food is the foo"
type textarea "x"
type textarea "Junk food is the fooo"
type textarea "x"
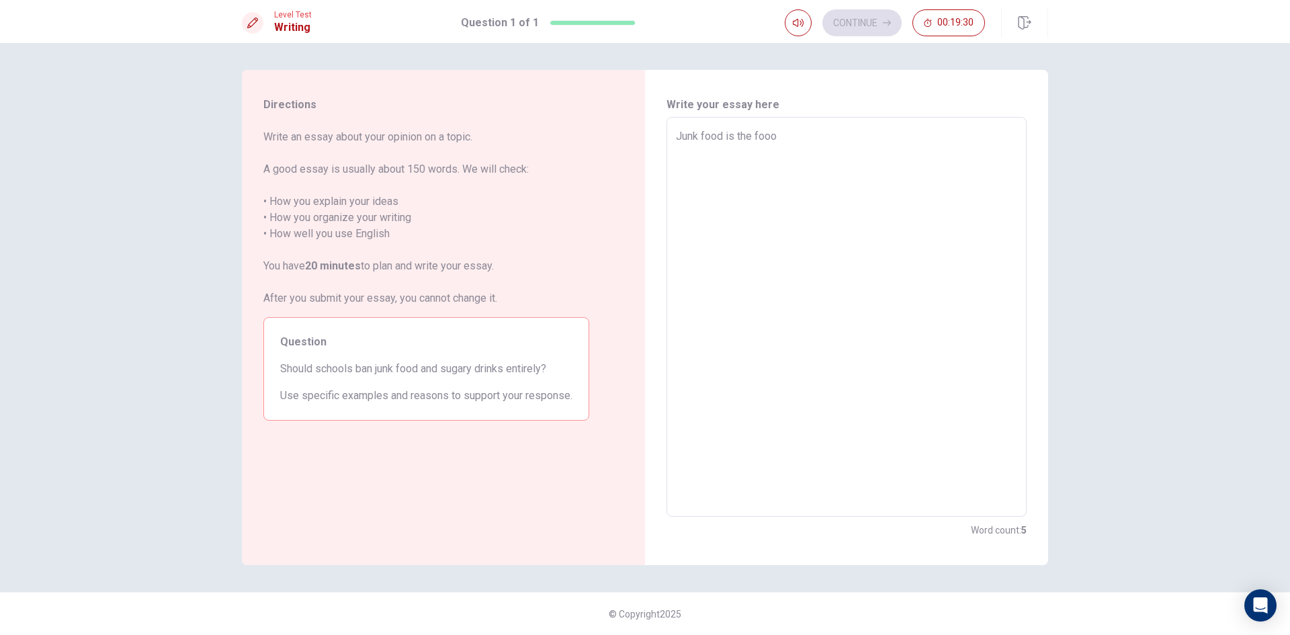
type textarea "Junk food is the foo"
type textarea "x"
type textarea "Junk food is the food"
type textarea "x"
type textarea "Junk food is the food"
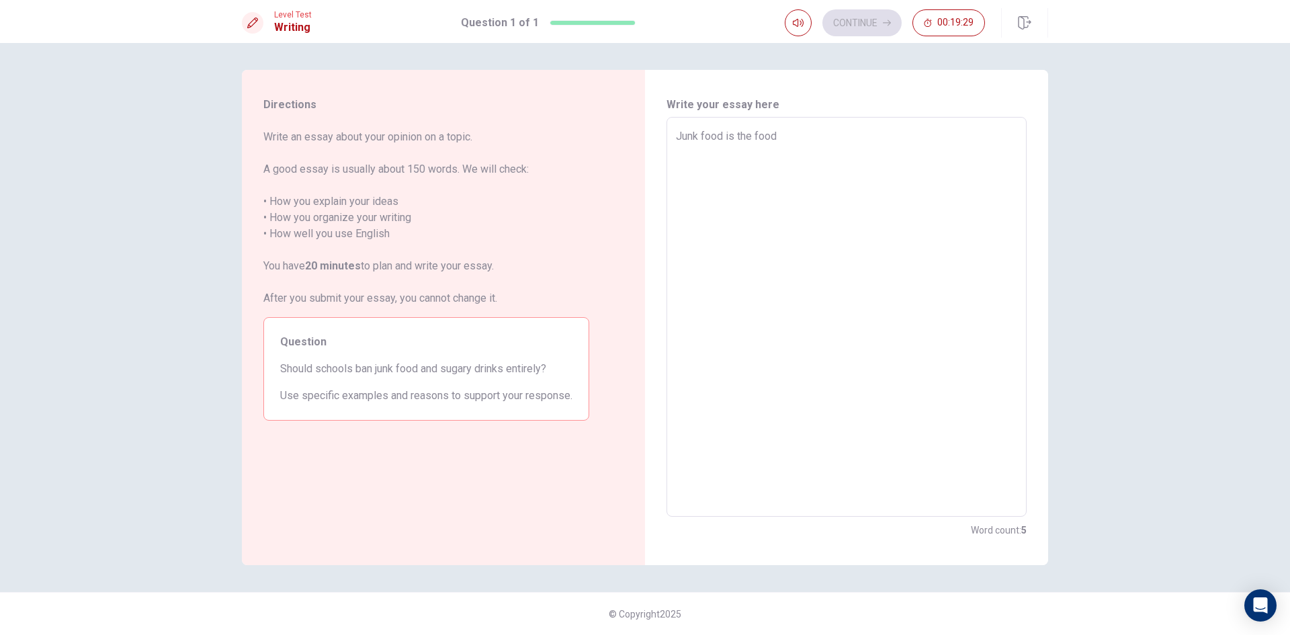
type textarea "x"
type textarea "Junk food is the food t"
type textarea "x"
type textarea "Junk food is the food th"
type textarea "x"
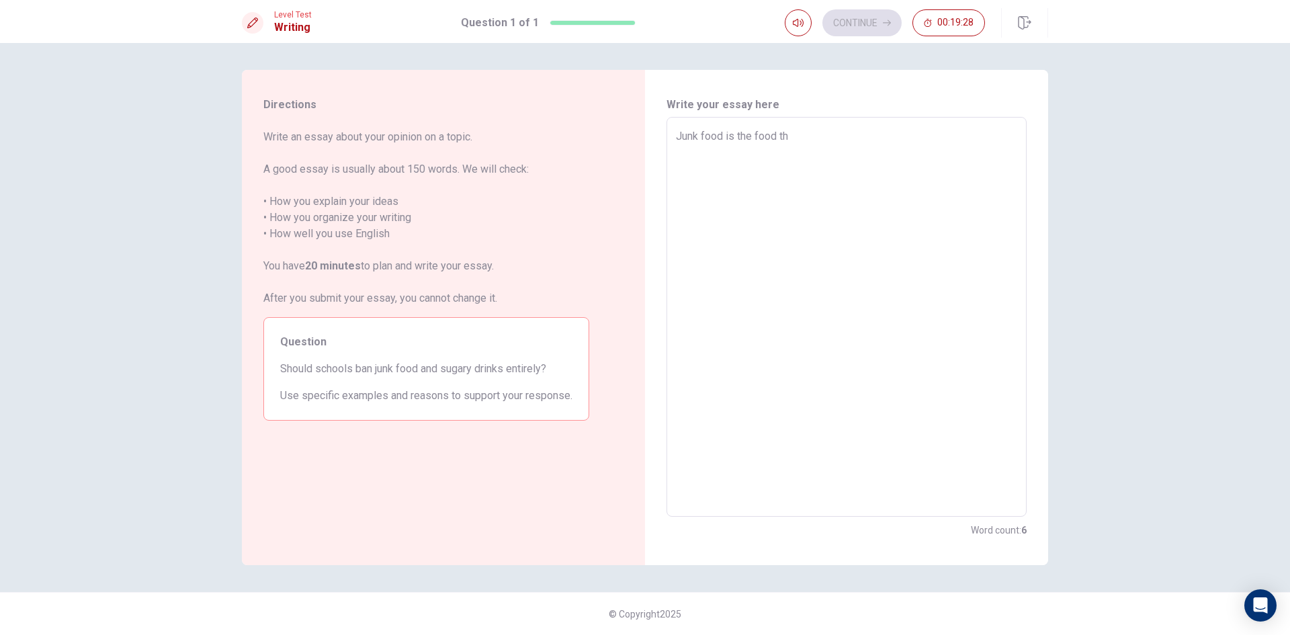
type textarea "Junk food is the food tha"
type textarea "x"
type textarea "Junk food is the food that"
type textarea "x"
type textarea "Junk food is the food that"
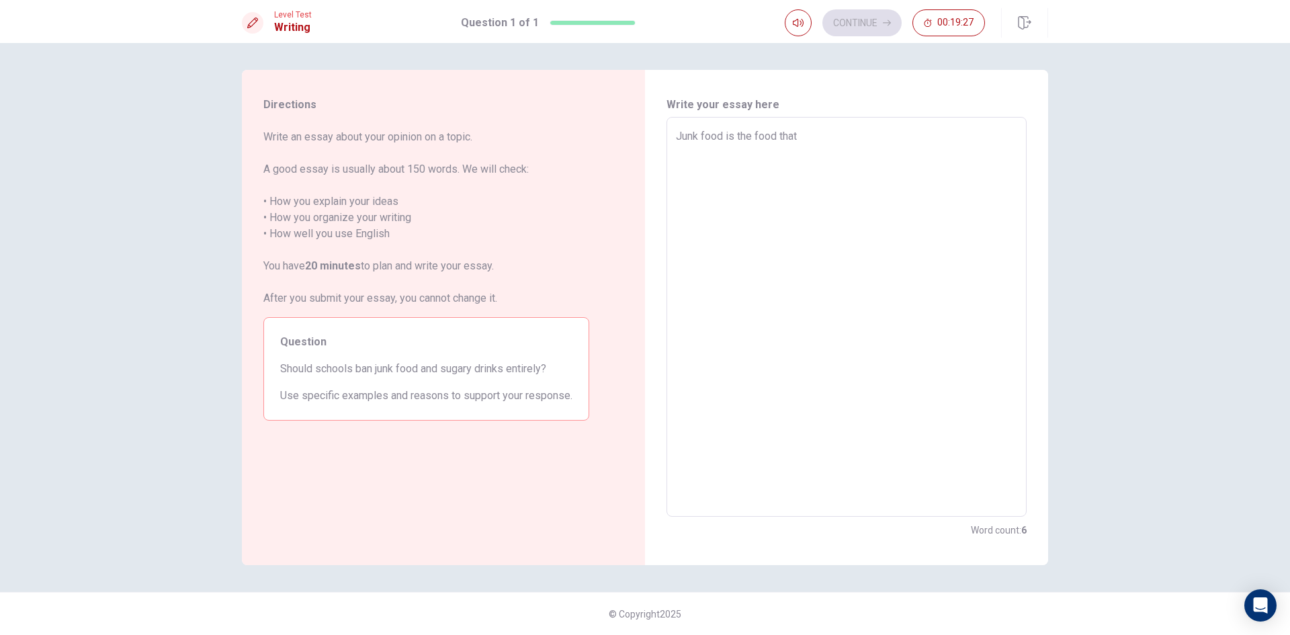
type textarea "x"
type textarea "Junk food is the food that h"
type textarea "x"
type textarea "Junk food is the food that ha"
type textarea "x"
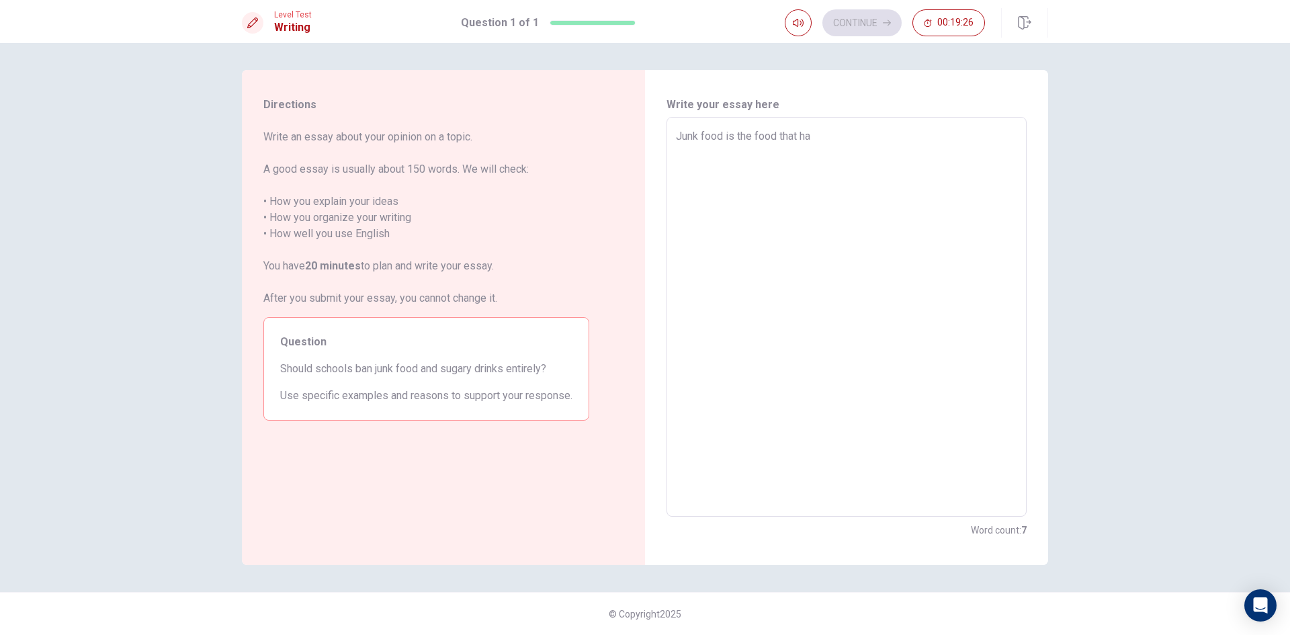
type textarea "Junk food is the food that hav"
type textarea "x"
type textarea "Junk food is the food that have"
type textarea "x"
type textarea "Junk food is the food that have"
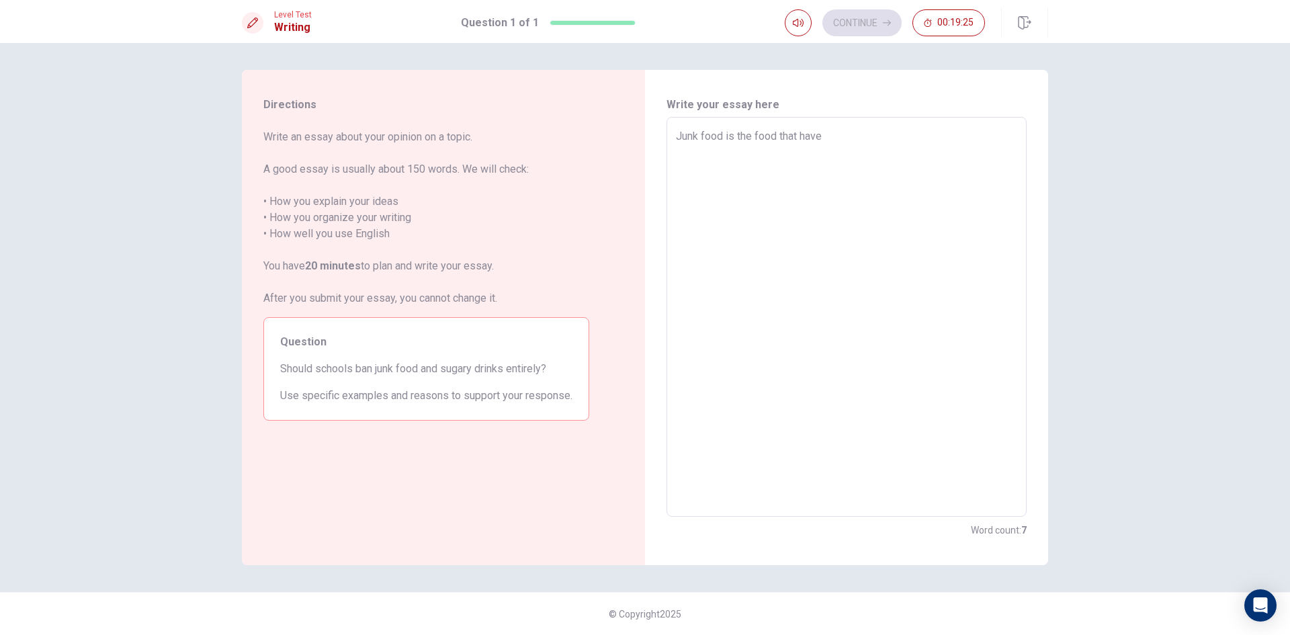
type textarea "x"
type textarea "Junk food is the food that have l"
type textarea "x"
type textarea "Junk food is the food that have lo"
type textarea "x"
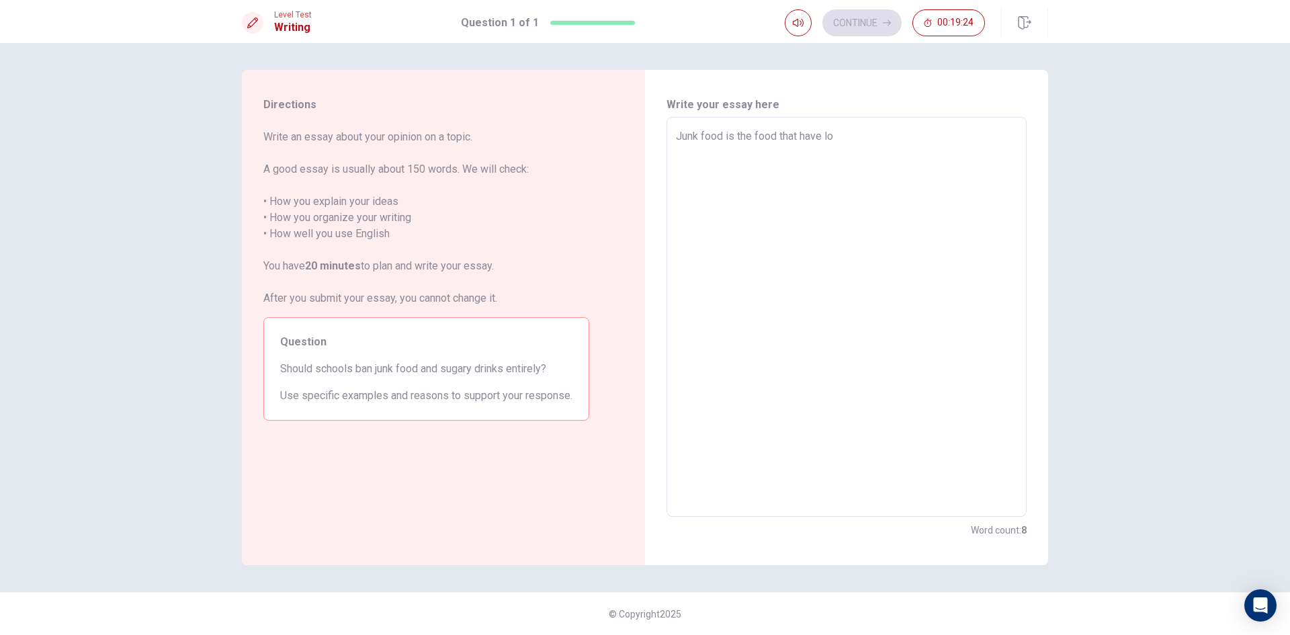
type textarea "Junk food is the food that have low"
type textarea "x"
type textarea "Junk food is the food that have low"
type textarea "x"
type textarea "Junk food is the food that have low h"
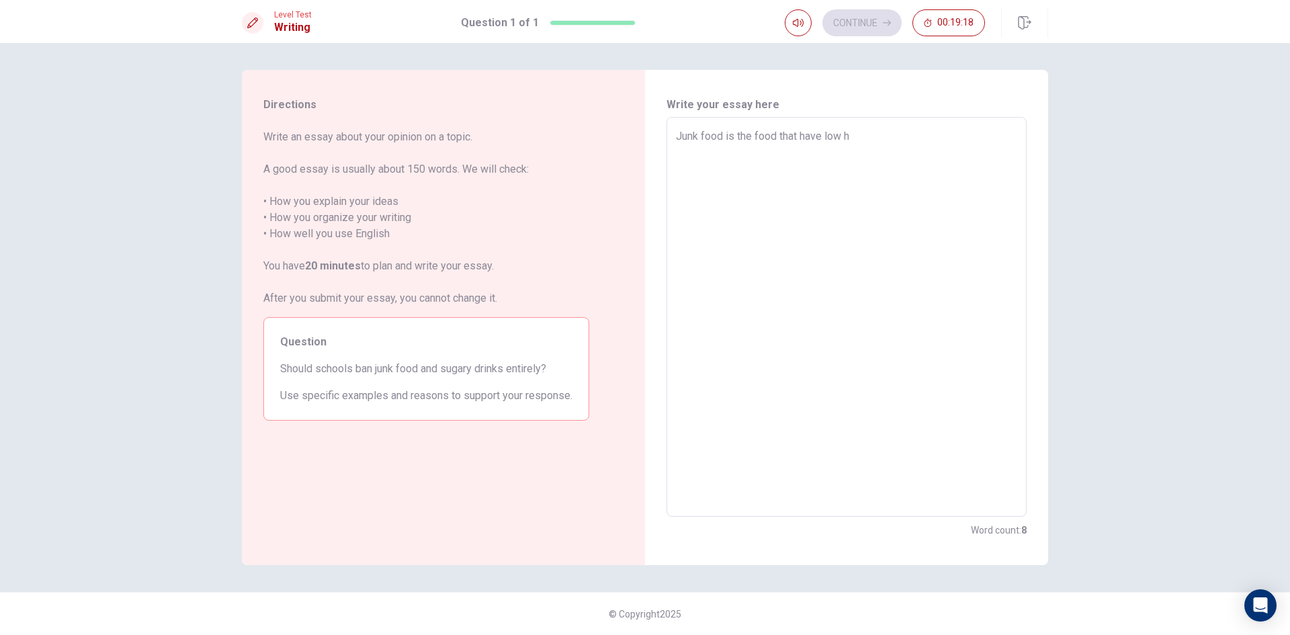
type textarea "x"
type textarea "Junk food is the food that have low he"
type textarea "x"
type textarea "Junk food is the food that have low hel"
type textarea "x"
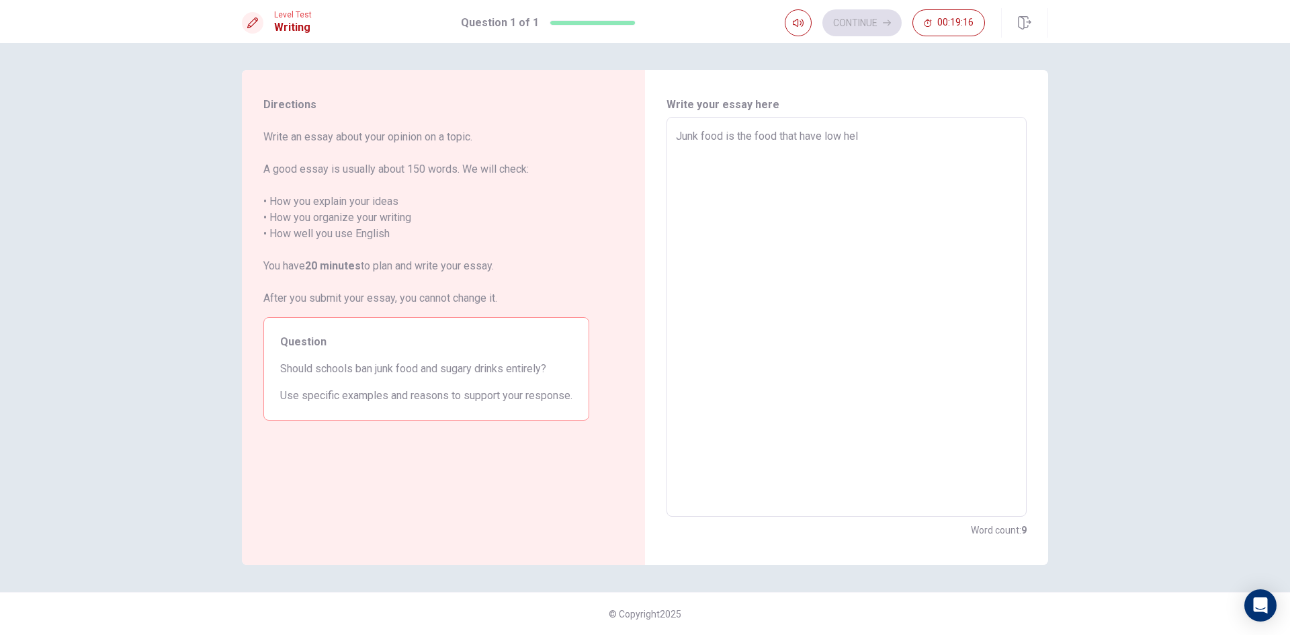
type textarea "Junk food is the food that have low [PERSON_NAME]"
type textarea "x"
type textarea "Junk food is the food that have low helth"
type textarea "x"
type textarea "Junk food is the food that have low [PERSON_NAME]"
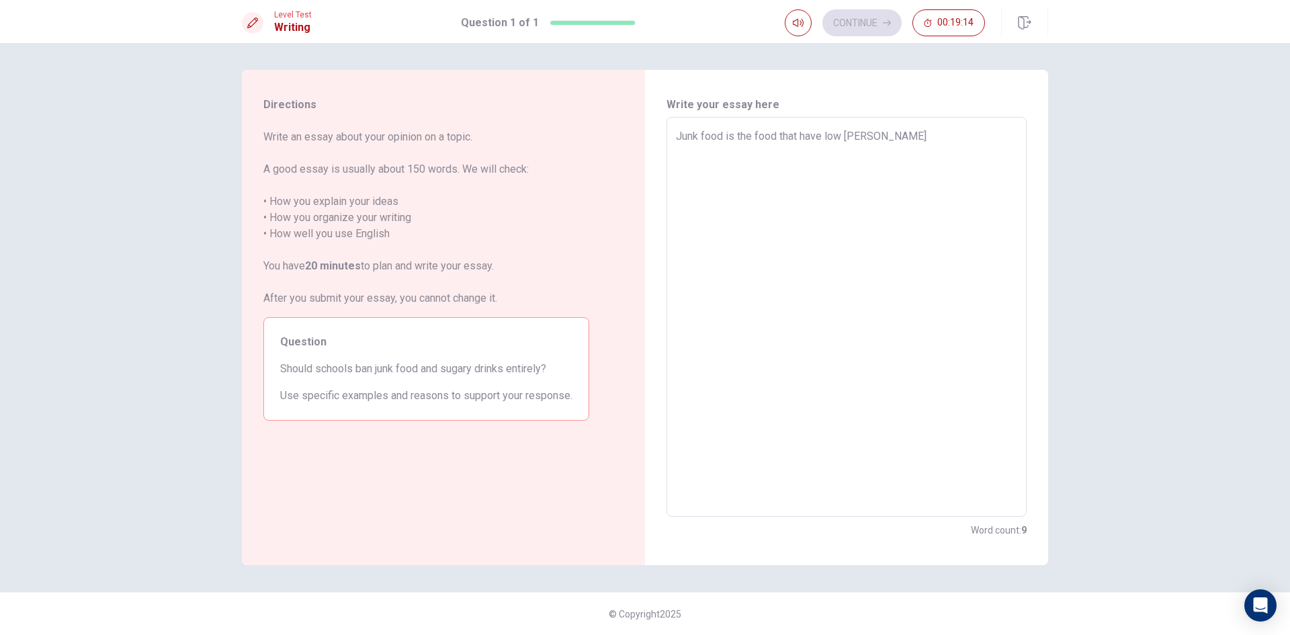
type textarea "x"
type textarea "Junk food is the food that have low hel"
type textarea "x"
type textarea "Junk food is the food that have low he"
type textarea "x"
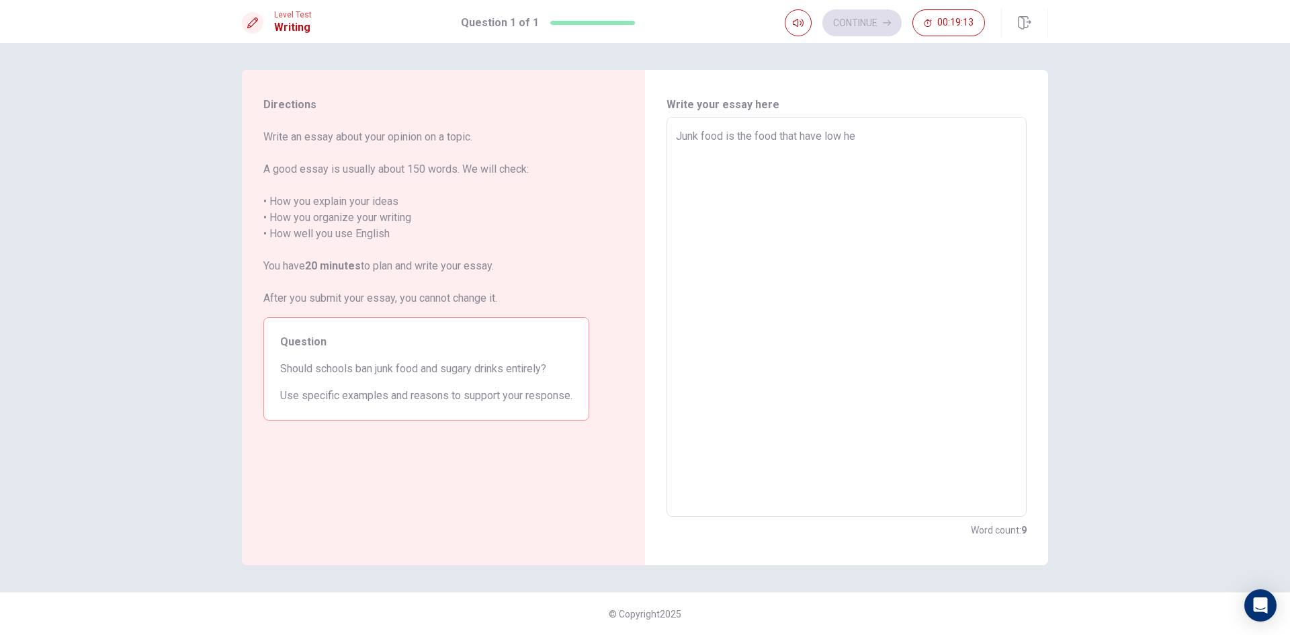
type textarea "Junk food is the food that have low hea"
type textarea "x"
type textarea "Junk food is the food that have low heat"
type textarea "x"
type textarea "Junk food is the food that have low hea"
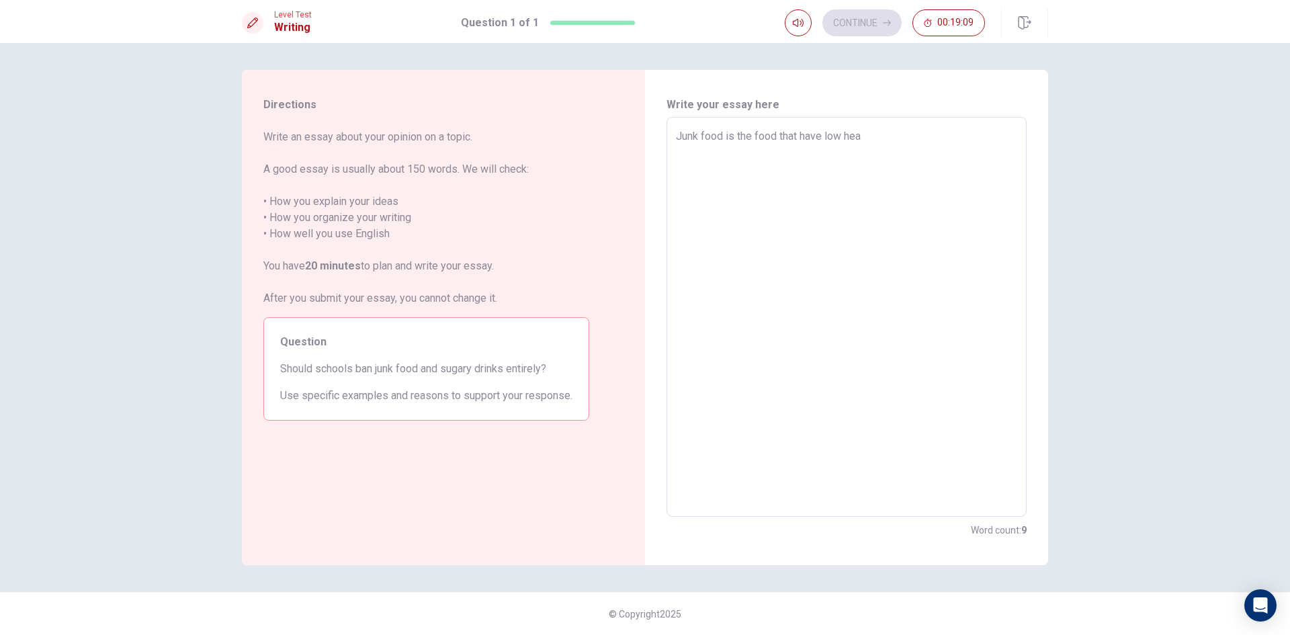
type textarea "x"
type textarea "Junk food is the food that have low heal"
type textarea "x"
type textarea "Junk food is the food that have low healt"
type textarea "x"
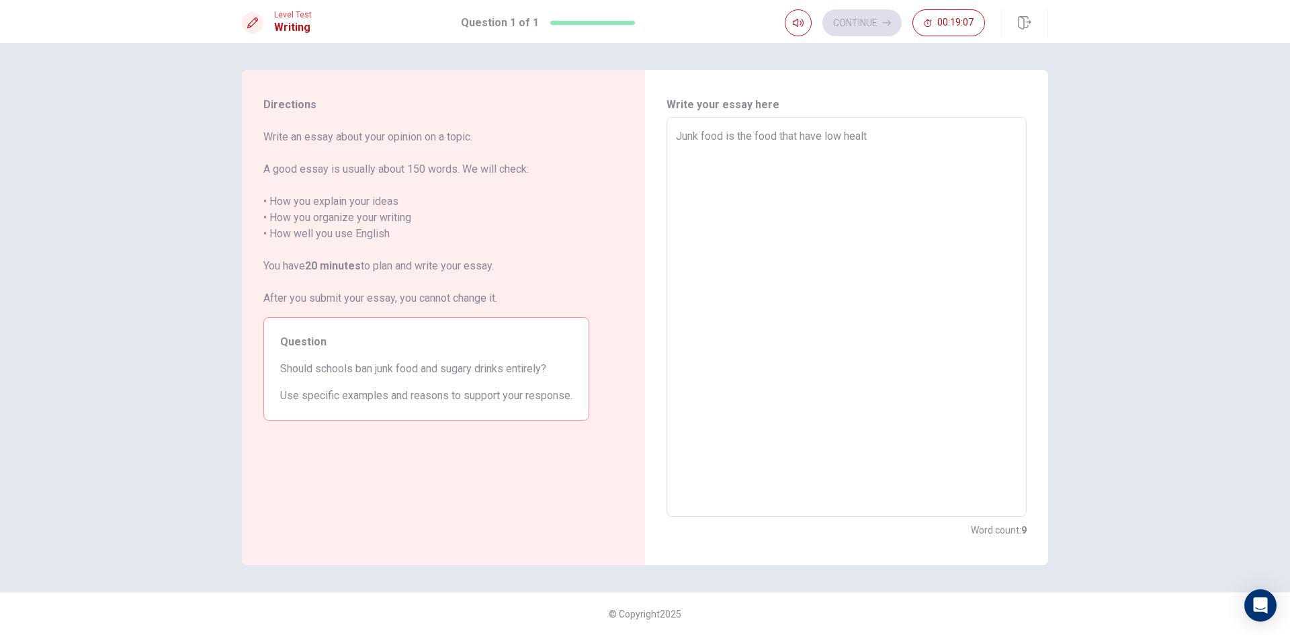
type textarea "Junk food is the food that have low healty"
type textarea "x"
type textarea "Junk food is the food that have low healt"
type textarea "x"
type textarea "Junk food is the food that have low heal"
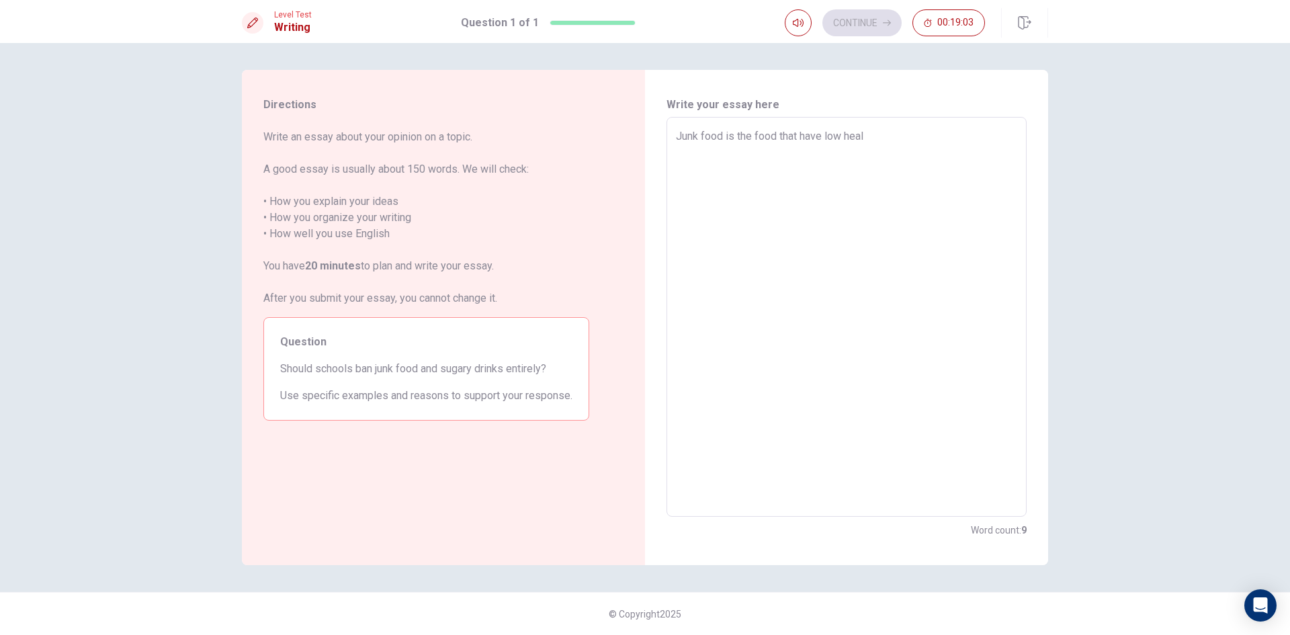
type textarea "x"
type textarea "Junk food is the food that have low healh"
type textarea "x"
type textarea "Junk food is the food that have low healht"
type textarea "x"
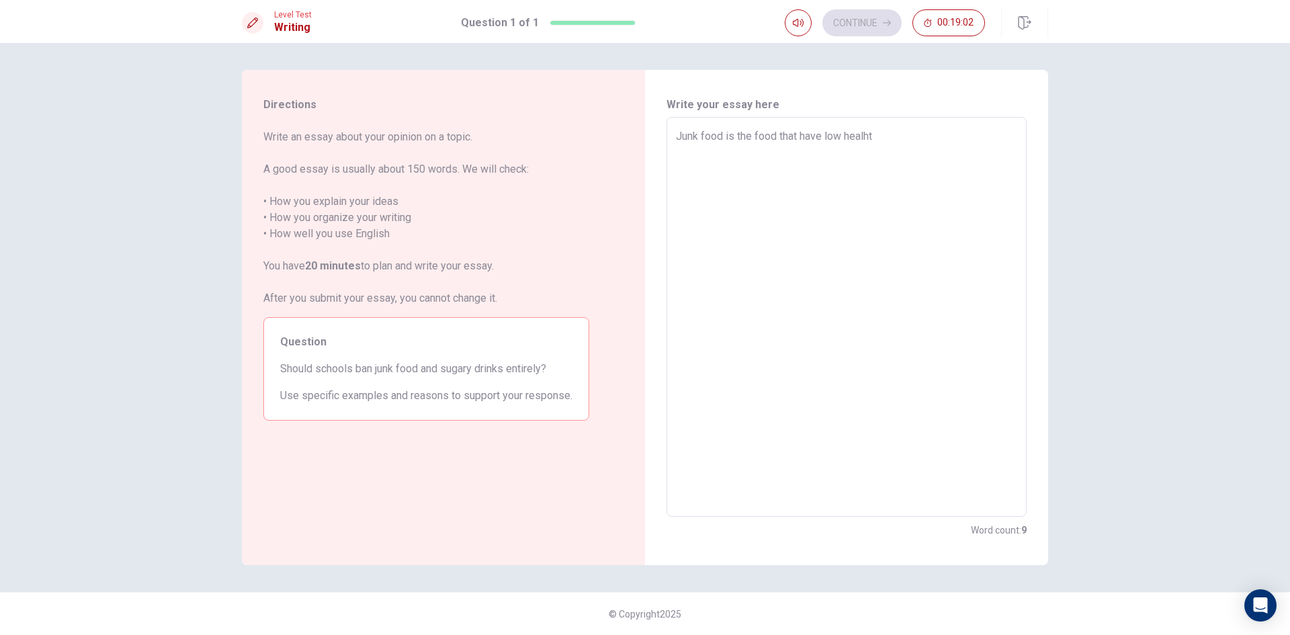
type textarea "Junk food is the food that have low healhty"
type textarea "x"
type textarea "Junk food is the food that have low healhty"
type textarea "x"
type textarea "Junk food is the food that have low healhty l"
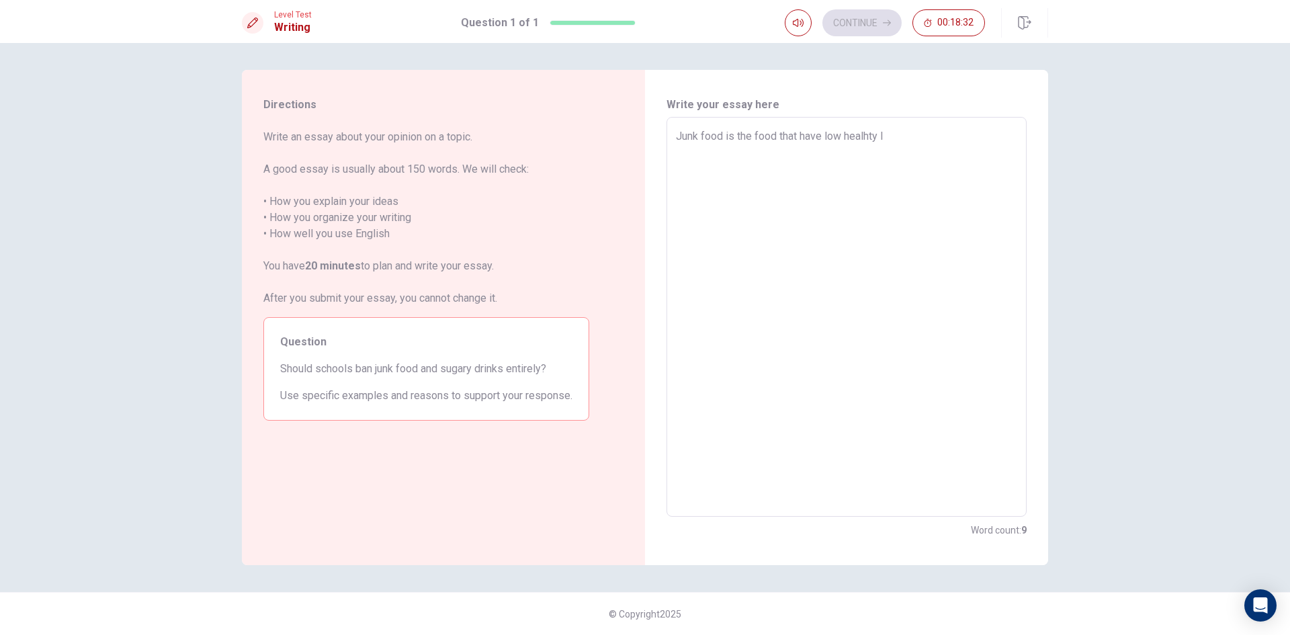
type textarea "x"
type textarea "Junk food is the food that have low healhty li"
type textarea "x"
type textarea "Junk food is the food that have low healhty lik"
type textarea "x"
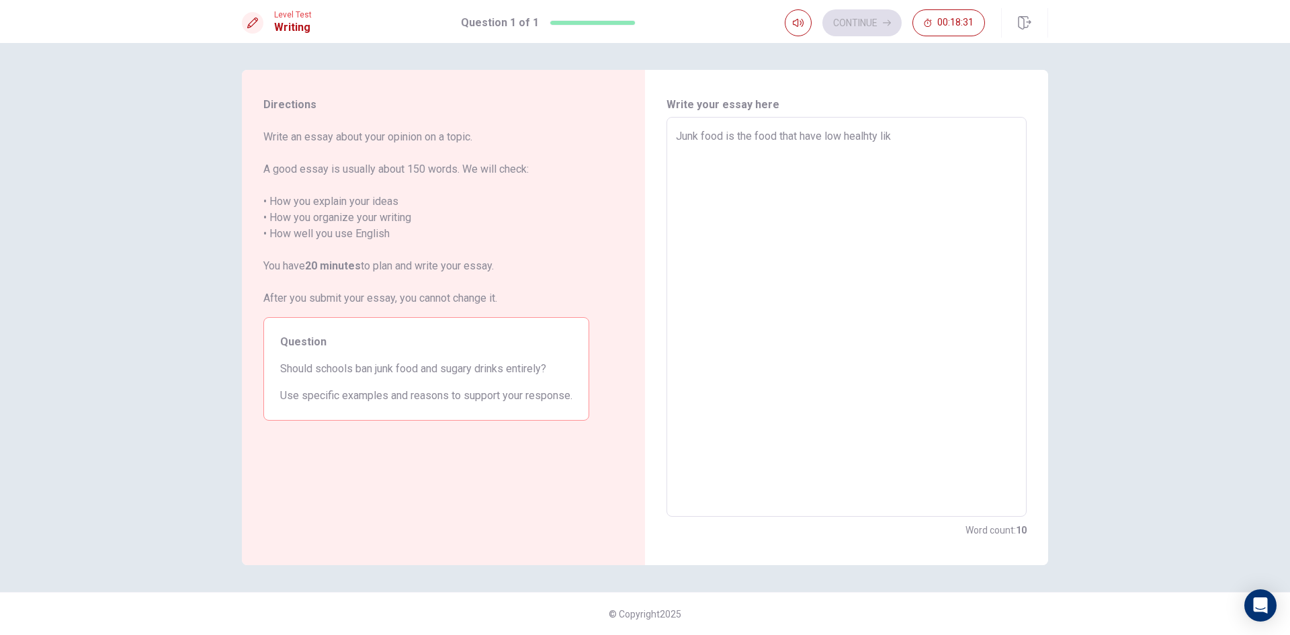
type textarea "Junk food is the food that have low healhty like"
type textarea "x"
type textarea "Junk food is the food that have low healhty like"
type textarea "x"
type textarea "Junk food is the food that have low healhty like n"
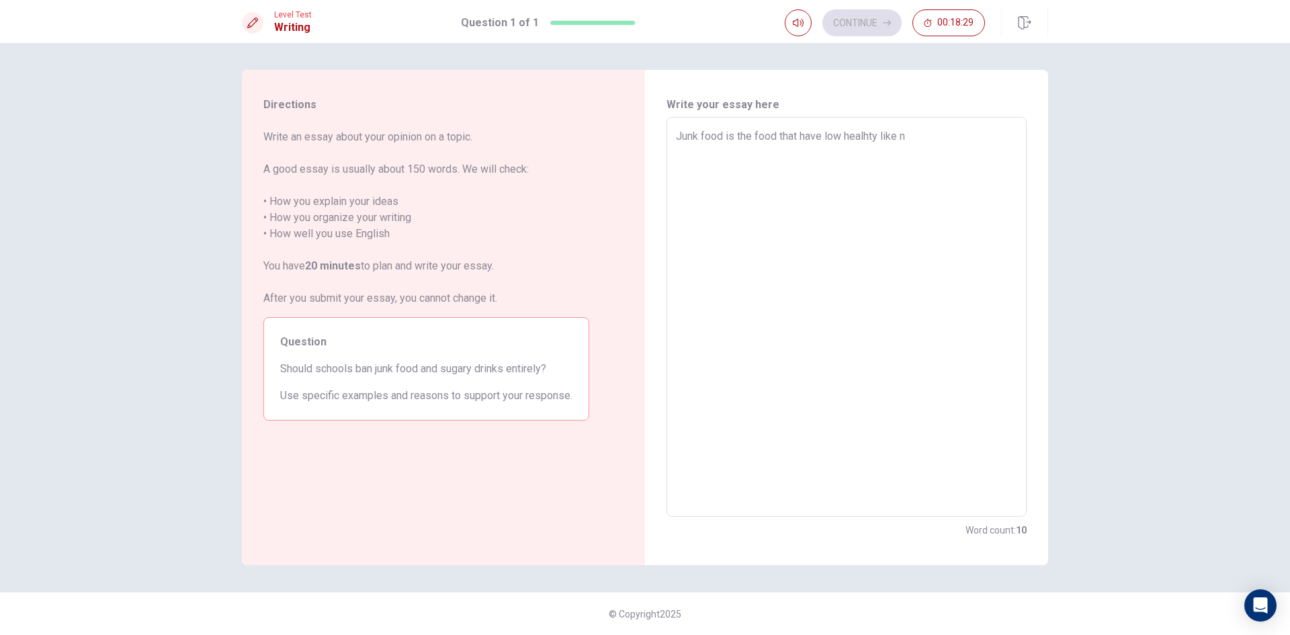
type textarea "x"
type textarea "Junk food is the food that have low healhty like no"
type textarea "x"
type textarea "Junk food is the food that have low healhty like not"
type textarea "x"
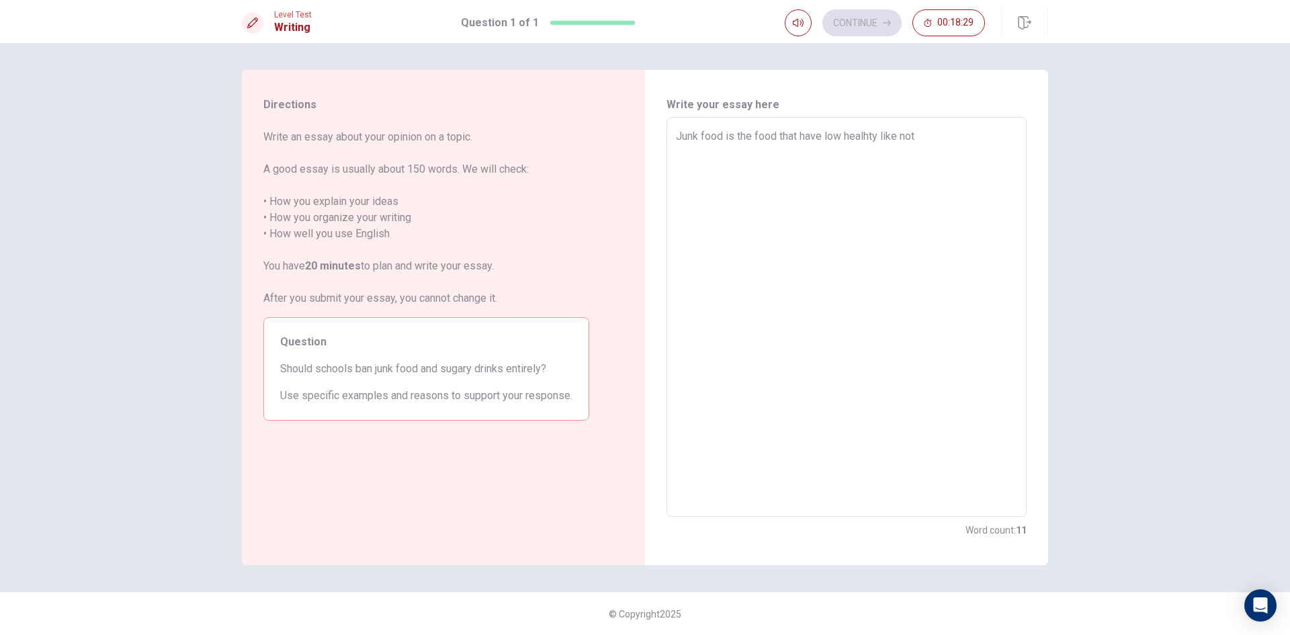
type textarea "Junk food is the food that have low healhty like not"
type textarea "x"
type textarea "Junk food is the food that have low healhty like not"
type textarea "x"
type textarea "Junk food is the food that have low healhty like no"
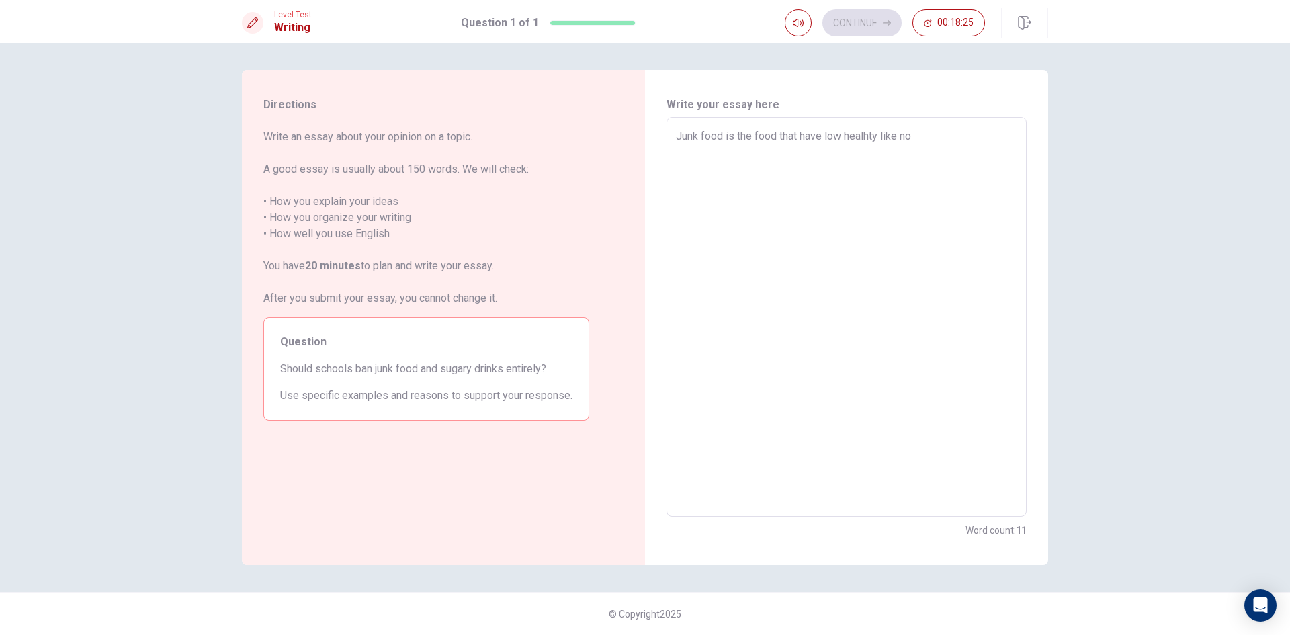
type textarea "x"
type textarea "Junk food is the food that have low healhty like n"
type textarea "x"
type textarea "Junk food is the food that have low healhty like"
type textarea "x"
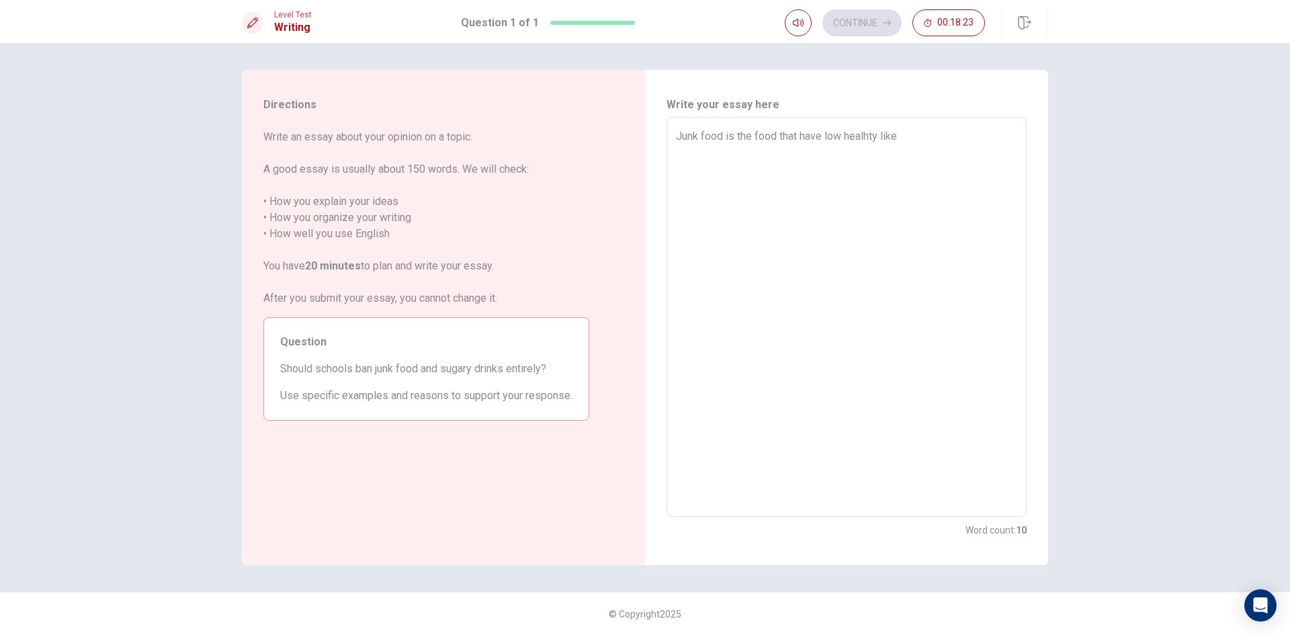
type textarea "Junk food is the food that have low healhty like i"
type textarea "x"
type textarea "Junk food is the food that have low healhty like it"
type textarea "x"
type textarea "Junk food is the food that have low healhty like it"
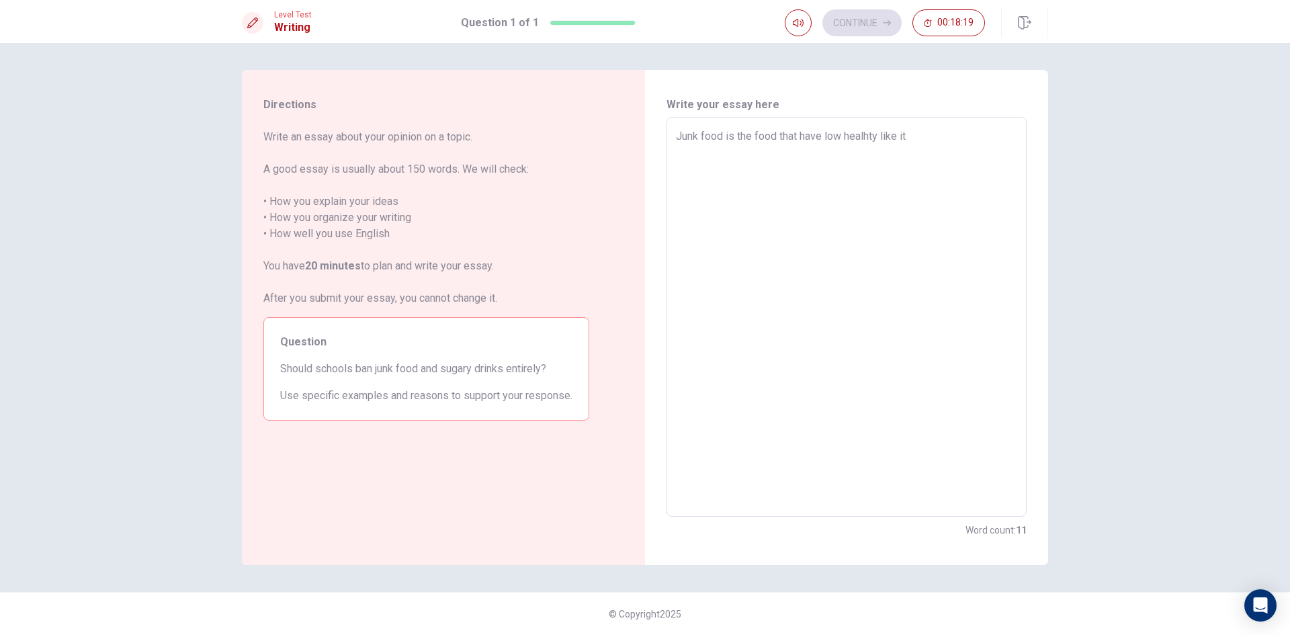
type textarea "x"
type textarea "Junk food is the food that have low healhty like it d"
type textarea "x"
type textarea "Junk food is the food that have low healhty like it do"
type textarea "x"
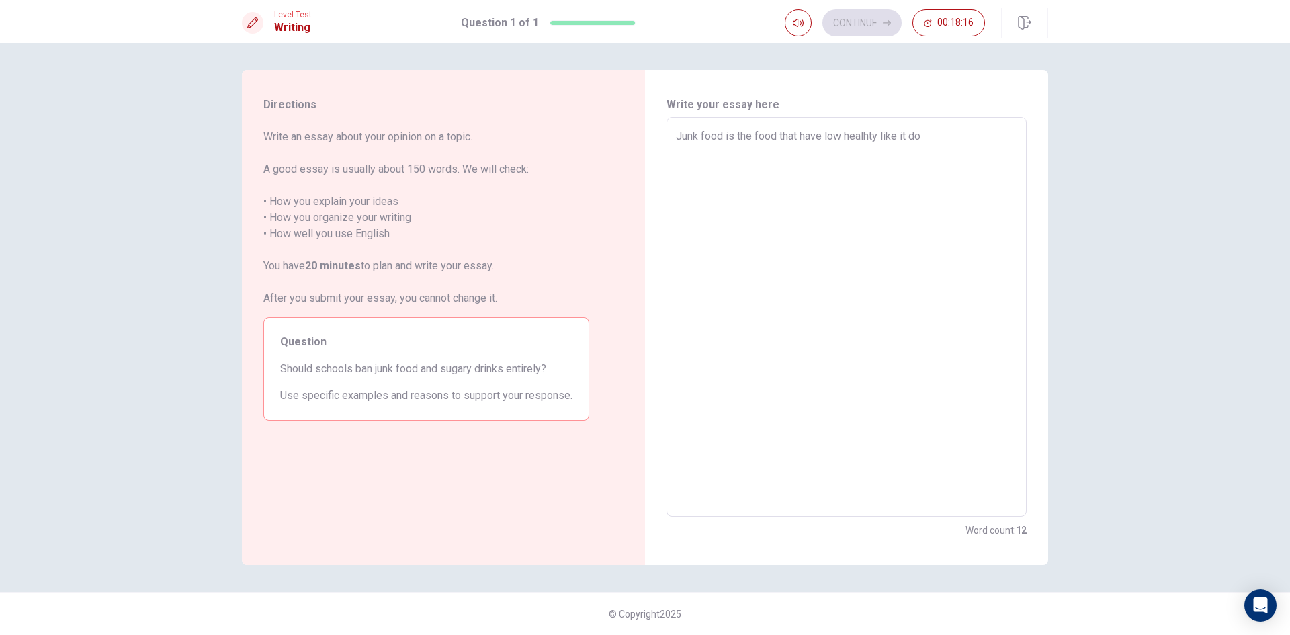
type textarea "Junk food is the food that have low healhty like it d"
type textarea "x"
type textarea "Junk food is the food that have low healhty like it"
type textarea "x"
type textarea "Junk food is the food that have low healhty like it"
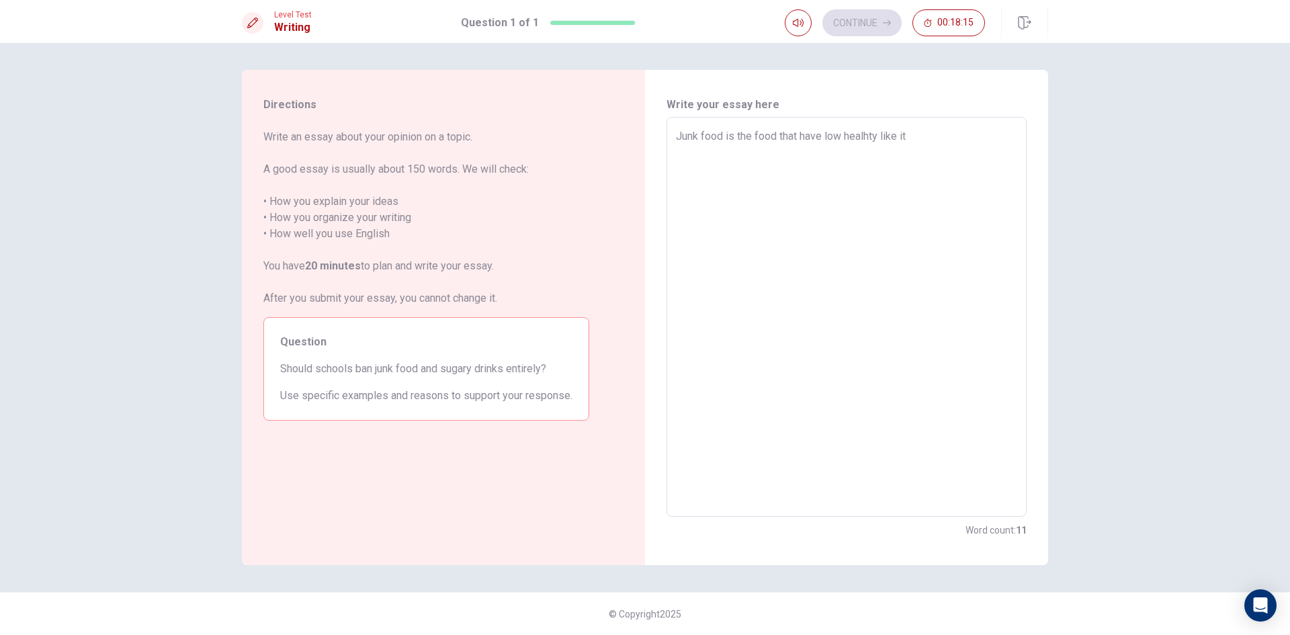
type textarea "x"
type textarea "Junk food is the food that have low healhty like i"
type textarea "x"
type textarea "Junk food is the food that have low healhty like"
type textarea "x"
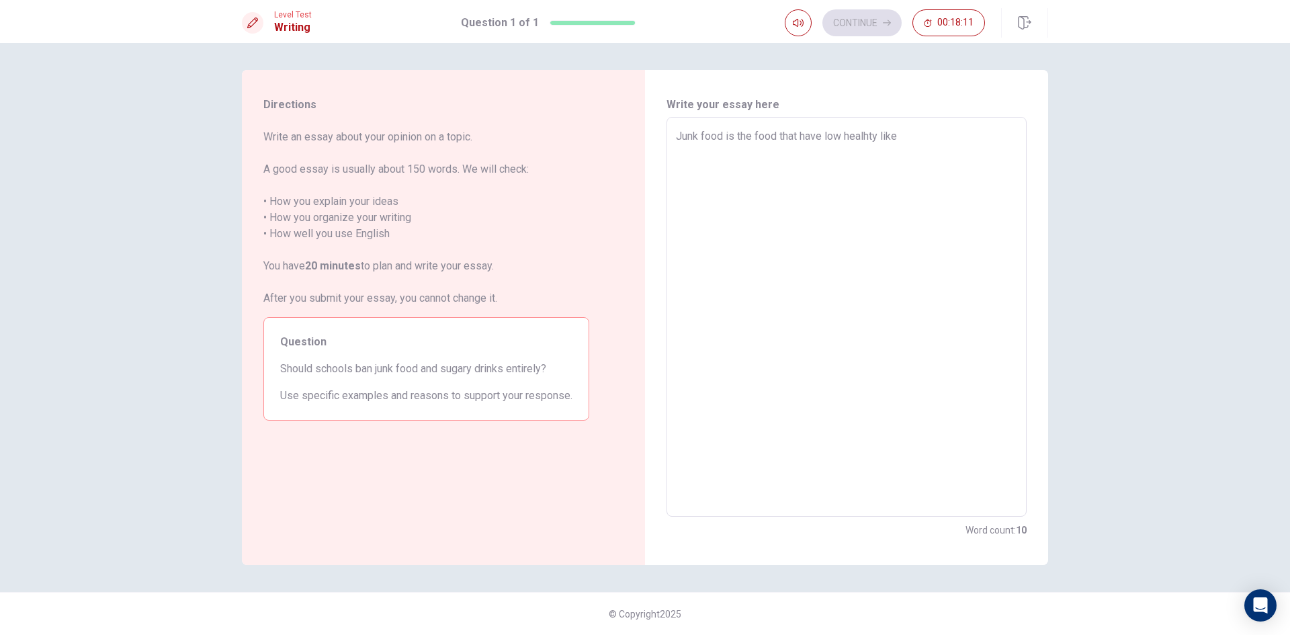
type textarea "Junk food is the food that have low healhty like i"
type textarea "x"
type textarea "Junk food is the food that have low healhty like it"
type textarea "x"
drag, startPoint x: 902, startPoint y: 135, endPoint x: 883, endPoint y: 134, distance: 18.9
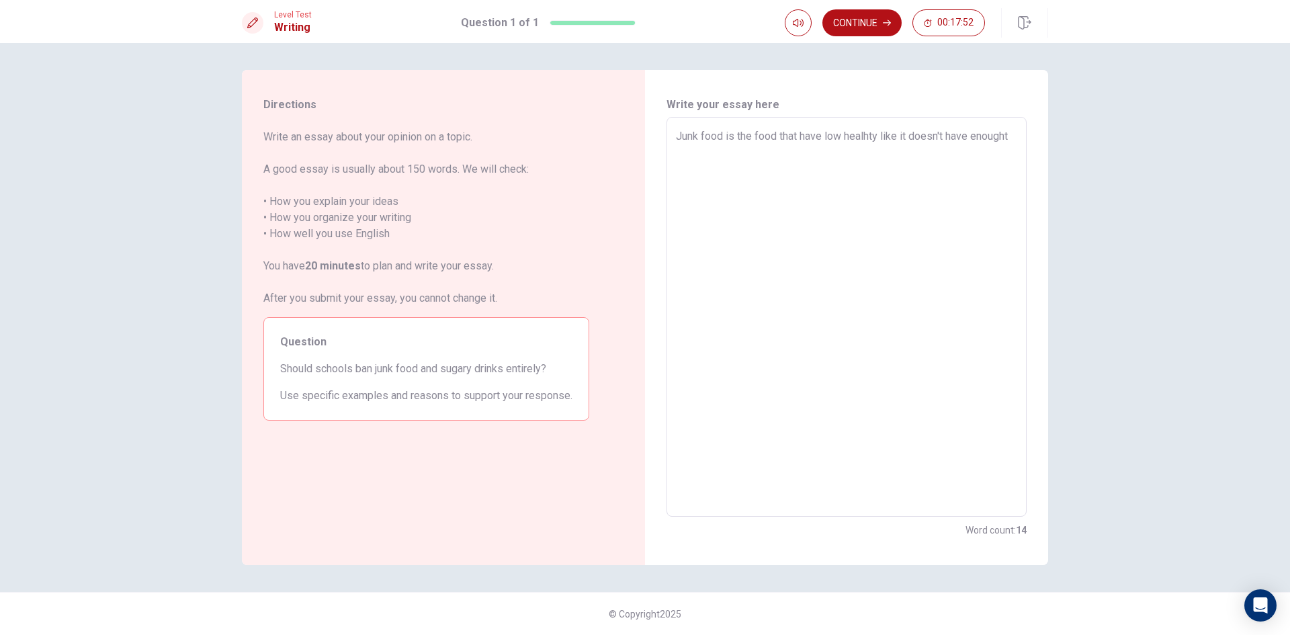
click at [883, 134] on textarea "Junk food is the food that have low healhty like it doesn't have enought" at bounding box center [846, 317] width 341 height 378
click at [1006, 136] on textarea "Junk food is the food that have low healhty ,it doesn't have enought" at bounding box center [846, 317] width 341 height 378
click at [842, 161] on textarea "Junk food is the food that have low healhty ,it doesn't have enough important t…" at bounding box center [846, 317] width 341 height 378
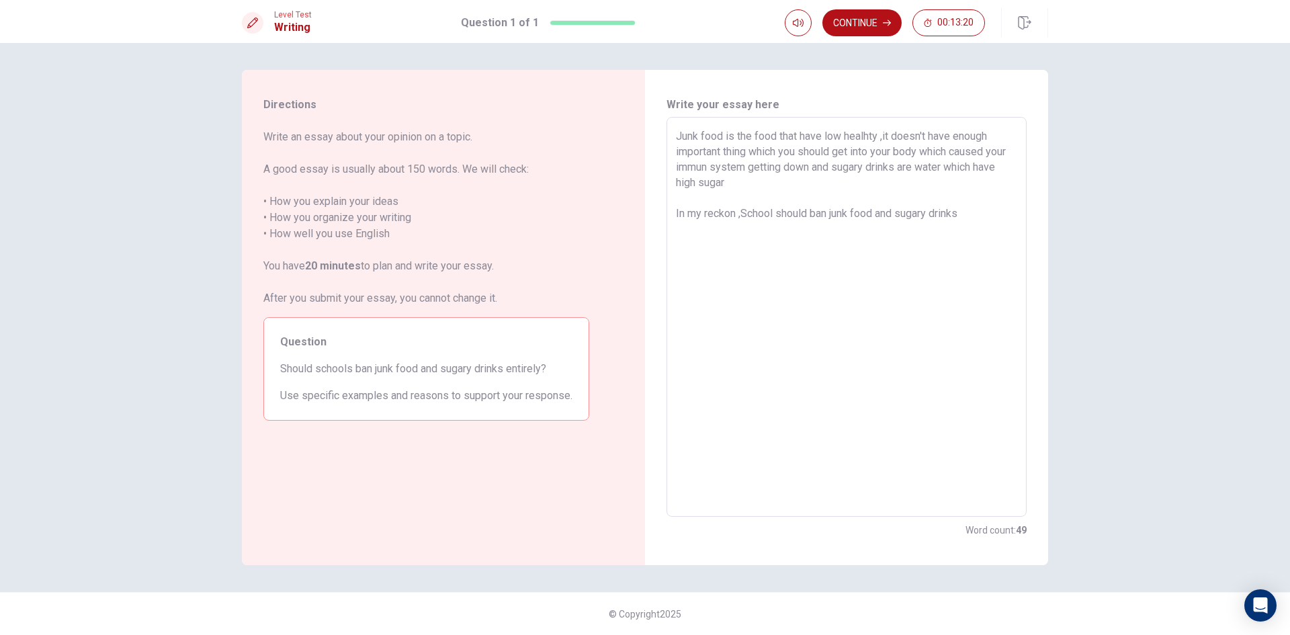
click at [672, 179] on div "Junk food is the food that have low healhty ,it doesn't have enough important t…" at bounding box center [846, 317] width 360 height 400
click at [975, 230] on textarea "Junk food is the food that have low healhty ,it doesn't have enough important t…" at bounding box center [846, 317] width 341 height 378
click at [971, 248] on textarea "Junk food is the food that have low healhty ,it doesn't have enough important t…" at bounding box center [846, 317] width 341 height 378
click at [979, 236] on textarea "Junk food is the food that have low healhty ,it doesn't have enough important t…" at bounding box center [846, 317] width 341 height 378
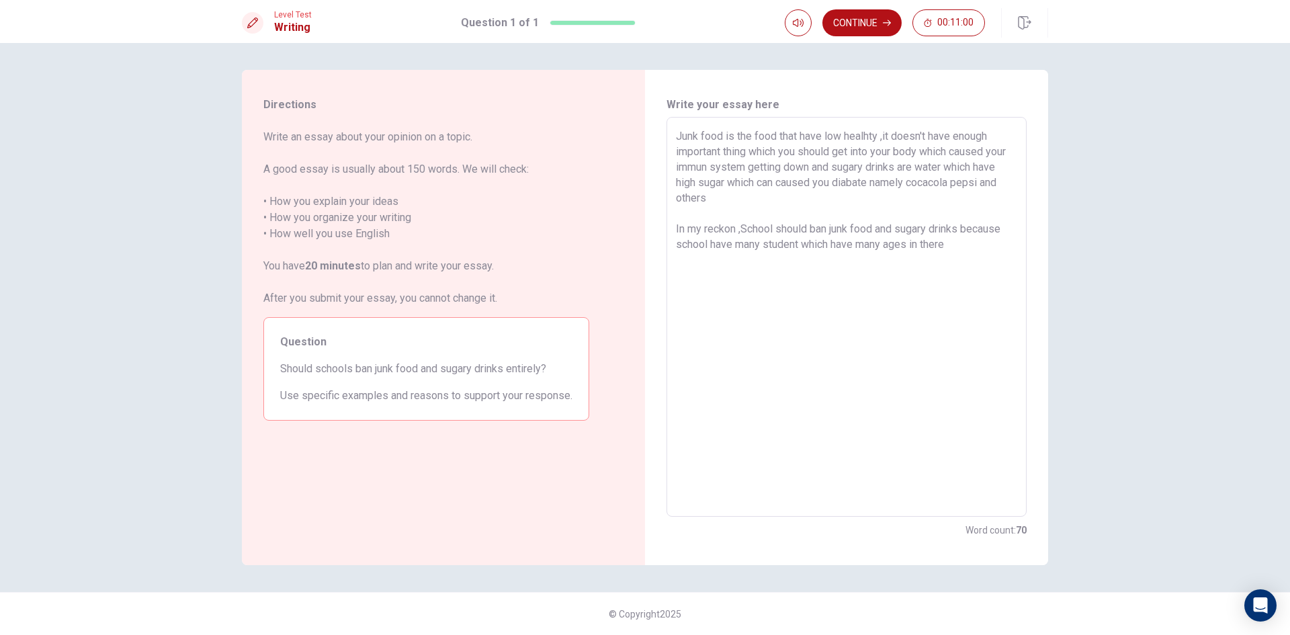
drag, startPoint x: 953, startPoint y: 245, endPoint x: 887, endPoint y: 250, distance: 66.0
click at [887, 250] on textarea "Junk food is the food that have low healhty ,it doesn't have enough important t…" at bounding box center [846, 317] width 341 height 378
click at [955, 242] on textarea "Junk food is the food that have low healhty ,it doesn't have enough important t…" at bounding box center [846, 317] width 341 height 378
click at [980, 246] on textarea "Junk food is the food that have low healhty ,it doesn't have enough important t…" at bounding box center [846, 317] width 341 height 378
click at [807, 262] on textarea "Junk food is the food that have low healhty ,it doesn't have enough important t…" at bounding box center [846, 317] width 341 height 378
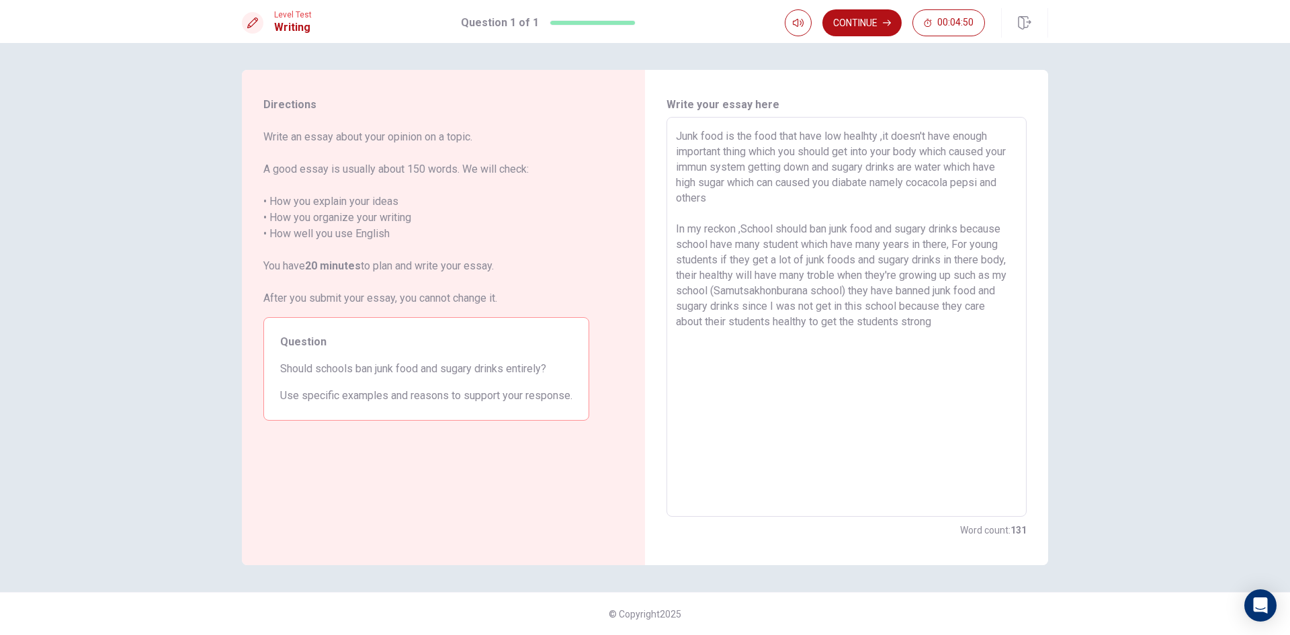
click at [959, 304] on textarea "Junk food is the food that have low healhty ,it doesn't have enough important t…" at bounding box center [846, 317] width 341 height 378
click at [718, 352] on textarea "Junk food is the food that have low healhty ,it doesn't have enough important t…" at bounding box center [846, 317] width 341 height 378
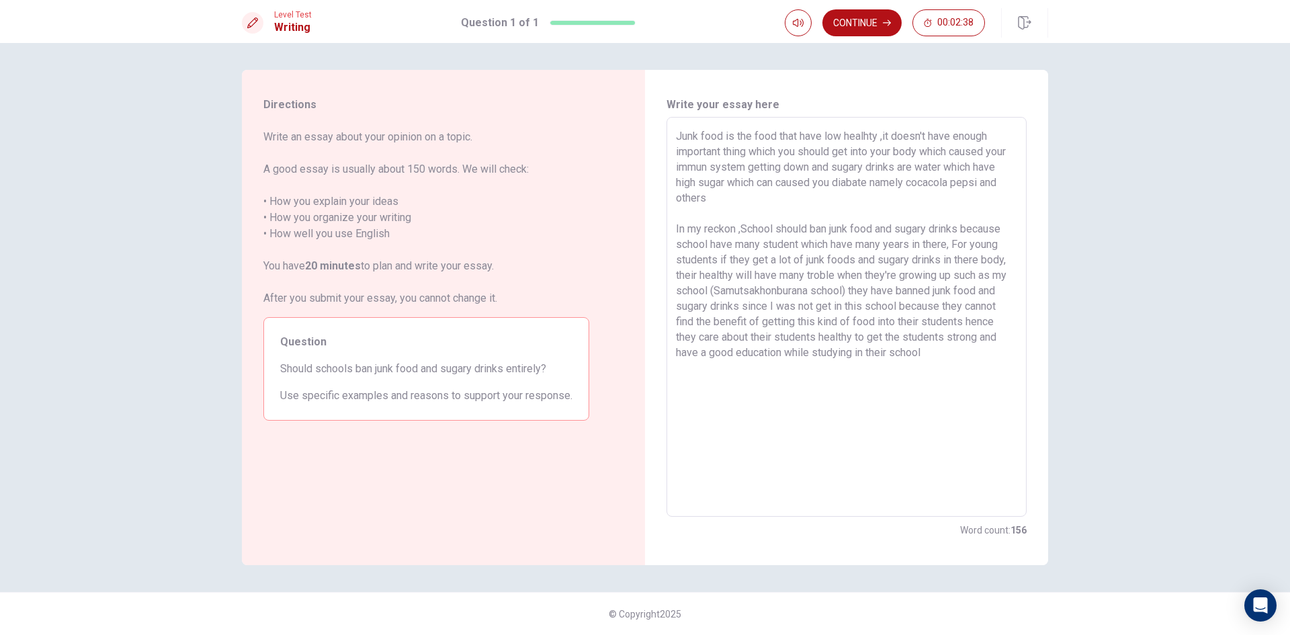
click at [762, 304] on textarea "Junk food is the food that have low healhty ,it doesn't have enough important t…" at bounding box center [846, 317] width 341 height 378
click at [756, 306] on textarea "Junk food is the food that have low healhty ,it doesn't have enough important t…" at bounding box center [846, 317] width 341 height 378
click at [758, 306] on textarea "Junk food is the food that have low healhty ,it doesn't have enough important t…" at bounding box center [846, 317] width 341 height 378
click at [917, 301] on textarea "Junk food is the food that have low healhty ,it doesn't have enough important t…" at bounding box center [846, 317] width 341 height 378
click at [914, 302] on textarea "Junk food is the food that have low healhty ,it doesn't have enough important t…" at bounding box center [846, 317] width 341 height 378
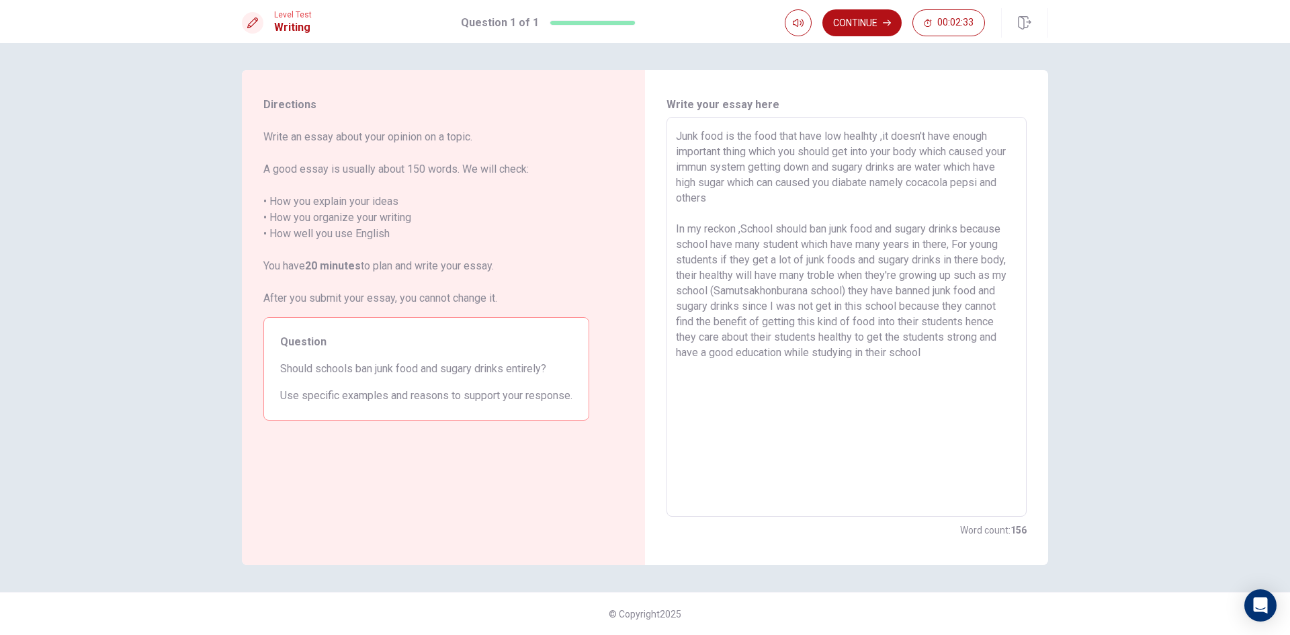
click at [917, 302] on textarea "Junk food is the food that have low healhty ,it doesn't have enough important t…" at bounding box center [846, 317] width 341 height 378
click at [918, 311] on textarea "Junk food is the food that have low healhty ,it doesn't have enough important t…" at bounding box center [846, 317] width 341 height 378
click at [922, 306] on textarea "Junk food is the food that have low healhty ,it doesn't have enough important t…" at bounding box center [846, 317] width 341 height 378
drag, startPoint x: 1004, startPoint y: 318, endPoint x: 996, endPoint y: 316, distance: 8.2
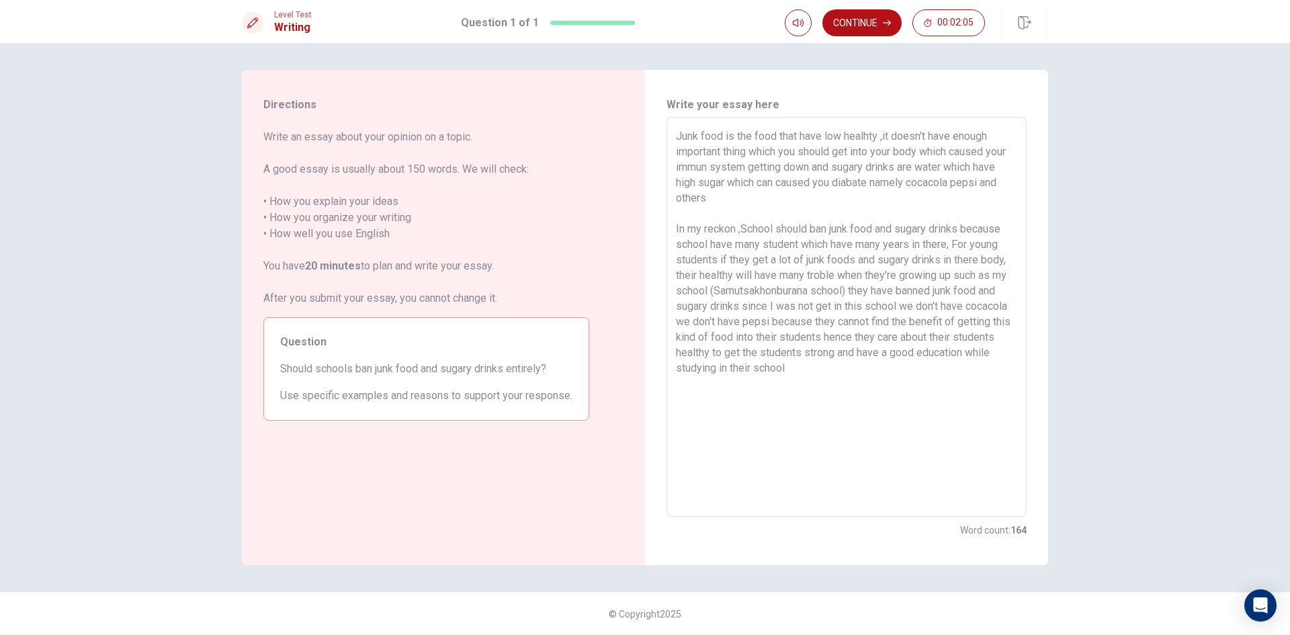
click at [996, 316] on textarea "Junk food is the food that have low healhty ,it doesn't have enough important t…" at bounding box center [846, 317] width 341 height 378
click at [1004, 310] on textarea "Junk food is the food that have low healhty ,it doesn't have enough important t…" at bounding box center [846, 317] width 341 height 378
click at [1001, 316] on textarea "Junk food is the food that have low healhty ,it doesn't have enough important t…" at bounding box center [846, 317] width 341 height 378
click at [890, 367] on textarea "Junk food is the food that have low healhty ,it doesn't have enough important t…" at bounding box center [846, 317] width 341 height 378
click at [853, 389] on textarea "Junk food is the food that have low healhty ,it doesn't have enough important t…" at bounding box center [846, 317] width 341 height 378
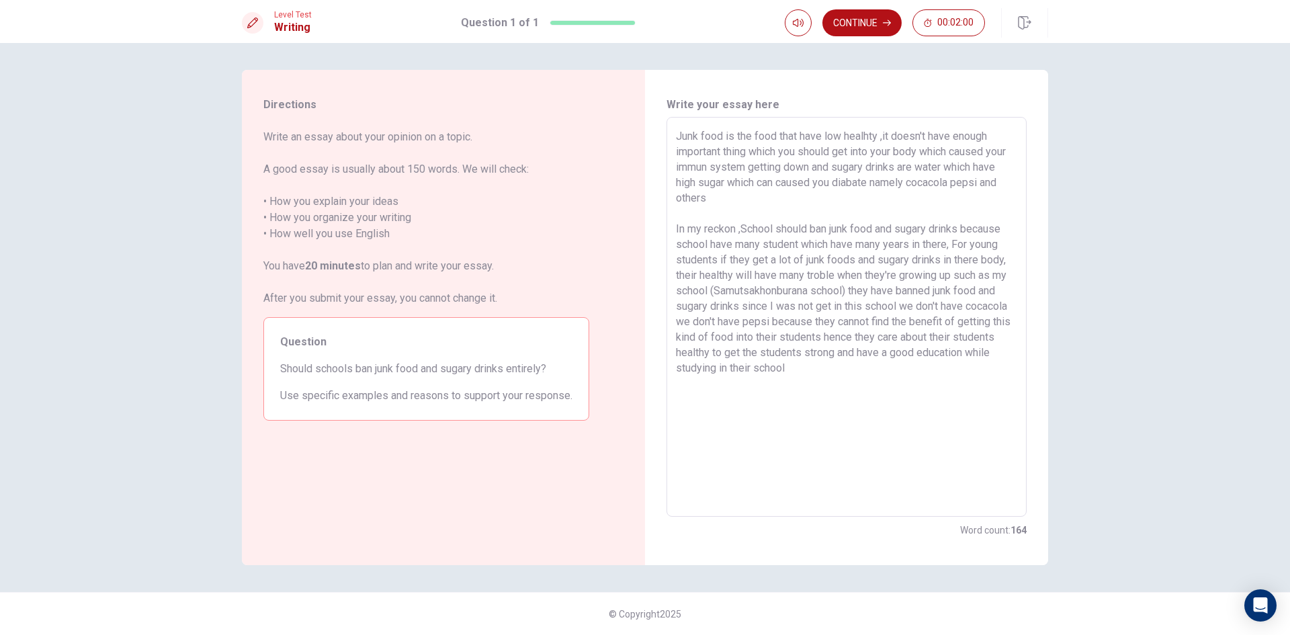
click at [881, 382] on textarea "Junk food is the food that have low healhty ,it doesn't have enough important t…" at bounding box center [846, 317] width 341 height 378
click at [914, 363] on textarea "Junk food is the food that have low healhty ,it doesn't have enough important t…" at bounding box center [846, 317] width 341 height 378
click at [824, 380] on textarea "Junk food is the food that have low healhty ,it doesn't have enough important t…" at bounding box center [846, 317] width 341 height 378
click at [887, 378] on textarea "Junk food is the food that have low healhty ,it doesn't have enough important t…" at bounding box center [846, 317] width 341 height 378
click at [1112, 341] on div "Directions Write an essay about your opinion on a topic. A good essay is usuall…" at bounding box center [645, 339] width 1290 height 592
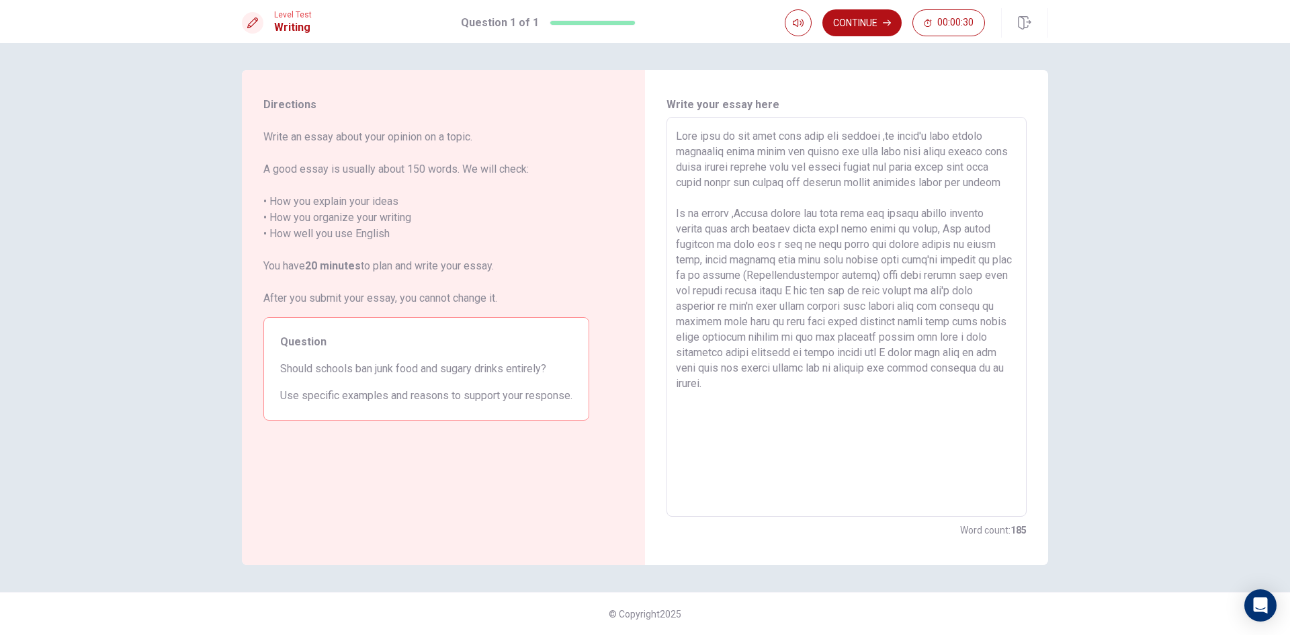
click at [862, 201] on textarea at bounding box center [846, 317] width 341 height 378
click at [1126, 253] on div "Directions Write an essay about your opinion on a topic. A good essay is usuall…" at bounding box center [645, 339] width 1290 height 592
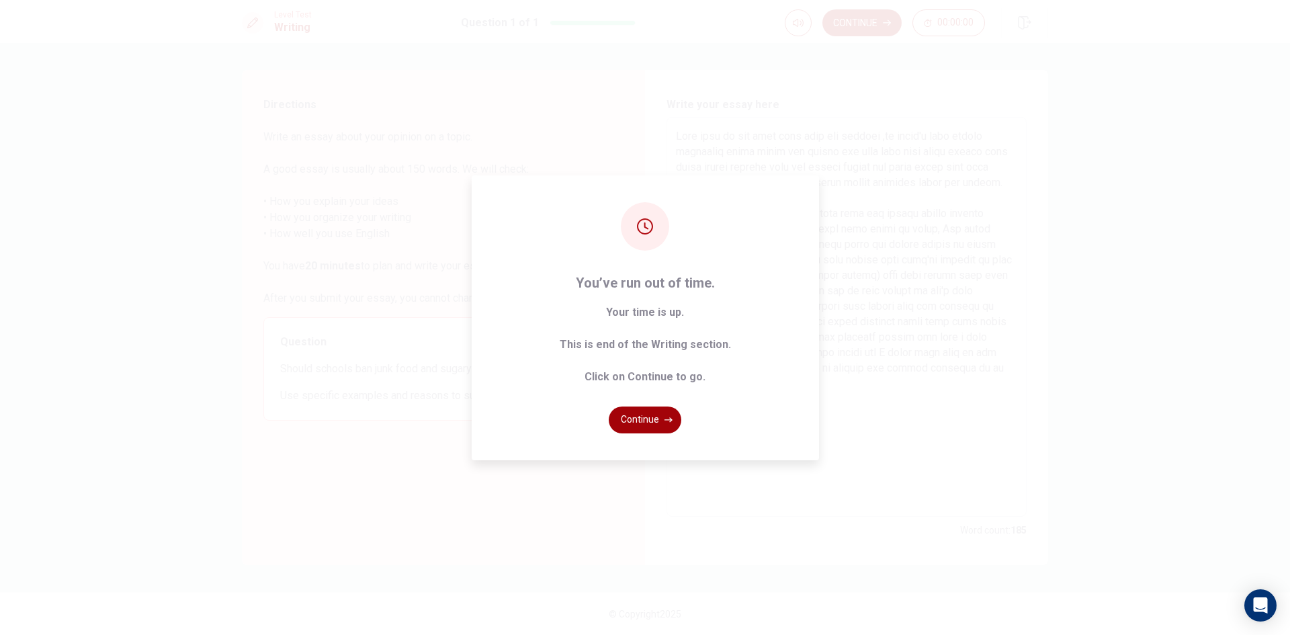
click at [629, 419] on button "Continue" at bounding box center [645, 419] width 73 height 27
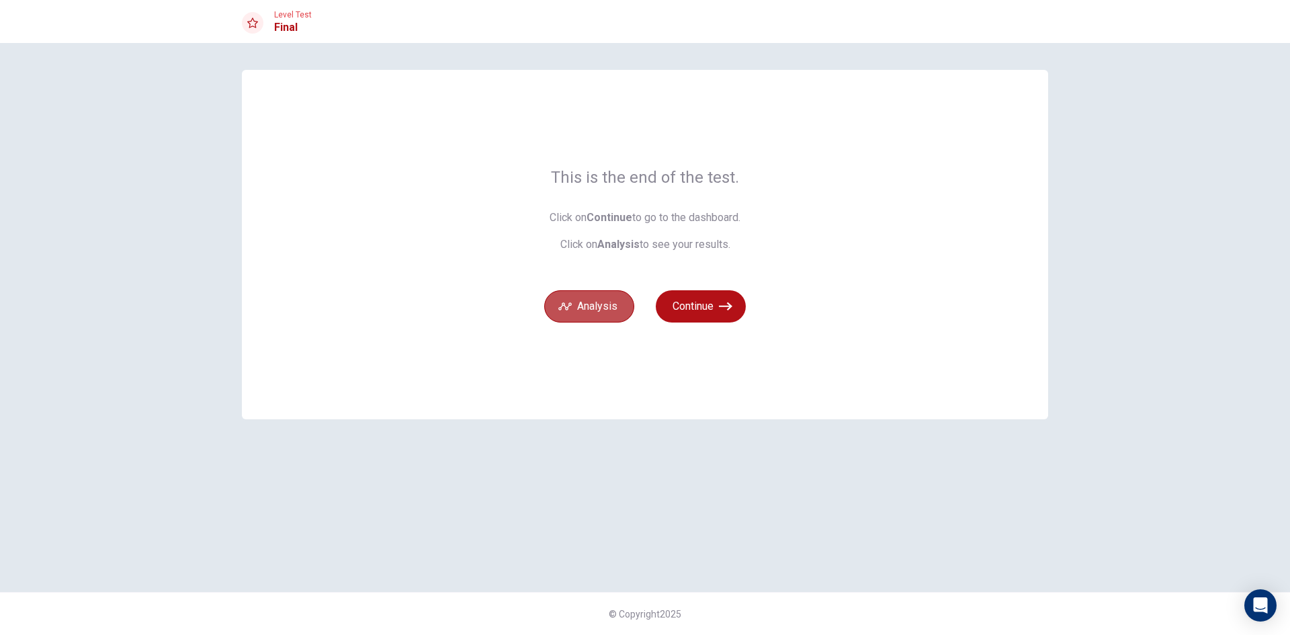
click at [603, 305] on button "Analysis" at bounding box center [589, 306] width 90 height 32
